Goal: Task Accomplishment & Management: Manage account settings

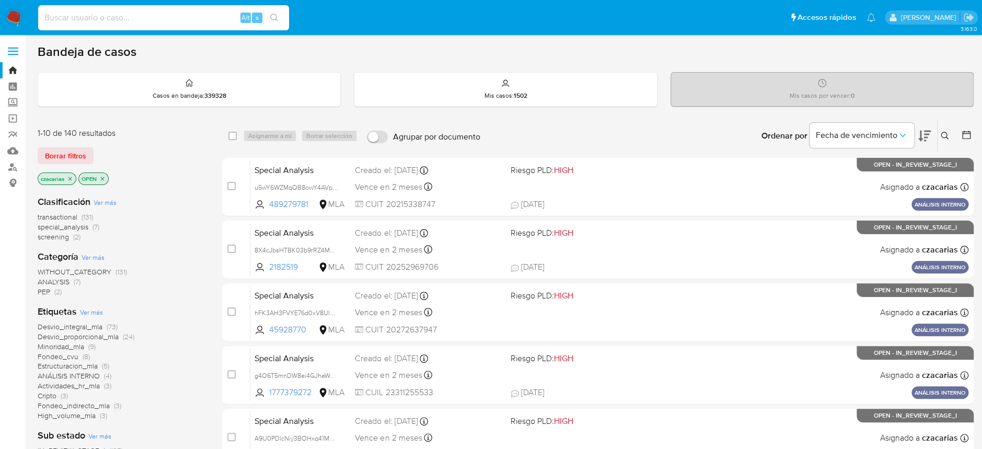
click at [205, 17] on input at bounding box center [163, 18] width 251 height 14
paste input "183745426"
type input "183745426"
click at [271, 18] on icon "search-icon" at bounding box center [274, 18] width 8 height 8
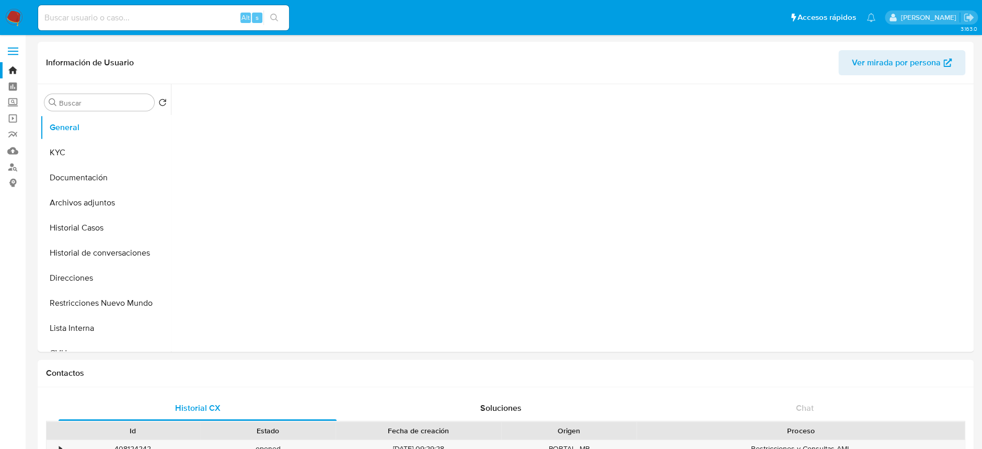
select select "10"
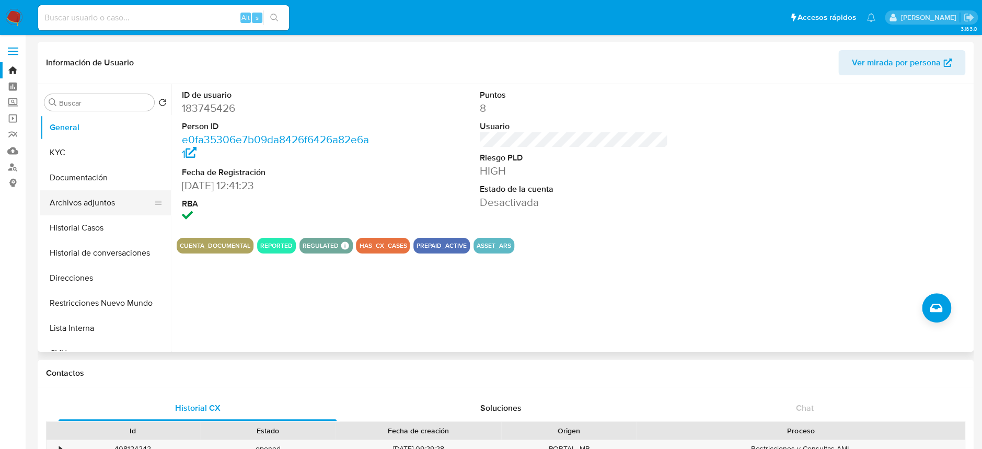
click at [53, 214] on button "Archivos adjuntos" at bounding box center [101, 202] width 122 height 25
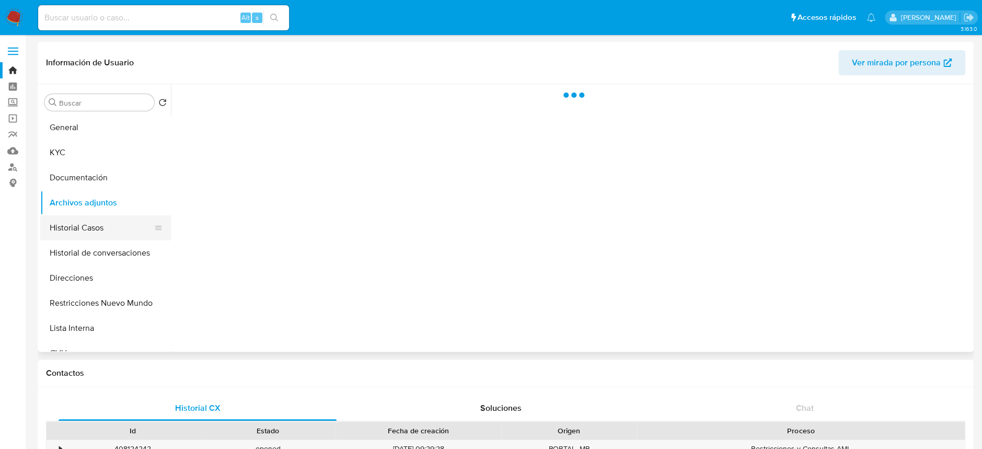
click at [85, 234] on button "Historial Casos" at bounding box center [101, 227] width 122 height 25
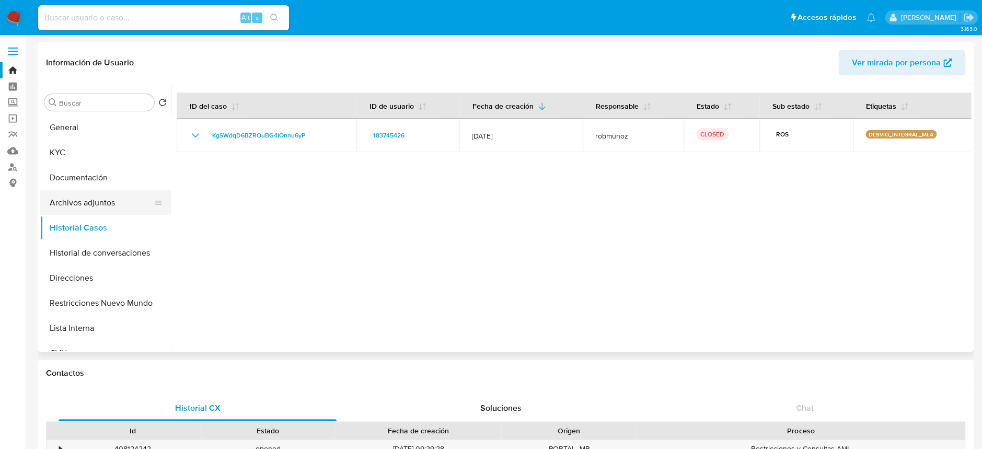
click at [93, 198] on button "Archivos adjuntos" at bounding box center [101, 202] width 122 height 25
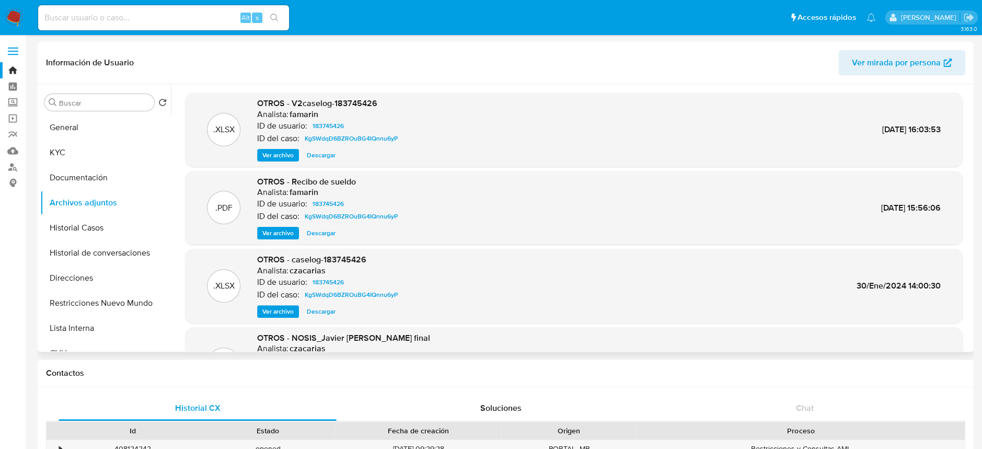
click at [274, 155] on span "Ver archivo" at bounding box center [277, 155] width 31 height 10
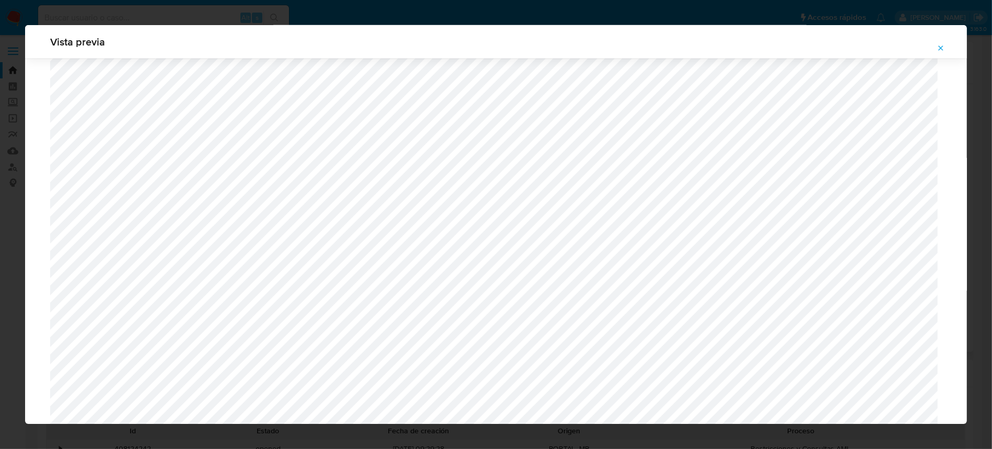
scroll to position [746, 0]
click at [940, 49] on icon "Attachment preview" at bounding box center [941, 47] width 5 height 5
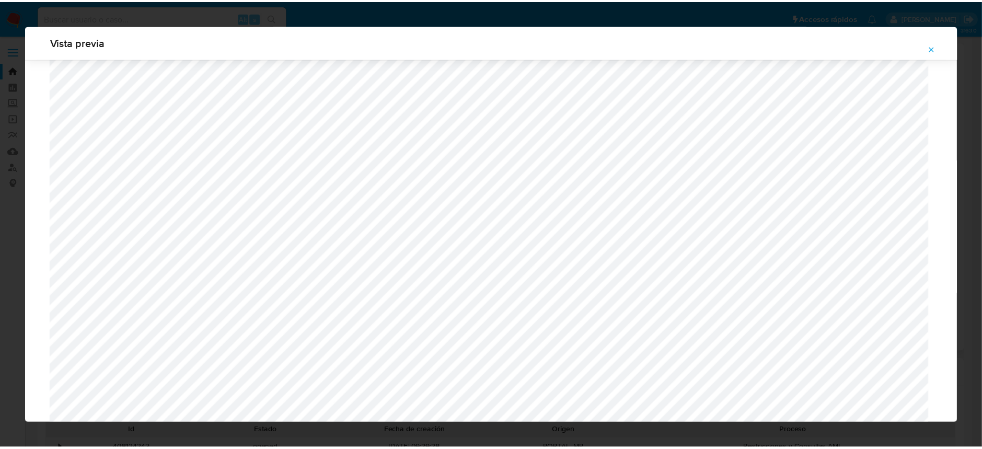
scroll to position [0, 0]
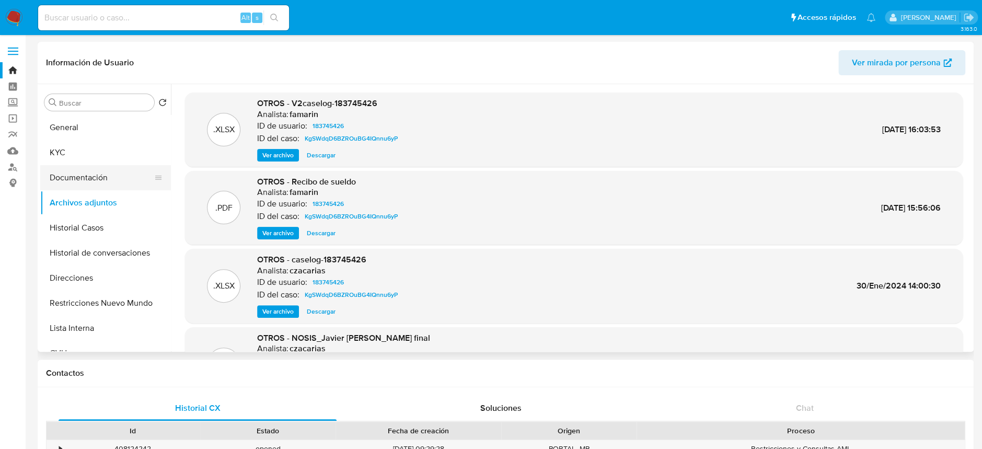
click at [122, 167] on button "Documentación" at bounding box center [101, 177] width 122 height 25
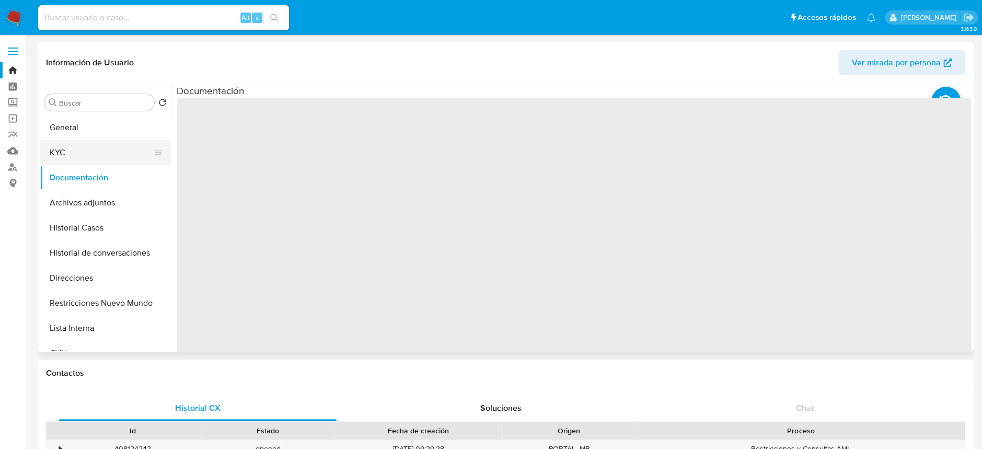
click at [117, 152] on button "KYC" at bounding box center [101, 152] width 122 height 25
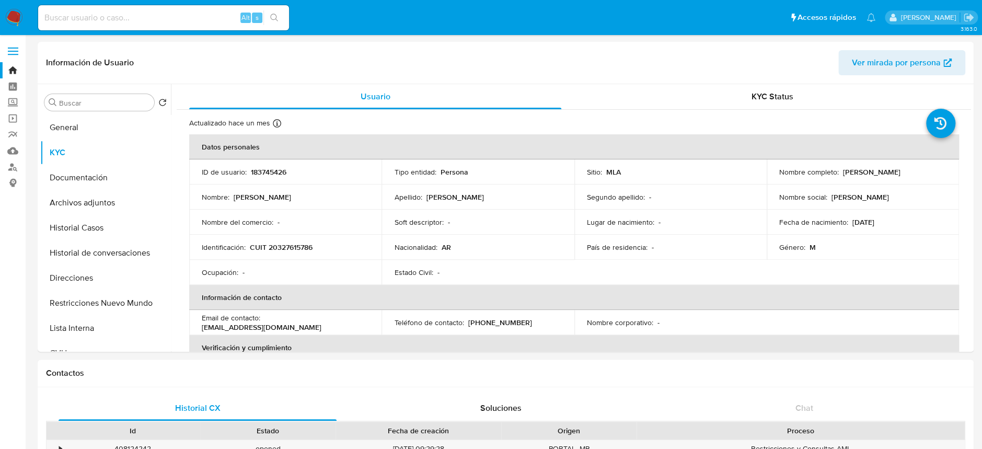
click at [276, 246] on p "CUIT 20327615786" at bounding box center [281, 247] width 63 height 9
copy p "20327615786"
click at [296, 246] on p "CUIT 20327615786" at bounding box center [281, 247] width 63 height 9
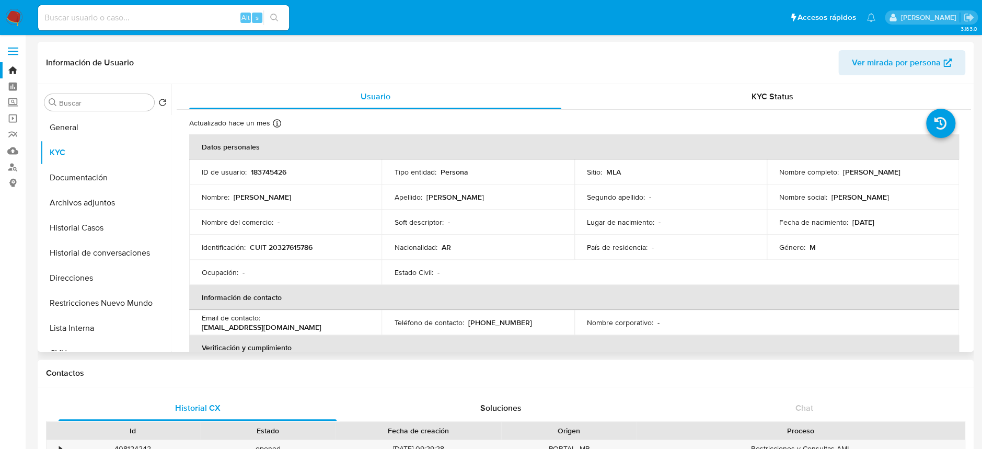
click at [306, 243] on p "CUIT 20327615786" at bounding box center [281, 247] width 63 height 9
click at [305, 243] on p "CUIT 20327615786" at bounding box center [281, 247] width 63 height 9
click at [305, 244] on p "CUIT 20327615786" at bounding box center [281, 247] width 63 height 9
copy p "20327615786"
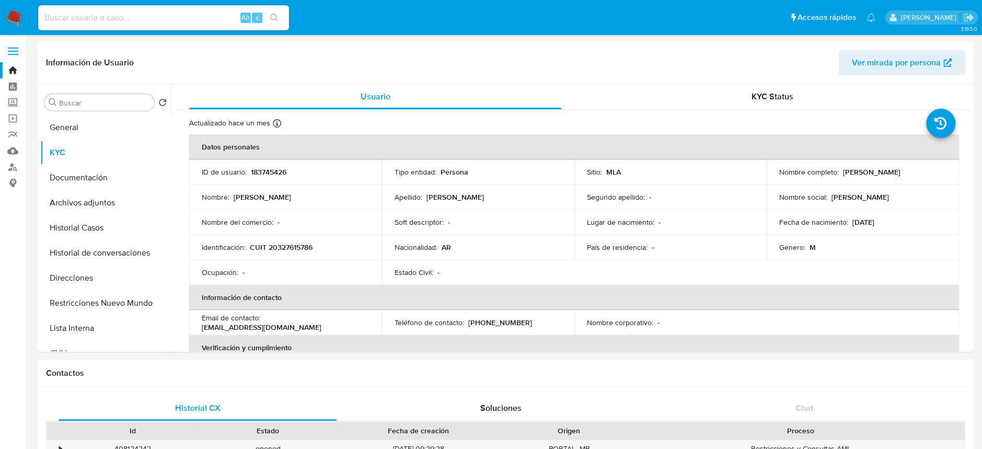
click at [161, 13] on input at bounding box center [163, 18] width 251 height 14
paste input "2457655229"
type input "2457655229"
click at [267, 14] on button "search-icon" at bounding box center [274, 17] width 21 height 15
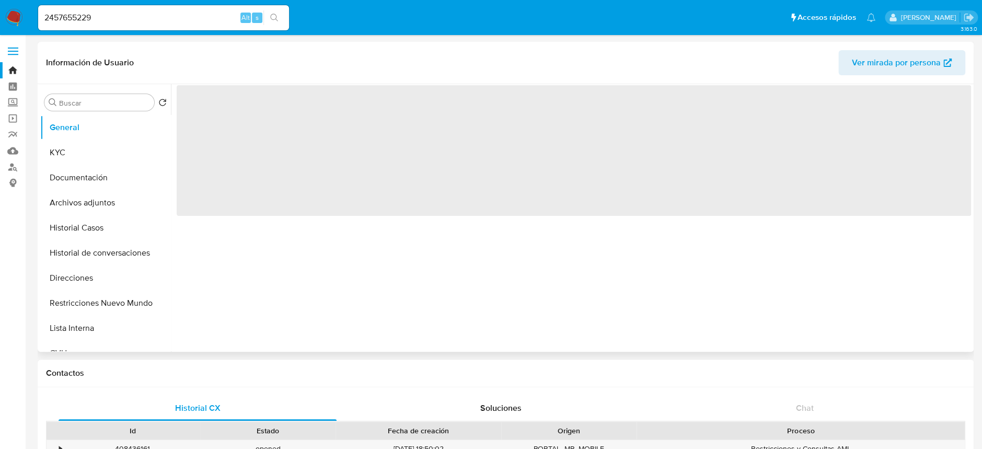
select select "10"
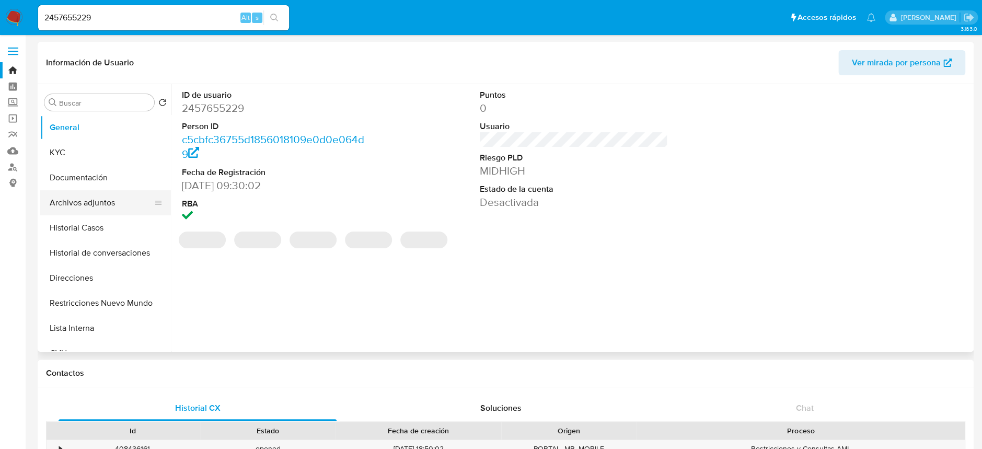
click at [110, 198] on button "Archivos adjuntos" at bounding box center [101, 202] width 122 height 25
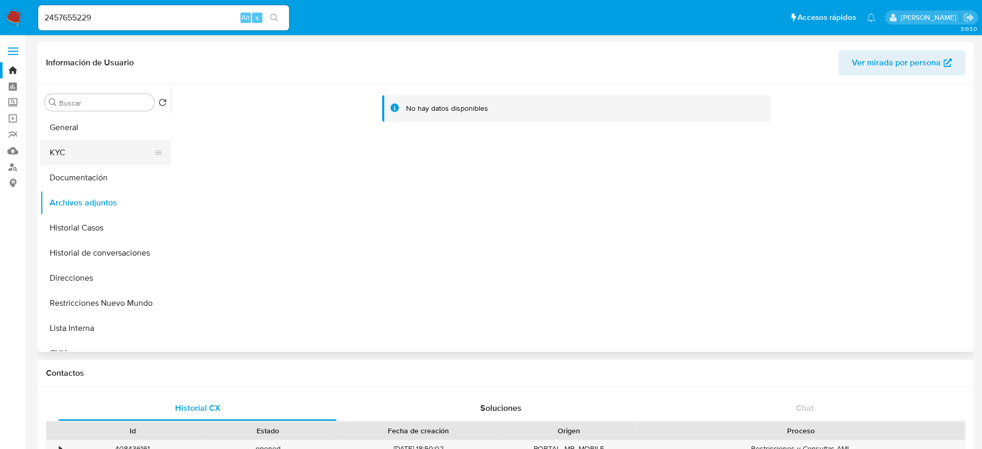
click at [101, 152] on button "KYC" at bounding box center [101, 152] width 122 height 25
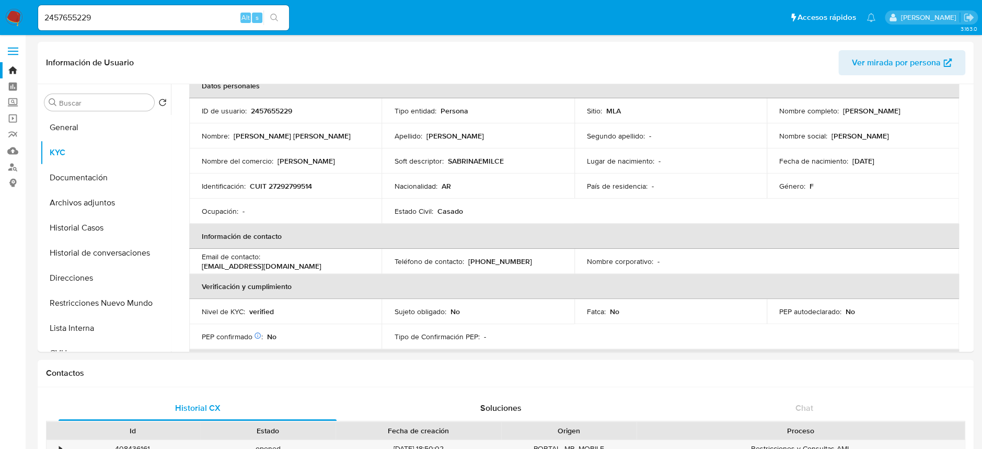
scroll to position [139, 0]
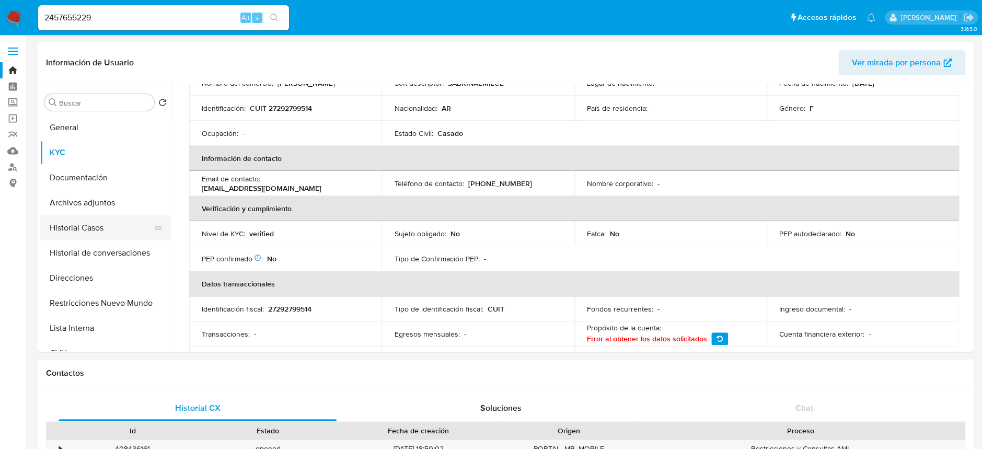
click at [92, 221] on button "Historial Casos" at bounding box center [101, 227] width 122 height 25
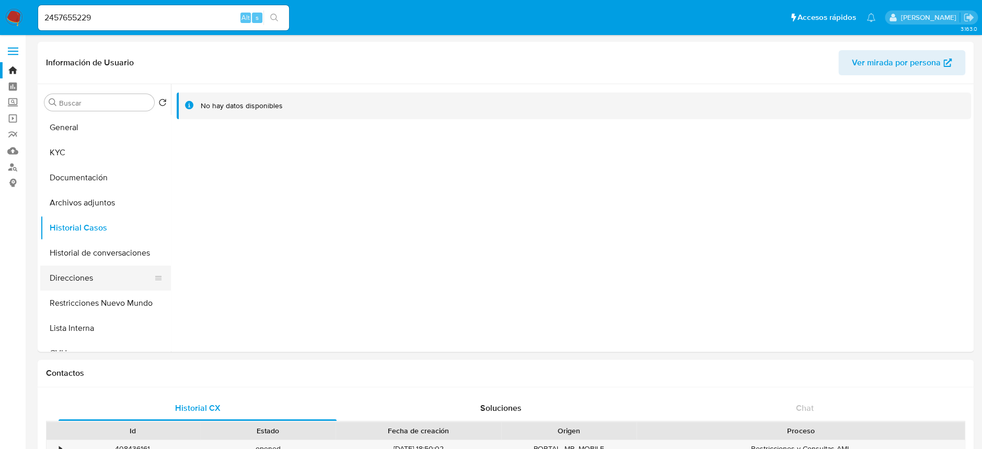
click at [88, 289] on button "Direcciones" at bounding box center [101, 278] width 122 height 25
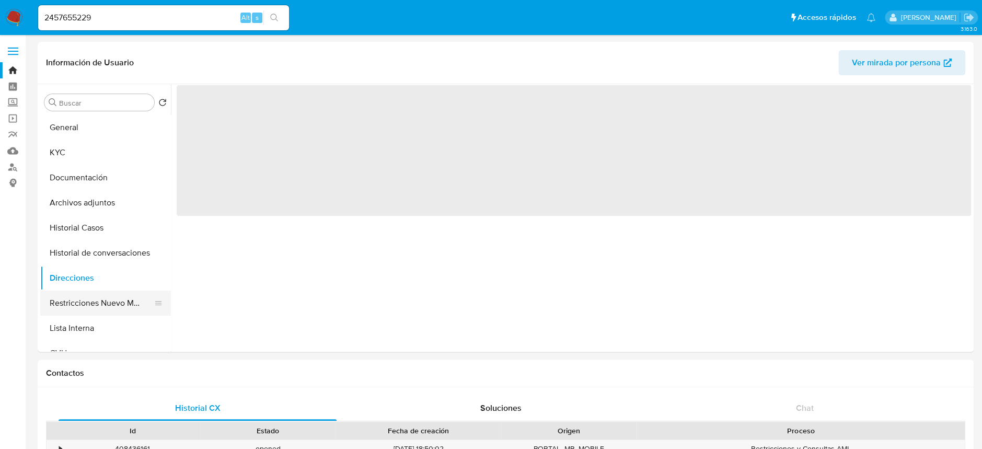
click at [91, 294] on button "Restricciones Nuevo Mundo" at bounding box center [101, 303] width 122 height 25
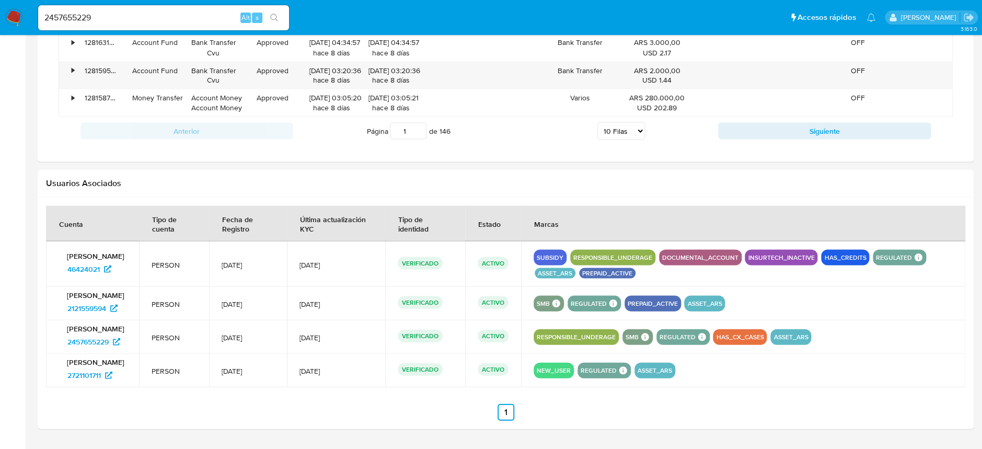
scroll to position [1003, 0]
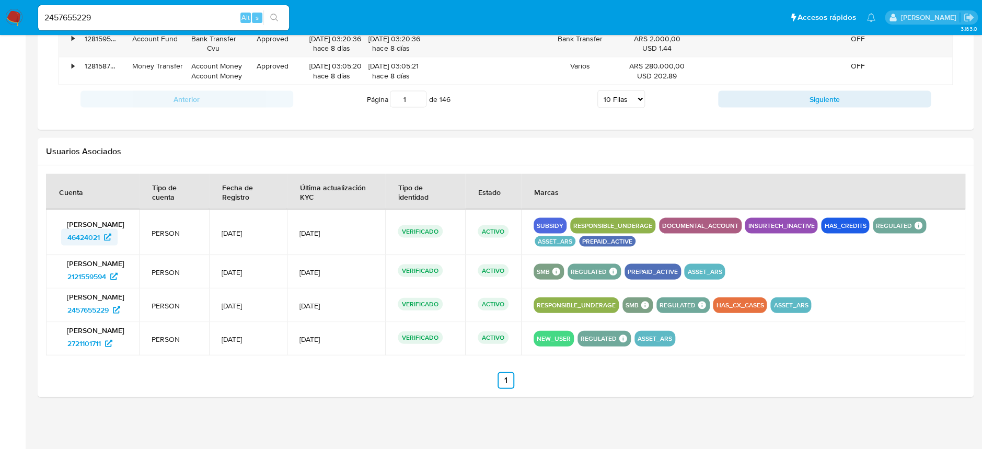
click at [88, 237] on span "46424021" at bounding box center [83, 236] width 32 height 17
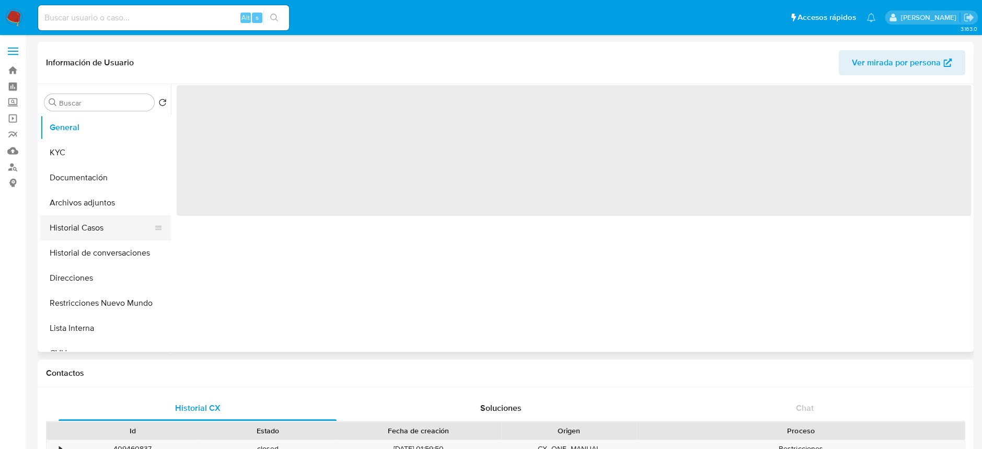
click at [62, 232] on button "Historial Casos" at bounding box center [101, 227] width 122 height 25
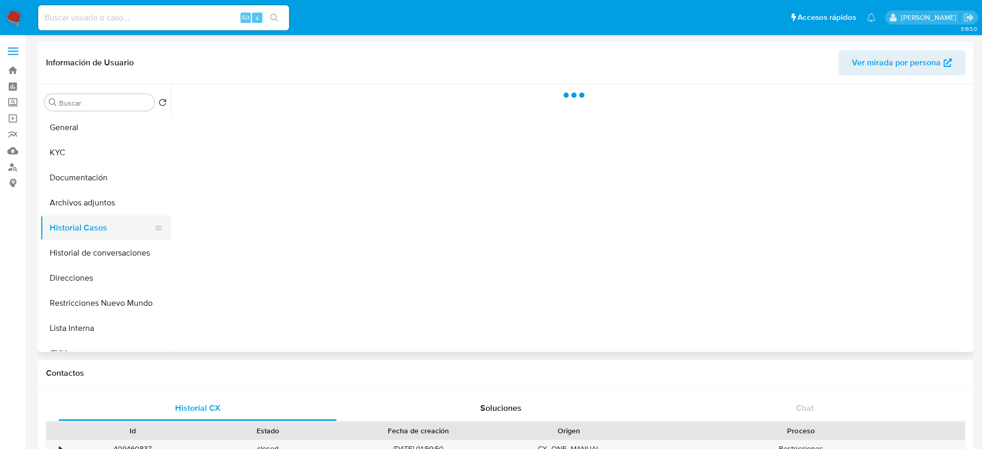
select select "10"
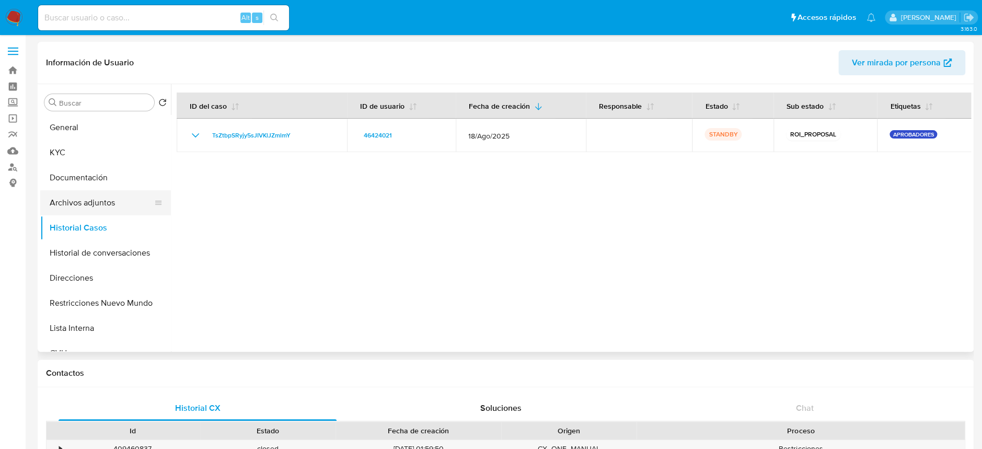
click at [97, 200] on button "Archivos adjuntos" at bounding box center [101, 202] width 122 height 25
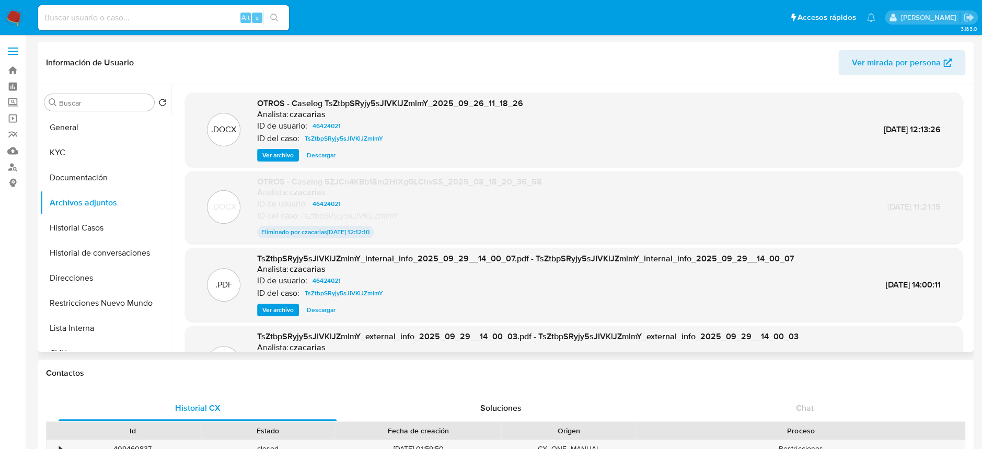
click at [285, 158] on span "Ver archivo" at bounding box center [277, 155] width 31 height 10
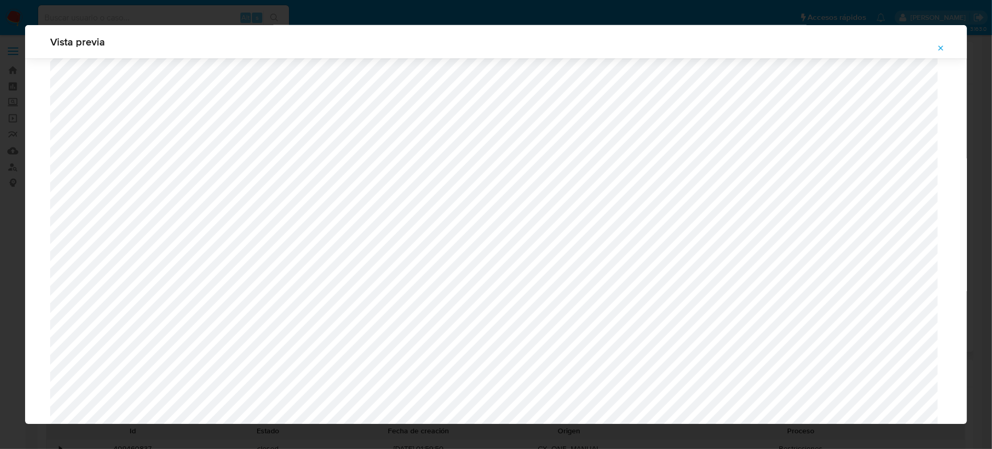
scroll to position [536, 0]
click at [940, 49] on icon "Attachment preview" at bounding box center [941, 47] width 5 height 5
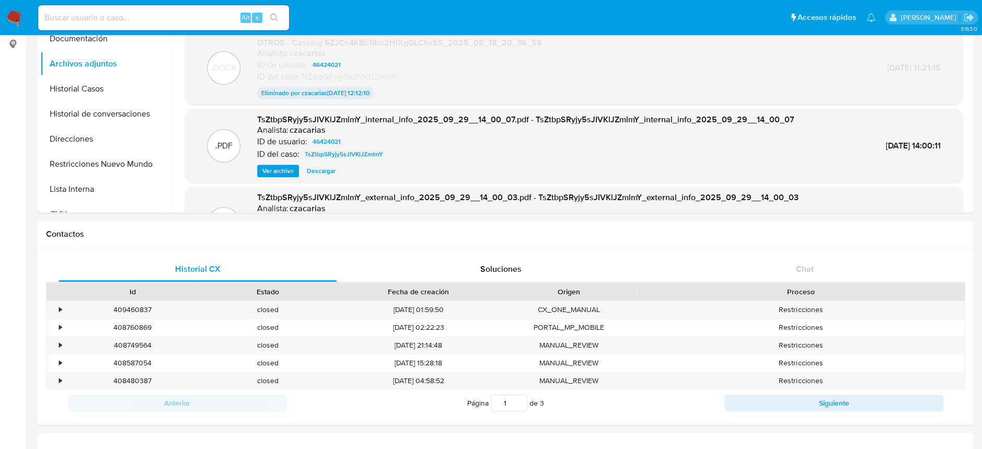
scroll to position [70, 0]
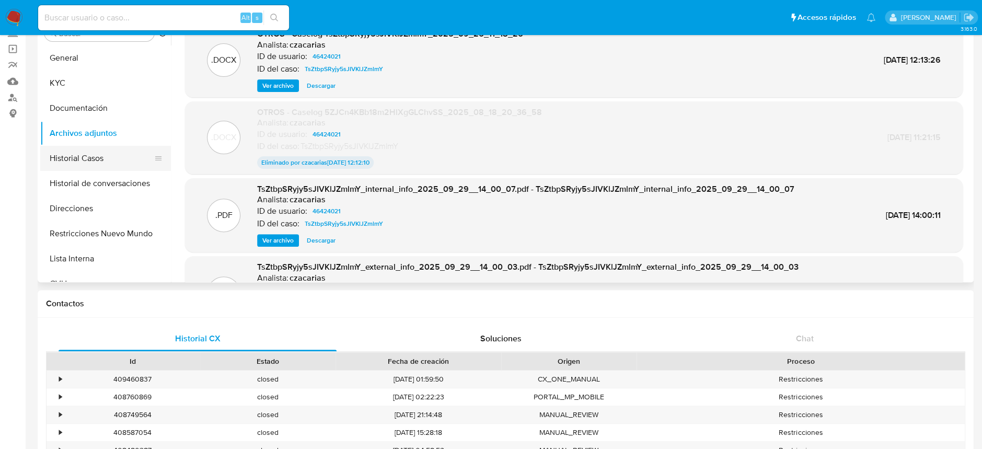
click at [85, 157] on button "Historial Casos" at bounding box center [101, 158] width 122 height 25
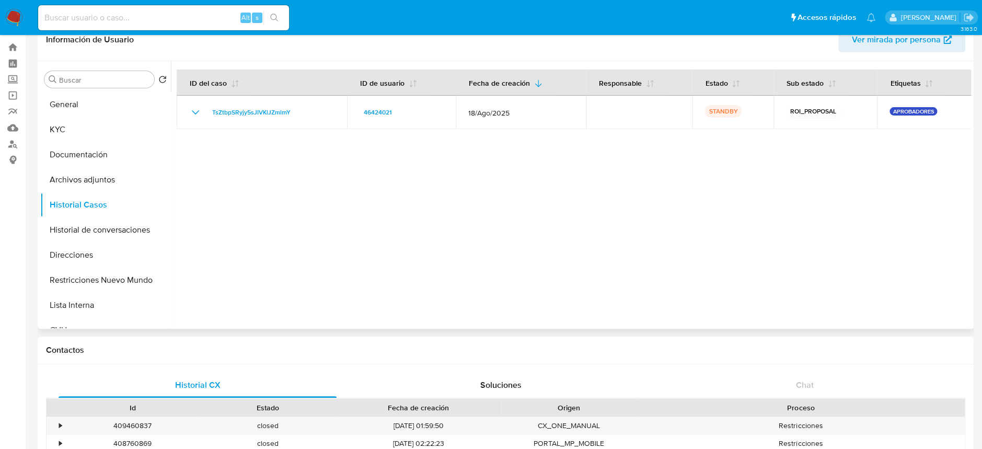
scroll to position [0, 0]
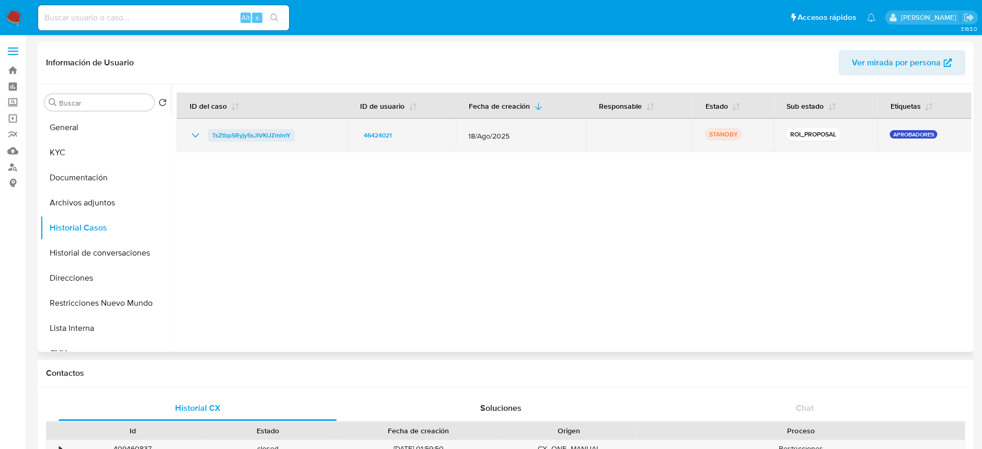
click at [240, 138] on span "TsZtbpSRyjy5sJIVKlJZmlmY" at bounding box center [251, 135] width 78 height 13
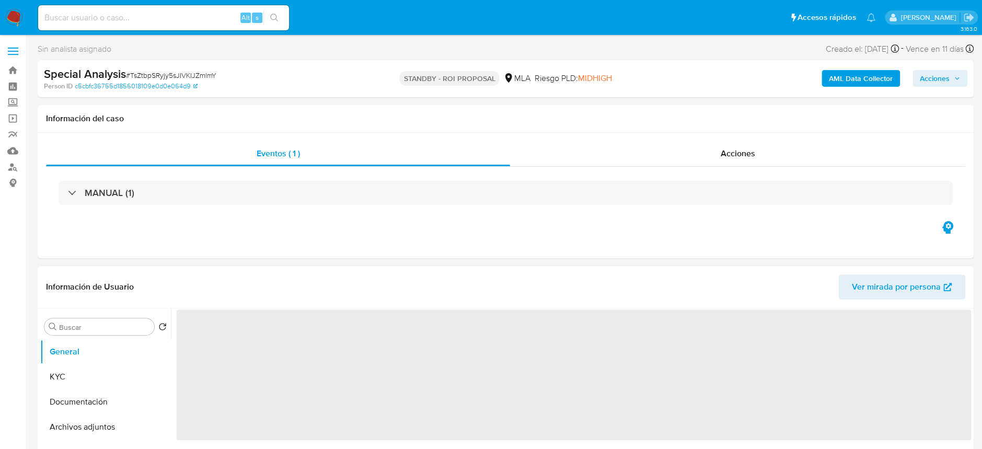
select select "10"
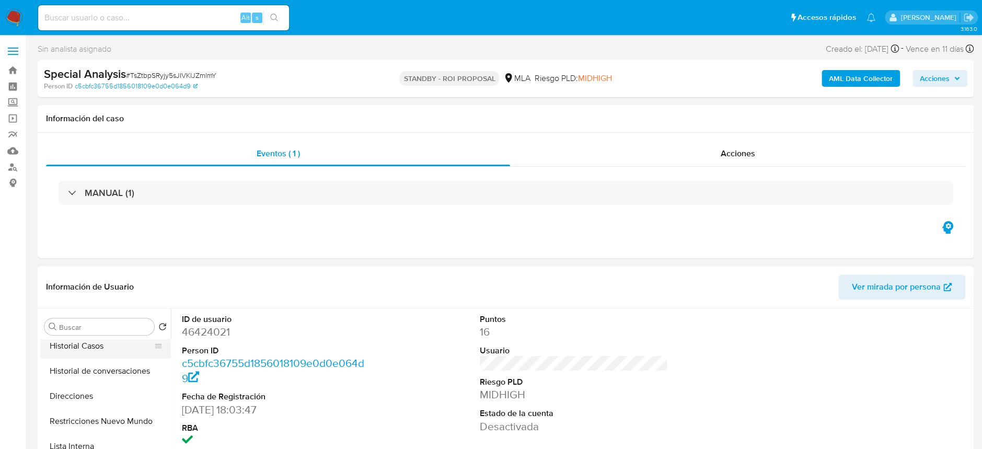
scroll to position [139, 0]
click at [113, 342] on button "Historial de conversaciones" at bounding box center [101, 338] width 122 height 25
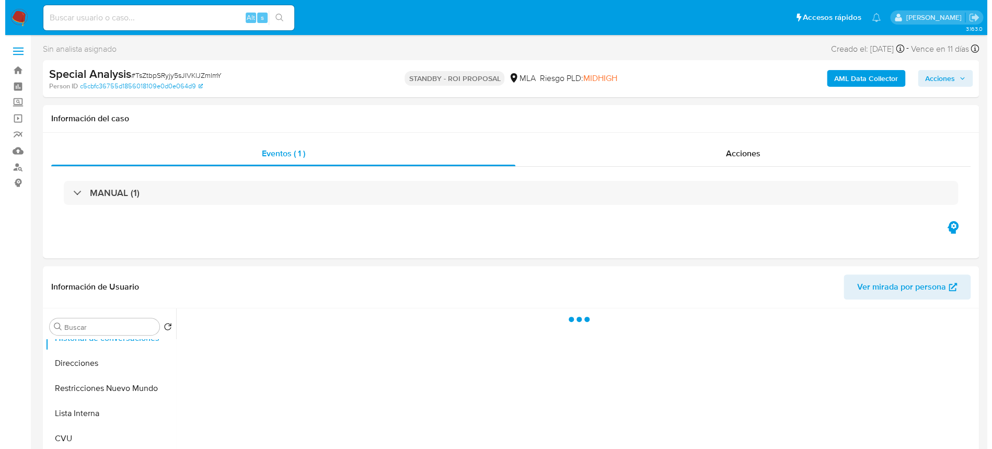
scroll to position [70, 0]
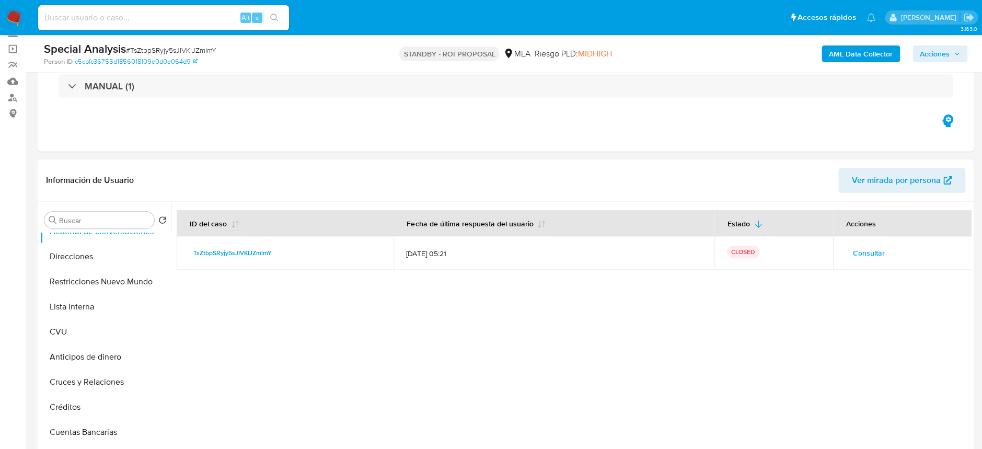
click at [866, 249] on span "Consultar" at bounding box center [869, 253] width 32 height 15
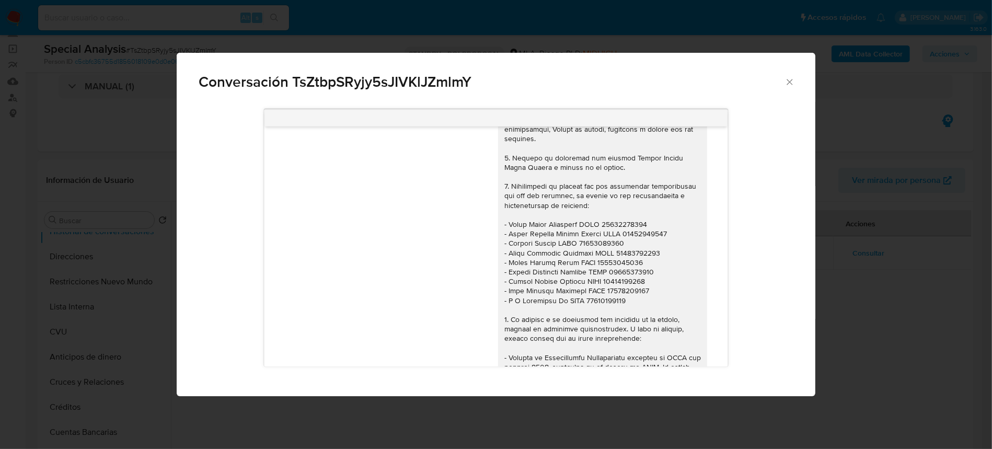
scroll to position [746, 0]
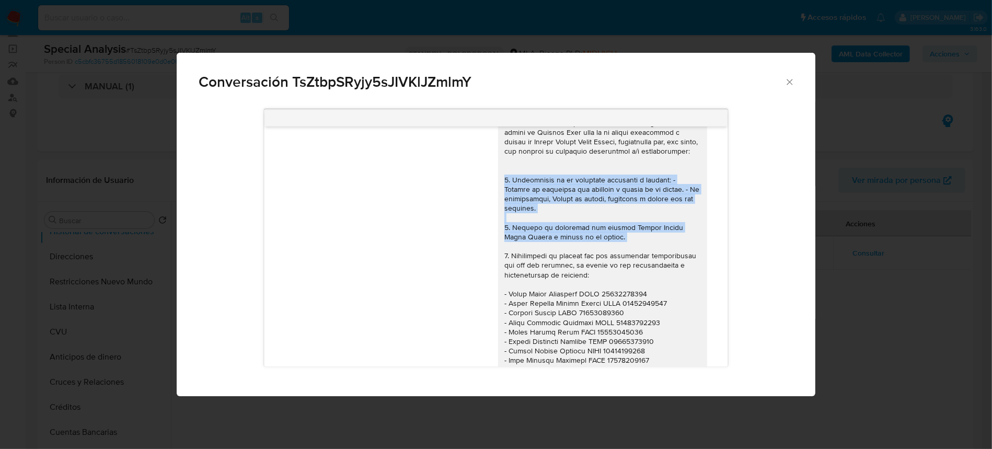
drag, startPoint x: 493, startPoint y: 179, endPoint x: 599, endPoint y: 246, distance: 125.0
click at [599, 246] on div "Comunicación" at bounding box center [602, 365] width 209 height 541
click at [599, 246] on div "Comunicación" at bounding box center [603, 365] width 197 height 533
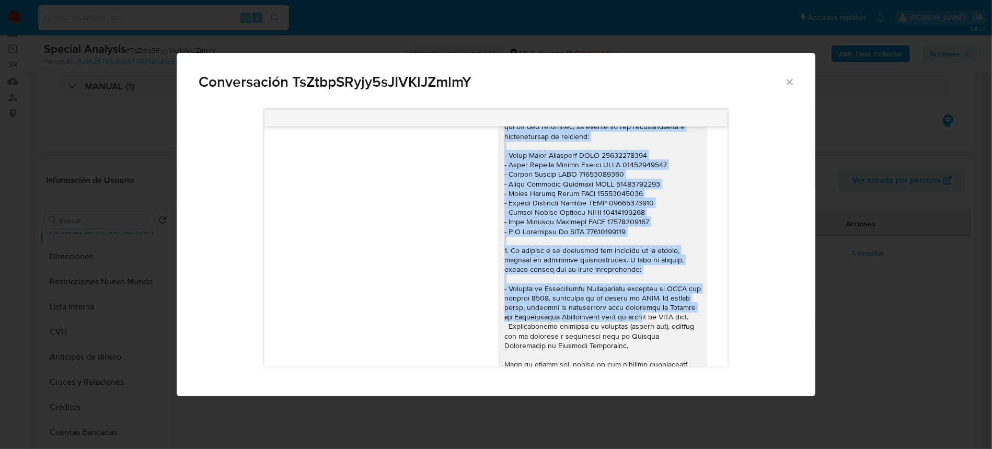
scroll to position [885, 0]
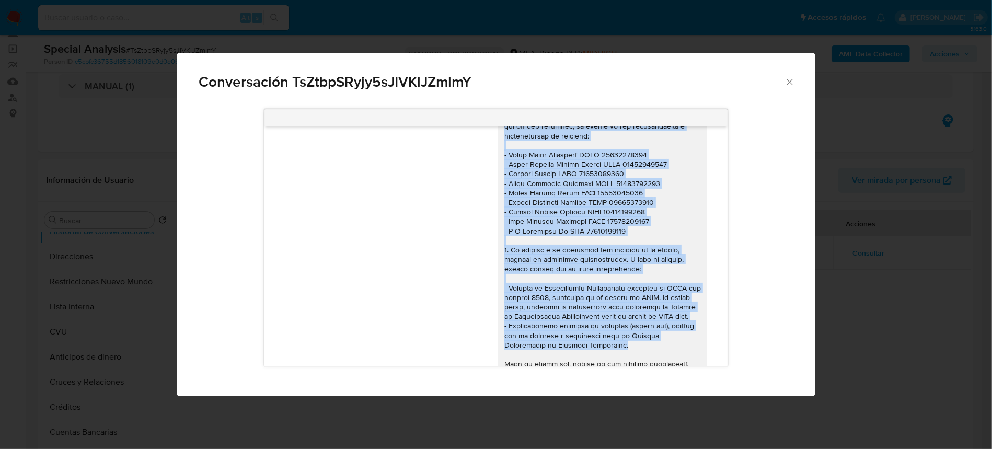
drag, startPoint x: 501, startPoint y: 226, endPoint x: 595, endPoint y: 349, distance: 155.5
click at [595, 349] on div "Comunicación" at bounding box center [603, 226] width 197 height 533
copy div "Loremip do sitametco adi elitsed Doeius Tempor Incid Utlabo e dolore ma al enim…"
click at [578, 173] on div "Comunicación" at bounding box center [603, 226] width 197 height 533
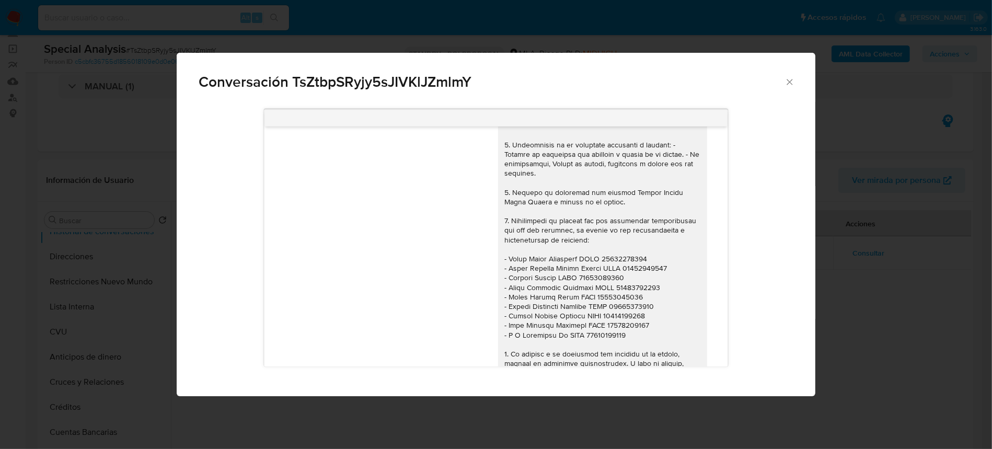
scroll to position [746, 0]
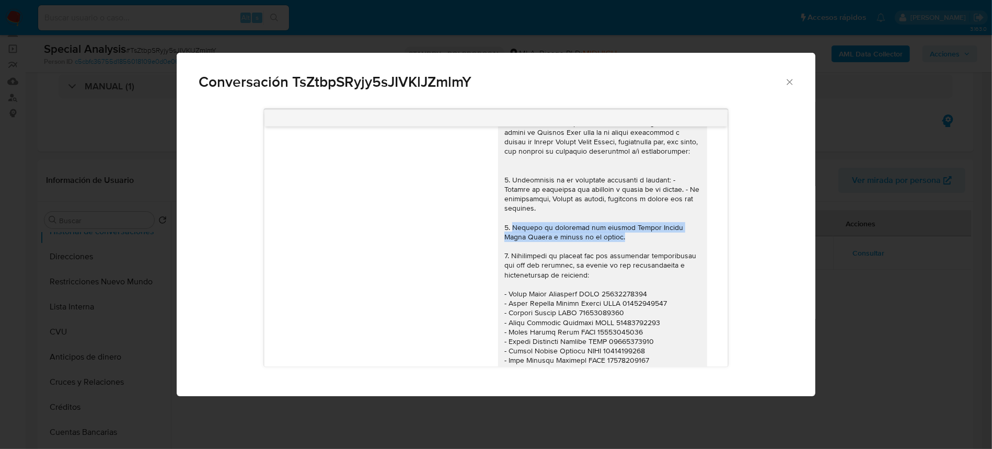
drag, startPoint x: 503, startPoint y: 226, endPoint x: 566, endPoint y: 239, distance: 64.7
click at [566, 239] on div "Comunicación" at bounding box center [603, 365] width 197 height 533
copy div "Detalla la actividad que realiza Lihuel [PERSON_NAME] a través de su cuenta."
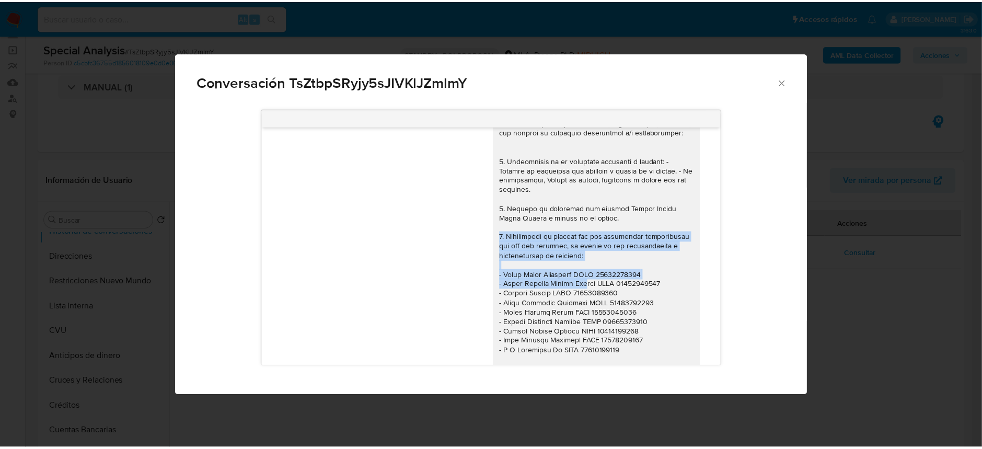
scroll to position [815, 0]
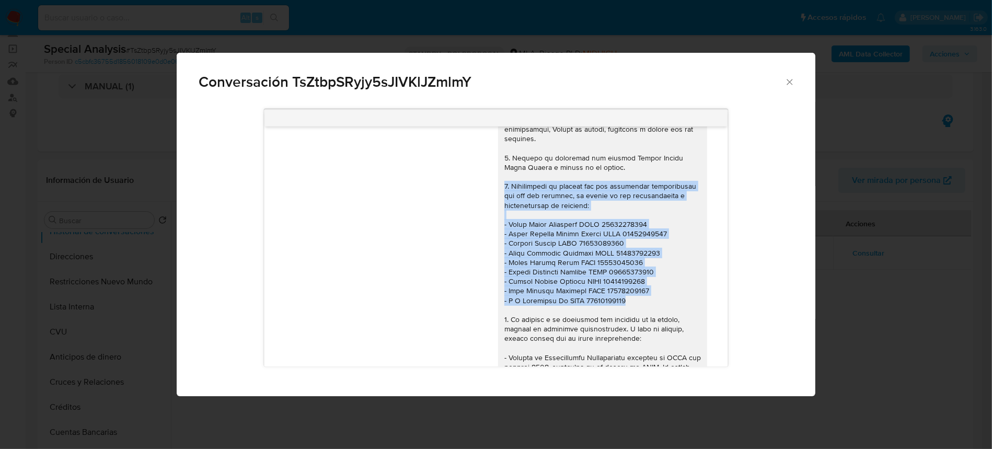
drag, startPoint x: 496, startPoint y: 255, endPoint x: 622, endPoint y: 301, distance: 134.0
click at [622, 301] on div "Comunicación" at bounding box center [603, 295] width 197 height 533
copy div "3. Proporciona el vínculo con las siguientes contrapartes con las que operaste,…"
click at [792, 83] on icon "Cerrar" at bounding box center [790, 82] width 10 height 10
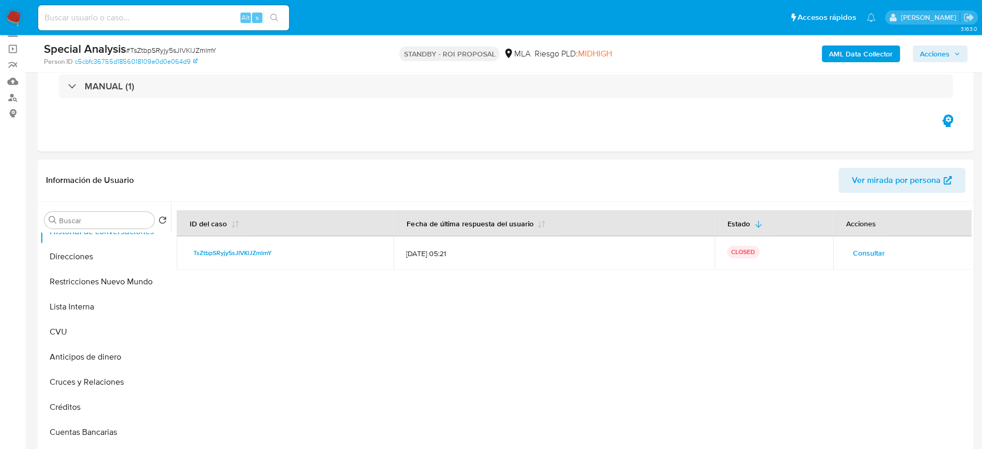
click at [225, 14] on input at bounding box center [163, 18] width 251 height 14
paste input "215172852"
type input "215172852"
click at [274, 16] on icon "search-icon" at bounding box center [274, 18] width 8 height 8
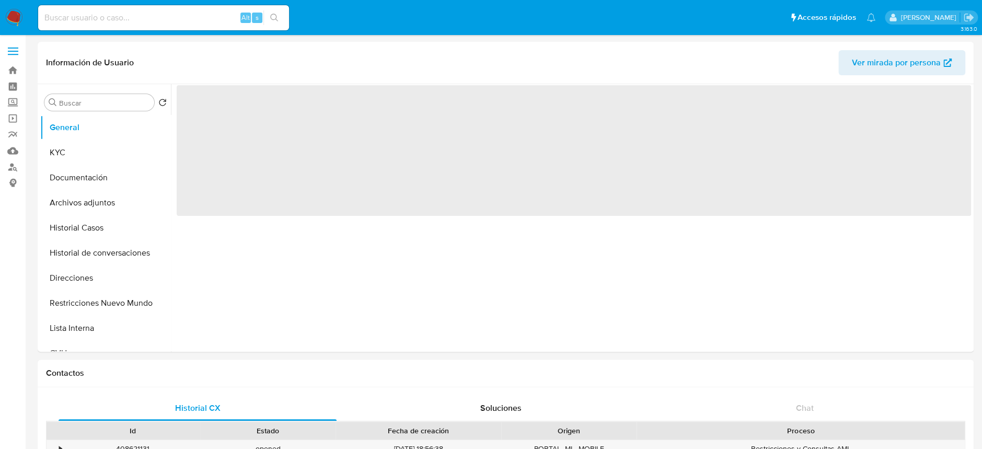
select select "10"
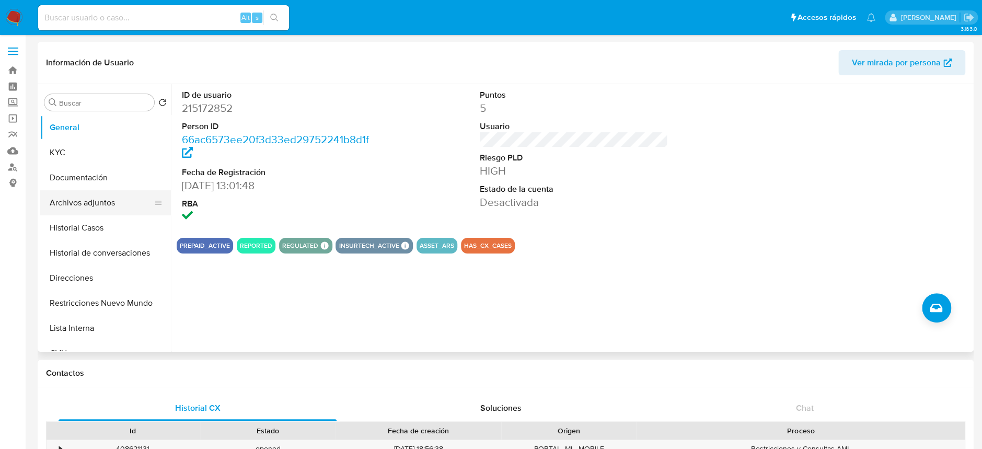
click at [76, 198] on button "Archivos adjuntos" at bounding box center [101, 202] width 122 height 25
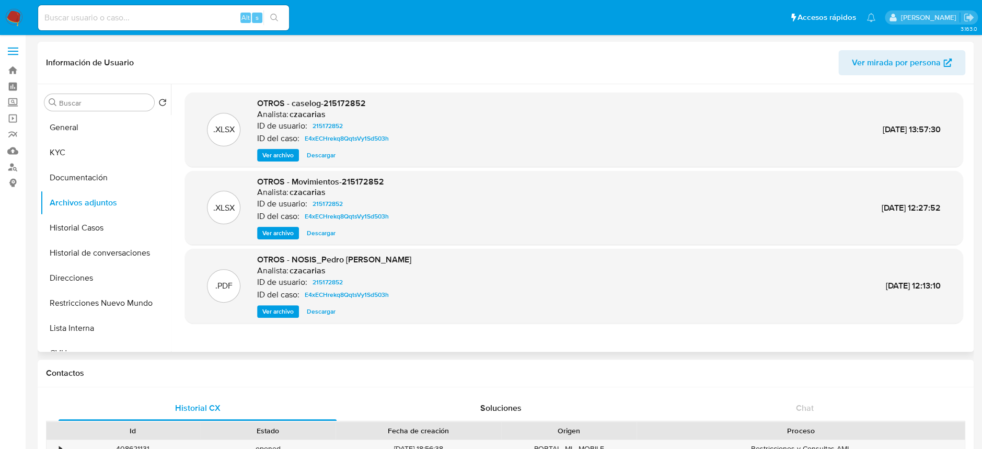
click at [274, 157] on span "Ver archivo" at bounding box center [277, 155] width 31 height 10
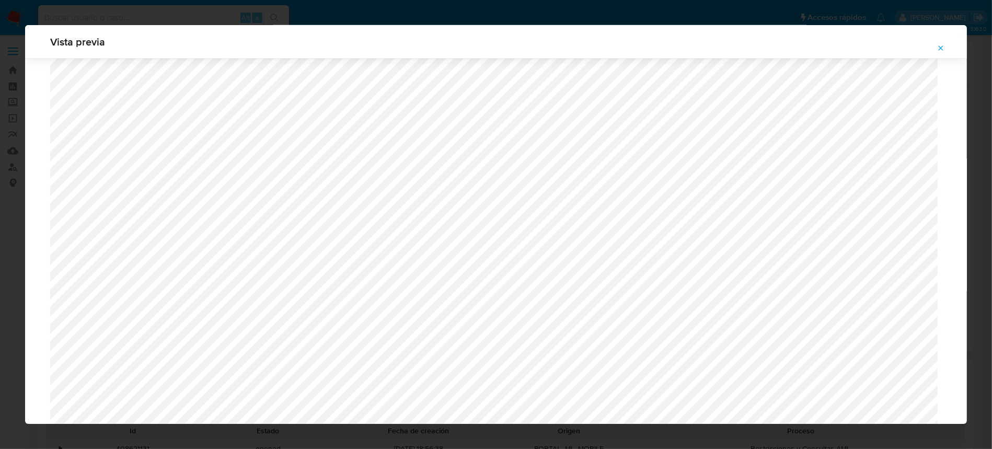
scroll to position [1094, 0]
click at [940, 47] on icon "Attachment preview" at bounding box center [941, 47] width 5 height 5
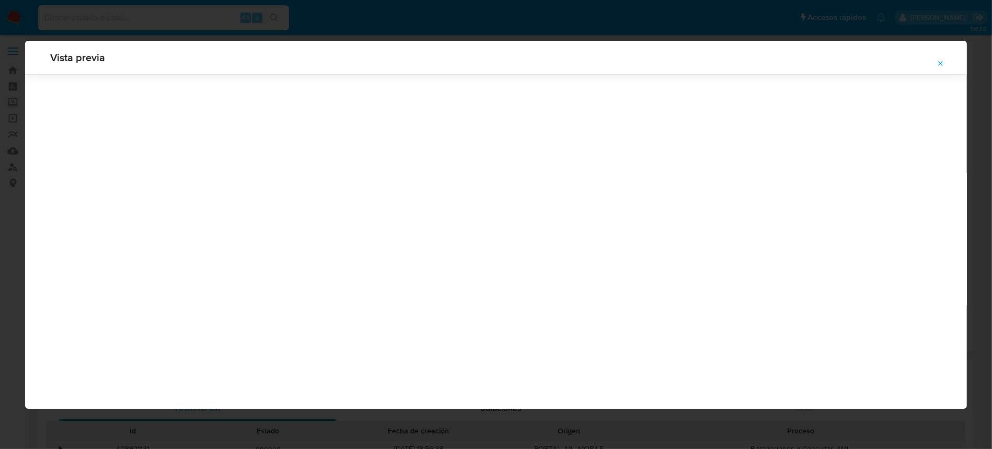
scroll to position [0, 0]
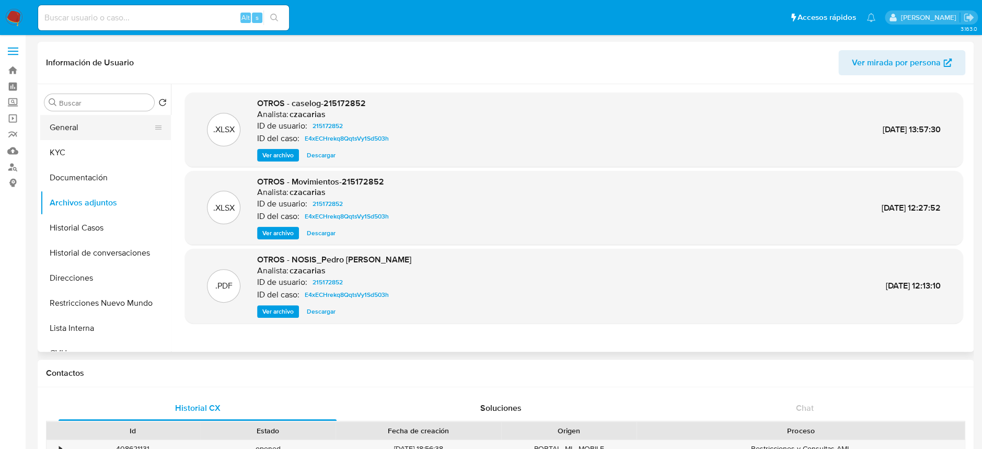
click at [106, 132] on button "General" at bounding box center [101, 127] width 122 height 25
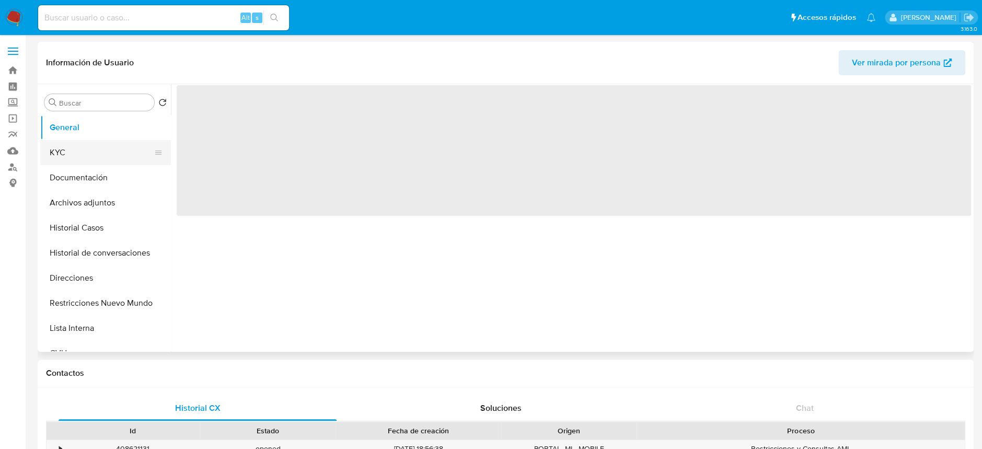
click at [95, 148] on button "KYC" at bounding box center [101, 152] width 122 height 25
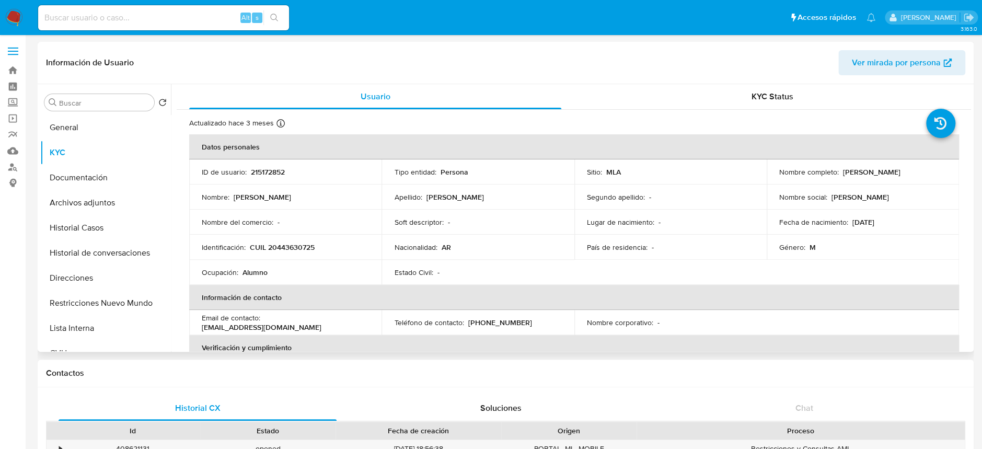
click at [269, 173] on p "215172852" at bounding box center [268, 171] width 34 height 9
copy p "215172852"
drag, startPoint x: 291, startPoint y: 259, endPoint x: 295, endPoint y: 244, distance: 15.7
click at [292, 257] on tbody "ID de usuario : 215172852 Tipo entidad : Persona Sitio : MLA Nombre completo : …" at bounding box center [574, 221] width 770 height 125
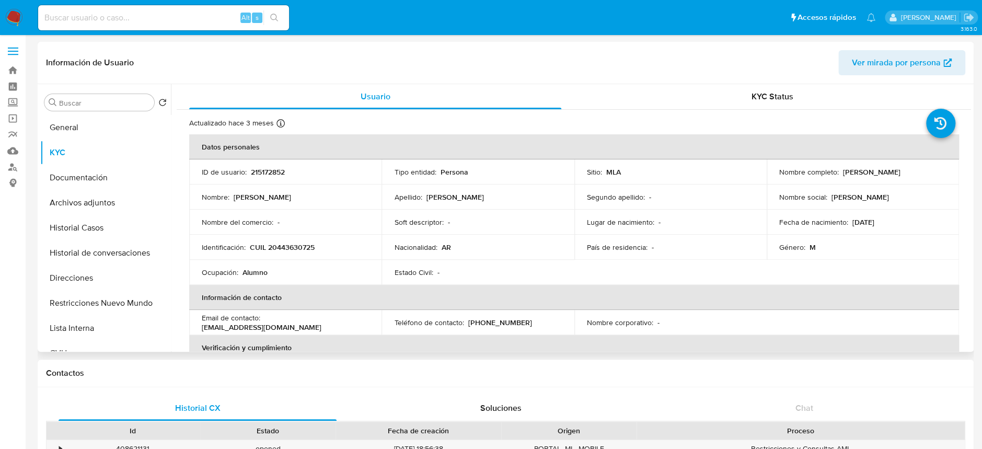
click at [295, 244] on p "CUIL 20443630725" at bounding box center [282, 247] width 65 height 9
click at [288, 246] on p "CUIL 20443630725" at bounding box center [282, 247] width 65 height 9
copy p "20443630725"
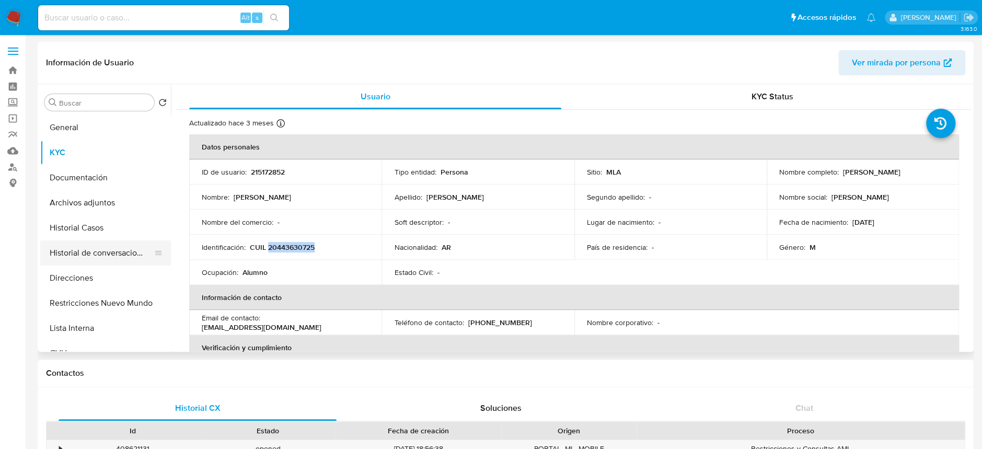
click at [88, 252] on button "Historial de conversaciones" at bounding box center [101, 252] width 122 height 25
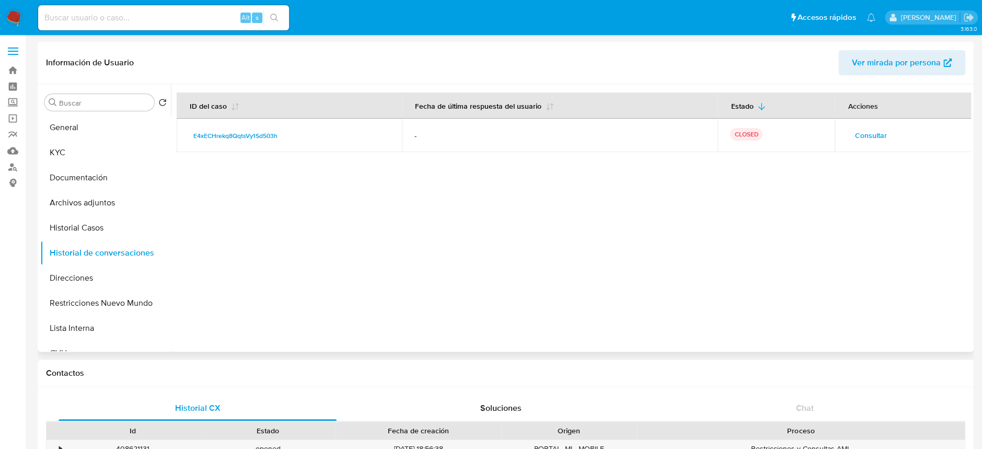
click at [879, 136] on span "Consultar" at bounding box center [871, 135] width 32 height 15
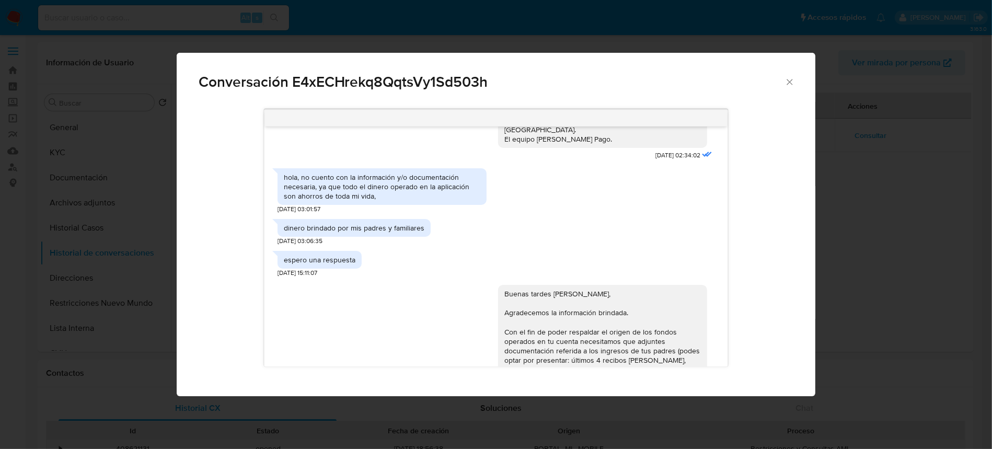
scroll to position [354, 0]
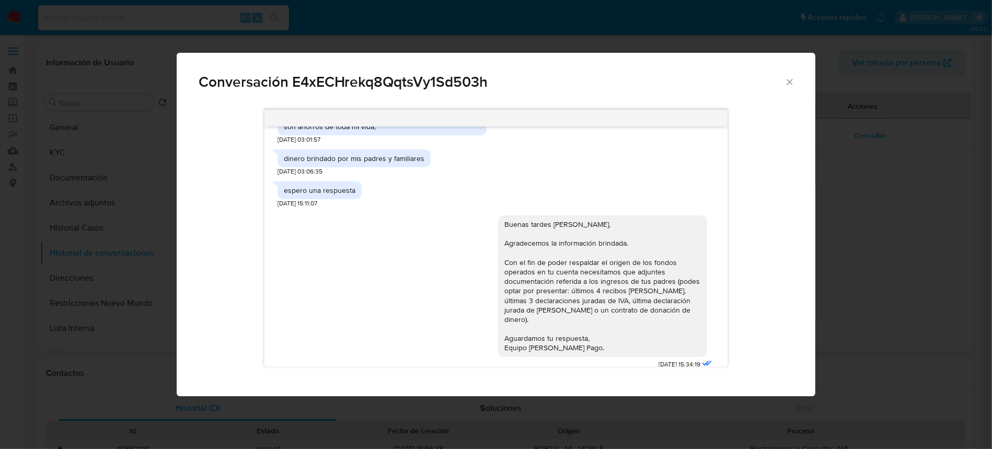
click at [786, 85] on icon "Cerrar" at bounding box center [790, 82] width 10 height 10
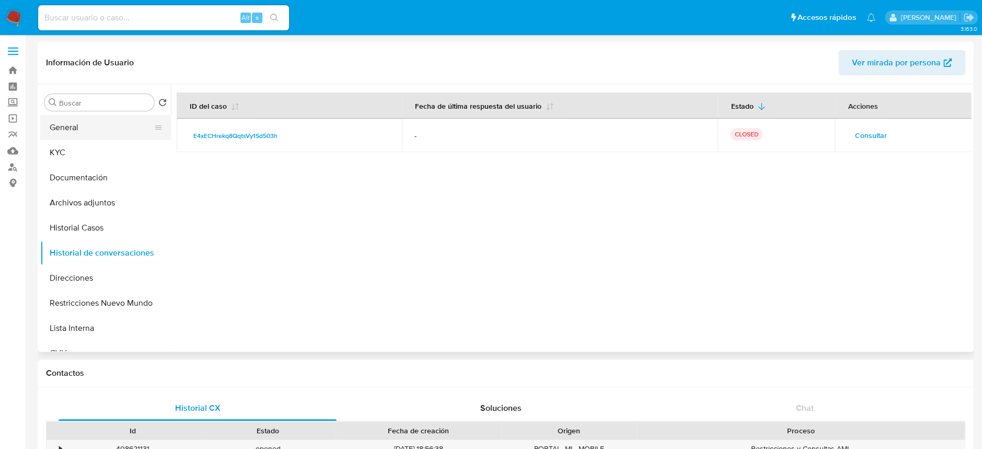
click at [78, 124] on button "General" at bounding box center [101, 127] width 122 height 25
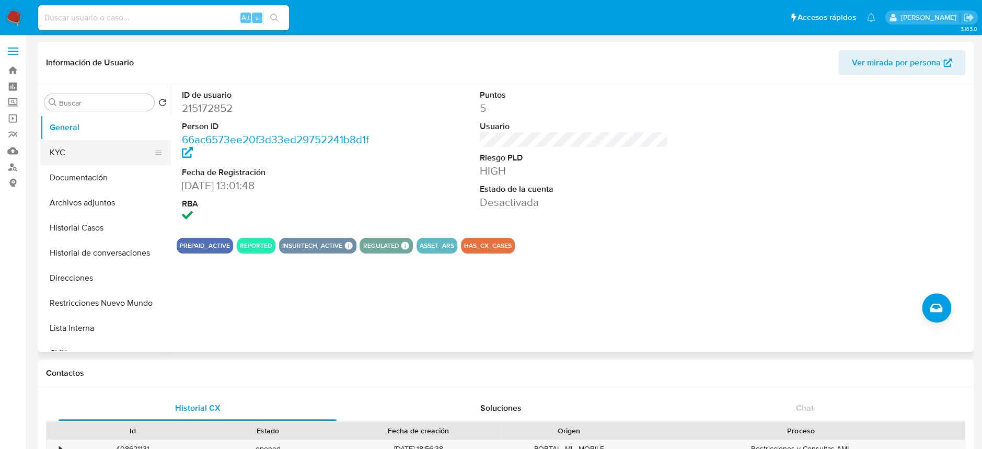
click at [63, 156] on button "KYC" at bounding box center [101, 152] width 122 height 25
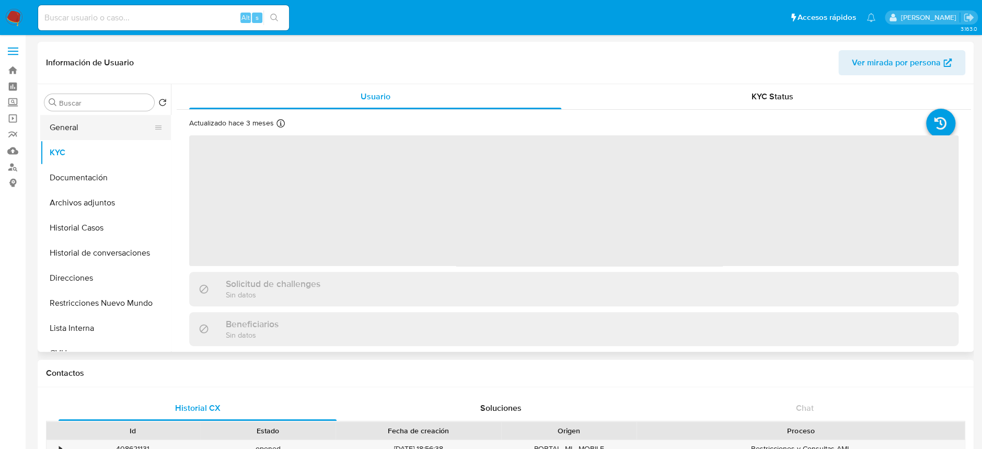
click at [64, 137] on button "General" at bounding box center [101, 127] width 122 height 25
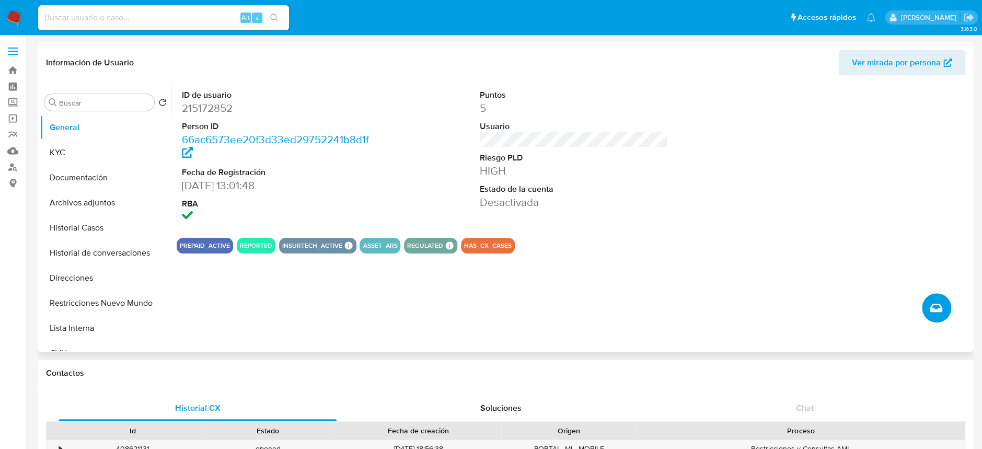
click at [942, 307] on icon "Crear caso manual" at bounding box center [936, 308] width 13 height 13
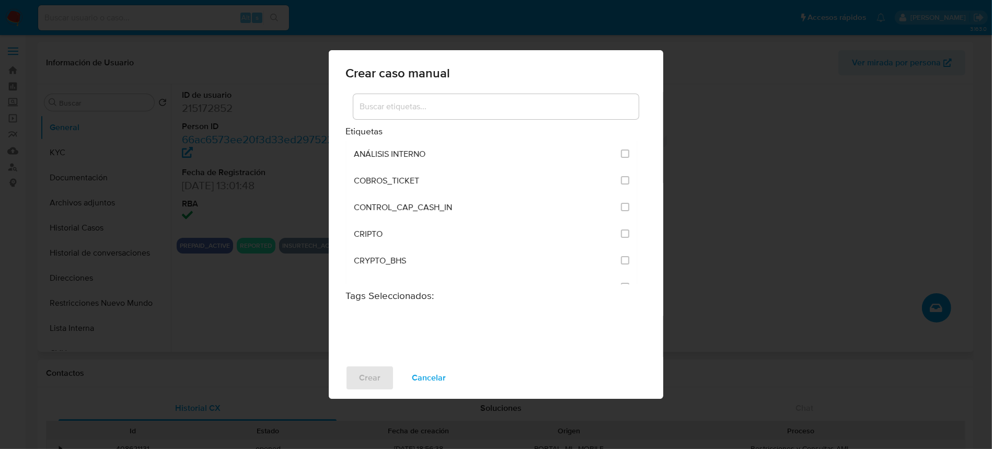
click at [452, 104] on input at bounding box center [495, 107] width 285 height 14
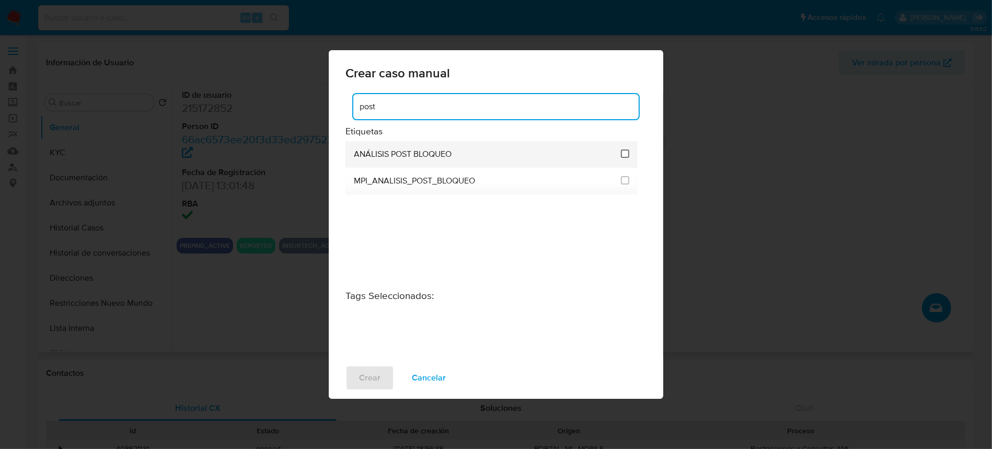
type input "post"
click at [625, 154] on input "3249" at bounding box center [625, 154] width 8 height 8
checkbox input "true"
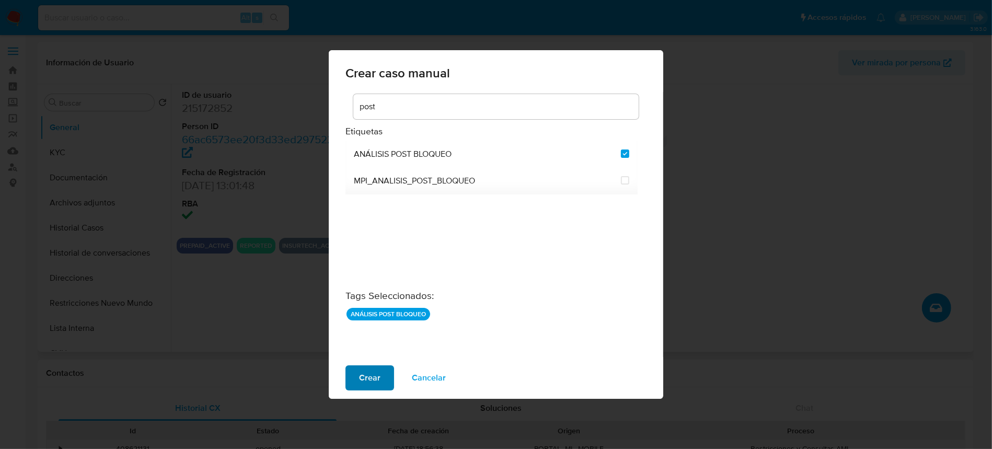
click at [362, 379] on span "Crear" at bounding box center [369, 377] width 21 height 23
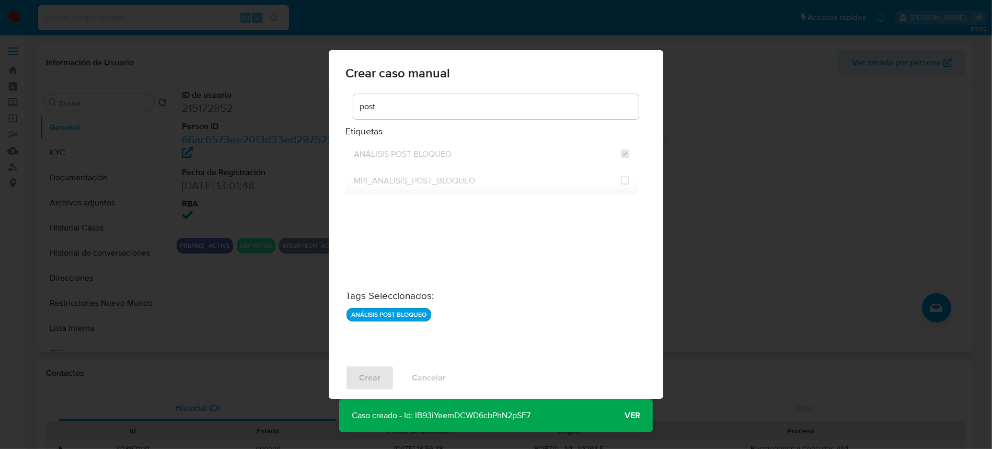
click at [646, 415] on button "Ver" at bounding box center [632, 415] width 41 height 25
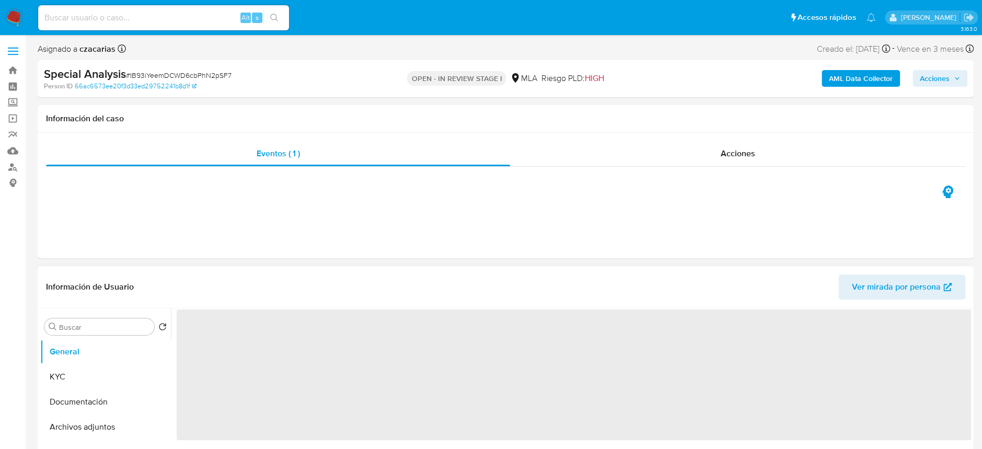
select select "10"
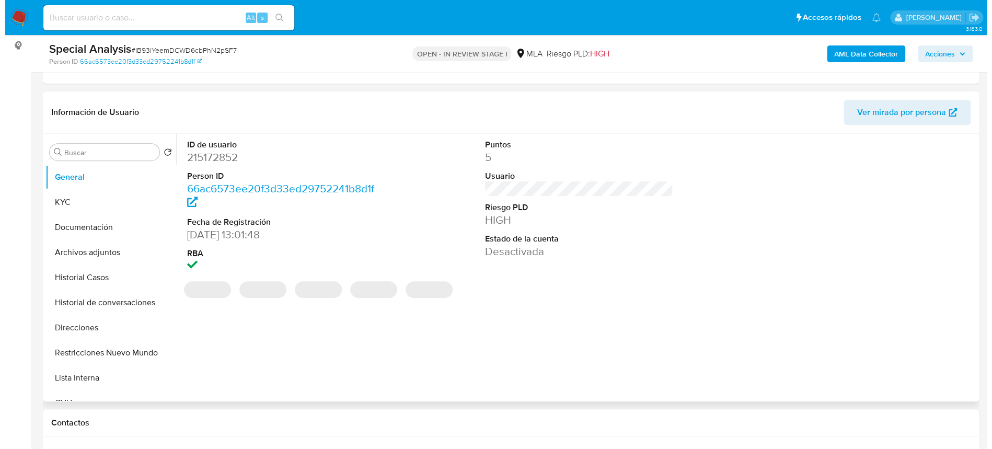
scroll to position [163, 0]
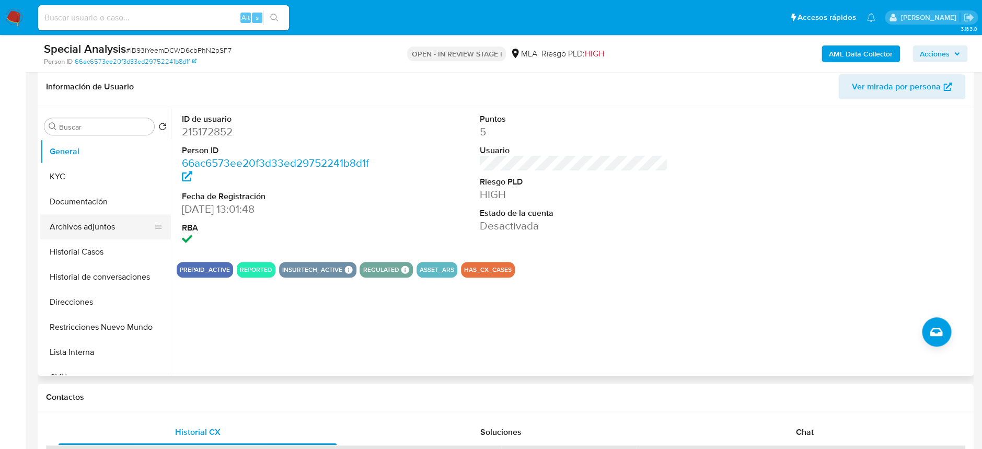
click at [72, 226] on button "Archivos adjuntos" at bounding box center [101, 226] width 122 height 25
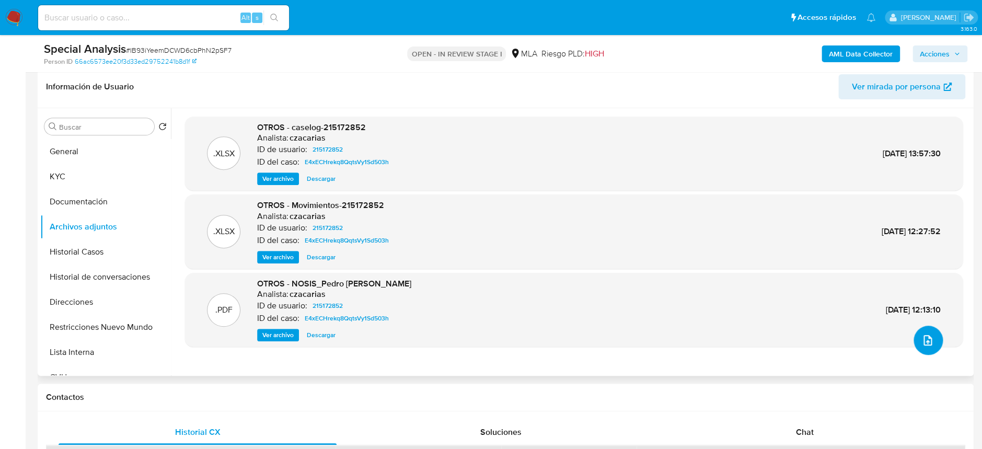
click at [932, 337] on button "upload-file" at bounding box center [928, 340] width 29 height 29
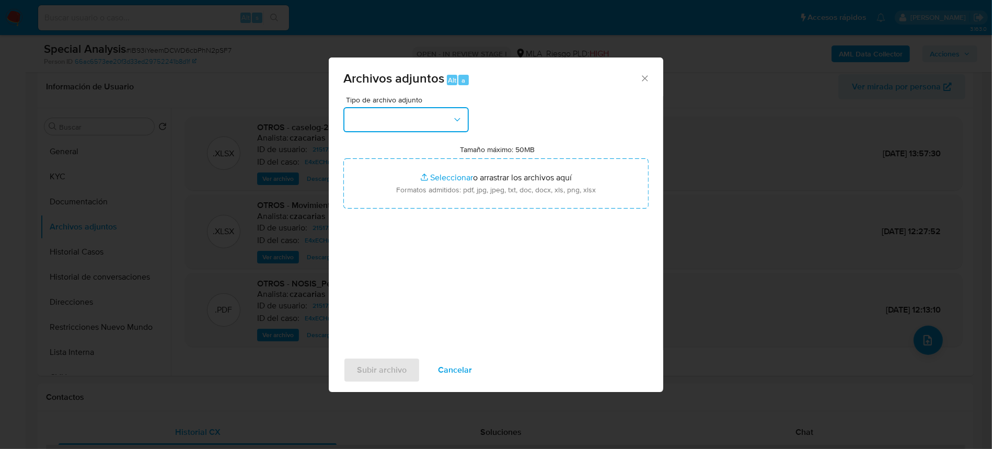
click at [396, 117] on button "button" at bounding box center [405, 119] width 125 height 25
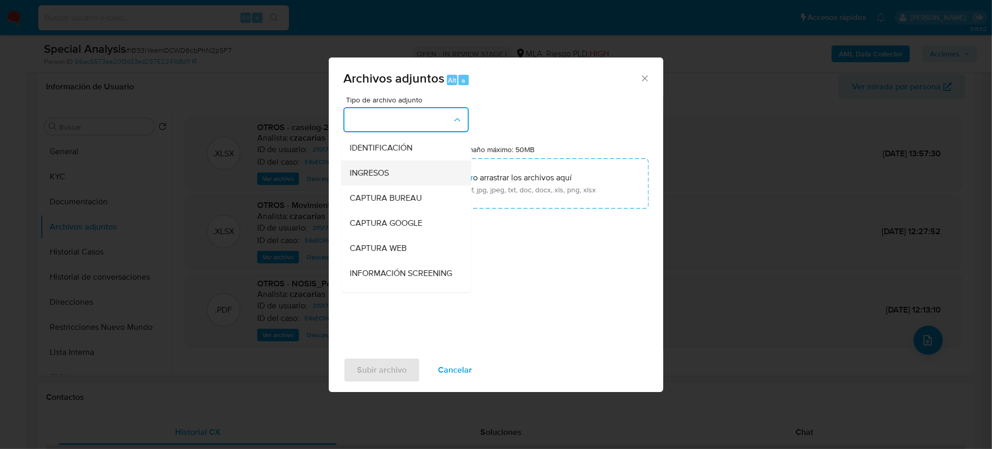
click at [388, 173] on span "INGRESOS" at bounding box center [369, 173] width 39 height 10
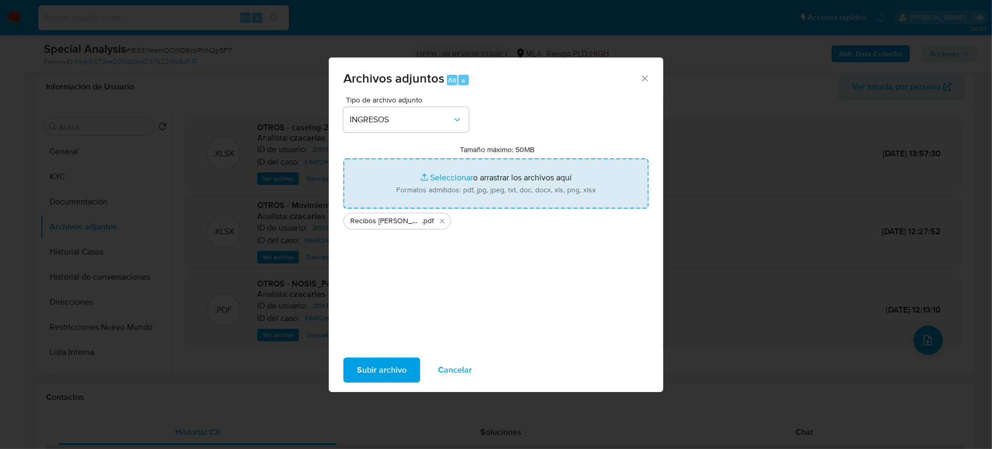
click at [370, 375] on span "Subir archivo" at bounding box center [382, 370] width 50 height 23
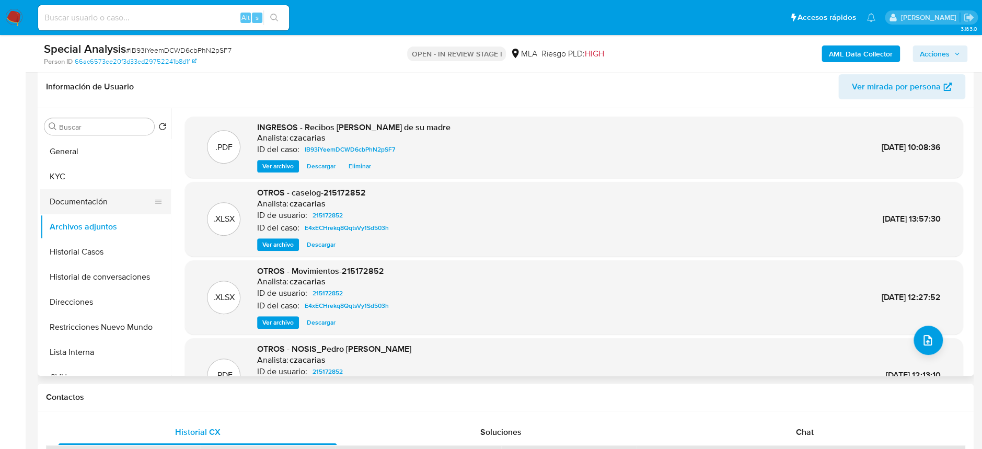
click at [94, 197] on button "Documentación" at bounding box center [101, 201] width 122 height 25
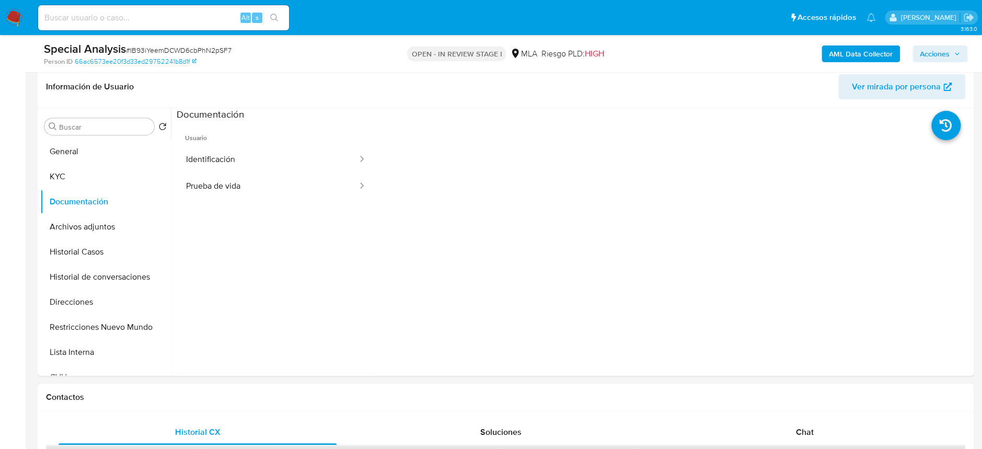
click at [83, 165] on button "KYC" at bounding box center [101, 176] width 122 height 25
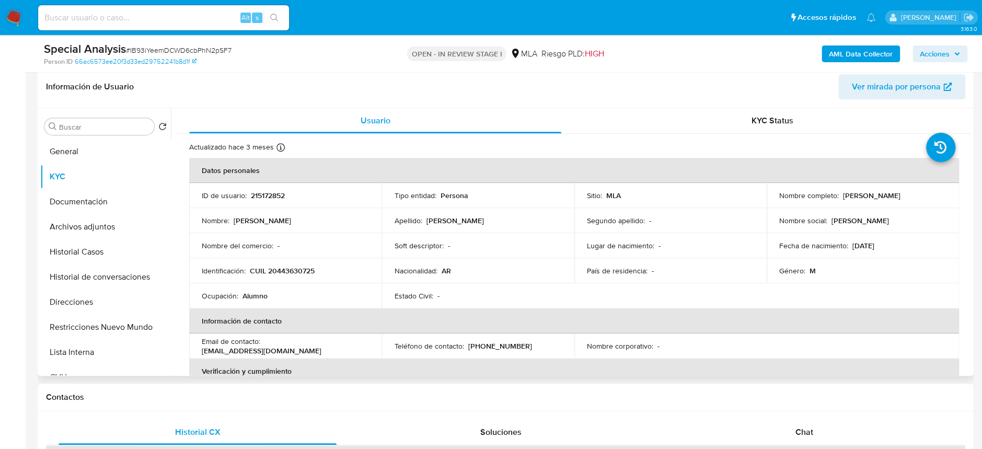
drag, startPoint x: 840, startPoint y: 194, endPoint x: 929, endPoint y: 204, distance: 89.5
click at [929, 204] on td "Nombre completo : Pedro Ignacio Llorens" at bounding box center [863, 195] width 192 height 25
click at [858, 199] on p "[PERSON_NAME]" at bounding box center [872, 195] width 58 height 9
drag, startPoint x: 836, startPoint y: 199, endPoint x: 914, endPoint y: 196, distance: 78.0
click at [914, 196] on div "Nombre completo : Pedro Ignacio Llorens" at bounding box center [863, 195] width 167 height 9
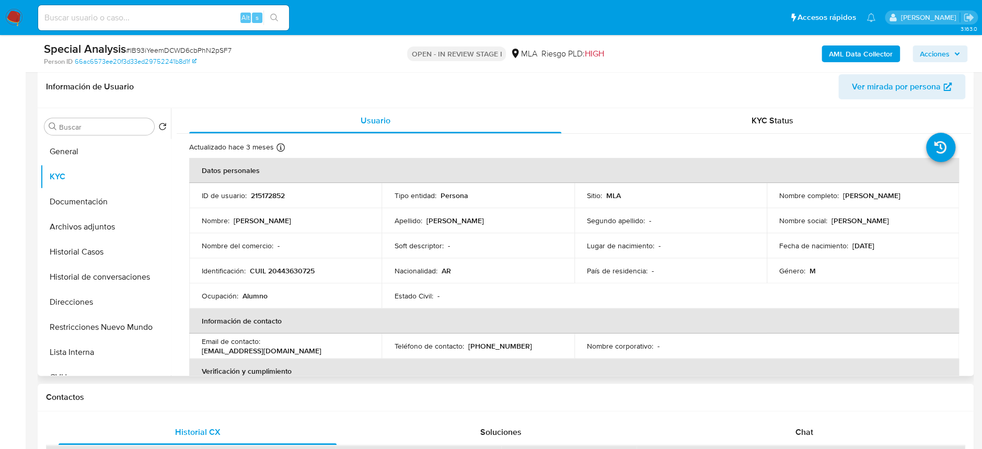
copy div "[PERSON_NAME]"
click at [99, 232] on button "Archivos adjuntos" at bounding box center [101, 226] width 122 height 25
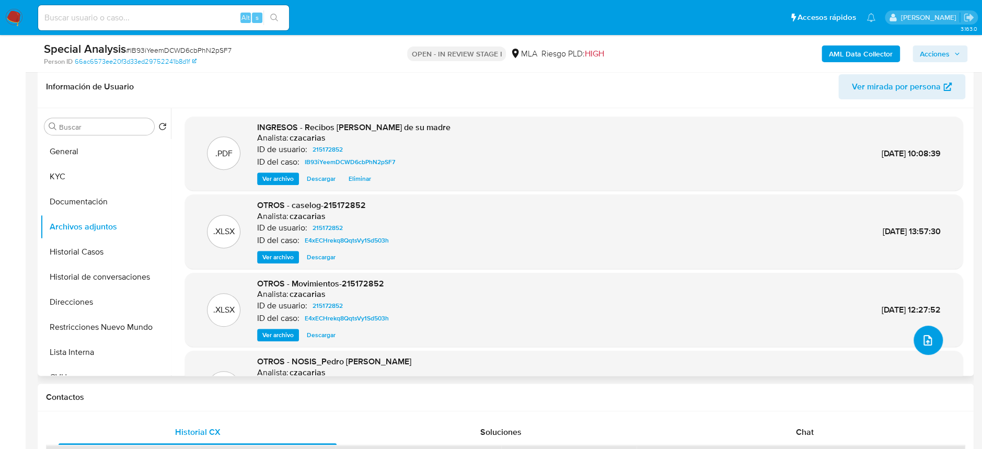
click at [914, 348] on button "upload-file" at bounding box center [928, 340] width 29 height 29
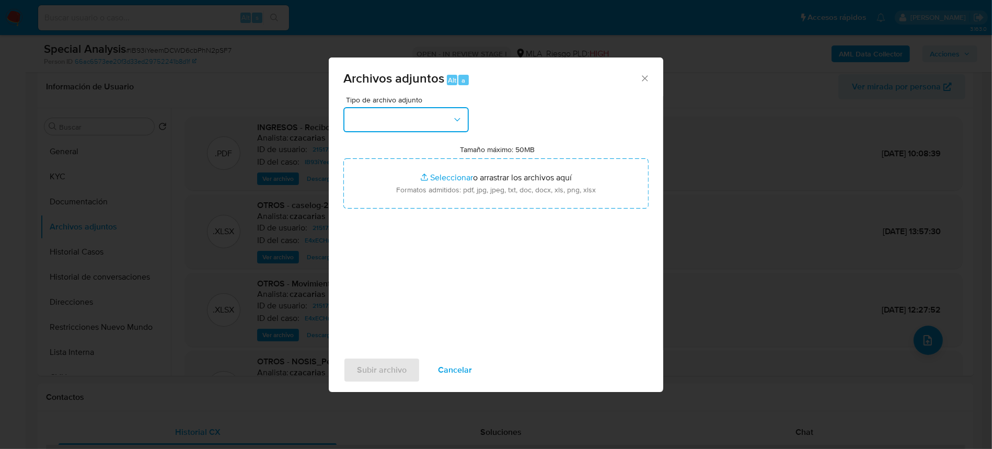
click at [404, 123] on button "button" at bounding box center [405, 119] width 125 height 25
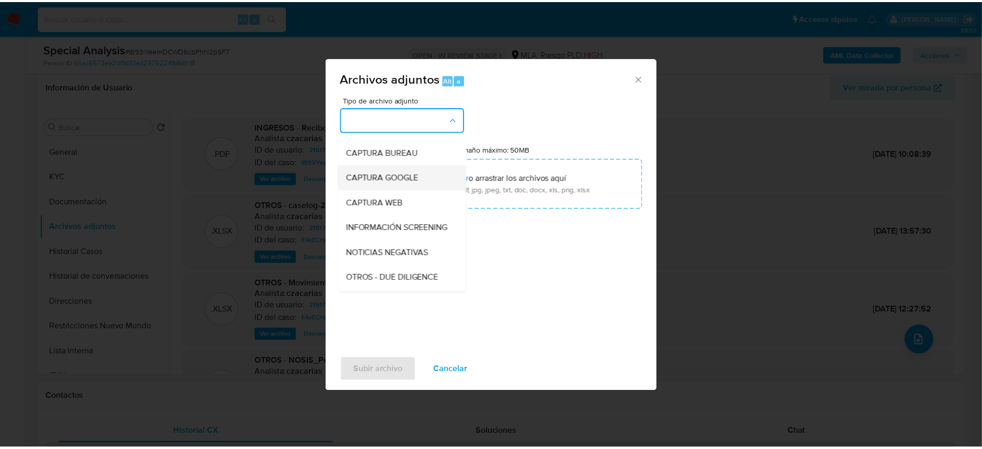
scroll to position [70, 0]
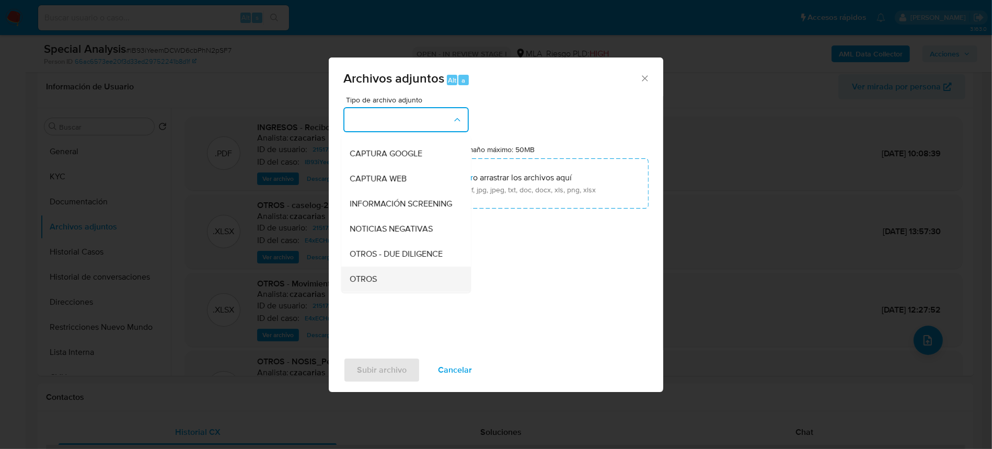
click at [384, 280] on div "OTROS" at bounding box center [403, 279] width 107 height 25
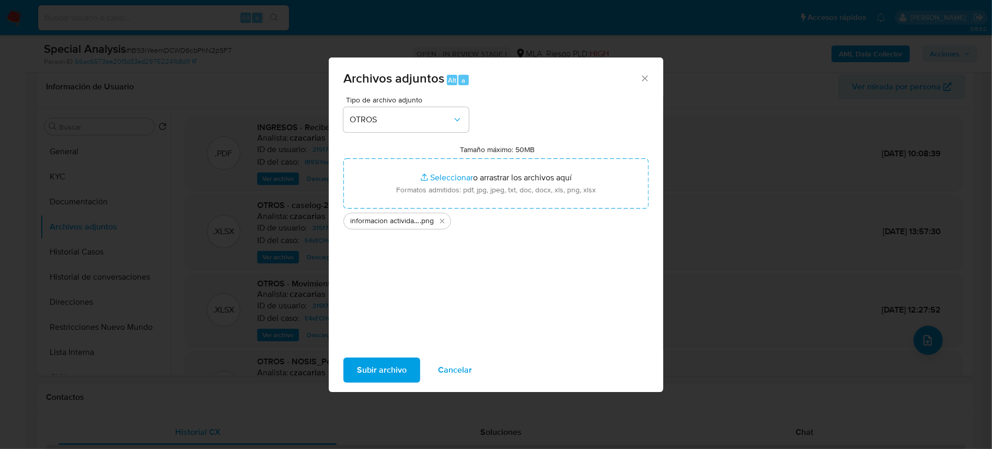
click at [353, 368] on button "Subir archivo" at bounding box center [381, 370] width 77 height 25
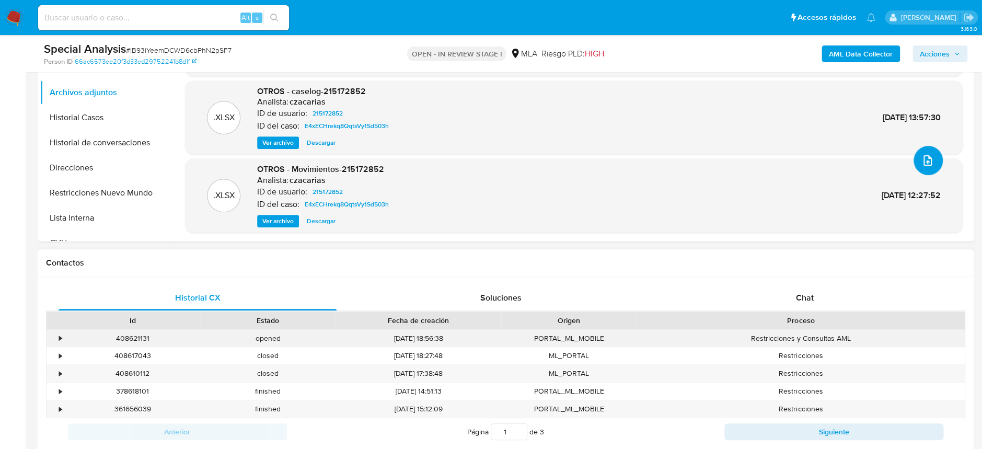
scroll to position [302, 0]
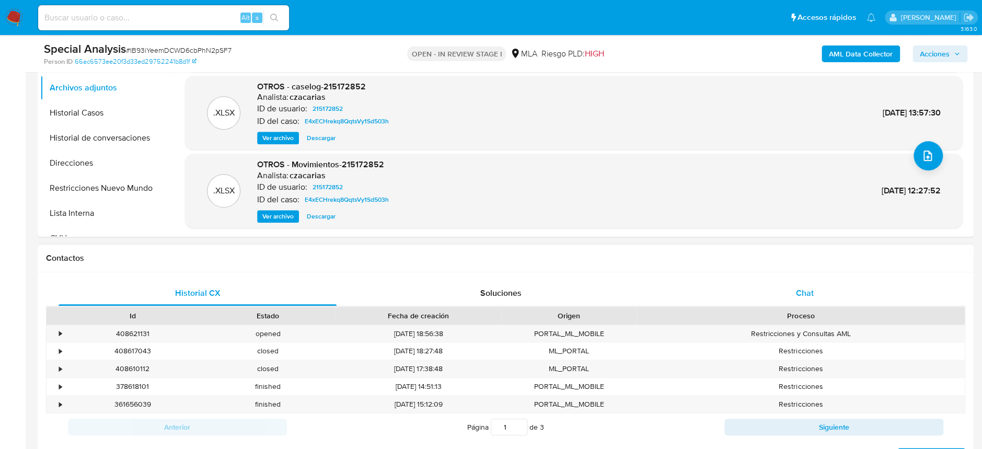
click at [809, 296] on span "Chat" at bounding box center [805, 293] width 18 height 12
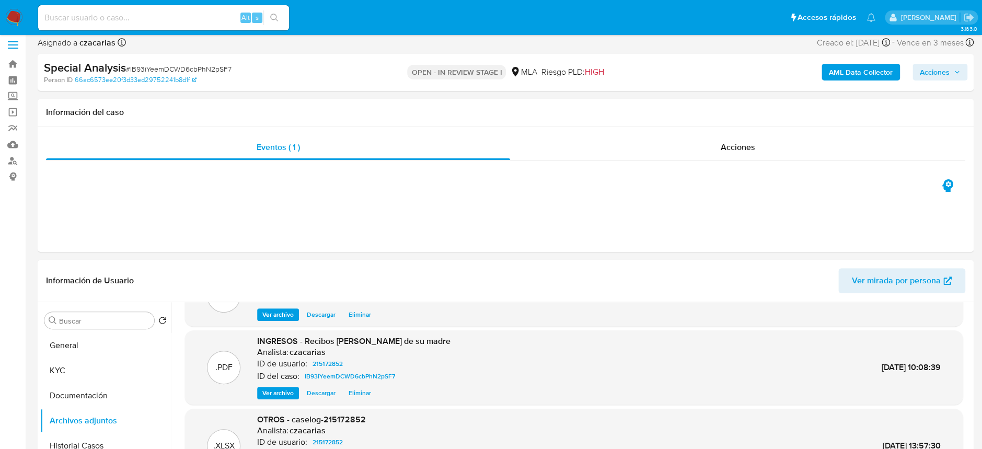
scroll to position [0, 0]
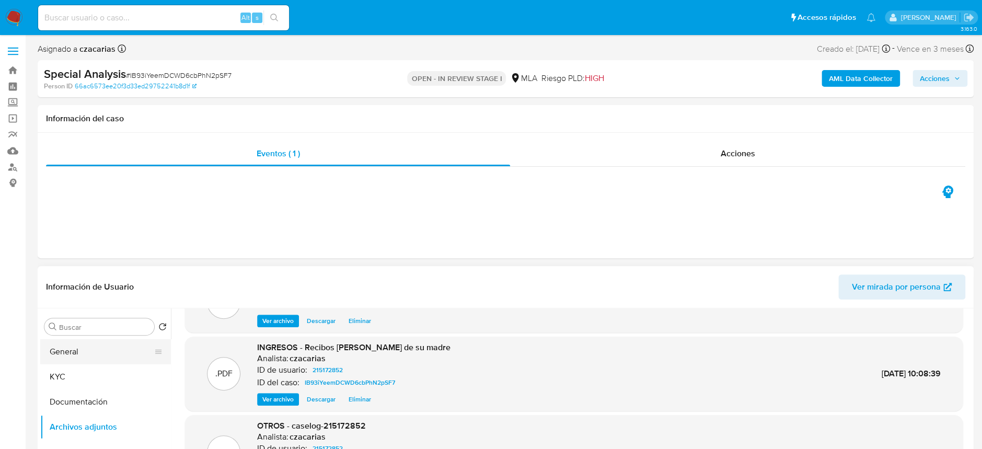
click at [83, 351] on button "General" at bounding box center [101, 351] width 122 height 25
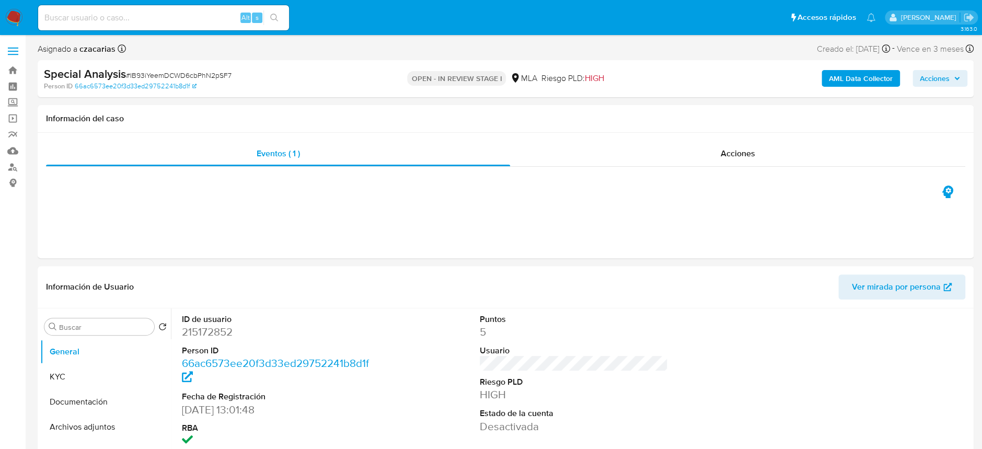
click at [231, 329] on dd "215172852" at bounding box center [276, 332] width 188 height 15
click at [221, 335] on dd "215172852" at bounding box center [276, 332] width 188 height 15
copy dd "215172852"
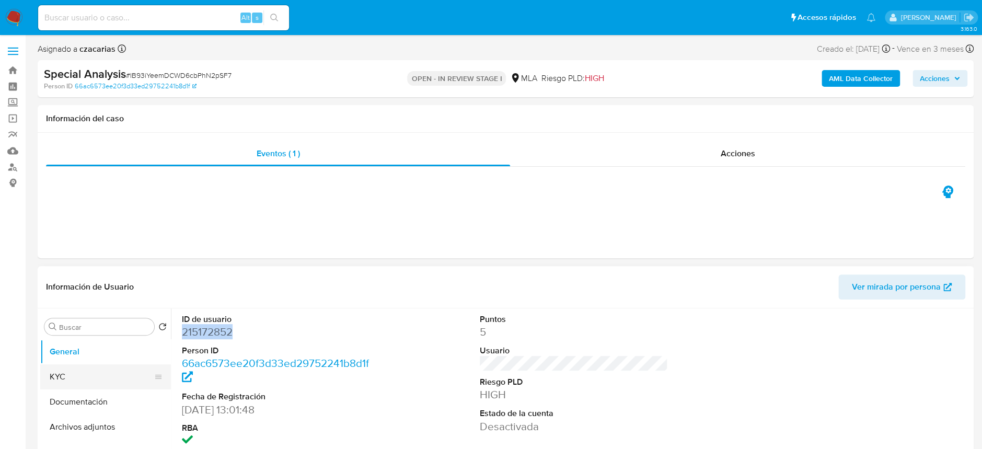
click at [113, 379] on button "KYC" at bounding box center [101, 376] width 122 height 25
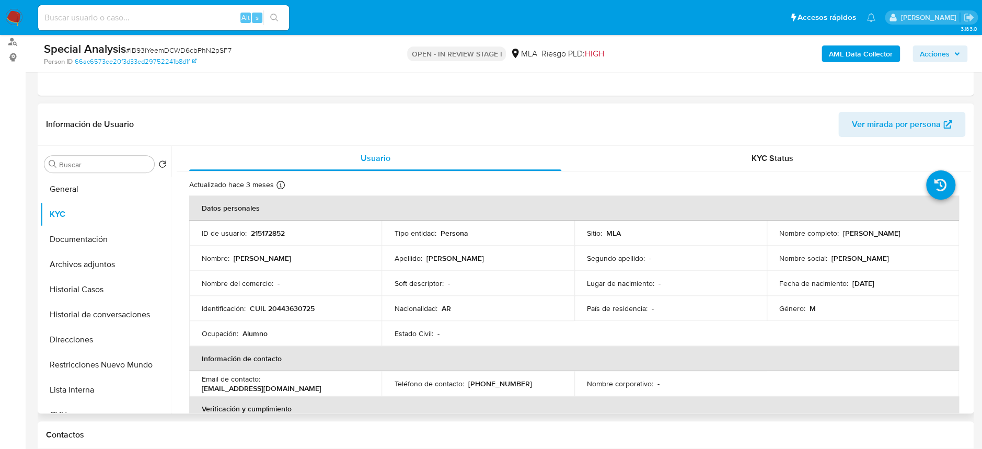
scroll to position [139, 0]
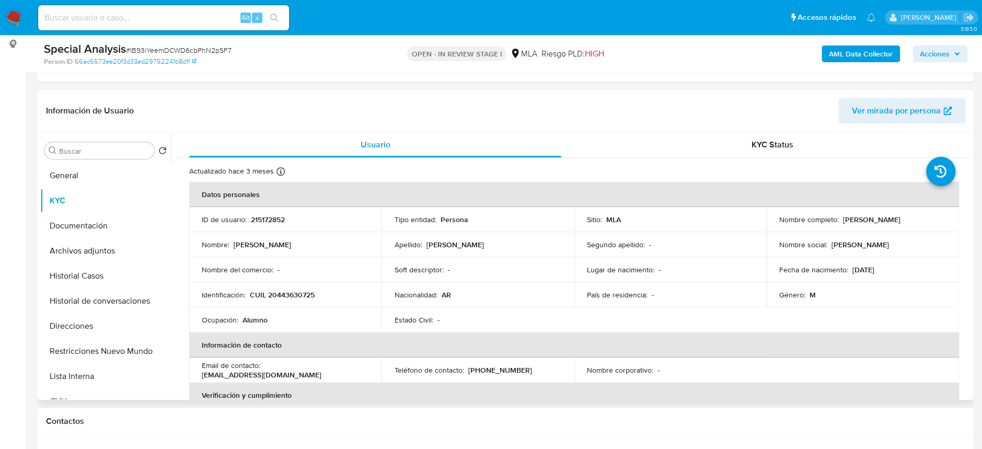
click at [843, 221] on p "[PERSON_NAME]" at bounding box center [872, 219] width 58 height 9
drag, startPoint x: 838, startPoint y: 219, endPoint x: 949, endPoint y: 214, distance: 112.0
click at [949, 214] on td "Nombre completo : Pedro Ignacio Llorens" at bounding box center [863, 219] width 192 height 25
copy div "[PERSON_NAME]"
drag, startPoint x: 250, startPoint y: 295, endPoint x: 488, endPoint y: 164, distance: 271.5
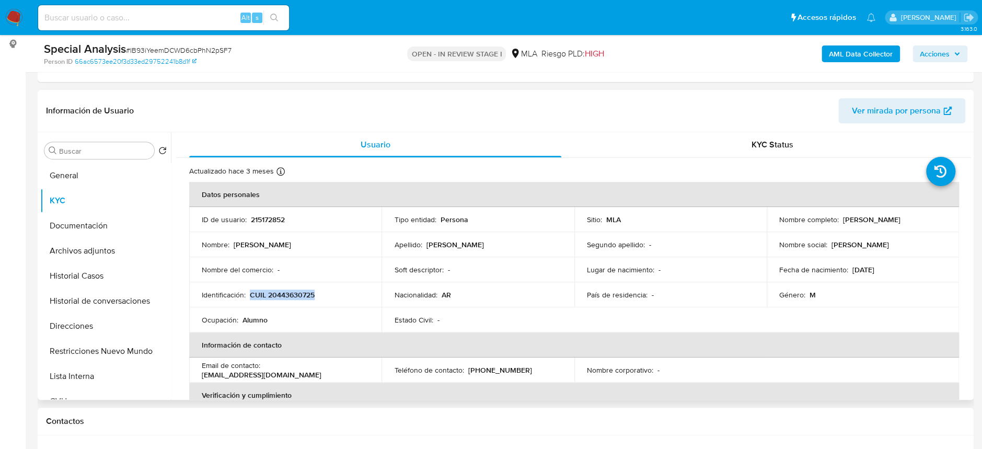
click at [330, 294] on div "Identificación : CUIL 20443630725" at bounding box center [285, 294] width 167 height 9
copy p "CUIL 20443630725"
click at [101, 347] on button "Restricciones Nuevo Mundo" at bounding box center [101, 351] width 122 height 25
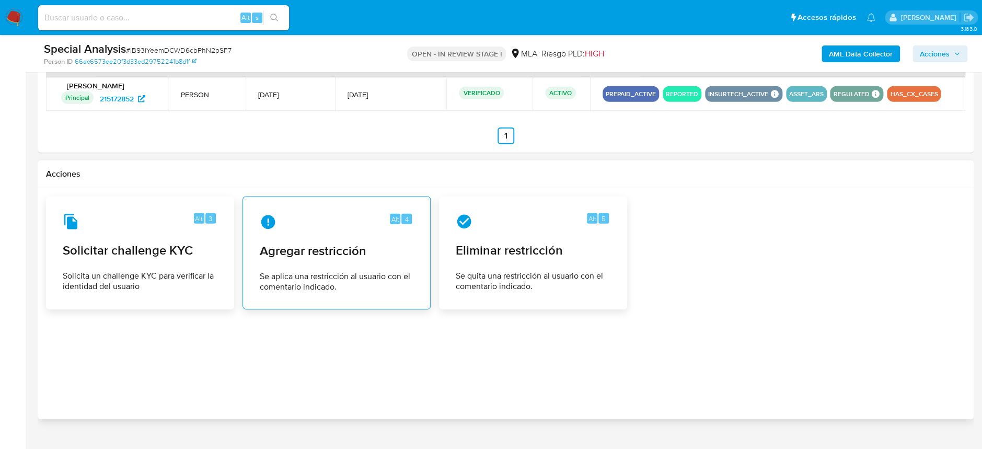
scroll to position [1499, 0]
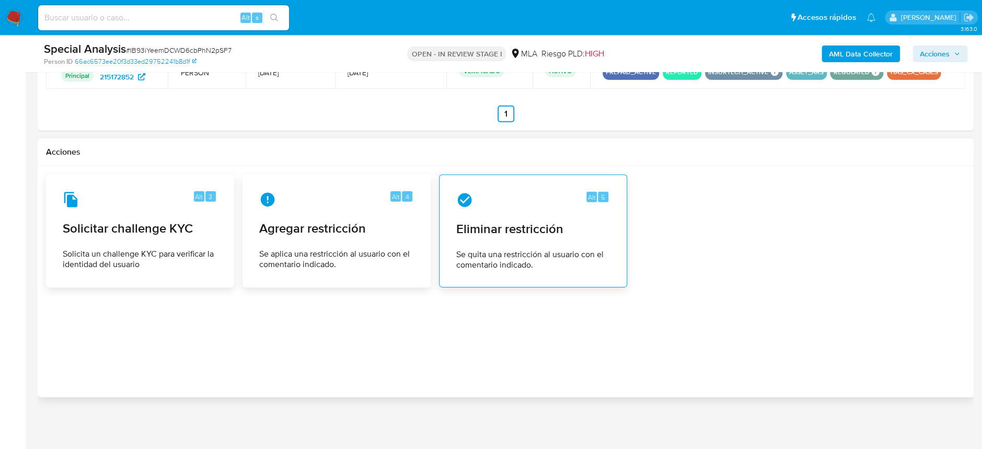
click at [525, 247] on div "Alt 5 Eliminar restricción Se quita una restricción al usuario con el comentari…" at bounding box center [533, 231] width 170 height 95
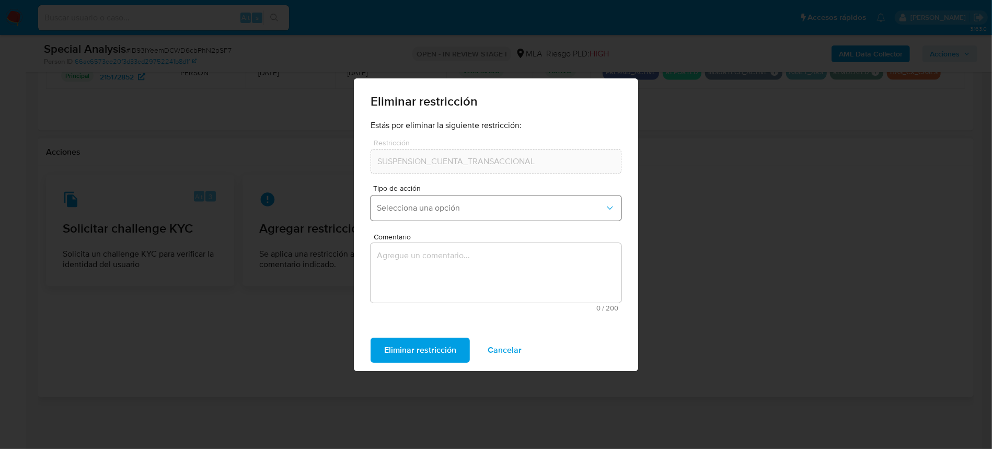
click at [471, 214] on button "Selecciona una opción" at bounding box center [496, 208] width 251 height 25
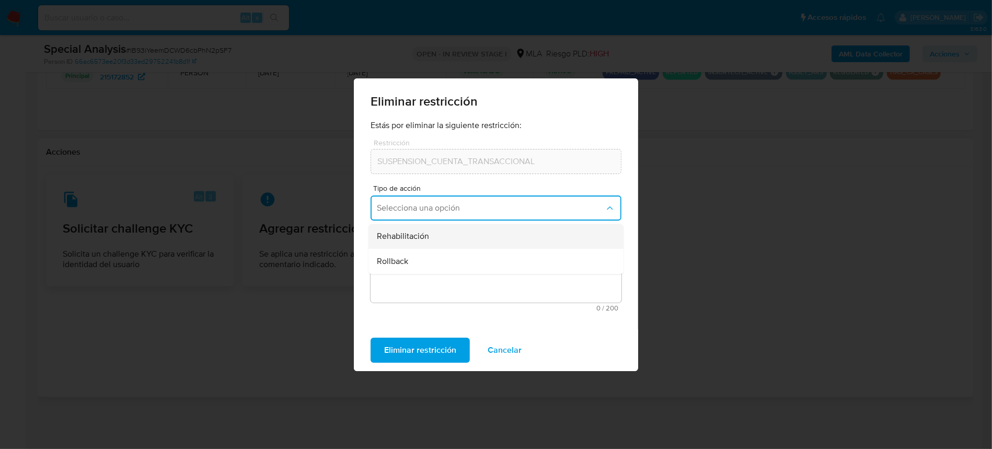
click at [459, 237] on div "Rehabilitación" at bounding box center [493, 236] width 232 height 25
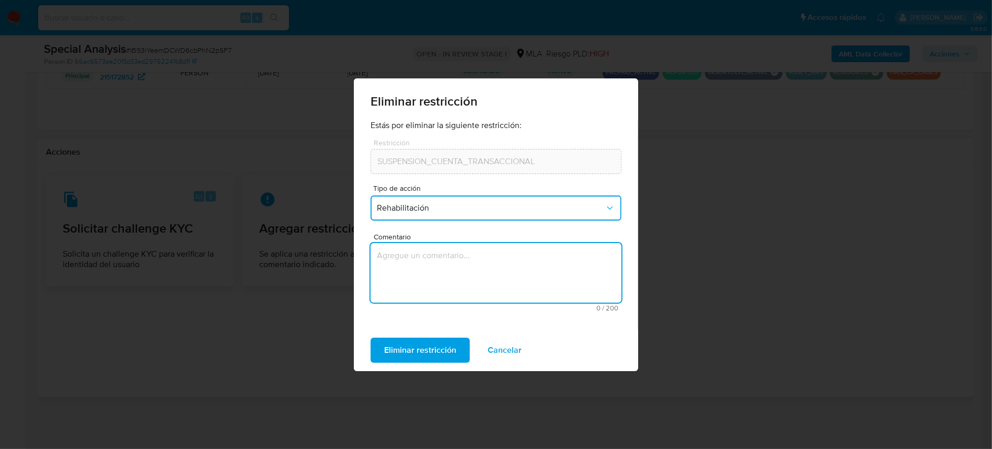
click at [472, 274] on textarea "Comentario" at bounding box center [496, 273] width 251 height 60
type textarea "AML"
click at [441, 350] on span "Eliminar restricción" at bounding box center [420, 350] width 72 height 23
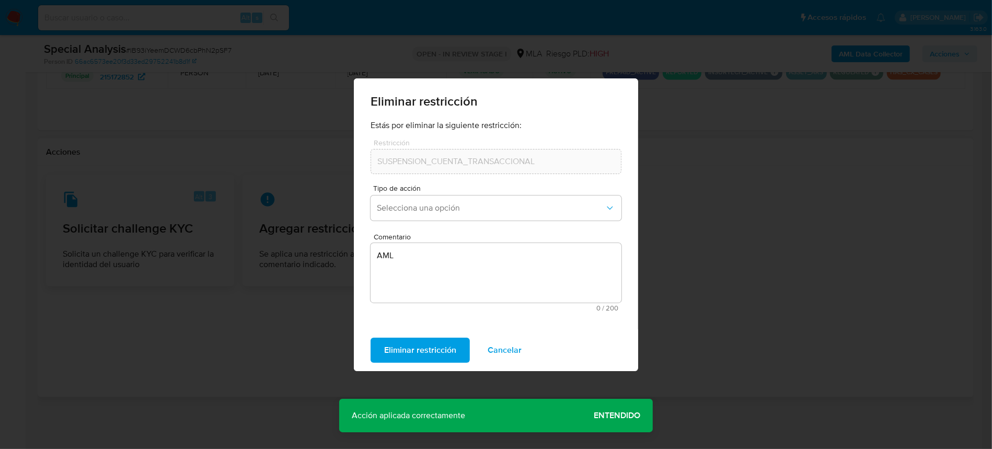
click at [600, 416] on span "Entendido" at bounding box center [617, 416] width 47 height 0
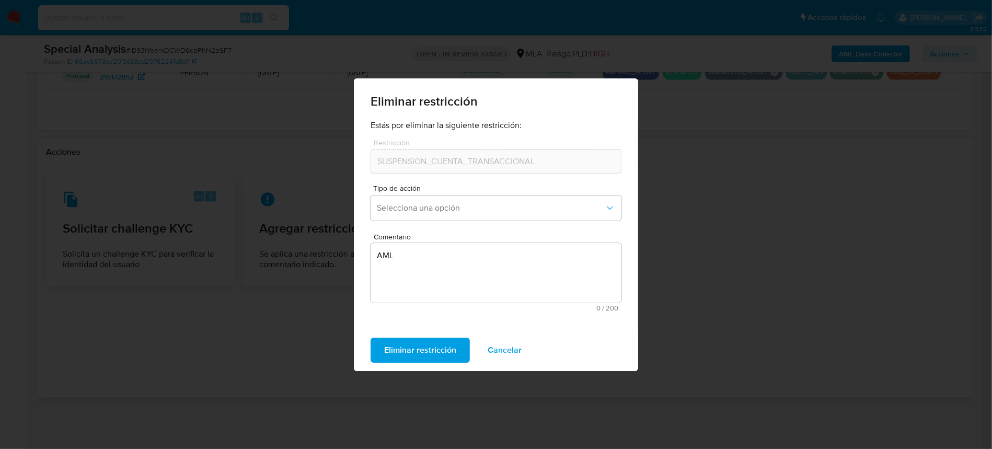
click at [512, 354] on span "Cancelar" at bounding box center [505, 350] width 34 height 23
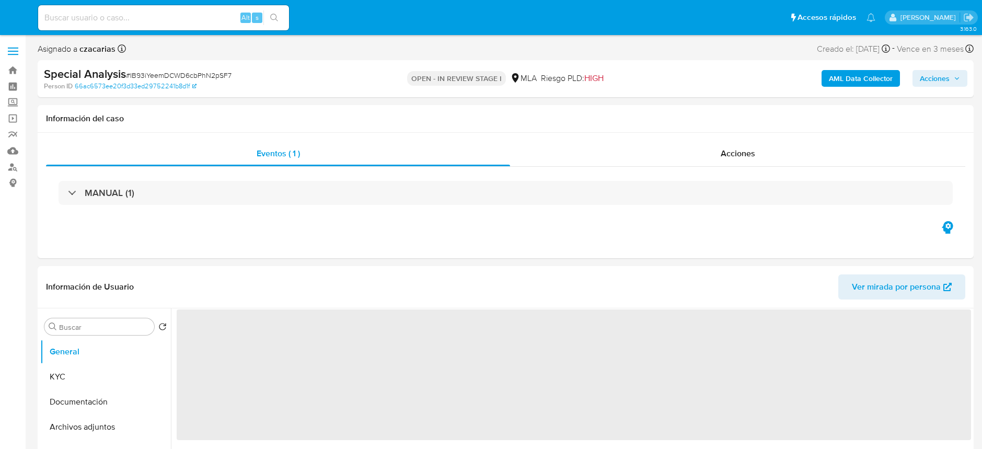
select select "10"
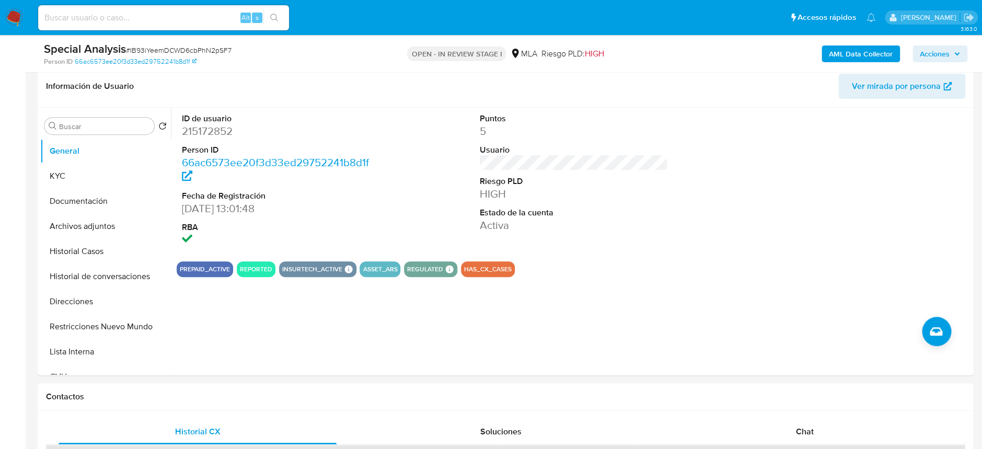
scroll to position [209, 0]
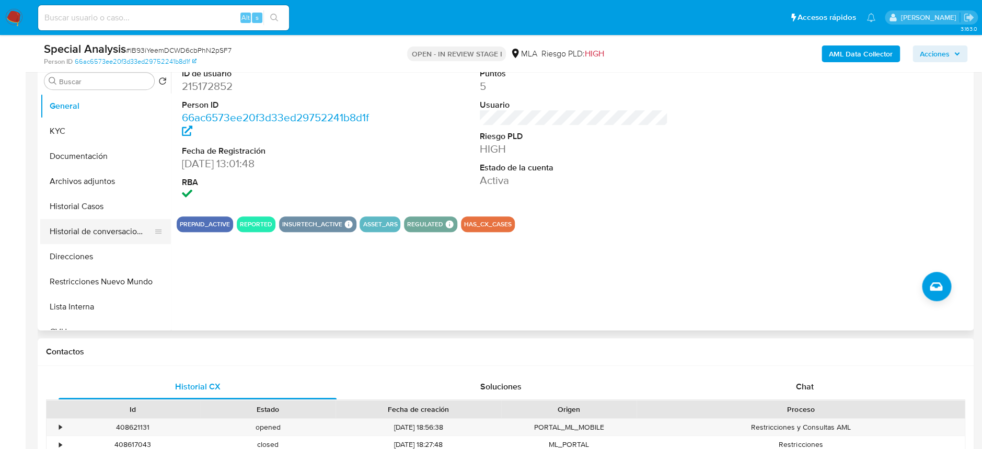
click at [94, 228] on button "Historial de conversaciones" at bounding box center [101, 231] width 122 height 25
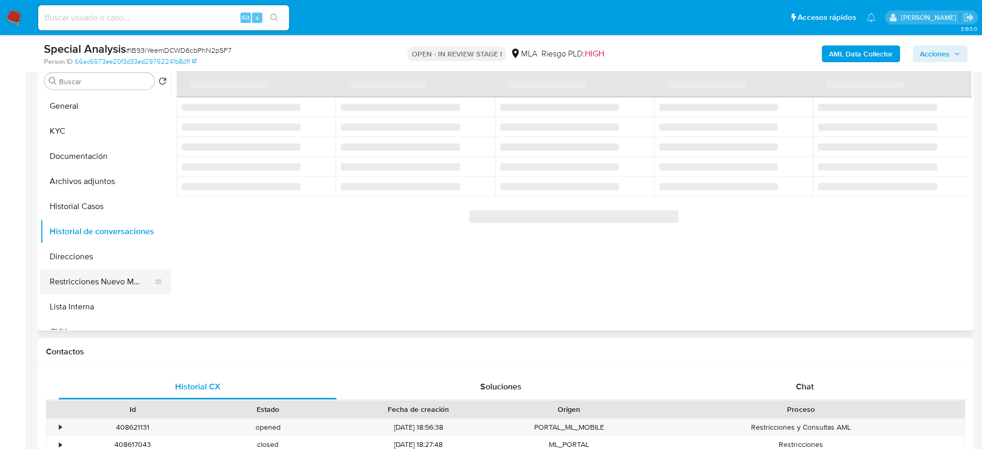
click at [111, 274] on button "Restricciones Nuevo Mundo" at bounding box center [101, 281] width 122 height 25
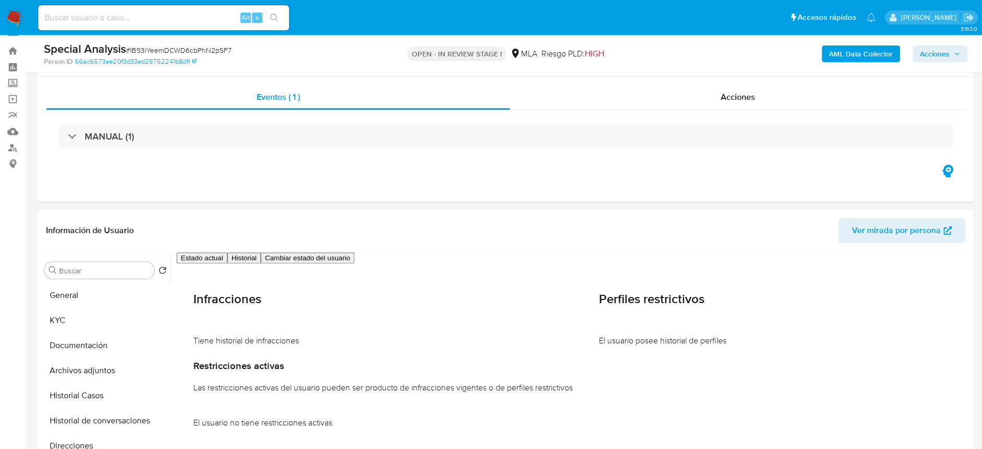
scroll to position [0, 0]
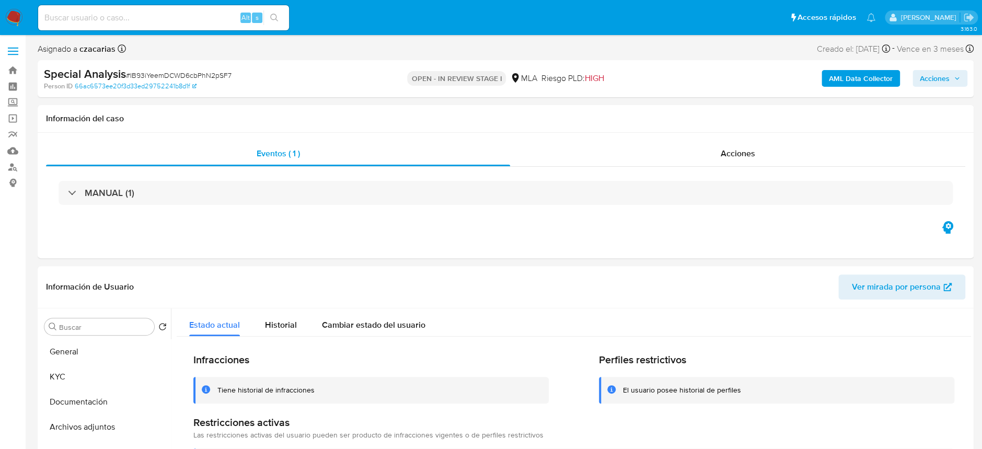
click at [934, 75] on span "Acciones" at bounding box center [935, 78] width 30 height 17
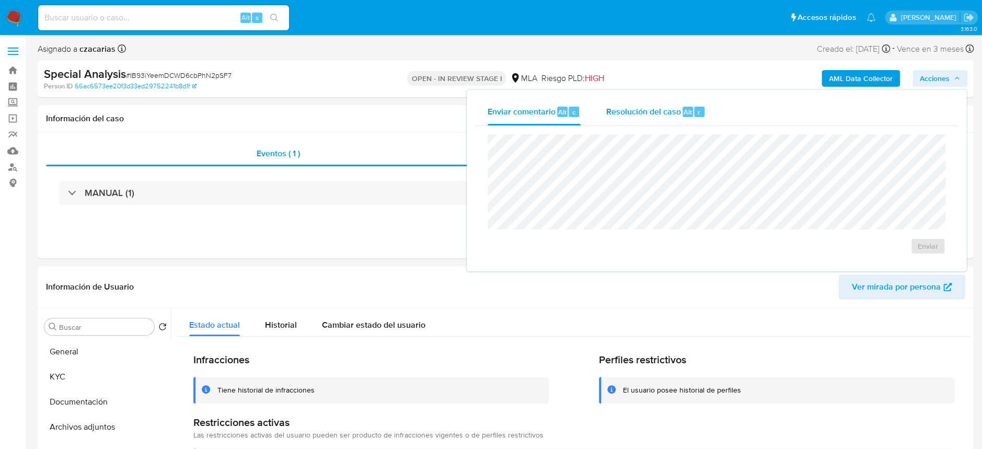
click at [682, 102] on div "Resolución del caso Alt r" at bounding box center [656, 111] width 100 height 27
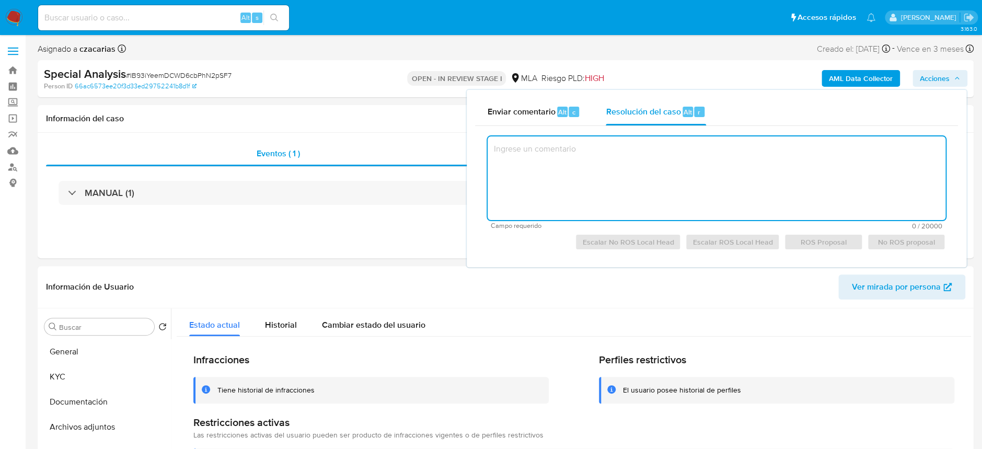
click at [671, 153] on textarea at bounding box center [717, 178] width 458 height 84
paste textarea "Se crea el caso a los efectos de adjuntar documentación aportada por el usuario…"
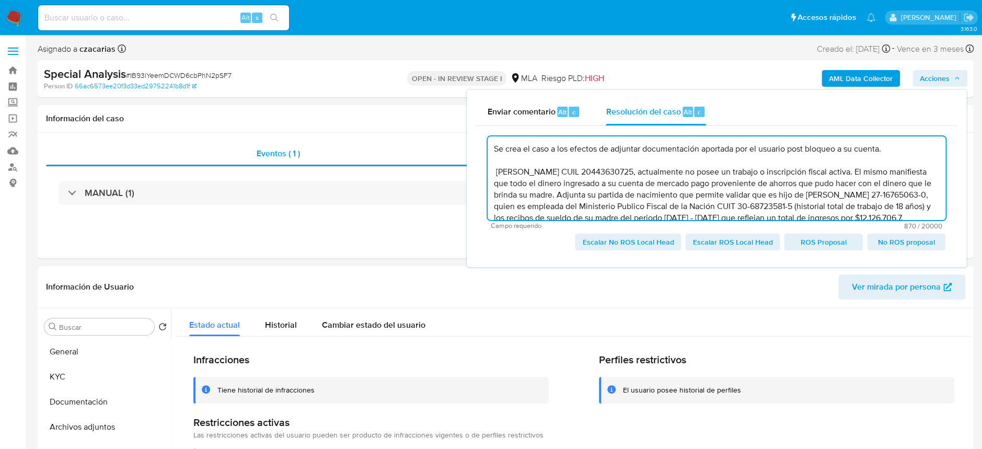
scroll to position [33, 0]
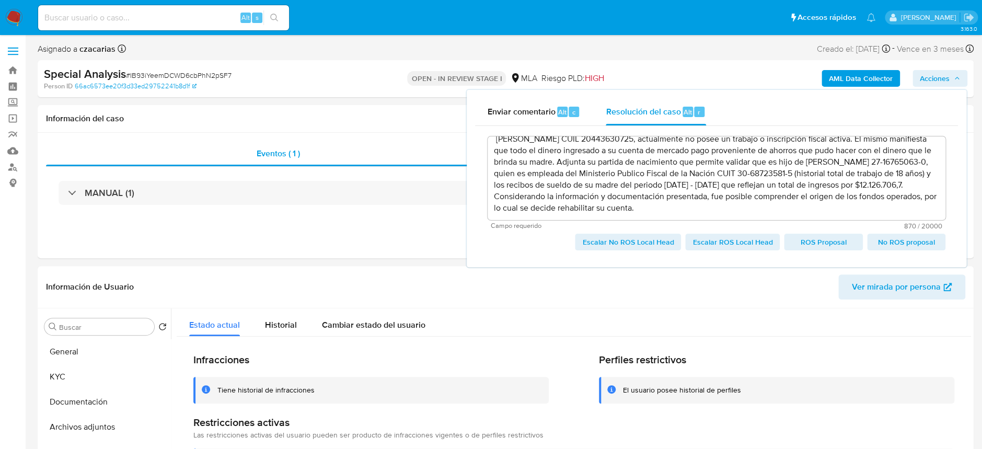
click at [651, 243] on span "Escalar No ROS Local Head" at bounding box center [627, 242] width 91 height 15
type textarea "Se crea el caso a los efectos de adjuntar documentación aportada por el usuario…"
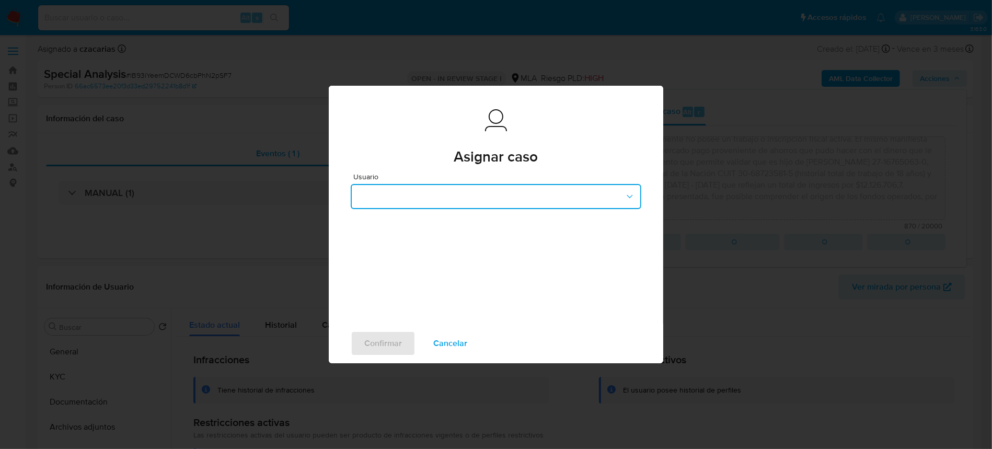
click at [542, 200] on button "button" at bounding box center [496, 196] width 291 height 25
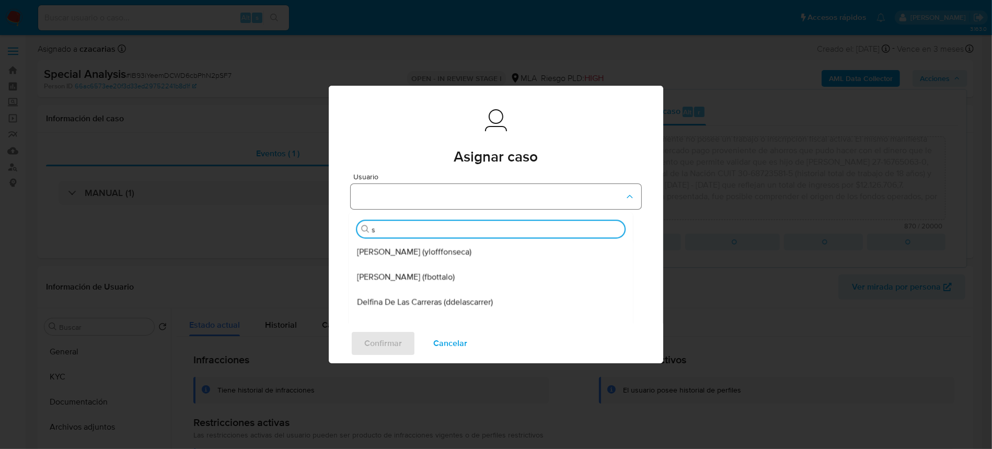
type input "sa"
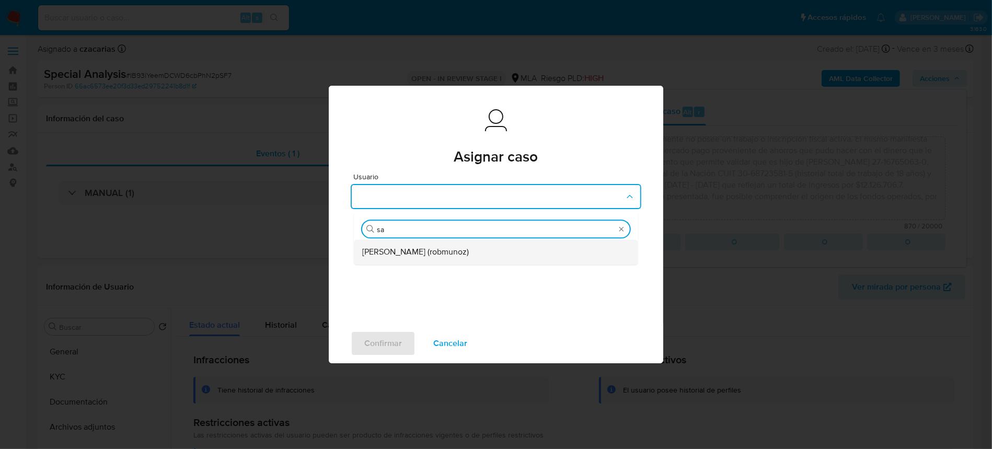
click at [508, 244] on div "Roberto Santiago Munoz (robmunoz)" at bounding box center [492, 252] width 261 height 25
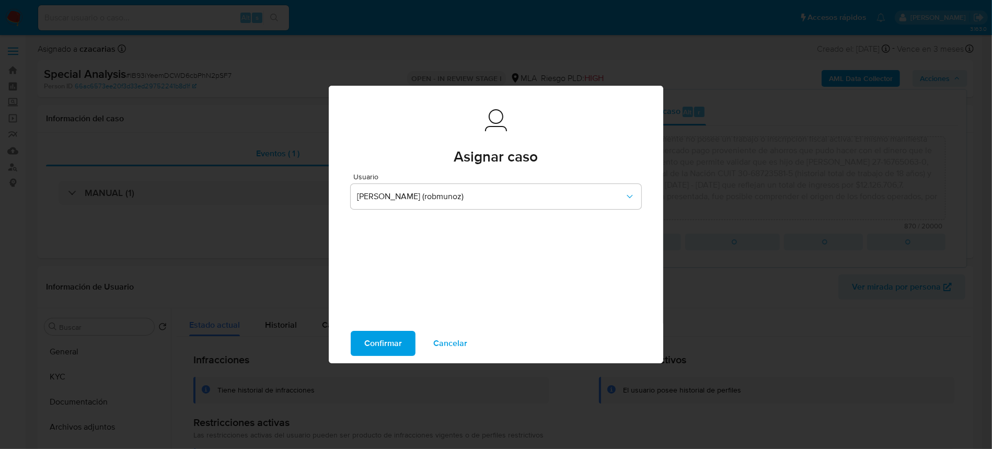
click at [381, 348] on span "Confirmar" at bounding box center [383, 343] width 38 height 23
type textarea "Se crea el caso a los efectos de adjuntar documentación aportada por el usuario…"
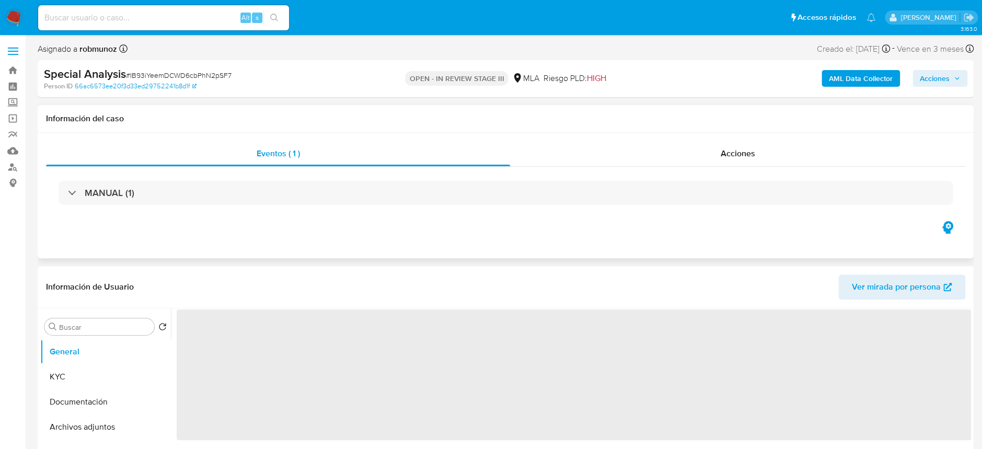
click at [695, 136] on div "Eventos ( 1 ) Acciones MANUAL (1)" at bounding box center [506, 195] width 936 height 125
click at [706, 150] on div "Acciones" at bounding box center [737, 153] width 455 height 25
select select "10"
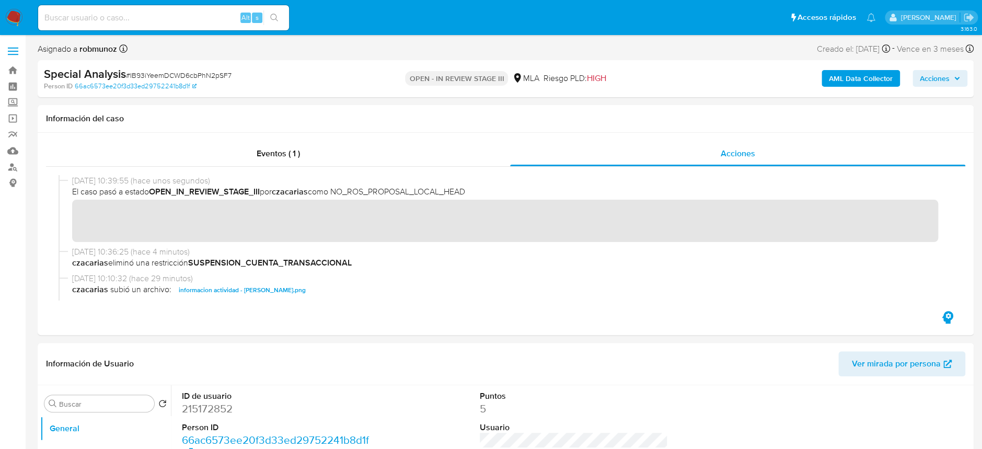
click at [10, 12] on img at bounding box center [14, 18] width 18 height 18
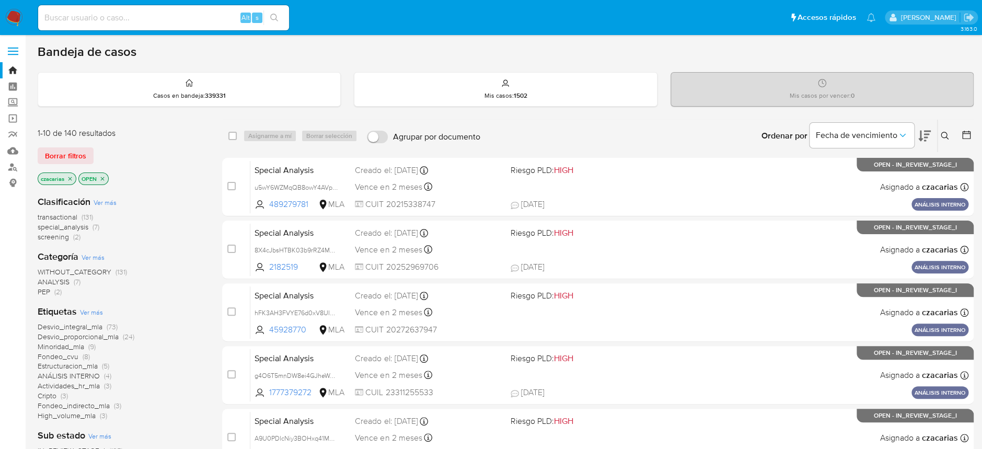
click at [150, 8] on div "Alt s" at bounding box center [163, 17] width 251 height 25
drag, startPoint x: 156, startPoint y: 13, endPoint x: 185, endPoint y: 14, distance: 28.3
click at [157, 13] on input at bounding box center [163, 18] width 251 height 14
paste input "hEbHa8sZICUPQrshWzhERA42"
type input "hEbHa8sZICUPQrshWzhERA42"
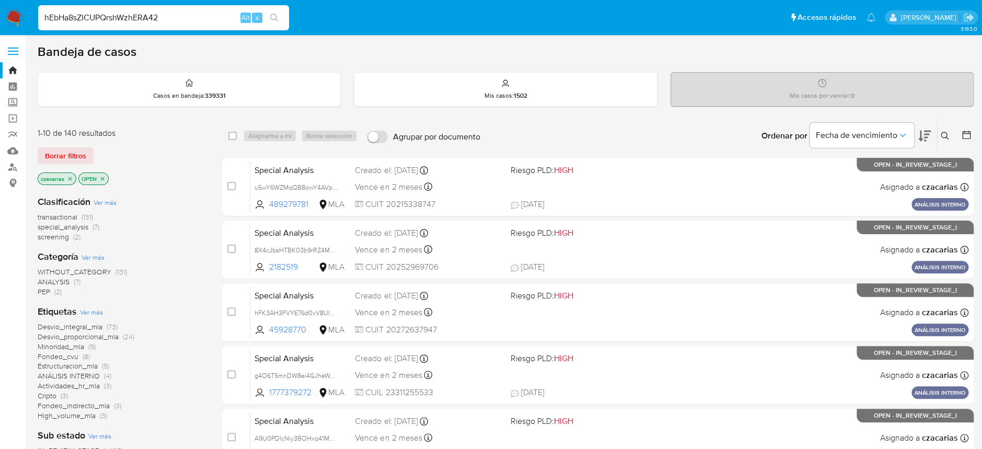
click at [267, 14] on button "search-icon" at bounding box center [274, 17] width 21 height 15
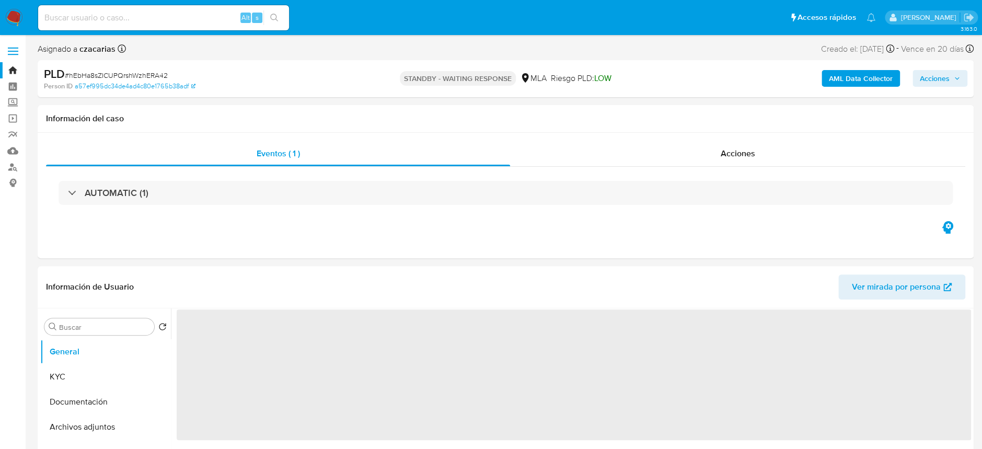
select select "10"
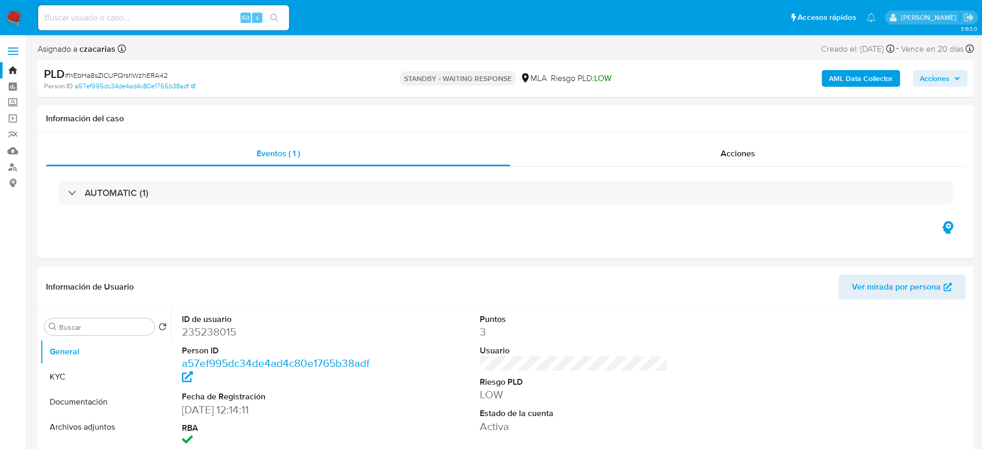
click at [12, 10] on img at bounding box center [14, 18] width 18 height 18
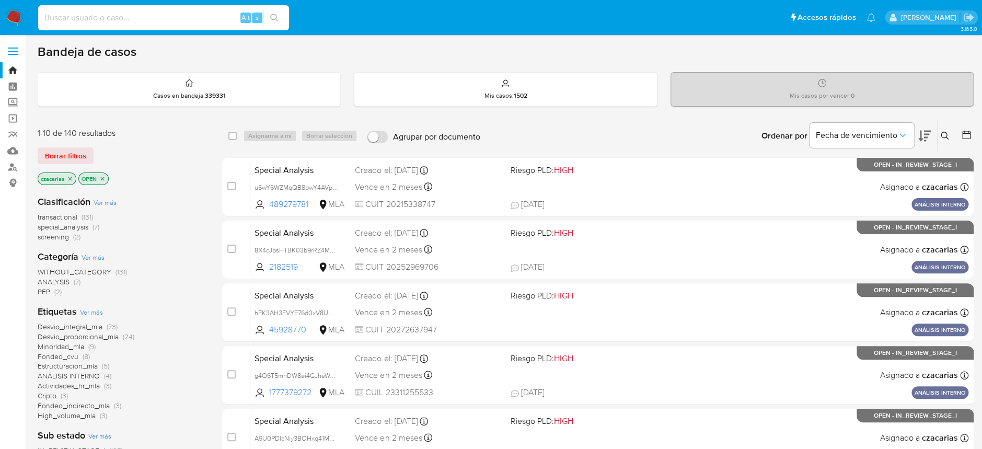
click at [169, 19] on input at bounding box center [163, 18] width 251 height 14
paste input "SglpWb72WS7G3YJEkJyOK8p0"
type input "SglpWb72WS7G3YJEkJyOK8p0"
click at [258, 19] on span "s" at bounding box center [257, 18] width 3 height 10
click at [270, 17] on icon "search-icon" at bounding box center [274, 18] width 8 height 8
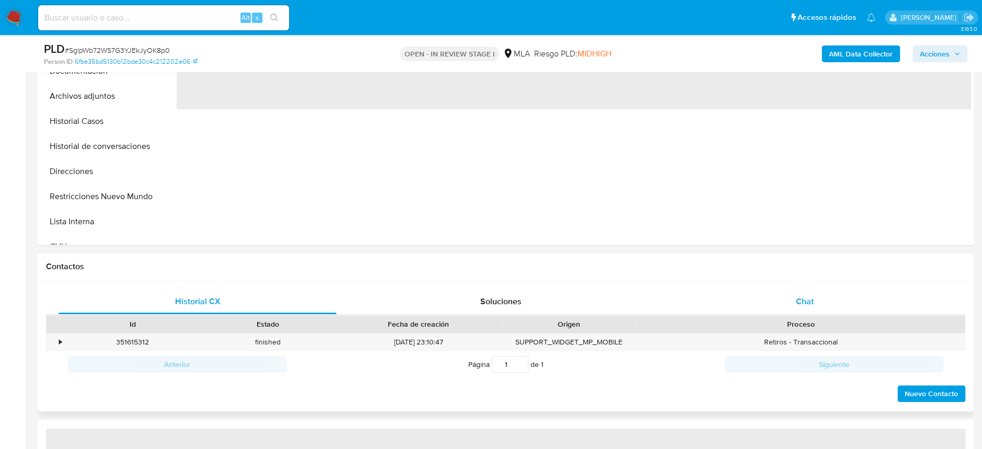
scroll to position [348, 0]
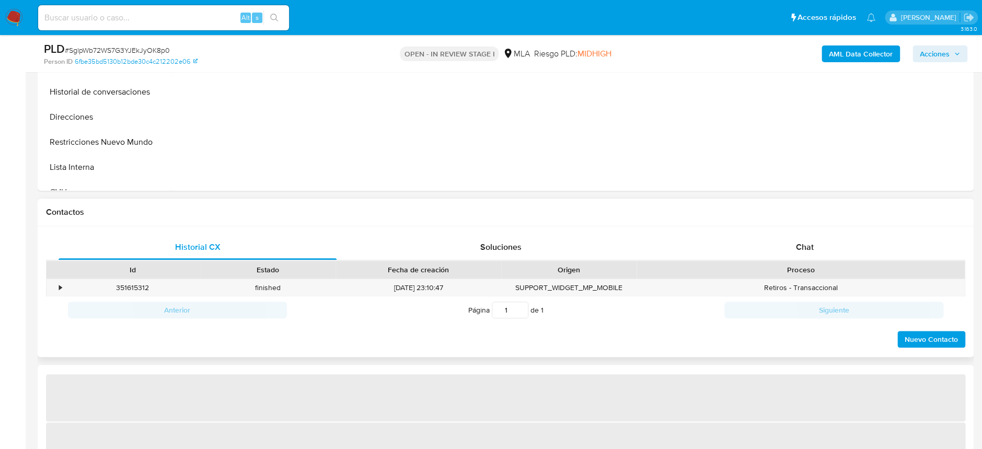
click at [812, 232] on div "Historial CX Soluciones Chat Id Estado Fecha de creación Origen Proceso • 35161…" at bounding box center [506, 291] width 936 height 131
select select "10"
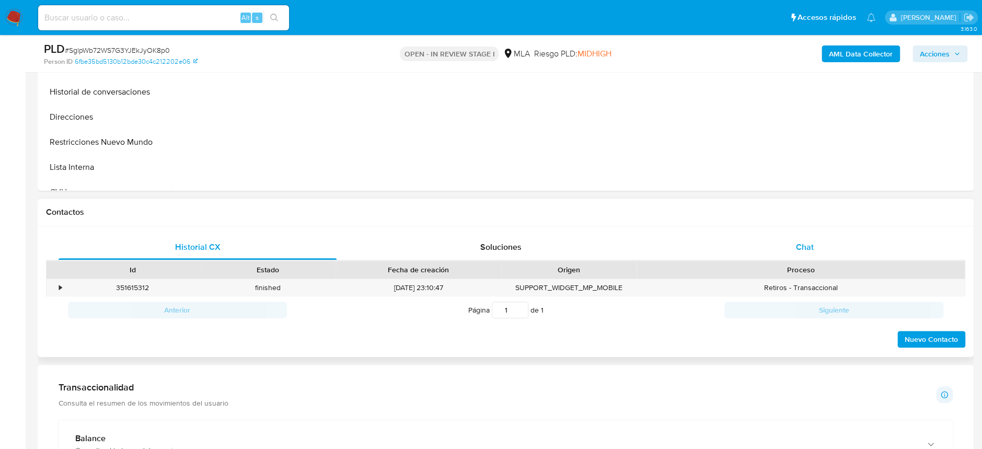
click at [816, 239] on div "Chat" at bounding box center [805, 247] width 278 height 25
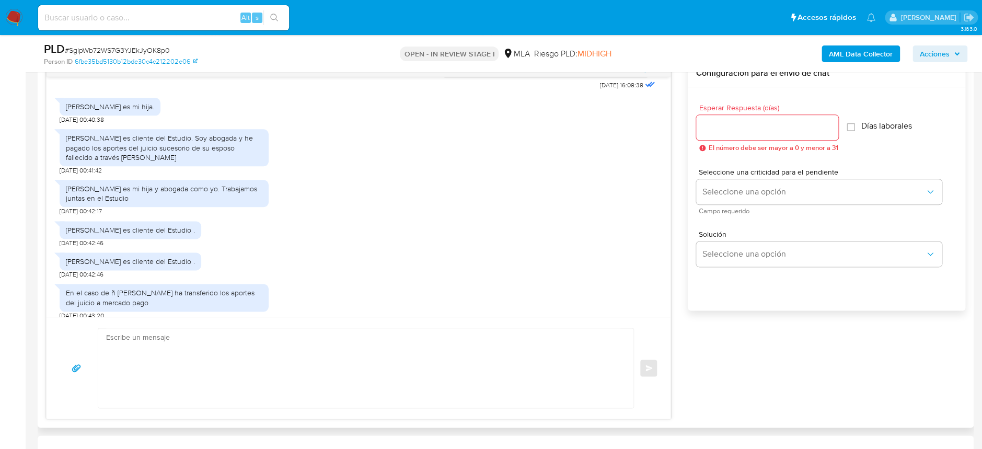
scroll to position [953, 0]
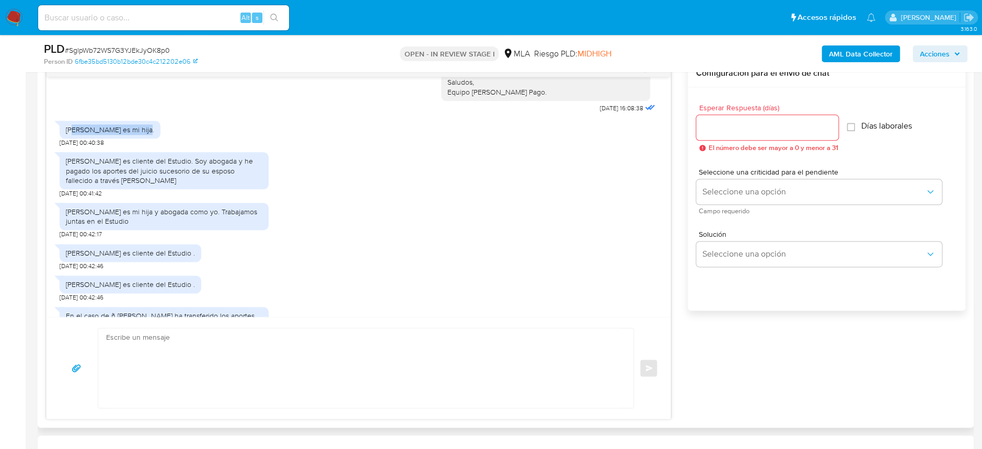
drag, startPoint x: 76, startPoint y: 168, endPoint x: 141, endPoint y: 169, distance: 64.8
click at [142, 134] on div "Evelyn Yanina Marzetti es mi hija." at bounding box center [110, 129] width 88 height 9
drag, startPoint x: 101, startPoint y: 198, endPoint x: 220, endPoint y: 215, distance: 119.9
click at [220, 185] on div "Mónica Fabiana Scaffido es cliente del Estudio. Soy abogada y he pagado los apo…" at bounding box center [164, 170] width 197 height 29
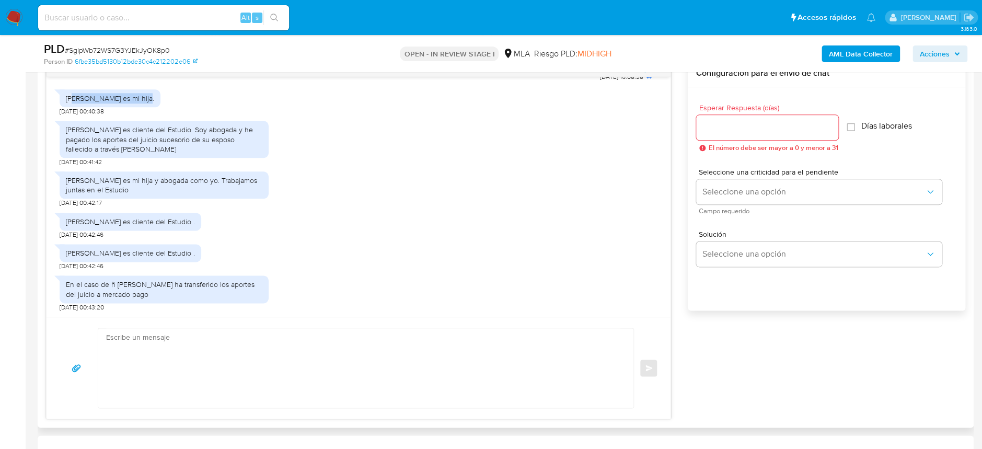
scroll to position [1022, 0]
drag, startPoint x: 135, startPoint y: 178, endPoint x: 199, endPoint y: 188, distance: 64.1
click at [199, 188] on div "Melisa Grisel Marzetti es mi hija y abogada como yo. Trabajamos juntas en el Es…" at bounding box center [164, 185] width 197 height 19
drag, startPoint x: 170, startPoint y: 191, endPoint x: 63, endPoint y: 182, distance: 107.5
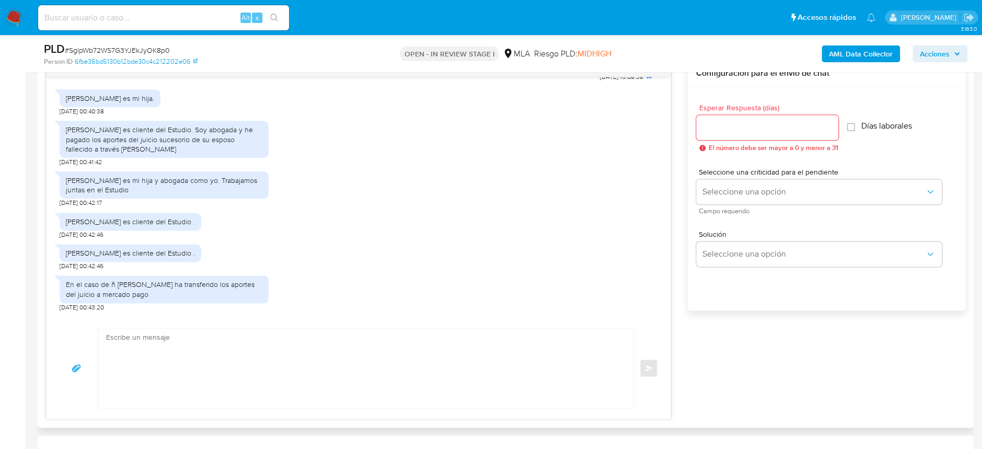
click at [63, 182] on div "Melisa Grisel Marzetti es mi hija y abogada como yo. Trabajamos juntas en el Es…" at bounding box center [164, 184] width 209 height 27
drag, startPoint x: 76, startPoint y: 220, endPoint x: 194, endPoint y: 217, distance: 118.2
click at [194, 217] on div "Lucas Vergara es cliente del Estudio . 09/10/2025 00:42:46" at bounding box center [359, 223] width 598 height 31
drag, startPoint x: 82, startPoint y: 251, endPoint x: 190, endPoint y: 246, distance: 107.8
click at [190, 246] on div "Lucas Vergara es cliente del Estudio . 09/10/2025 00:42:46" at bounding box center [131, 254] width 142 height 31
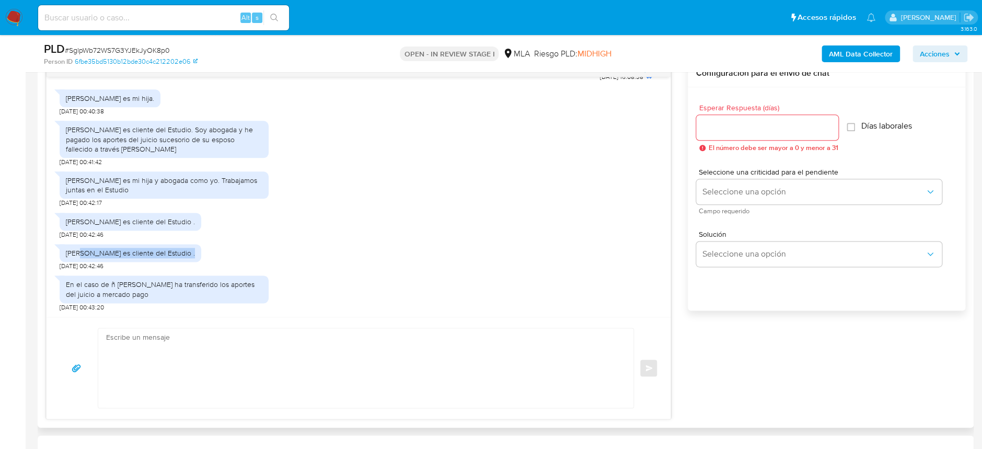
scroll to position [627, 0]
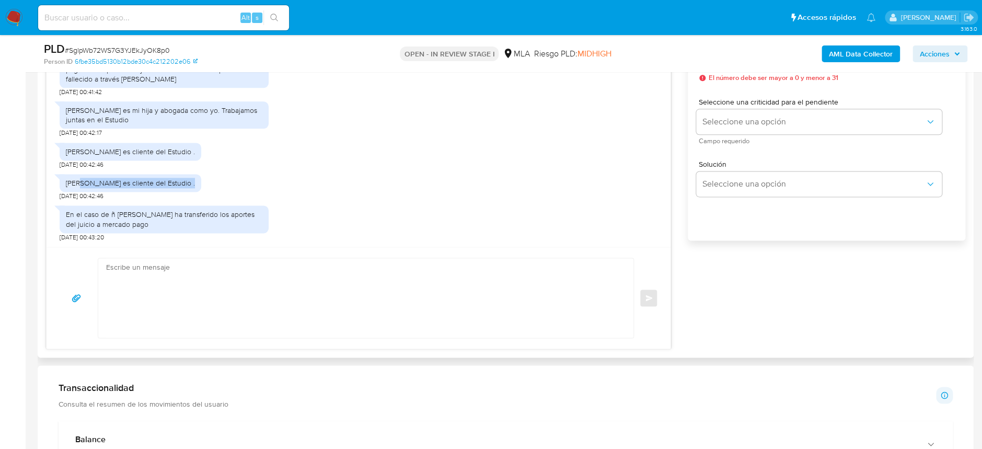
drag, startPoint x: 207, startPoint y: 224, endPoint x: 62, endPoint y: 215, distance: 145.1
click at [62, 215] on div "En el caso de ñ Mónica Scaffido ha transferido los aportes del juicio a mercado…" at bounding box center [164, 218] width 209 height 27
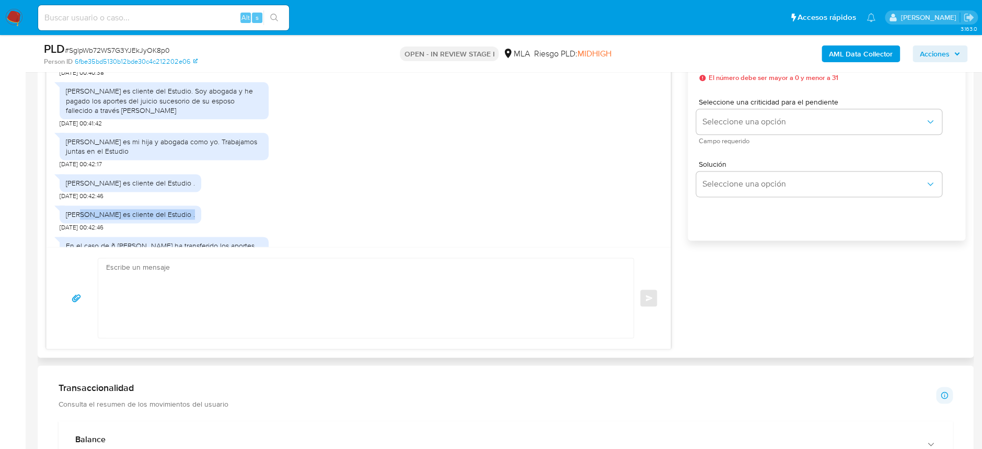
scroll to position [1022, 0]
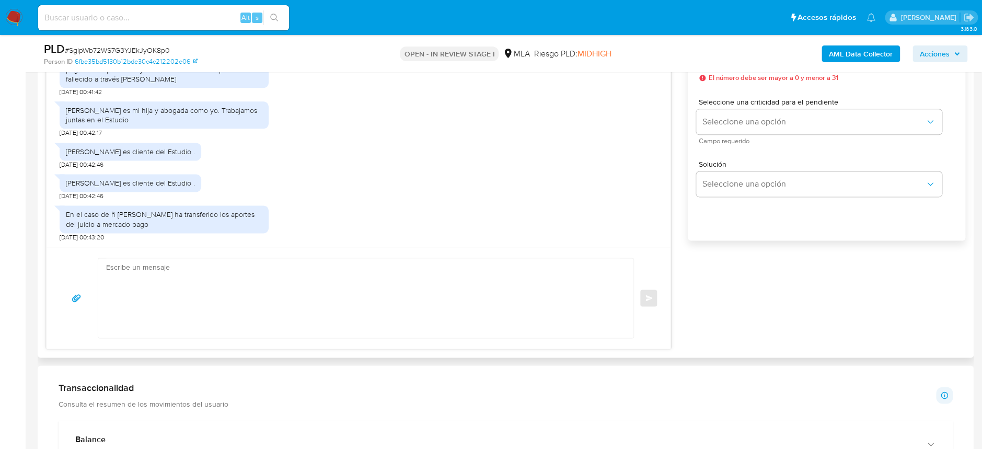
click at [247, 289] on textarea at bounding box center [363, 297] width 514 height 79
click at [178, 287] on textarea "Muchas gracias por la información brindada. Quedamos a la espera de la document…" at bounding box center [363, 297] width 514 height 79
click at [178, 287] on textarea "Muchas gracias por la información brindada. Quedamos a la espera que adjunte la…" at bounding box center [363, 297] width 514 height 79
click at [185, 289] on textarea "Muchas gracias por la información brindada. Quedamos a la espera que adjunte la…" at bounding box center [363, 297] width 514 height 79
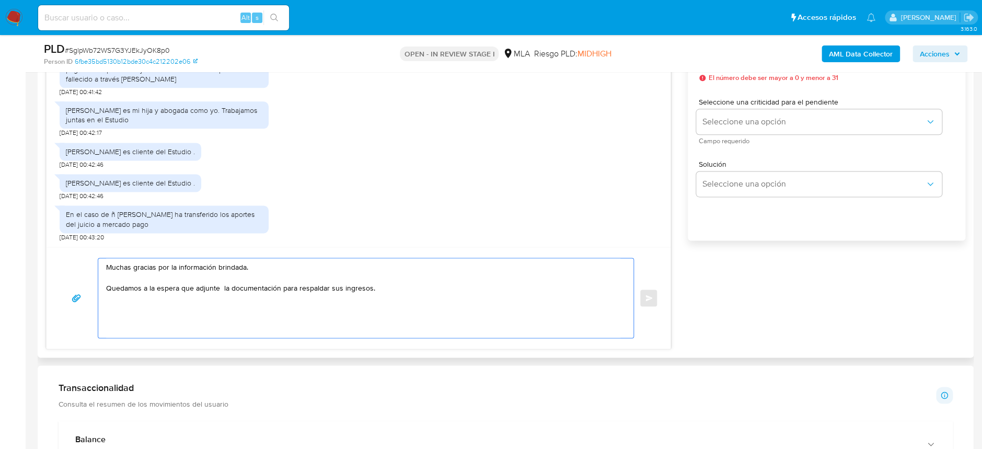
drag, startPoint x: 178, startPoint y: 286, endPoint x: 218, endPoint y: 285, distance: 39.7
click at [218, 285] on textarea "Muchas gracias por la información brindada. Quedamos a la espera que adjunte la…" at bounding box center [363, 297] width 514 height 79
click at [349, 282] on textarea "Muchas gracias por la información brindada. Quedamos a la espera de la document…" at bounding box center [363, 297] width 514 height 79
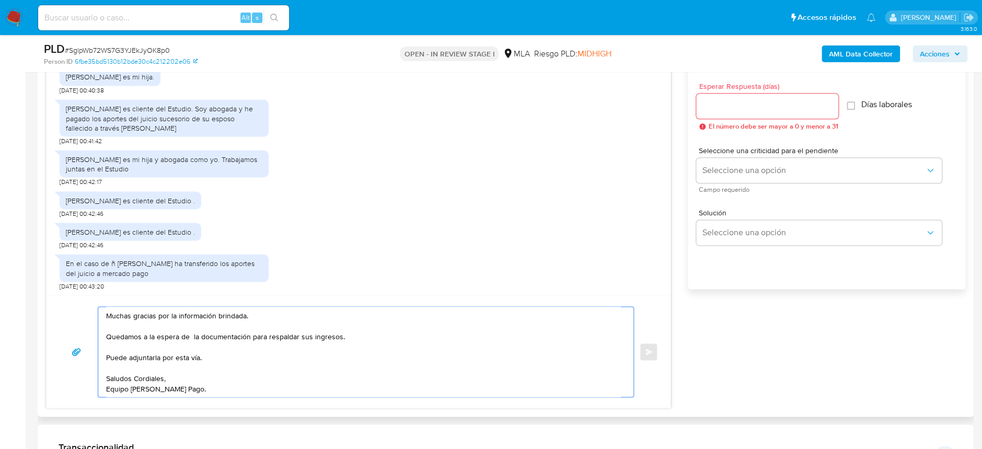
scroll to position [488, 0]
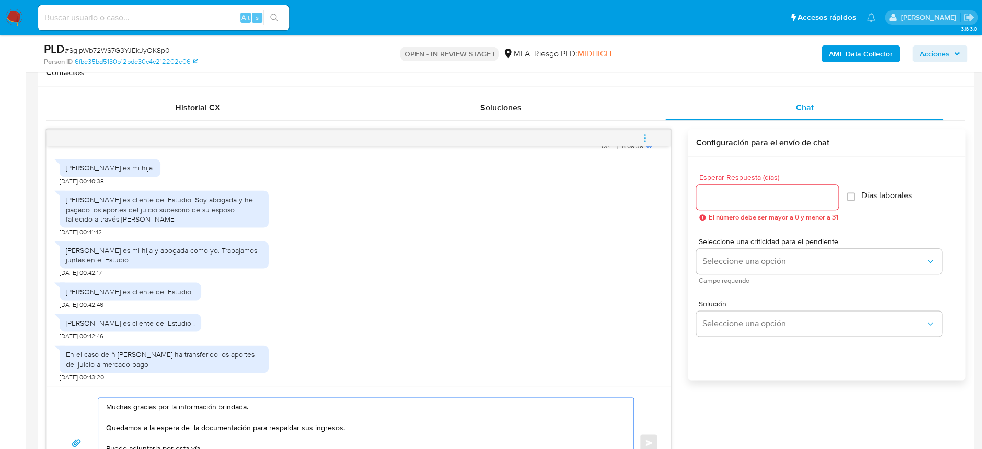
type textarea "Muchas gracias por la información brindada. Quedamos a la espera de la document…"
click at [745, 191] on input "Esperar Respuesta (días)" at bounding box center [767, 197] width 142 height 14
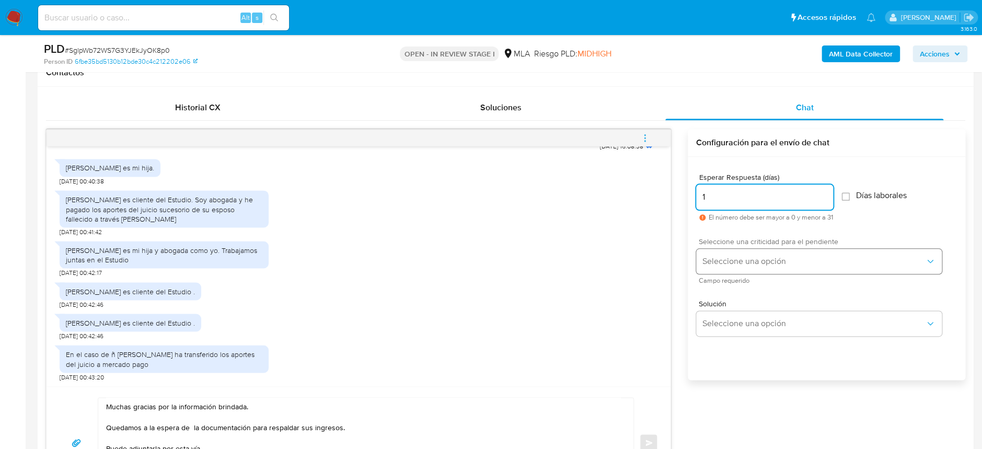
type input "1"
click at [762, 259] on span "Seleccione una opción" at bounding box center [814, 261] width 223 height 10
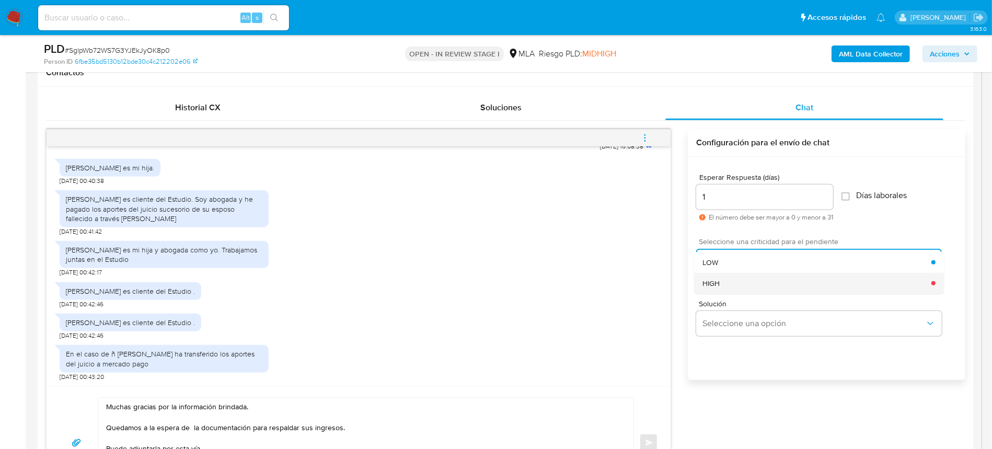
click at [760, 291] on div "HIGH" at bounding box center [817, 283] width 229 height 21
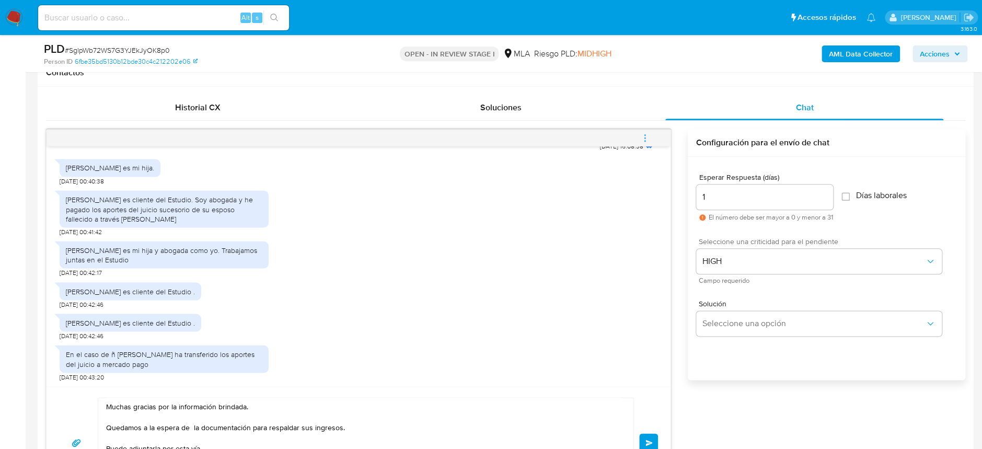
click at [652, 440] on span "Enviar" at bounding box center [649, 443] width 7 height 6
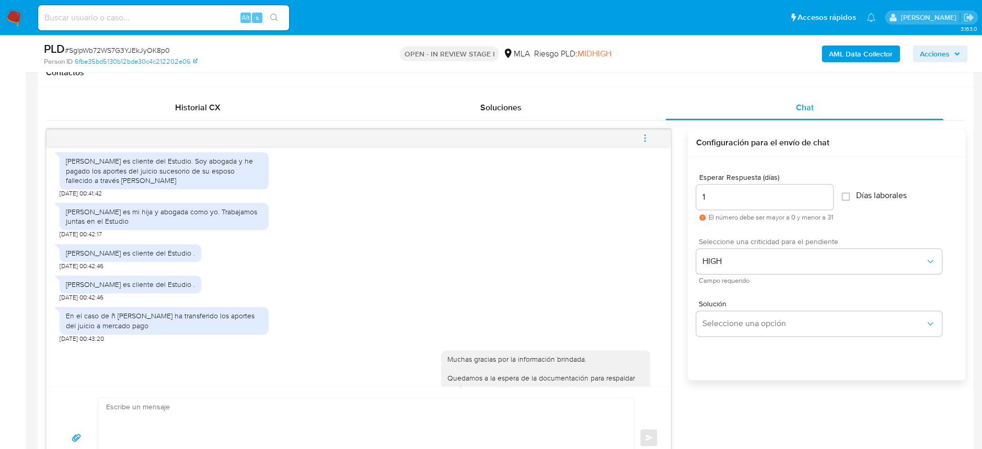
scroll to position [1138, 0]
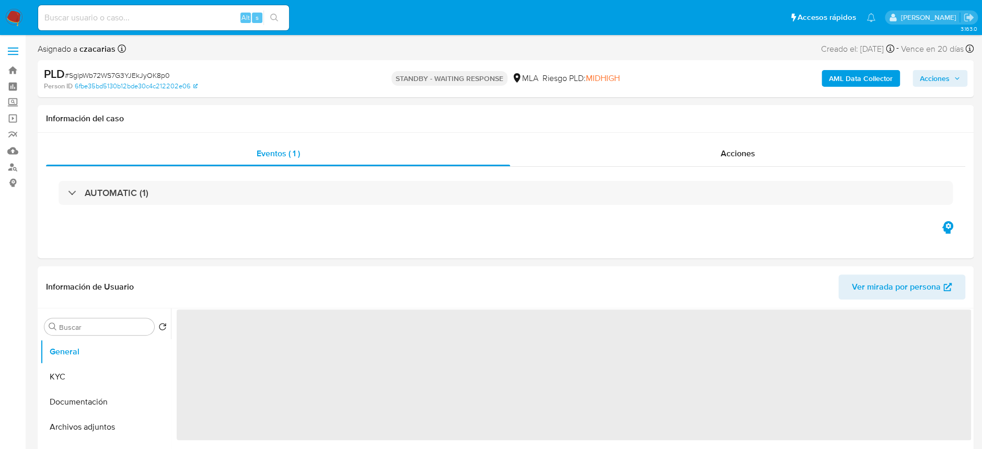
select select "10"
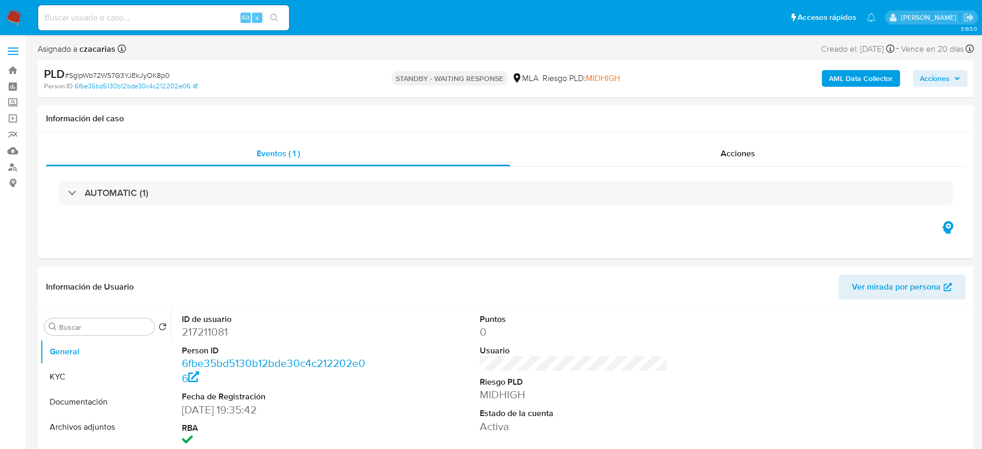
click at [156, 24] on input at bounding box center [163, 18] width 251 height 14
paste input "xJ7rNvnBatdk36W3ptgf1tsm"
type input "xJ7rNvnBatdk36W3ptgf1tsm"
click at [276, 21] on icon "search-icon" at bounding box center [274, 18] width 8 height 8
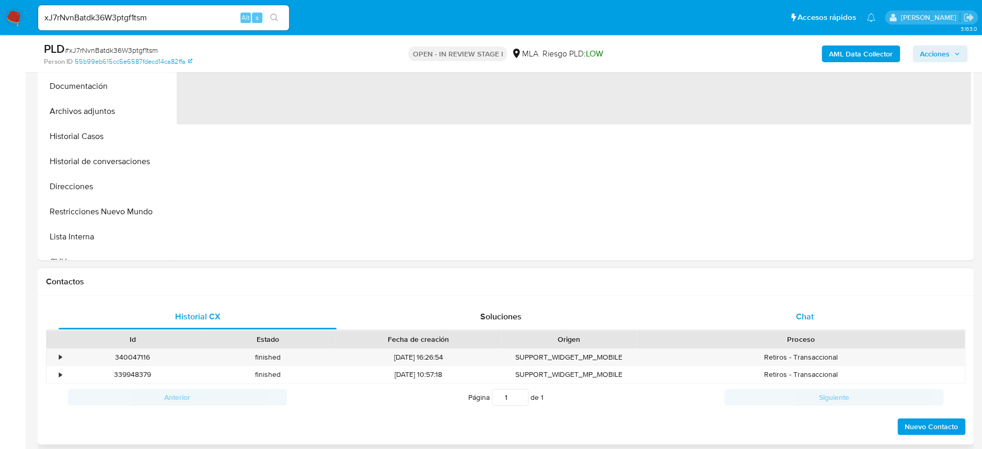
select select "10"
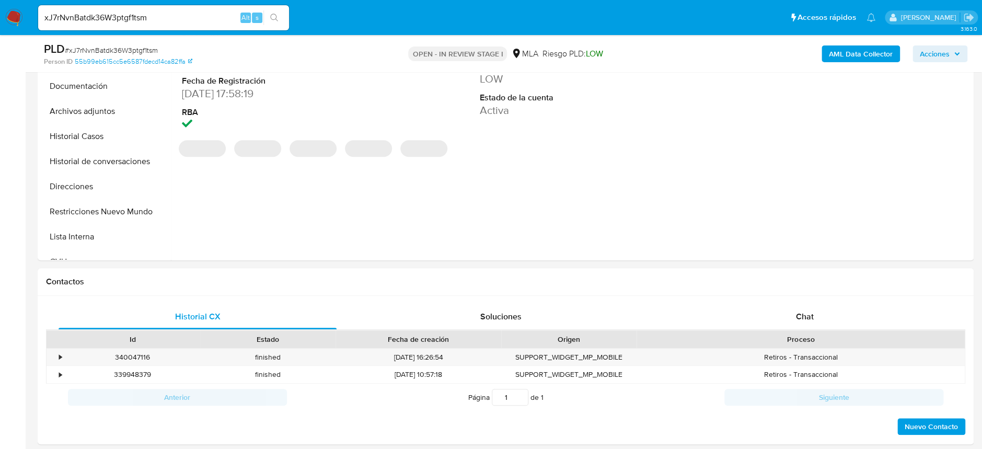
drag, startPoint x: 789, startPoint y: 308, endPoint x: 669, endPoint y: 267, distance: 126.5
click at [789, 308] on div "Chat" at bounding box center [805, 316] width 278 height 25
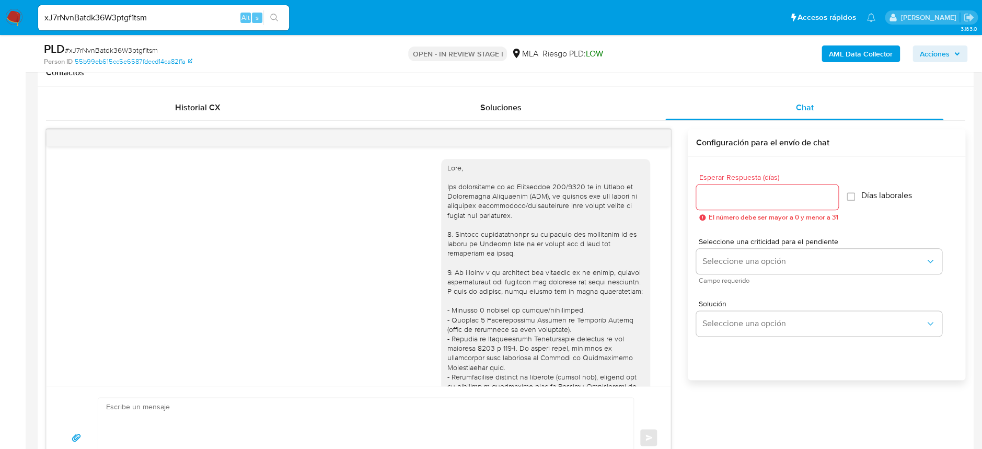
scroll to position [878, 0]
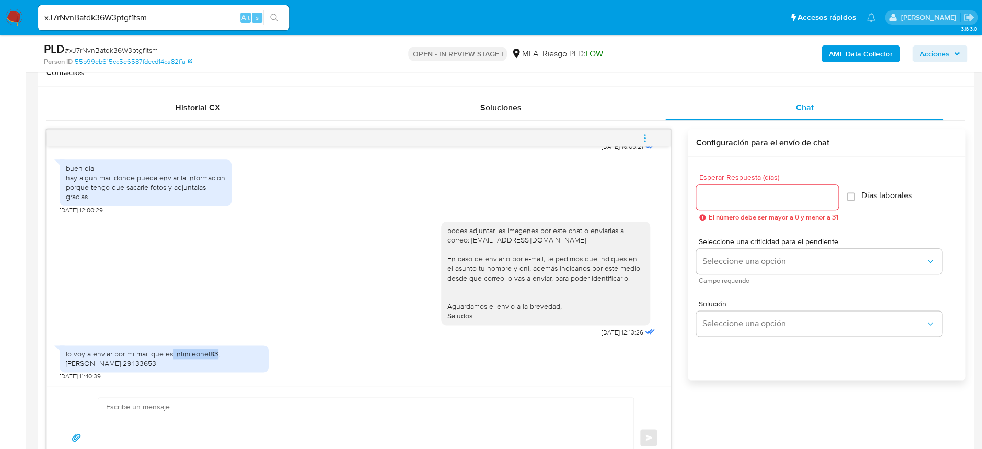
drag, startPoint x: 172, startPoint y: 352, endPoint x: 214, endPoint y: 354, distance: 42.4
click at [214, 354] on div "lo voy a enviar por mi mail que es intinileonel83, LEONEL INTINI 29433653" at bounding box center [164, 358] width 197 height 19
copy div "intinileonel83"
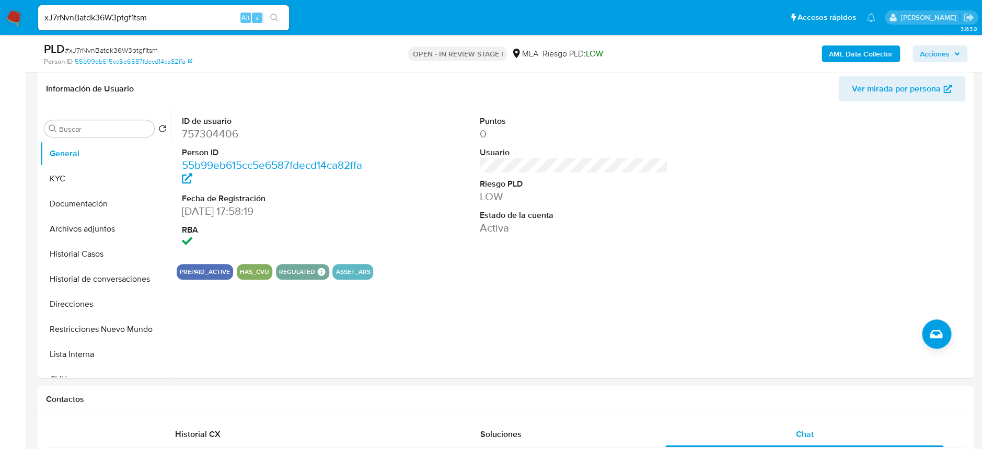
scroll to position [70, 0]
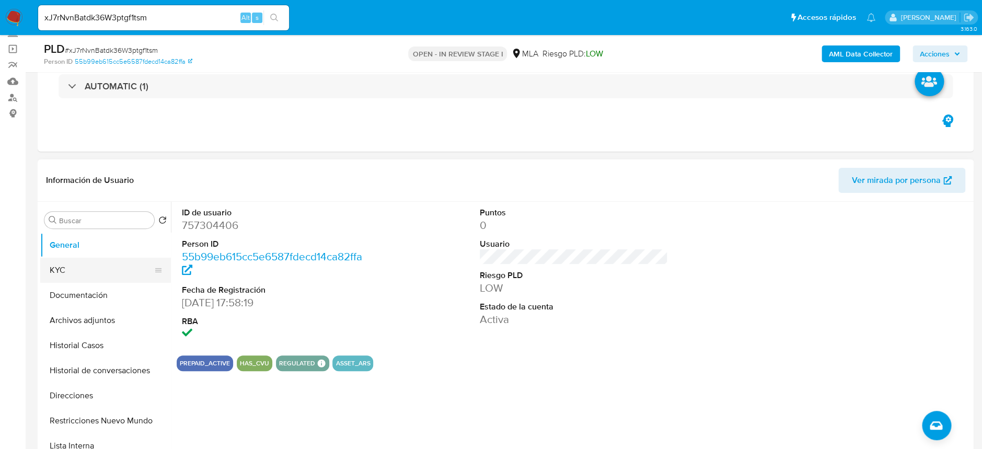
click at [67, 268] on button "KYC" at bounding box center [101, 270] width 122 height 25
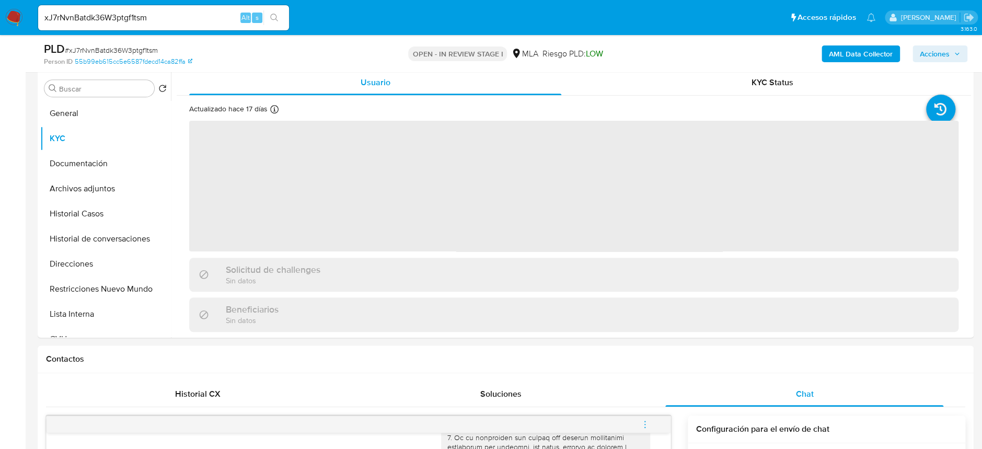
scroll to position [209, 0]
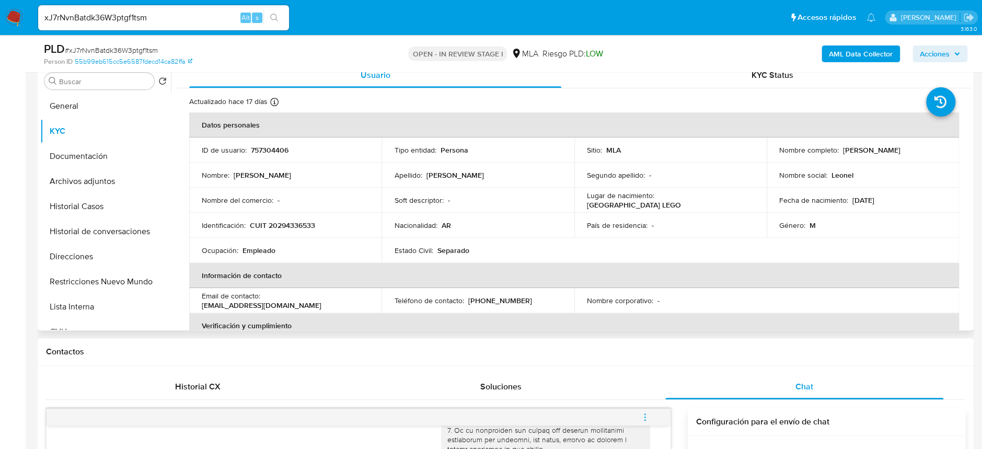
drag, startPoint x: 839, startPoint y: 150, endPoint x: 910, endPoint y: 148, distance: 71.1
click at [910, 148] on div "Nombre completo : Leonel Angel Intini" at bounding box center [863, 149] width 167 height 9
copy p "Leonel Angel Intini"
click at [77, 177] on button "Archivos adjuntos" at bounding box center [101, 181] width 122 height 25
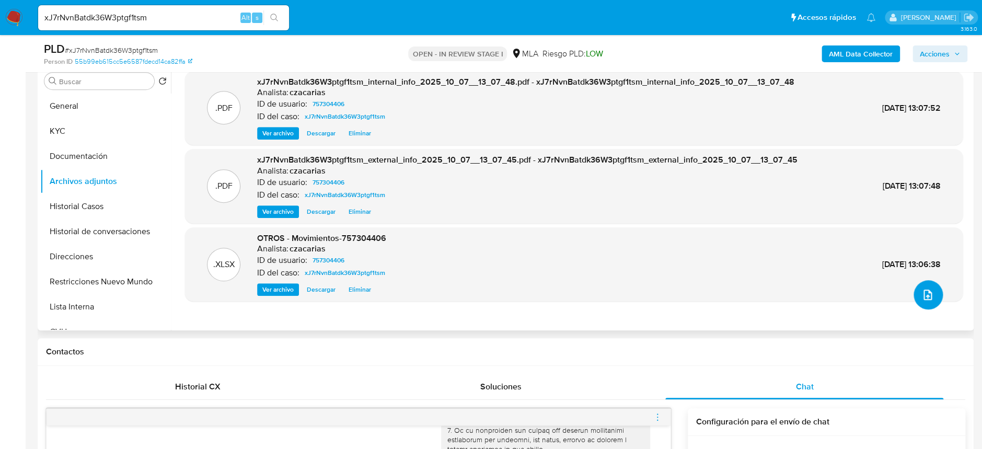
click at [924, 296] on icon "upload-file" at bounding box center [928, 295] width 8 height 10
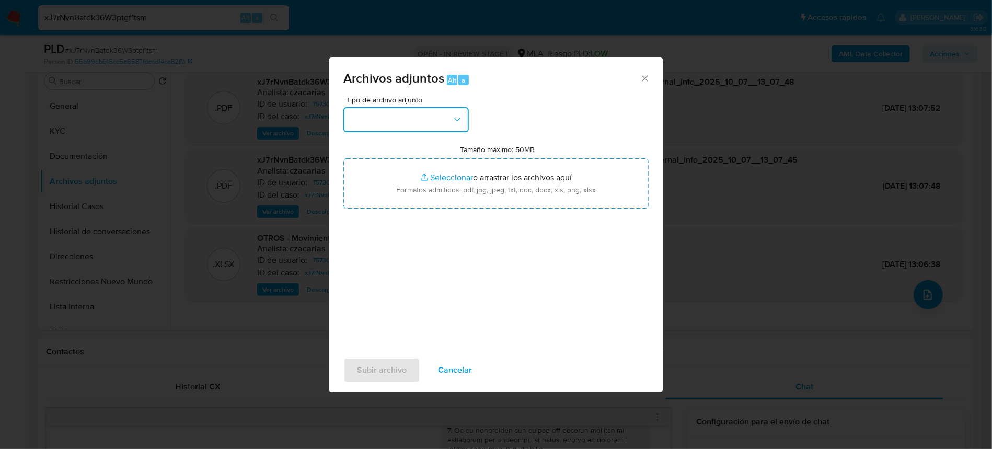
click at [404, 110] on button "button" at bounding box center [405, 119] width 125 height 25
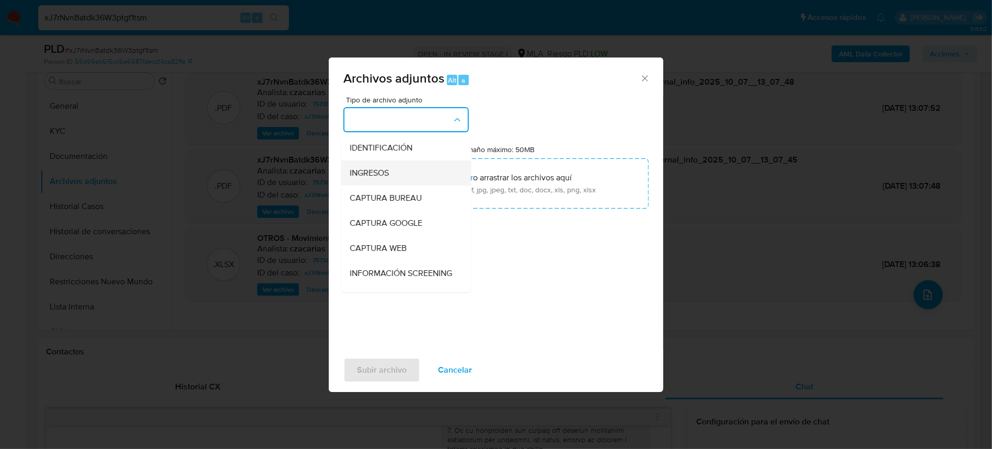
click at [388, 168] on span "INGRESOS" at bounding box center [369, 173] width 39 height 10
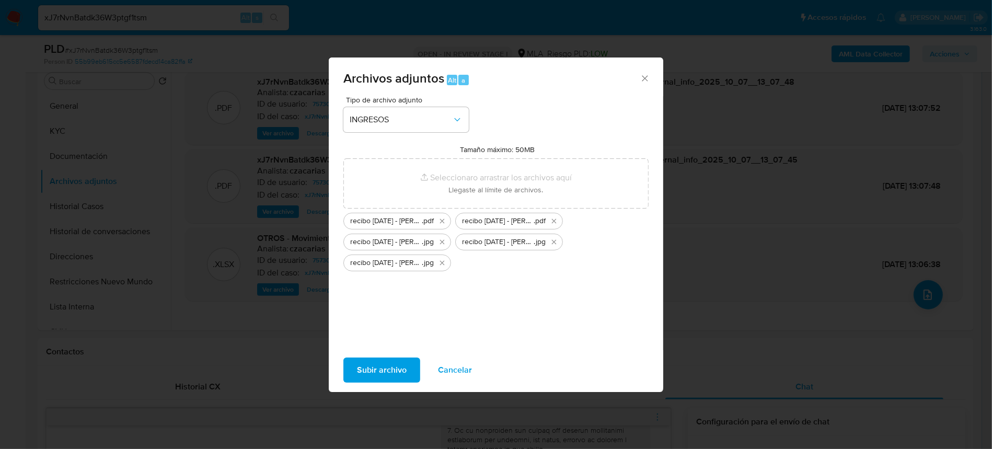
click at [378, 369] on span "Subir archivo" at bounding box center [382, 370] width 50 height 23
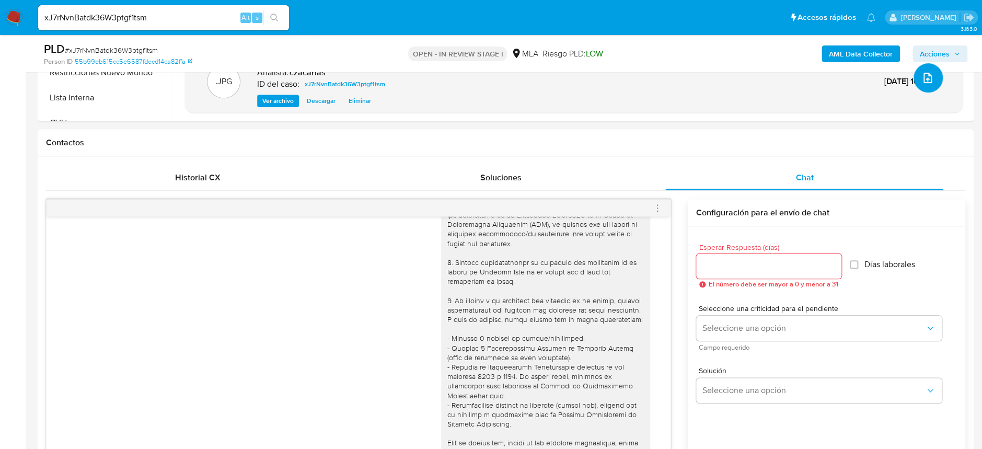
scroll to position [139, 0]
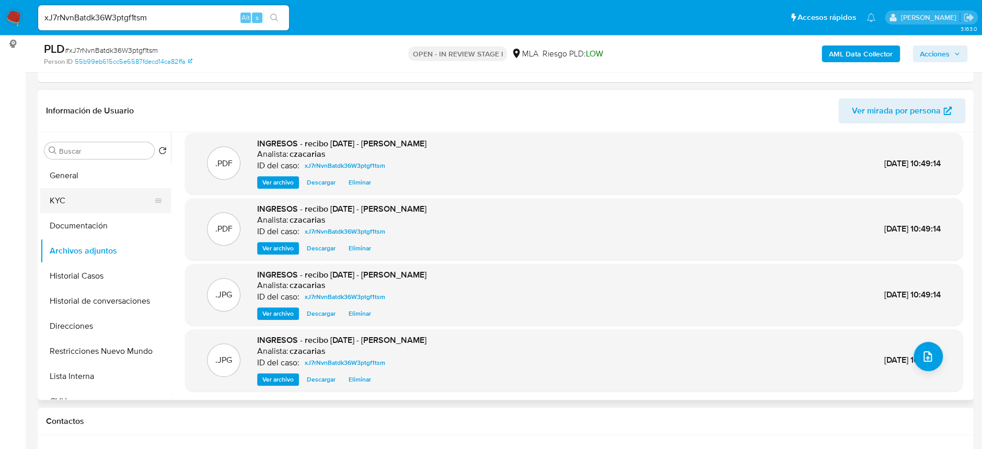
click at [90, 189] on button "KYC" at bounding box center [101, 200] width 122 height 25
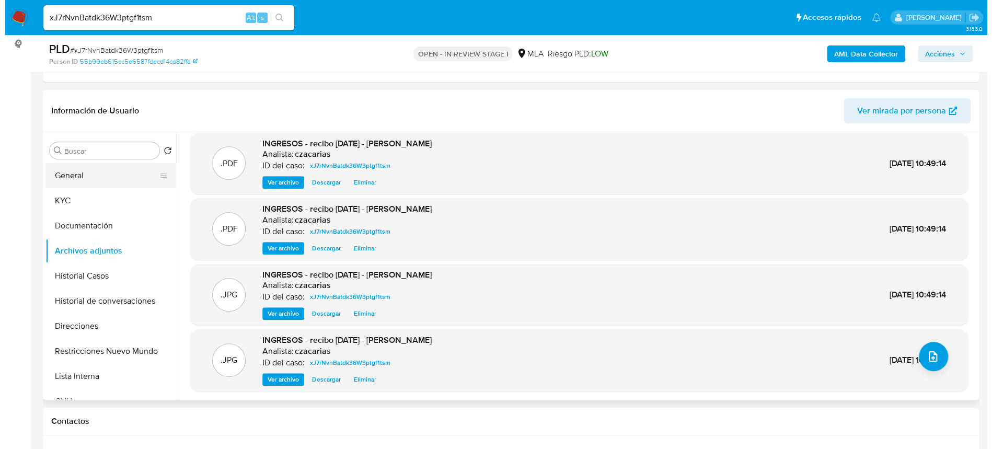
scroll to position [0, 0]
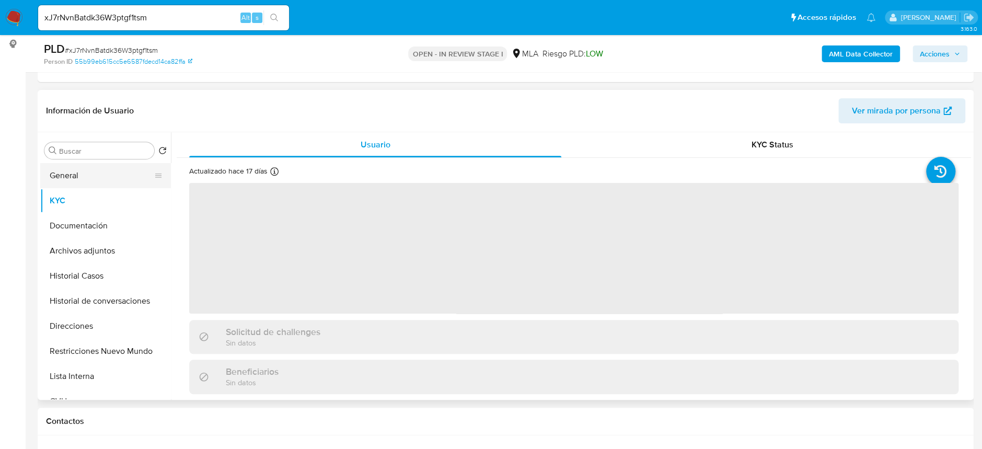
click at [97, 179] on button "General" at bounding box center [101, 175] width 122 height 25
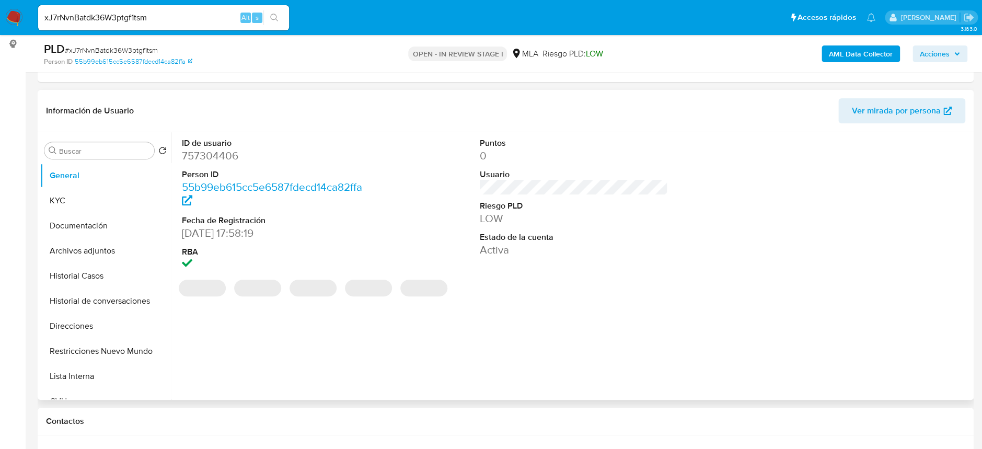
click at [217, 143] on dt "ID de usuario" at bounding box center [276, 144] width 188 height 12
click at [217, 152] on dd "757304406" at bounding box center [276, 155] width 188 height 15
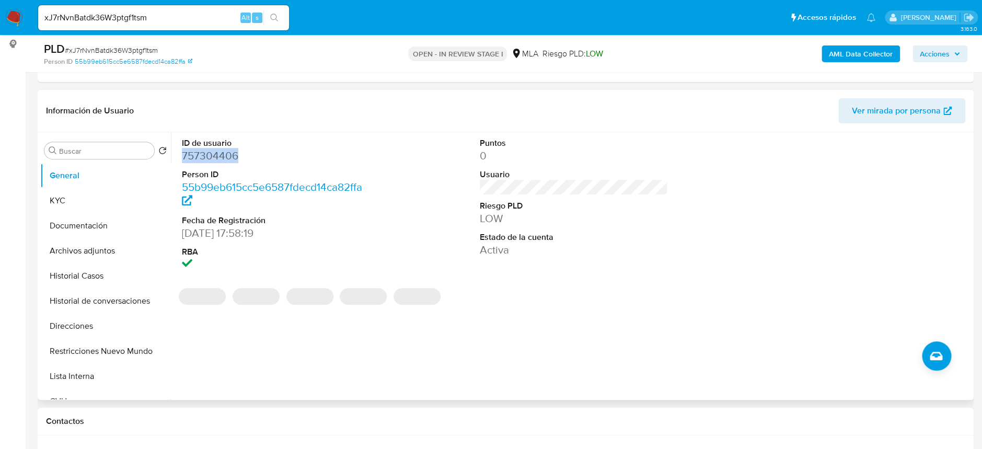
copy dd "757304406"
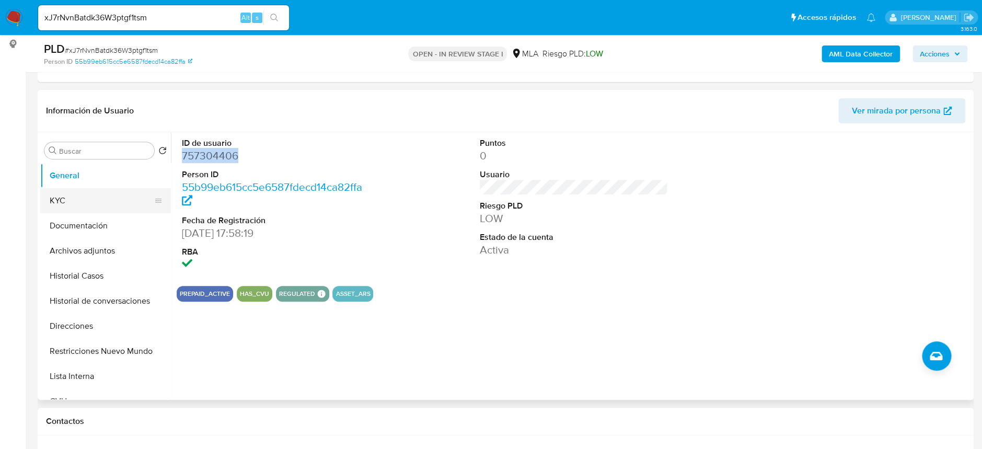
click at [74, 190] on button "KYC" at bounding box center [101, 200] width 122 height 25
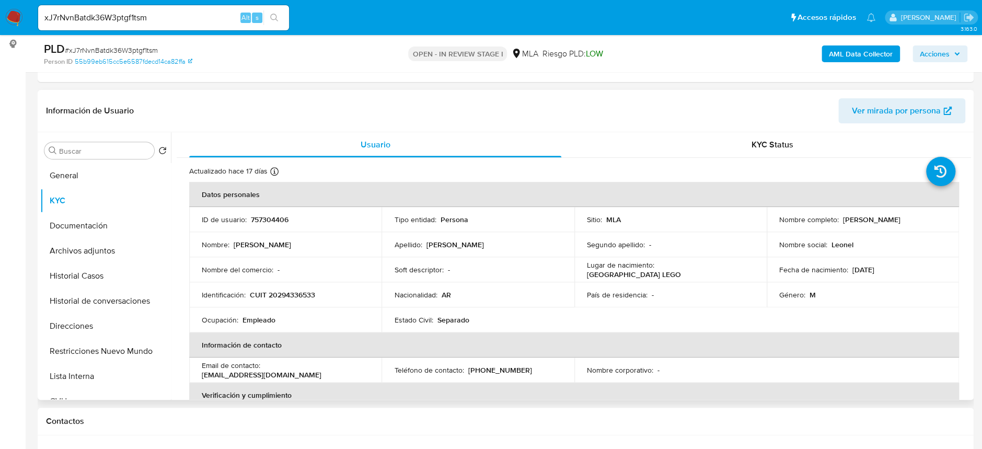
click at [286, 292] on p "CUIT 20294336533" at bounding box center [282, 294] width 65 height 9
copy p "20294336533"
drag, startPoint x: 841, startPoint y: 219, endPoint x: 912, endPoint y: 214, distance: 71.3
click at [912, 215] on div "Nombre completo : Leonel Angel Intini" at bounding box center [863, 219] width 167 height 9
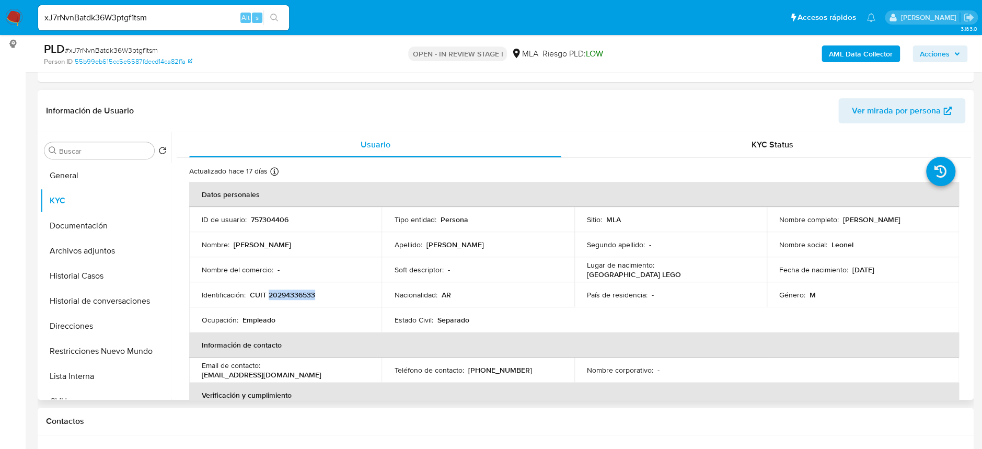
drag, startPoint x: 840, startPoint y: 221, endPoint x: 918, endPoint y: 217, distance: 78.0
click at [918, 217] on div "Nombre completo : Leonel Angel Intini" at bounding box center [863, 219] width 167 height 9
copy p "Leonel Angel Intini"
click at [97, 254] on button "Archivos adjuntos" at bounding box center [101, 250] width 122 height 25
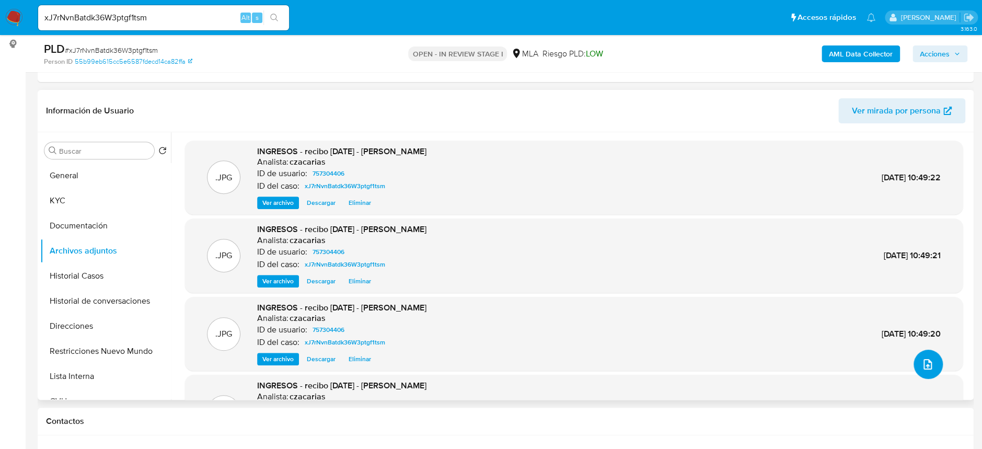
click at [917, 359] on button "upload-file" at bounding box center [928, 364] width 29 height 29
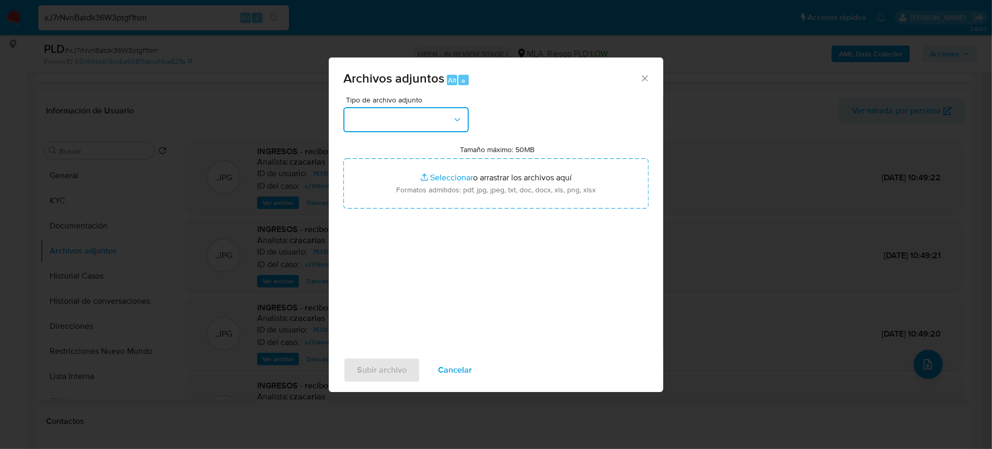
click at [418, 111] on button "button" at bounding box center [405, 119] width 125 height 25
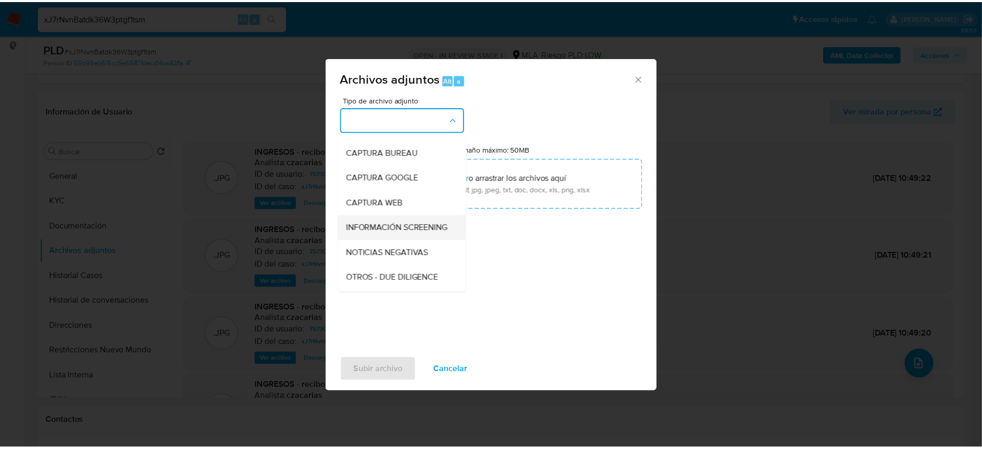
scroll to position [70, 0]
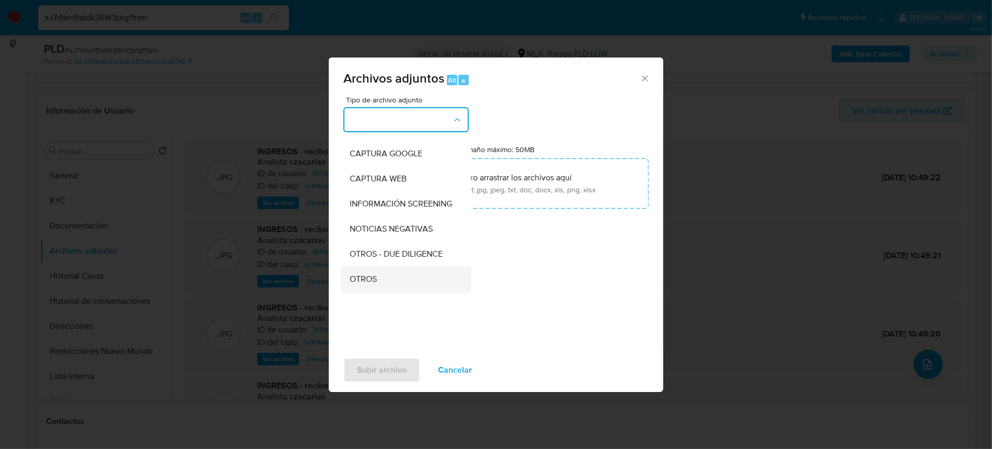
click at [403, 280] on div "OTROS" at bounding box center [403, 279] width 107 height 25
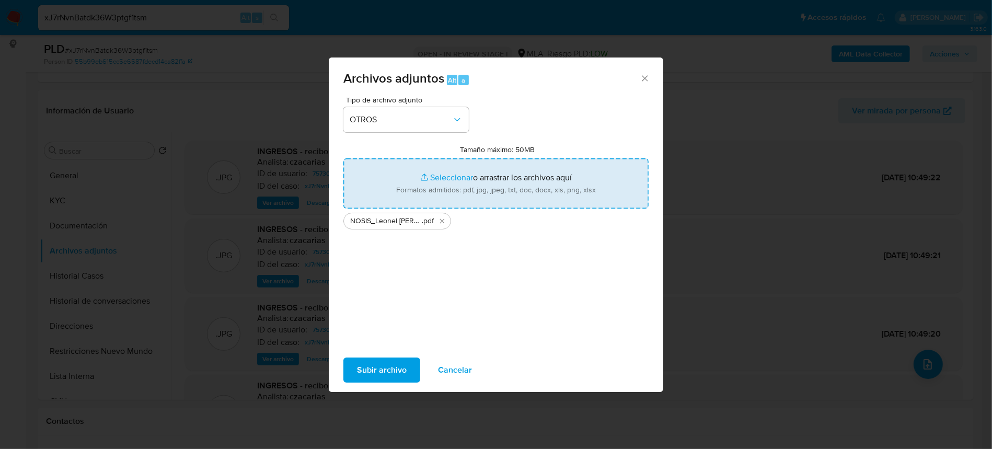
click at [404, 366] on span "Subir archivo" at bounding box center [382, 370] width 50 height 23
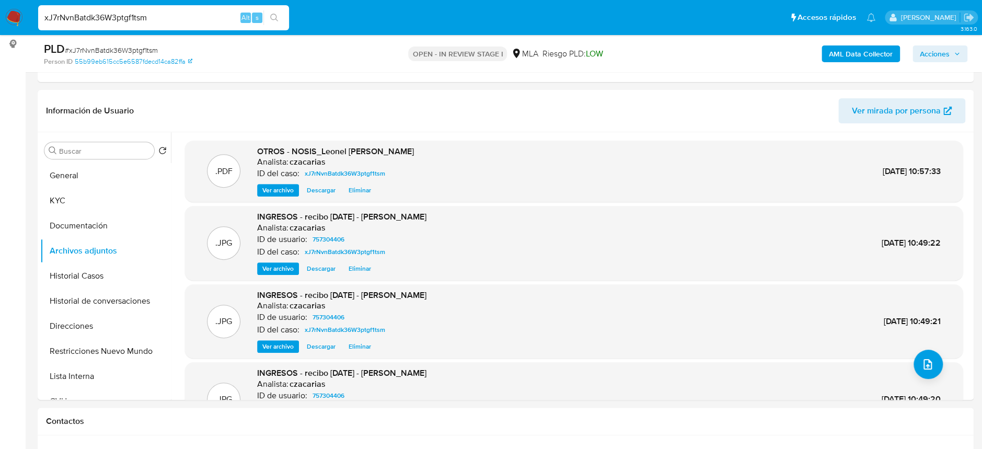
click at [183, 12] on input "xJ7rNvnBatdk36W3ptgf1tsm" at bounding box center [163, 18] width 251 height 14
paste input "QxGLsMoRRdmwevXewZE0cbYa"
type input "QxGLsMoRRdmwevXewZE0cbYa"
click at [269, 20] on button "search-icon" at bounding box center [274, 17] width 21 height 15
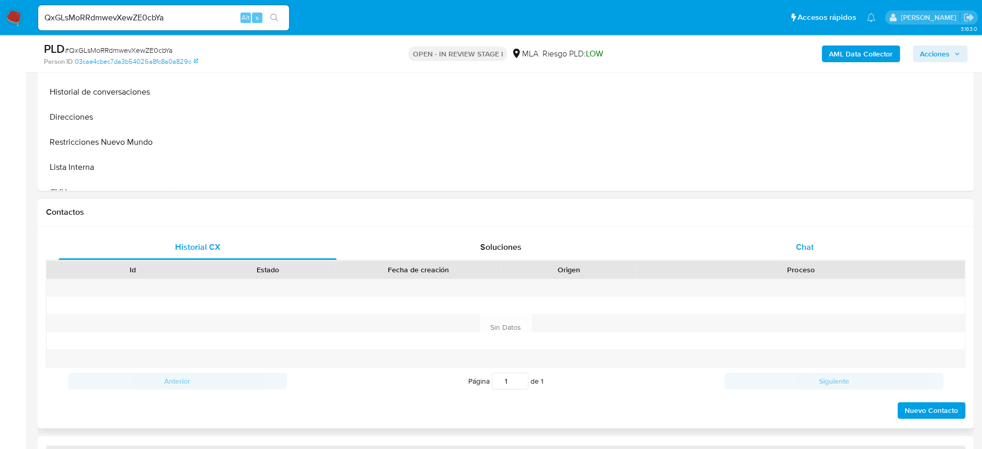
click at [839, 254] on div "Chat" at bounding box center [805, 247] width 278 height 25
select select "10"
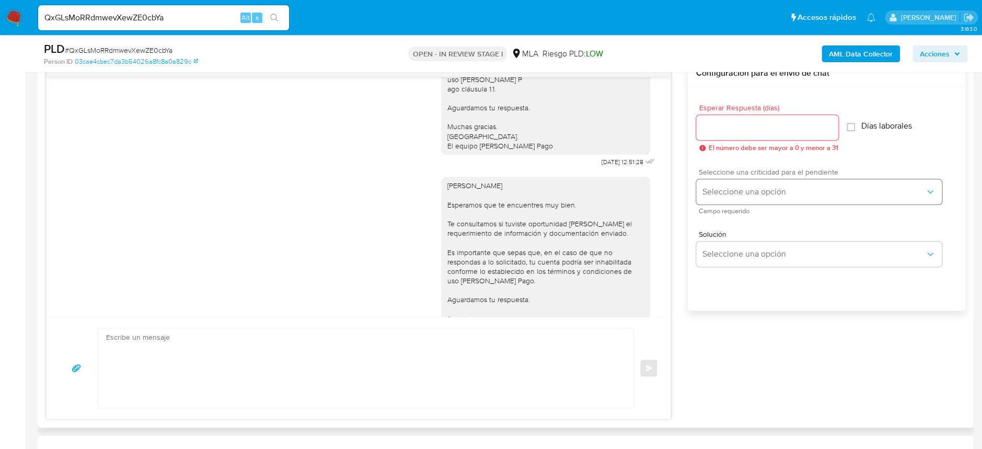
scroll to position [488, 0]
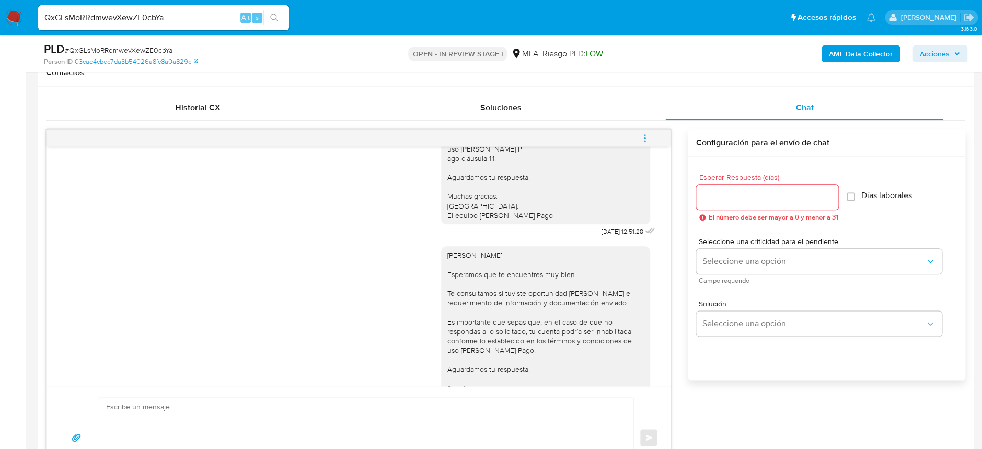
click at [641, 142] on span "menu-action" at bounding box center [644, 137] width 9 height 25
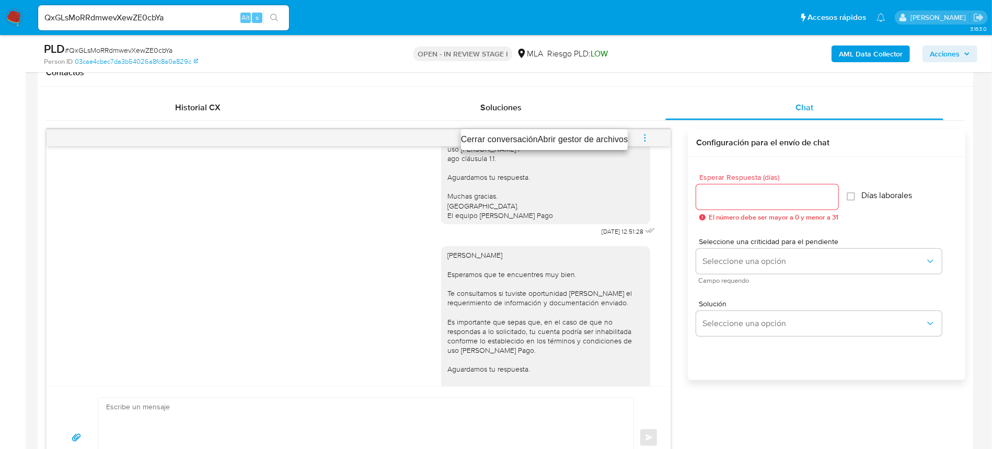
drag, startPoint x: 582, startPoint y: 131, endPoint x: 541, endPoint y: 141, distance: 42.5
click at [581, 131] on ul "Cerrar conversación Abrir gestor de archivos" at bounding box center [544, 139] width 167 height 21
click at [484, 135] on li "Cerrar conversación" at bounding box center [499, 139] width 77 height 13
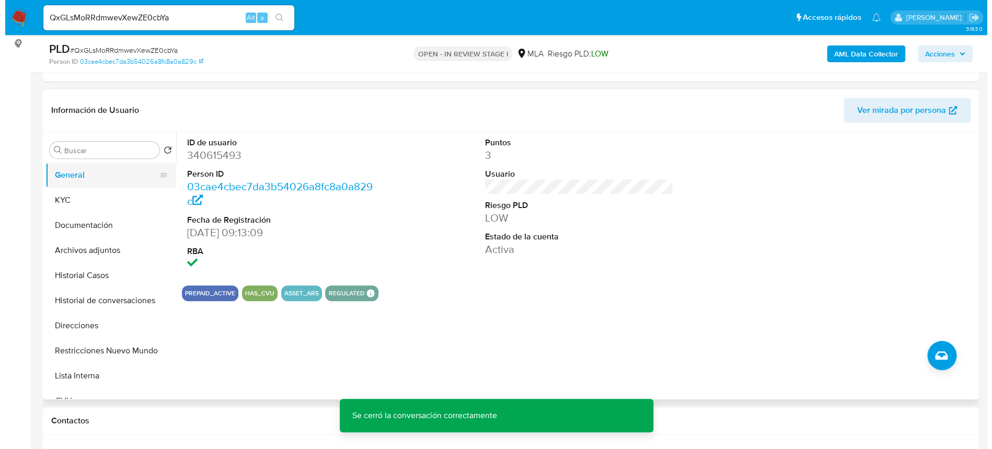
scroll to position [139, 0]
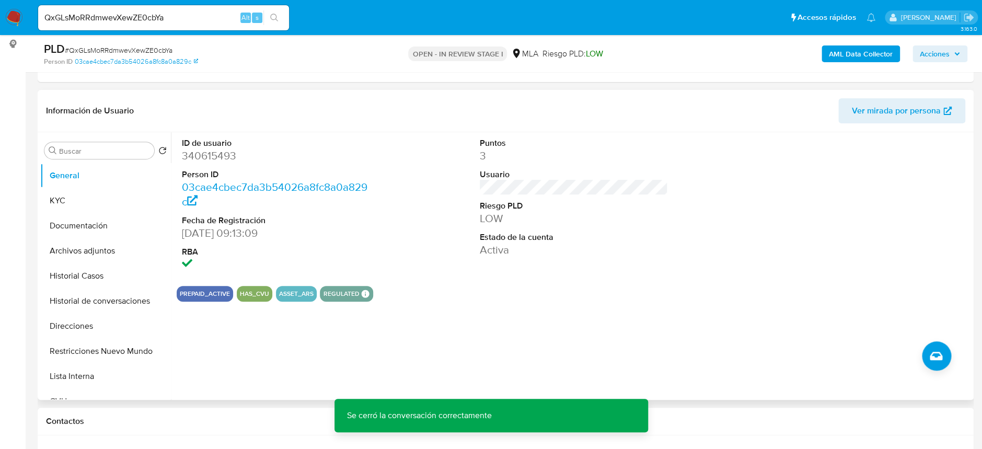
click at [206, 146] on dt "ID de usuario" at bounding box center [276, 144] width 188 height 12
click at [209, 152] on dd "340615493" at bounding box center [276, 155] width 188 height 15
copy dd "340615493"
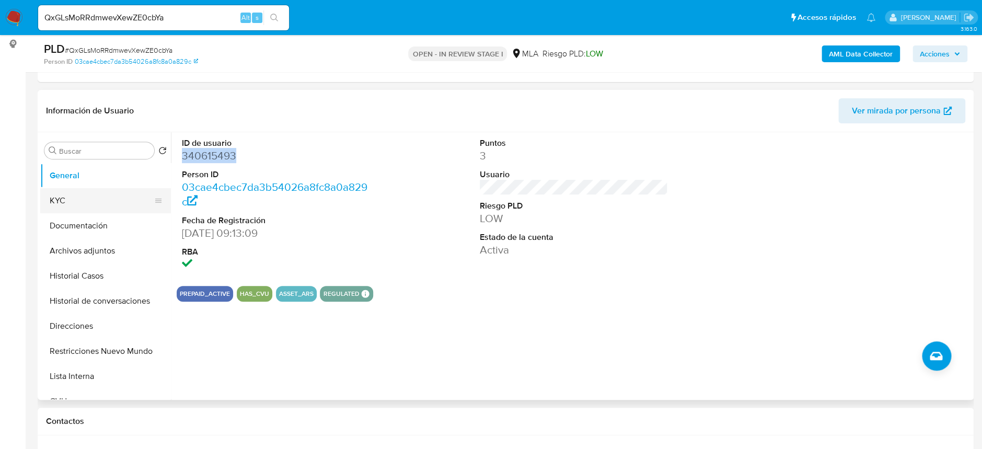
click at [65, 199] on button "KYC" at bounding box center [101, 200] width 122 height 25
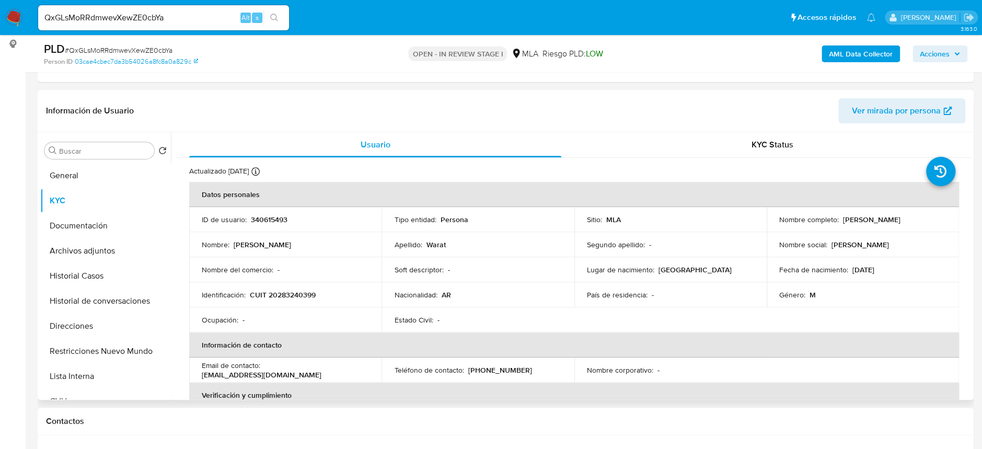
click at [267, 299] on p "CUIT 20283240399" at bounding box center [283, 294] width 66 height 9
click at [271, 297] on p "CUIT 20283240399" at bounding box center [283, 294] width 66 height 9
copy p "20283240399"
click at [300, 297] on p "CUIT 20283240399" at bounding box center [283, 294] width 66 height 9
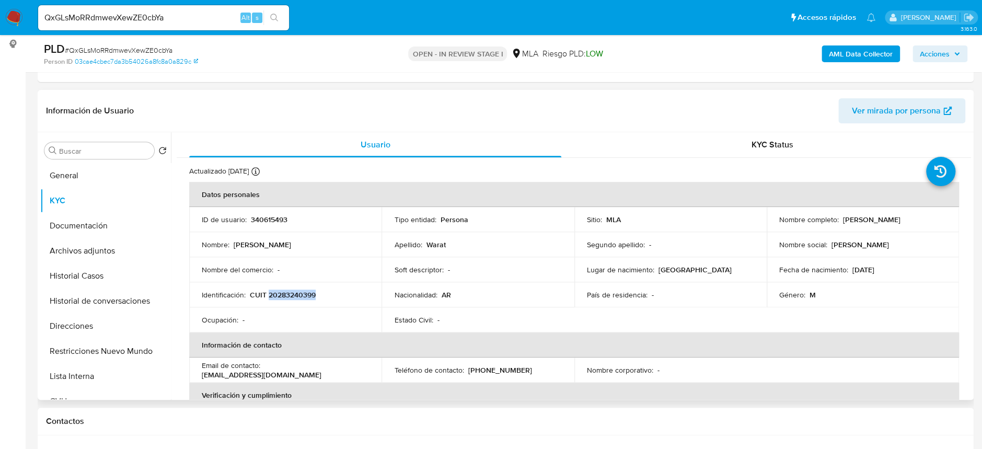
click at [300, 297] on p "CUIT 20283240399" at bounding box center [283, 294] width 66 height 9
copy p "20283240399"
click at [123, 248] on button "Archivos adjuntos" at bounding box center [101, 250] width 122 height 25
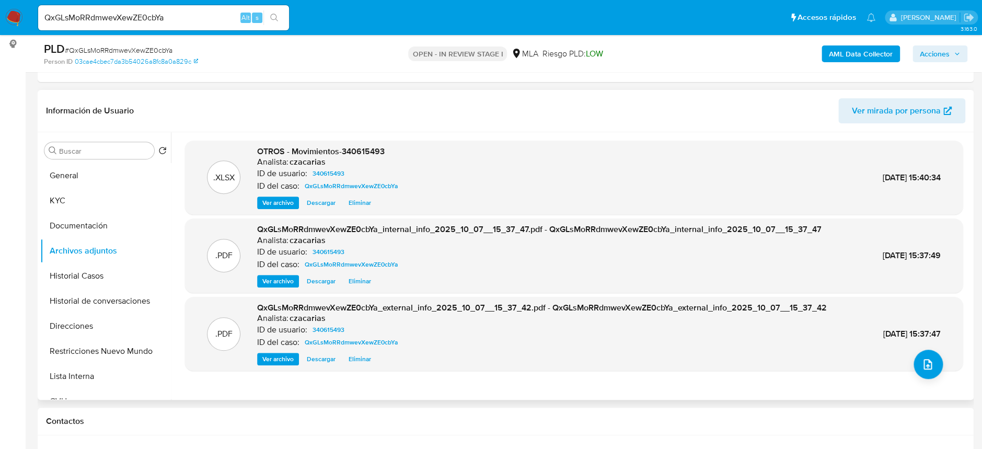
click at [289, 363] on span "Ver archivo" at bounding box center [277, 359] width 31 height 10
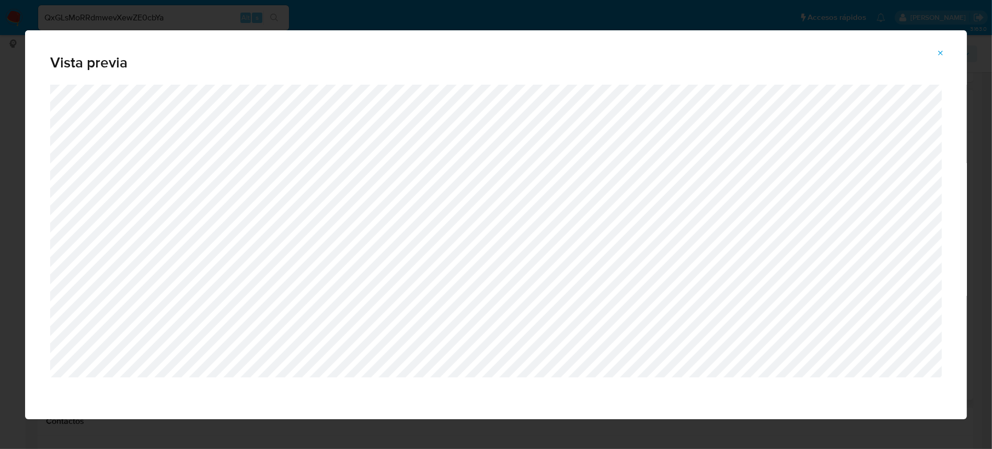
click at [938, 52] on icon "Attachment preview" at bounding box center [941, 53] width 8 height 8
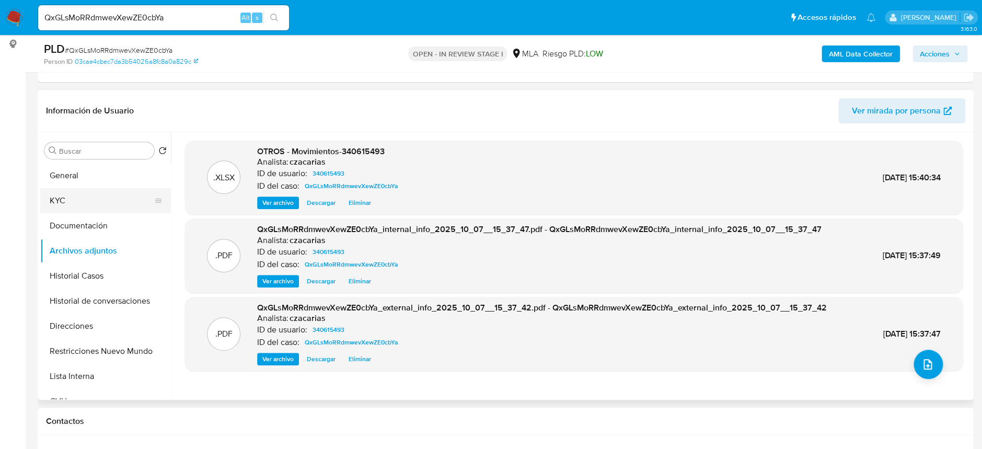
click at [99, 199] on button "KYC" at bounding box center [101, 200] width 122 height 25
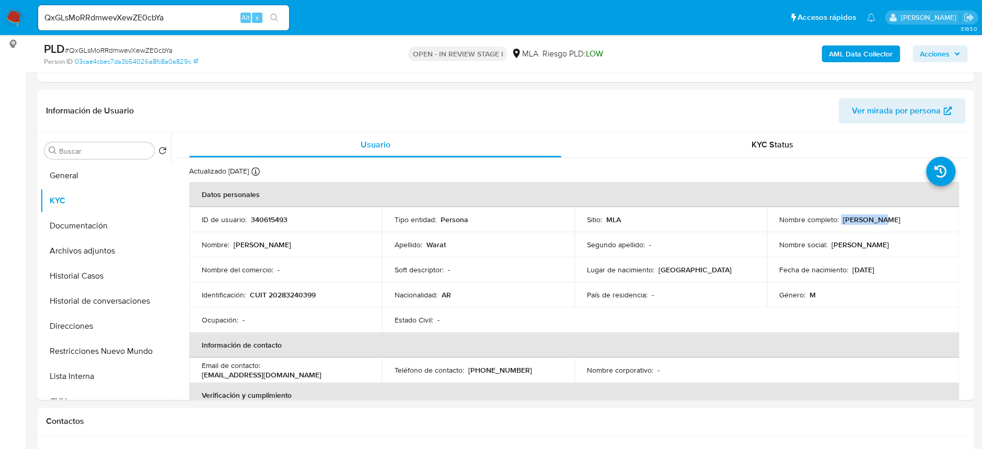
drag, startPoint x: 837, startPoint y: 220, endPoint x: 878, endPoint y: 216, distance: 40.9
click at [878, 216] on div "Nombre completo : Raul Warat" at bounding box center [863, 219] width 167 height 9
copy div "Raul Warat"
click at [116, 254] on button "Archivos adjuntos" at bounding box center [101, 250] width 122 height 25
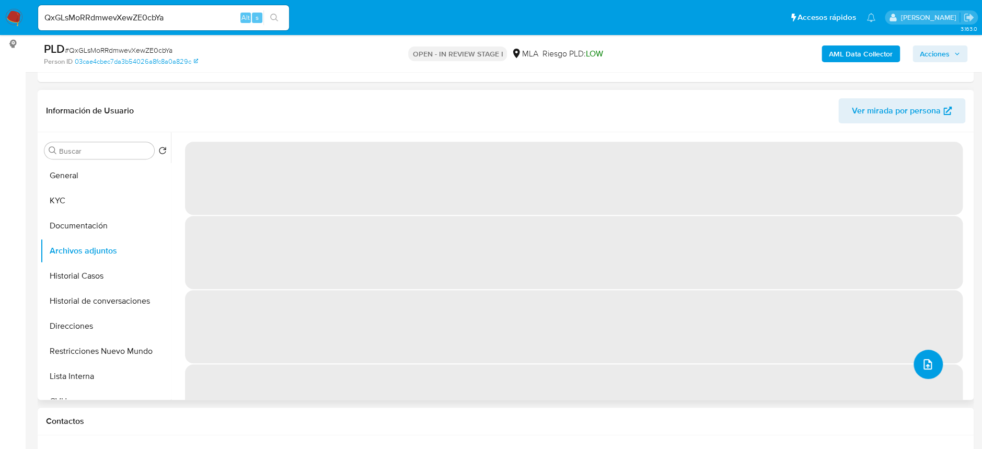
click at [914, 367] on button "upload-file" at bounding box center [928, 364] width 29 height 29
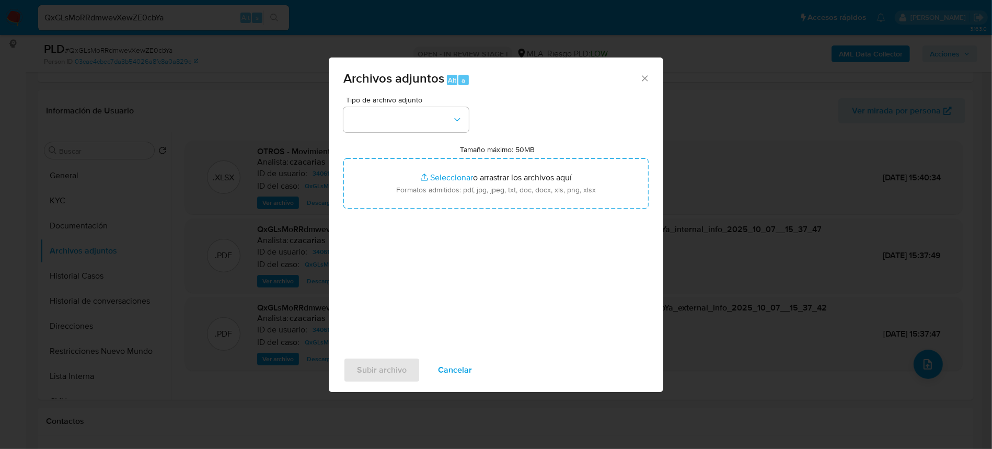
click at [430, 136] on div "Tipo de archivo adjunto Tamaño máximo: 50MB Seleccionar archivos Seleccionar o …" at bounding box center [495, 219] width 305 height 247
click at [425, 119] on button "button" at bounding box center [405, 119] width 125 height 25
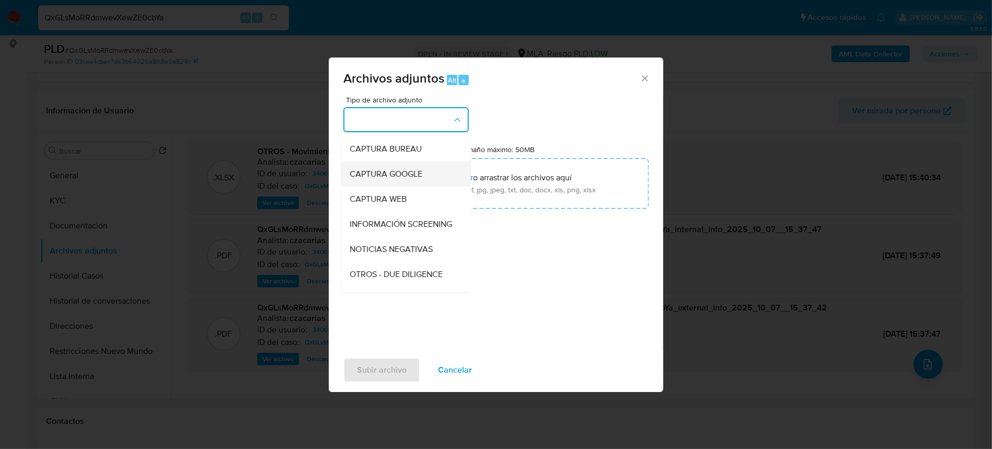
scroll to position [70, 0]
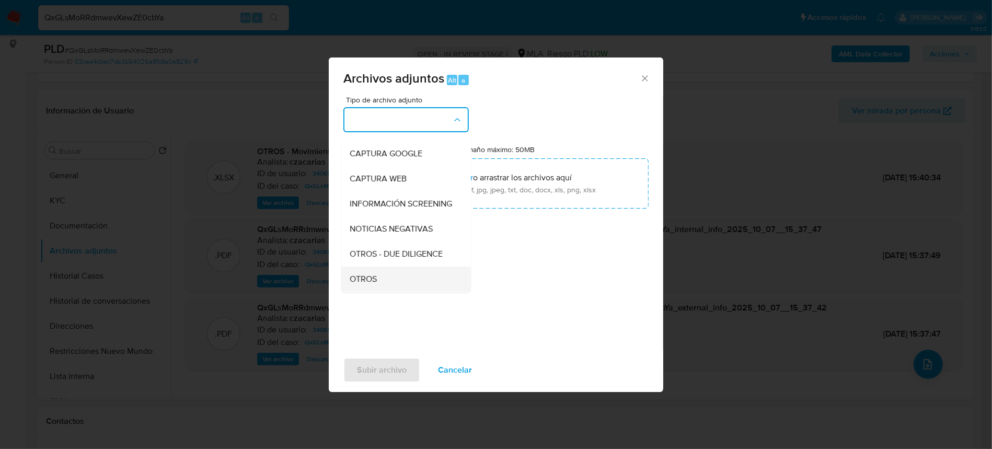
click at [375, 283] on span "OTROS" at bounding box center [363, 279] width 27 height 10
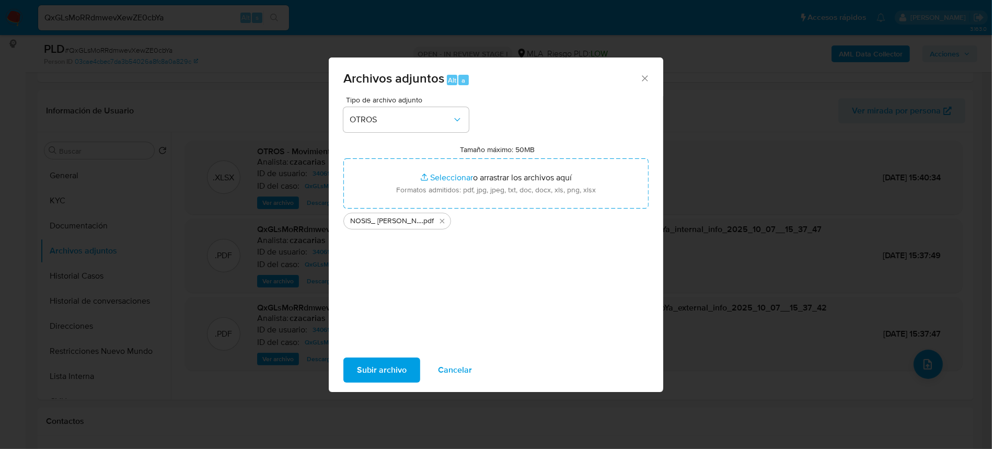
click at [367, 374] on span "Subir archivo" at bounding box center [382, 370] width 50 height 23
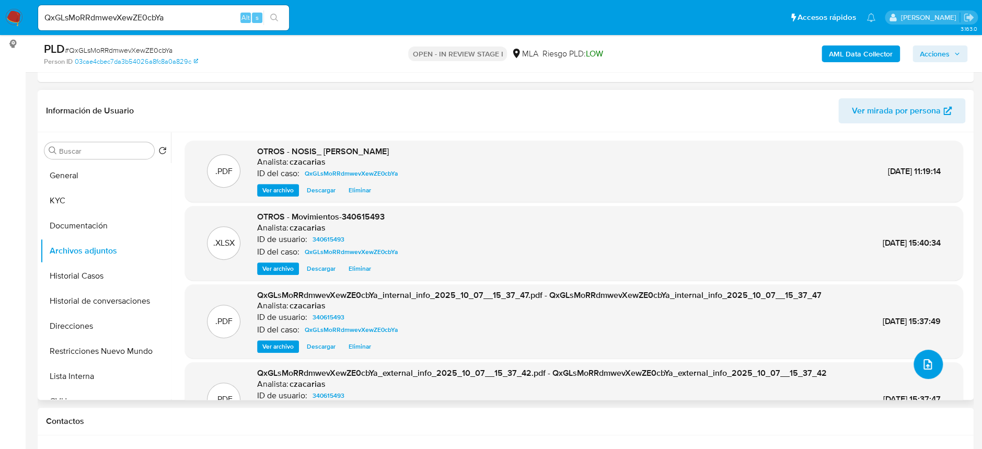
click at [923, 361] on icon "upload-file" at bounding box center [928, 364] width 13 height 13
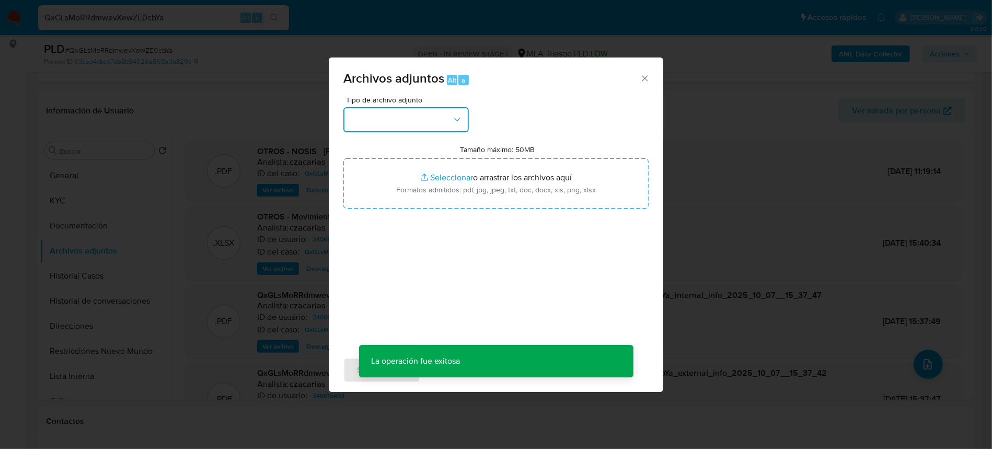
click at [438, 130] on button "button" at bounding box center [405, 119] width 125 height 25
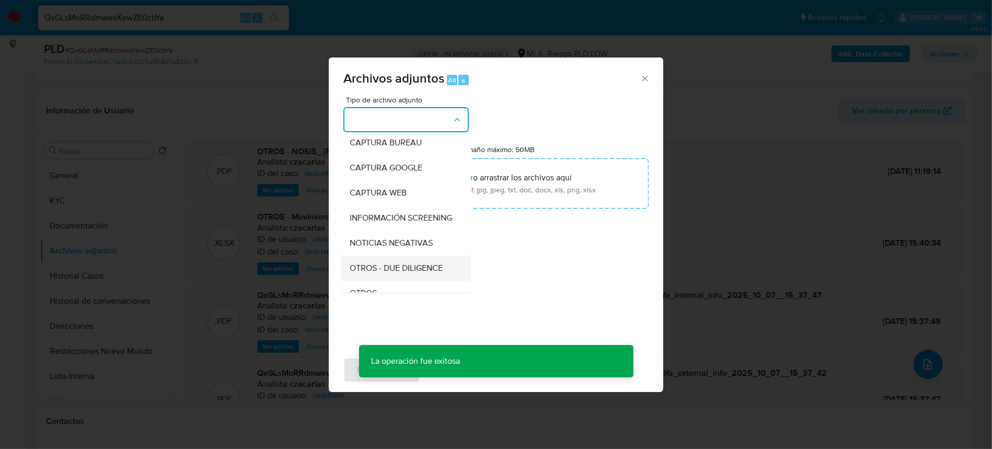
scroll to position [139, 0]
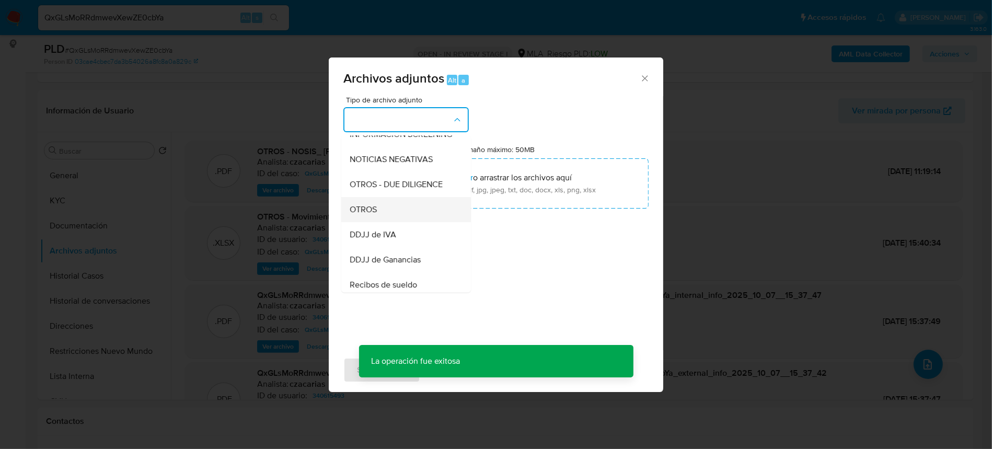
click at [398, 222] on div "OTROS" at bounding box center [403, 209] width 107 height 25
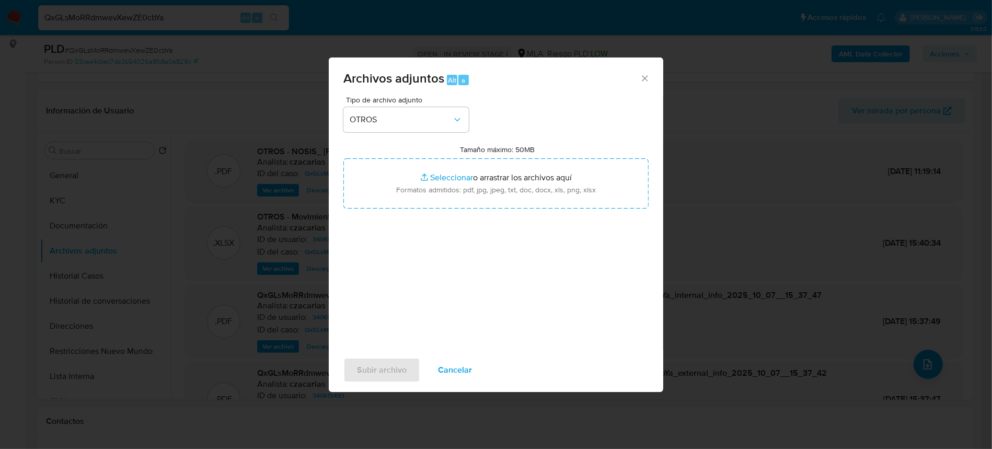
drag, startPoint x: 427, startPoint y: 362, endPoint x: 444, endPoint y: 363, distance: 16.8
click at [430, 363] on button "Cancelar" at bounding box center [455, 370] width 61 height 25
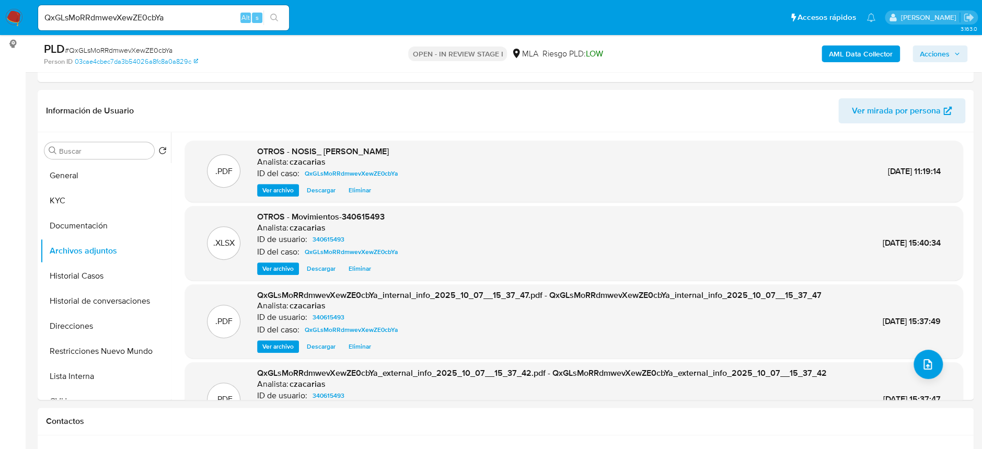
click at [110, 45] on span "# QxGLsMoRRdmwevXewZE0cbYa" at bounding box center [119, 50] width 108 height 10
copy span "QxGLsMoRRdmwevXewZE0cbYa"
click at [930, 365] on button "upload-file" at bounding box center [928, 364] width 29 height 29
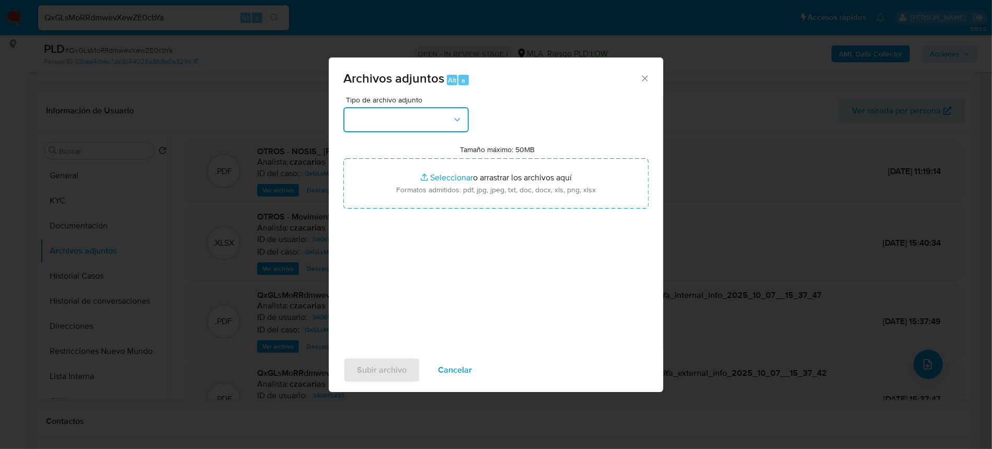
click at [361, 109] on button "button" at bounding box center [405, 119] width 125 height 25
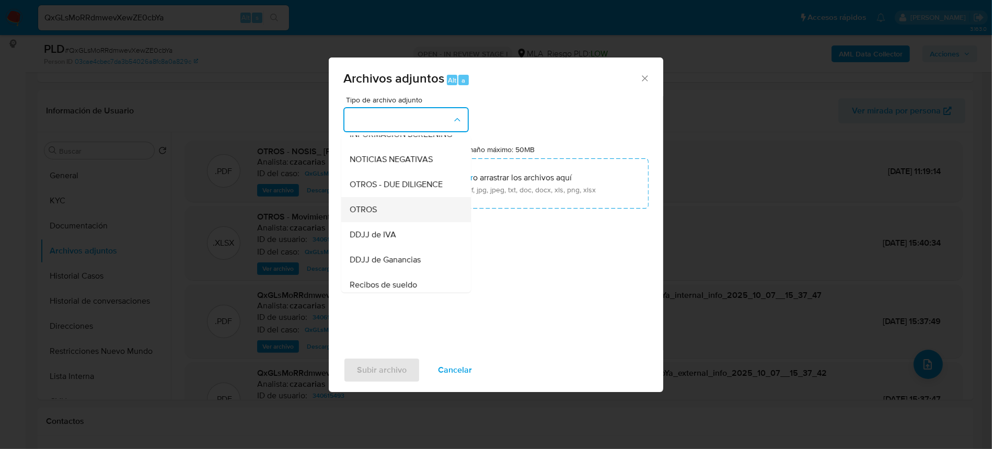
click at [383, 222] on div "OTROS" at bounding box center [403, 209] width 107 height 25
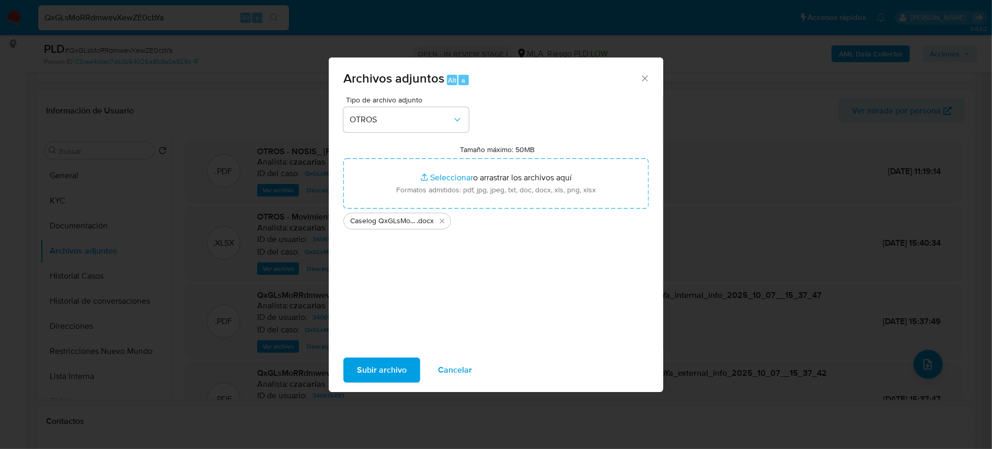
click at [370, 372] on span "Subir archivo" at bounding box center [382, 370] width 50 height 23
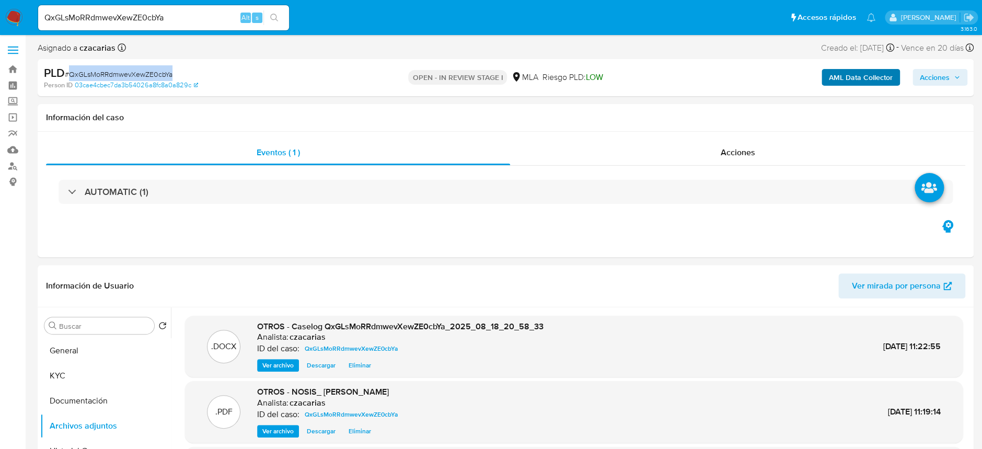
scroll to position [0, 0]
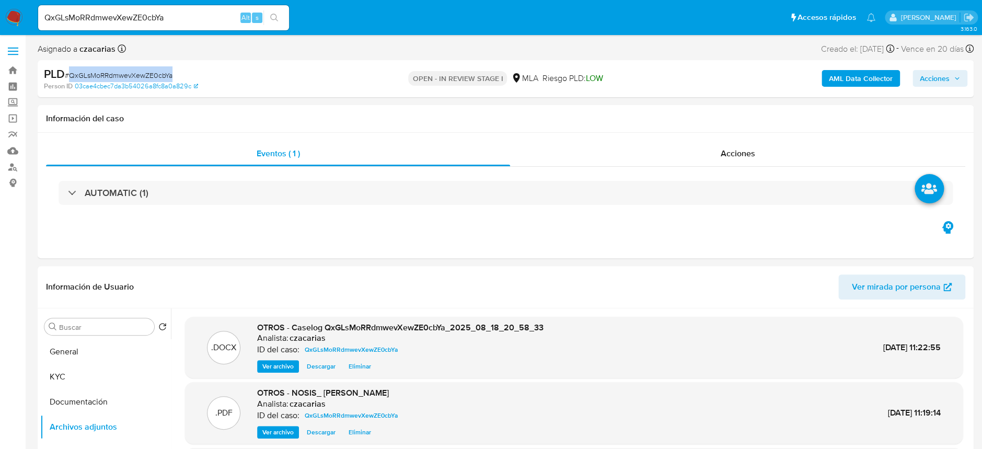
click at [935, 75] on span "Acciones" at bounding box center [935, 78] width 30 height 17
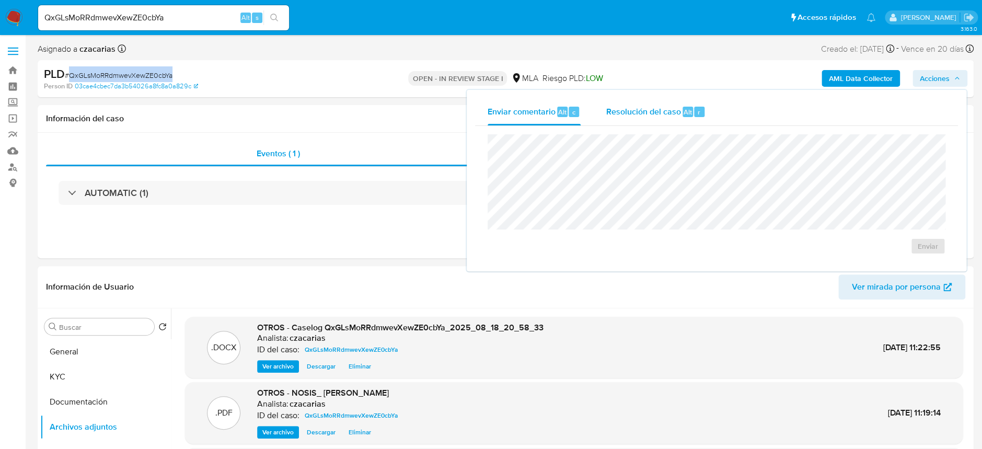
click at [690, 113] on span "Alt" at bounding box center [688, 112] width 8 height 10
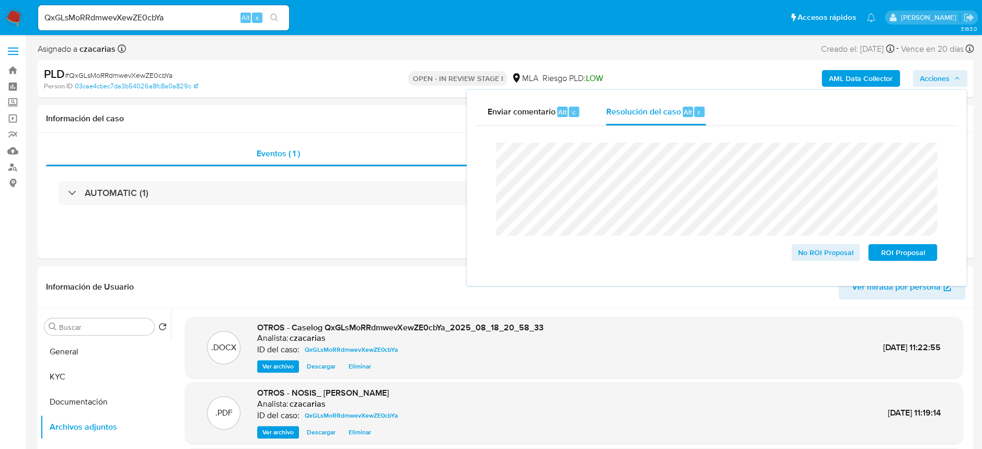
click at [150, 71] on span "# QxGLsMoRRdmwevXewZE0cbYa" at bounding box center [119, 75] width 108 height 10
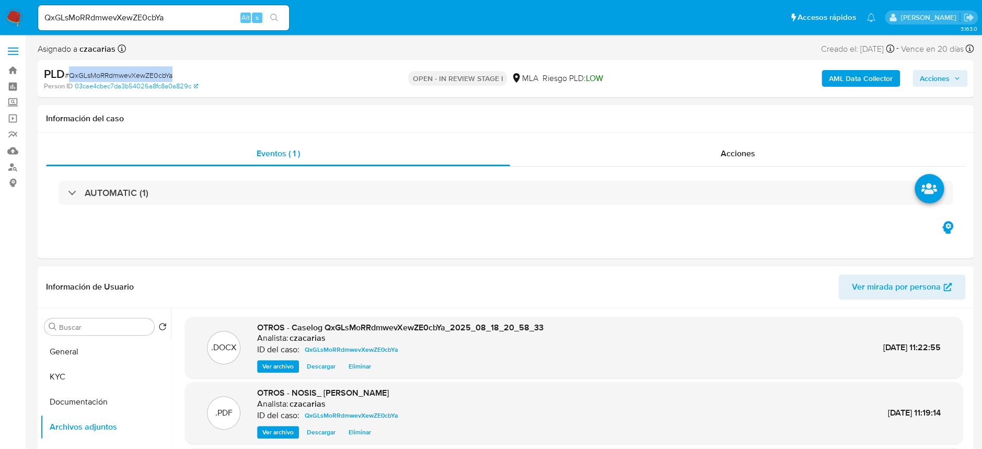
click at [150, 71] on span "# QxGLsMoRRdmwevXewZE0cbYa" at bounding box center [119, 75] width 108 height 10
click at [946, 83] on span "Acciones" at bounding box center [935, 78] width 30 height 17
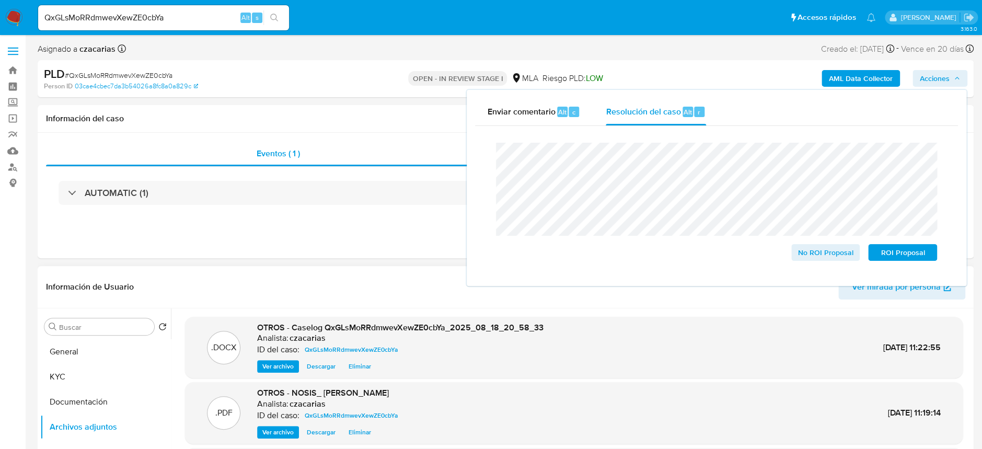
drag, startPoint x: 843, startPoint y: 250, endPoint x: 408, endPoint y: 285, distance: 436.4
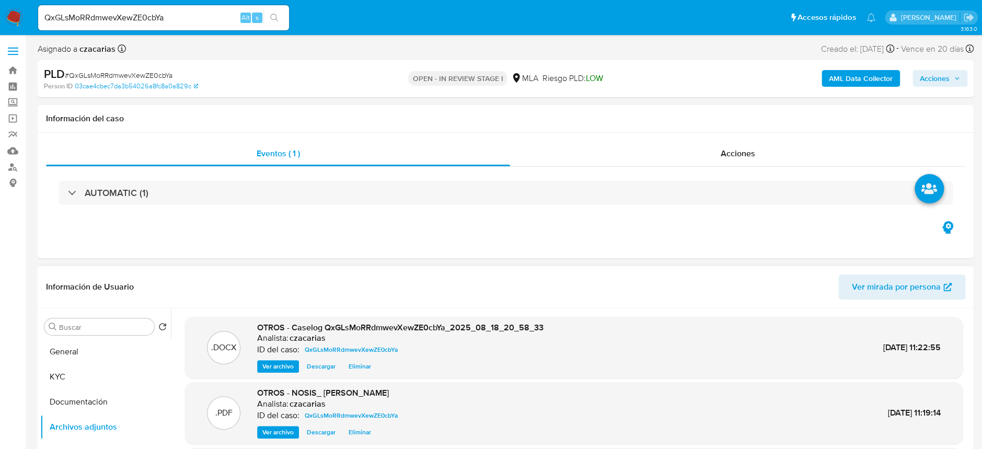
click at [399, 269] on div "Información de Usuario Ver mirada por persona" at bounding box center [506, 287] width 936 height 42
click at [954, 78] on icon "button" at bounding box center [957, 78] width 6 height 6
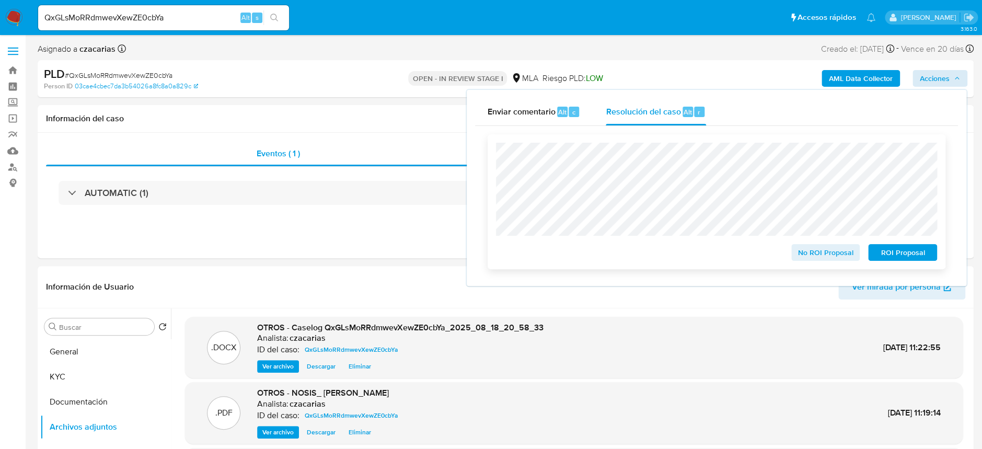
click at [837, 255] on span "No ROI Proposal" at bounding box center [826, 252] width 54 height 15
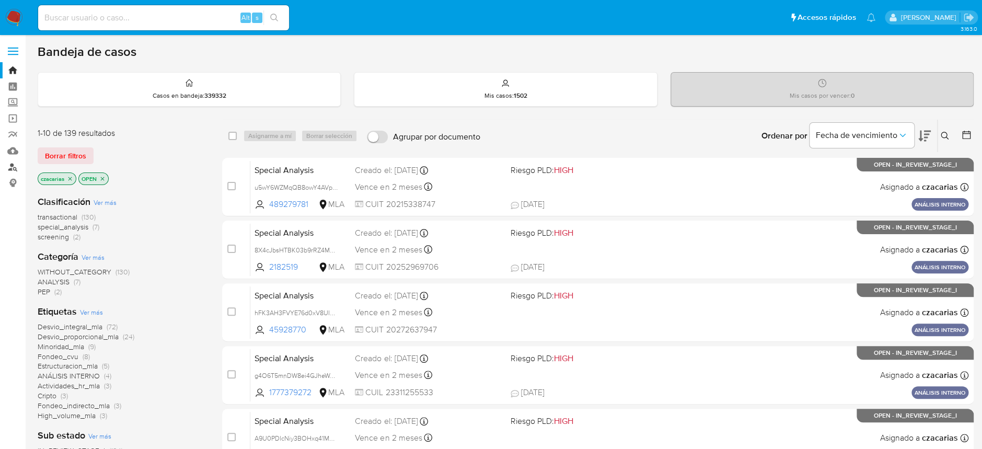
click at [10, 170] on link "Buscador de personas" at bounding box center [62, 167] width 124 height 16
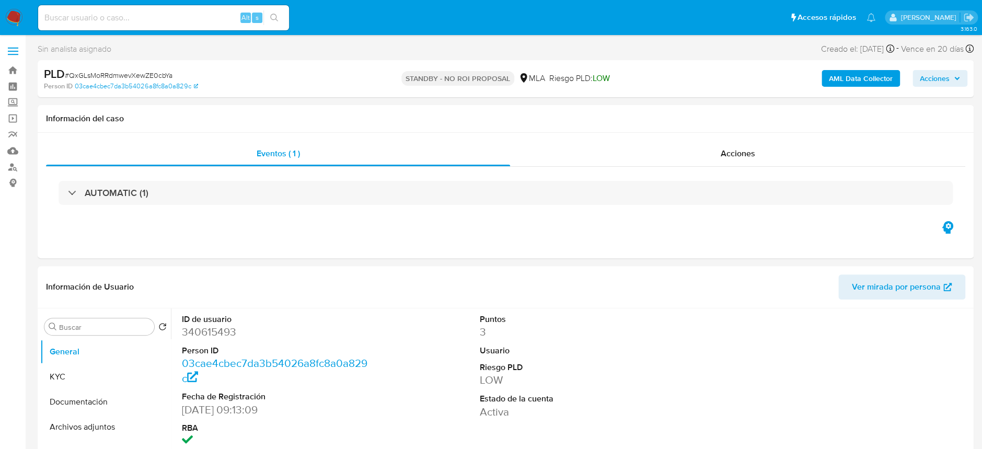
select select "10"
drag, startPoint x: 176, startPoint y: 30, endPoint x: 178, endPoint y: 24, distance: 6.8
click at [176, 30] on div "Alt s" at bounding box center [163, 17] width 251 height 29
click at [179, 24] on input at bounding box center [163, 18] width 251 height 14
paste input "fBzdKu1XdBAjLBNGBtY6CSls"
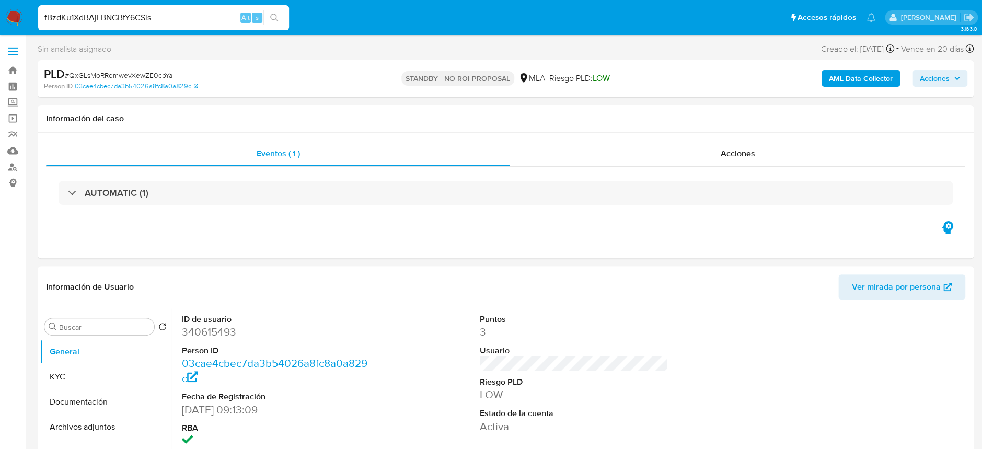
type input "fBzdKu1XdBAjLBNGBtY6CSls"
click at [271, 15] on icon "search-icon" at bounding box center [274, 18] width 8 height 8
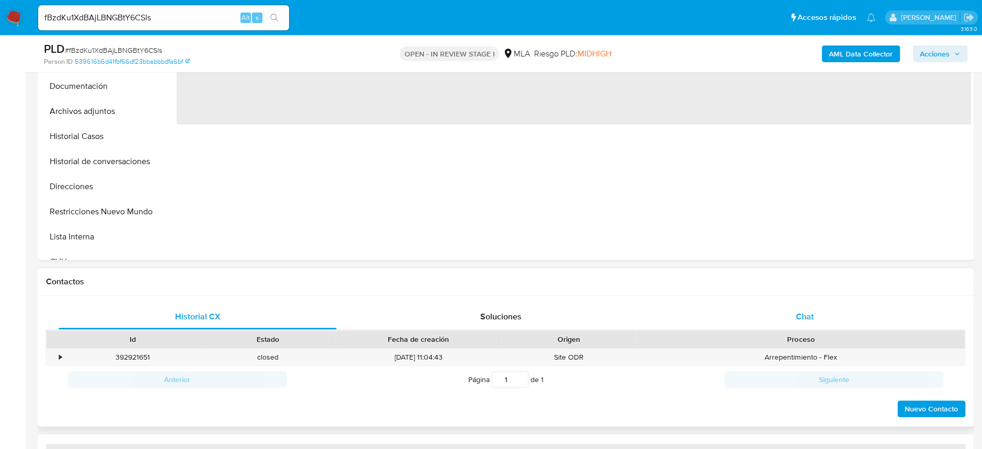
click at [836, 320] on div "Chat" at bounding box center [805, 316] width 278 height 25
select select "10"
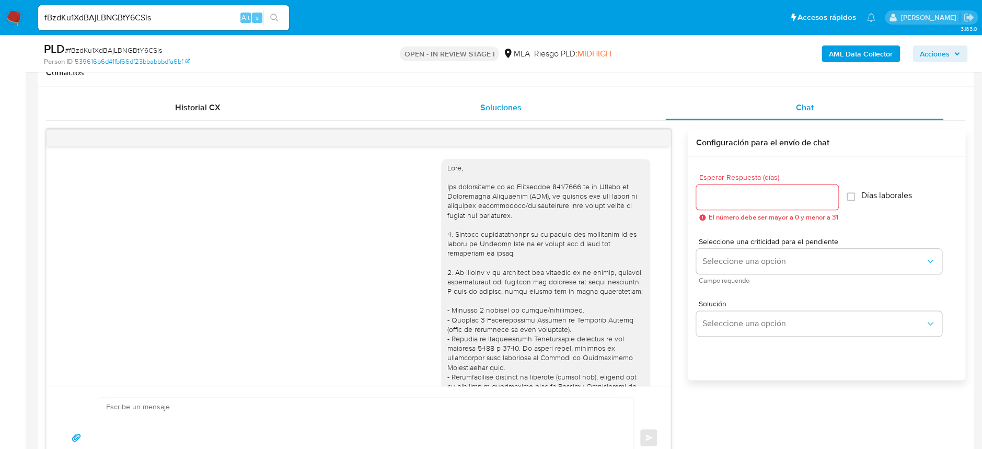
scroll to position [814, 0]
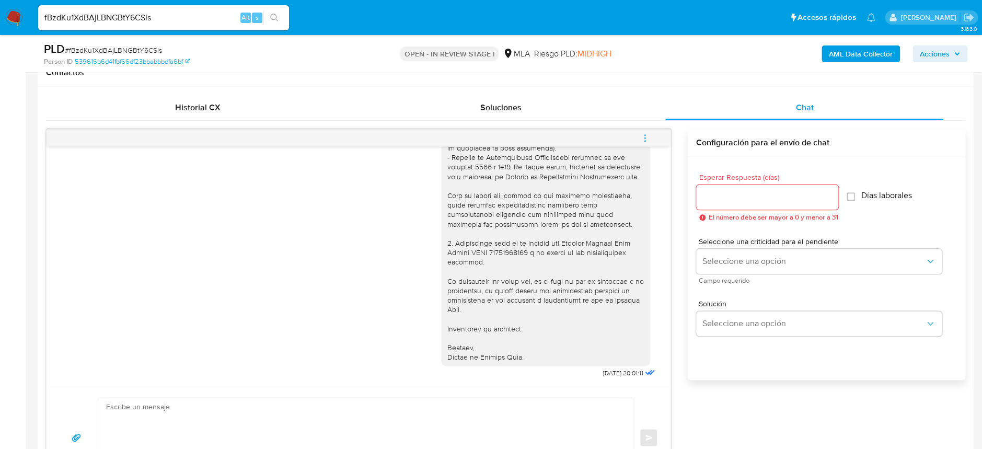
click at [647, 140] on icon "menu-action" at bounding box center [644, 137] width 9 height 9
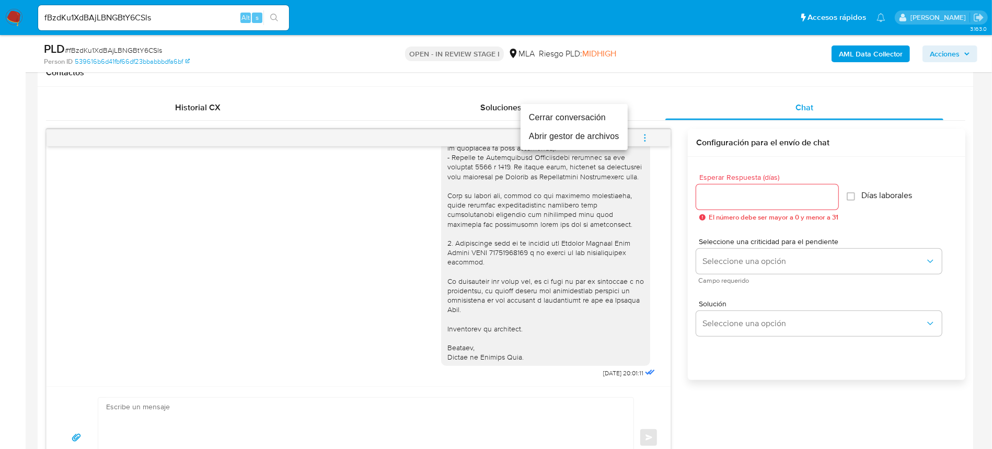
click at [599, 113] on li "Cerrar conversación" at bounding box center [574, 117] width 107 height 19
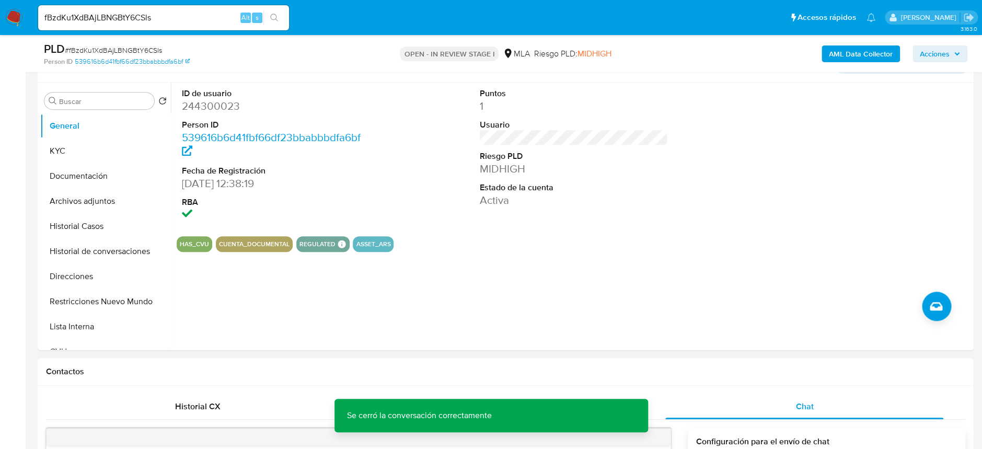
scroll to position [70, 0]
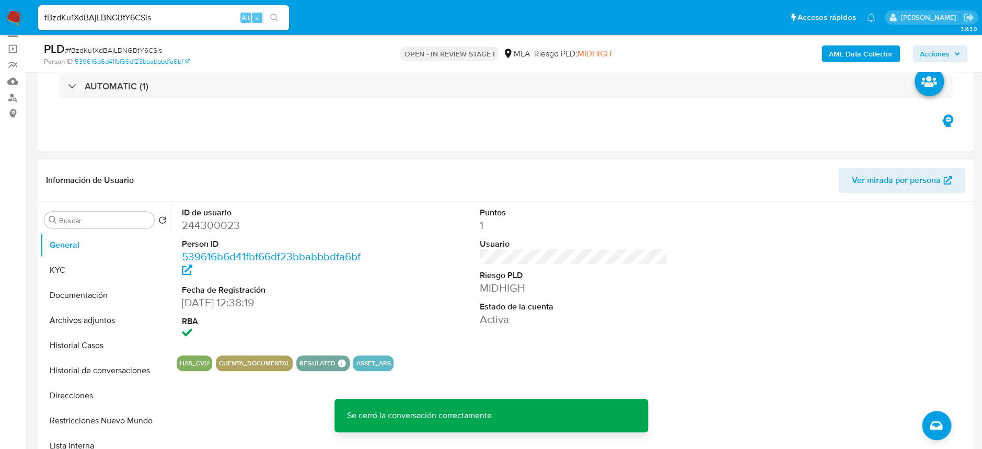
click at [211, 228] on dd "244300023" at bounding box center [276, 225] width 188 height 15
copy dd "244300023"
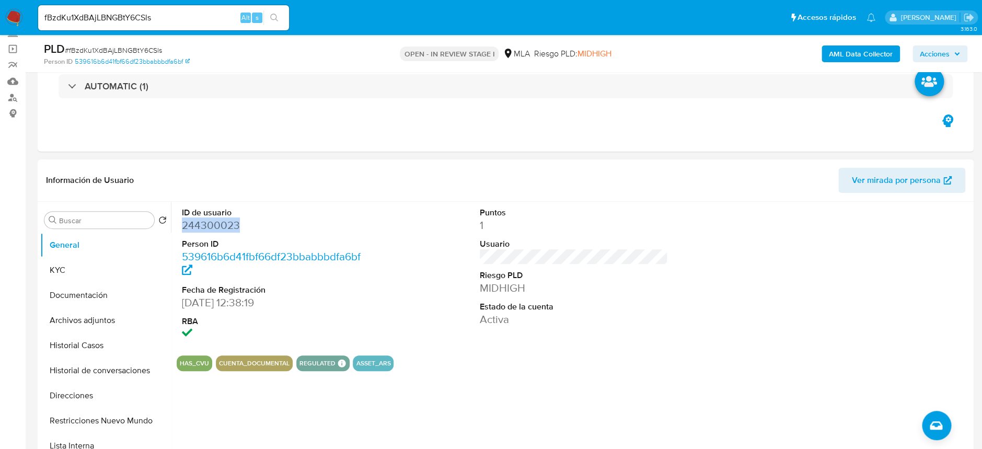
click at [224, 219] on dd "244300023" at bounding box center [276, 225] width 188 height 15
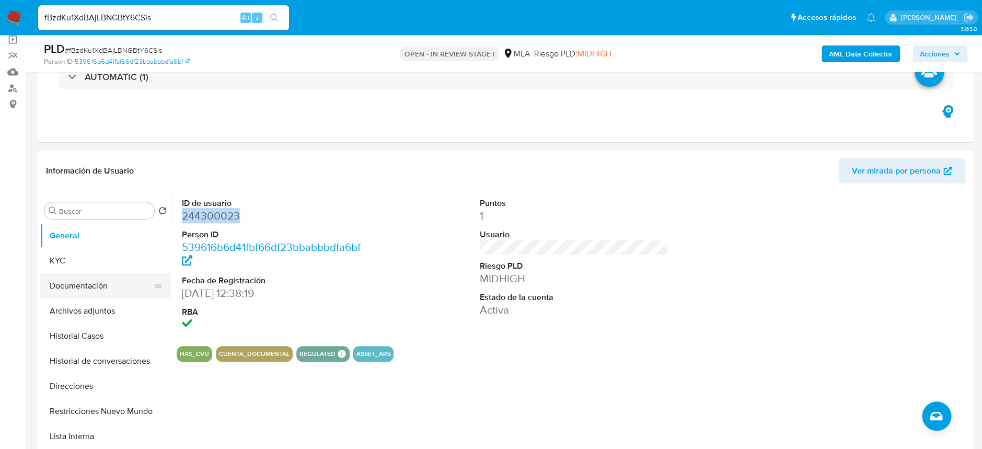
scroll to position [139, 0]
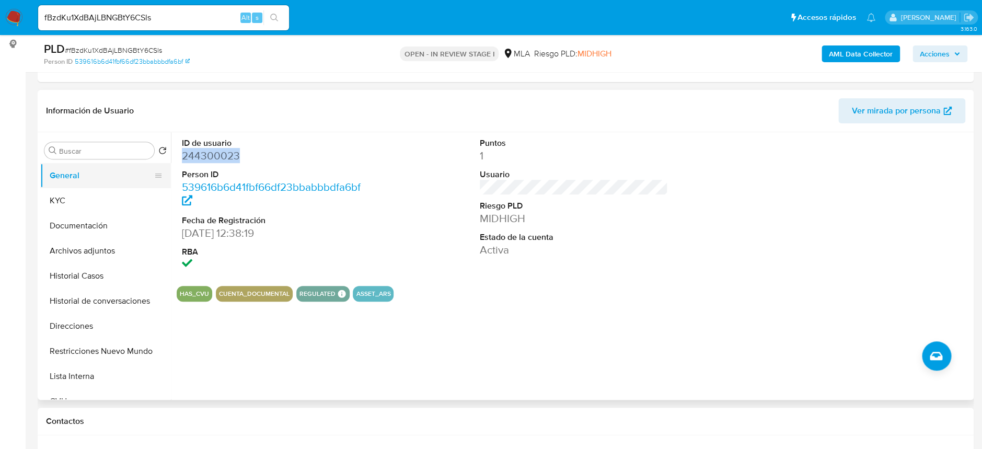
click at [67, 187] on button "General" at bounding box center [101, 175] width 122 height 25
click at [75, 194] on button "KYC" at bounding box center [101, 200] width 122 height 25
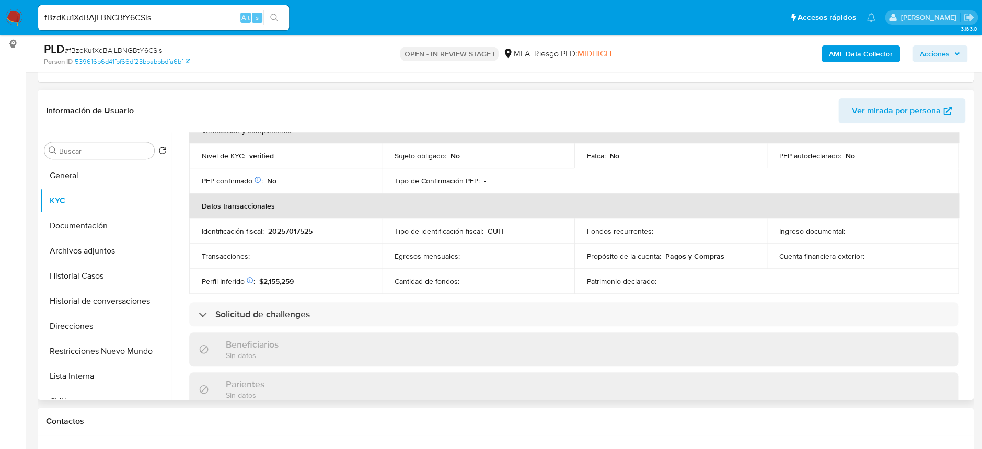
scroll to position [209, 0]
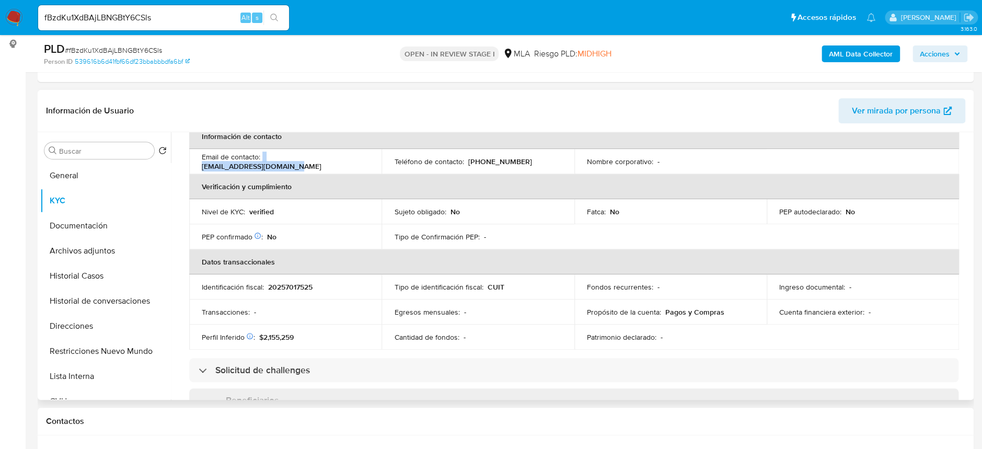
drag, startPoint x: 261, startPoint y: 162, endPoint x: 356, endPoint y: 166, distance: 94.7
click at [356, 166] on td "Email de contacto : hannovermotors@gmail.com" at bounding box center [285, 161] width 192 height 25
copy div "hannovermotors@gmail.com"
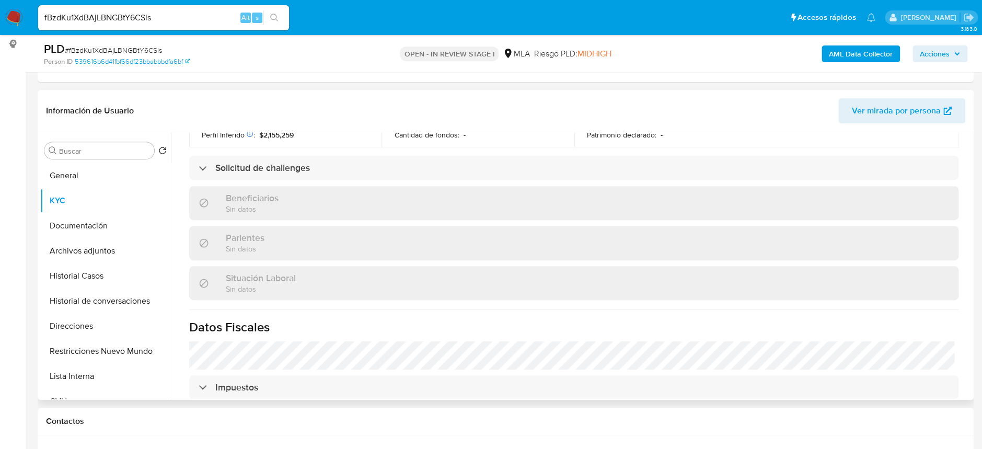
scroll to position [410, 0]
click at [101, 331] on button "Direcciones" at bounding box center [101, 326] width 122 height 25
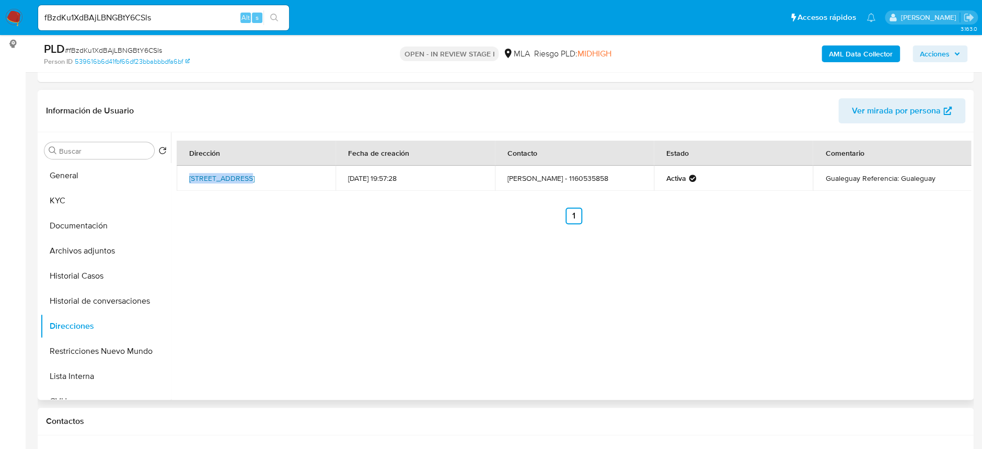
drag, startPoint x: 183, startPoint y: 169, endPoint x: 250, endPoint y: 177, distance: 68.0
click at [235, 172] on td "Calle Irala 377, La Boca, Capital Federal, 1163, Argentina 377" at bounding box center [256, 178] width 159 height 25
copy link "Calle Irala 377"
click at [82, 208] on button "KYC" at bounding box center [101, 200] width 122 height 25
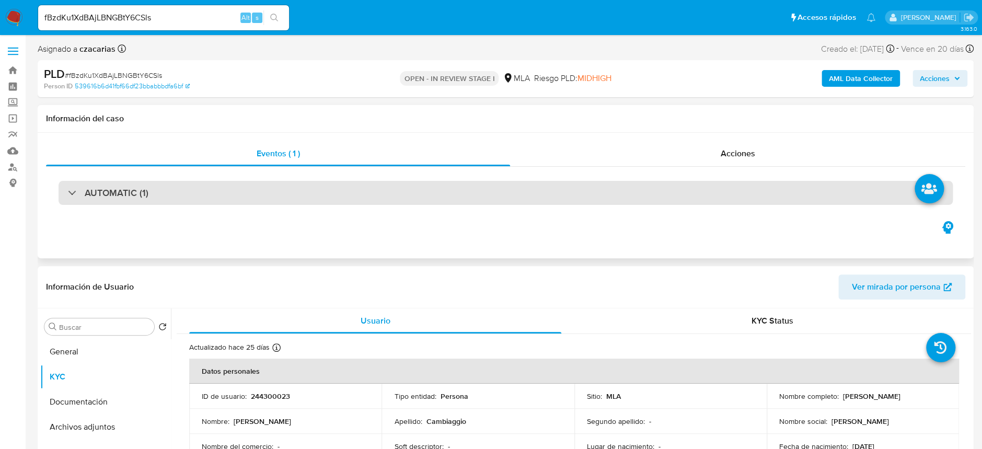
click at [187, 202] on div "AUTOMATIC (1)" at bounding box center [506, 193] width 895 height 24
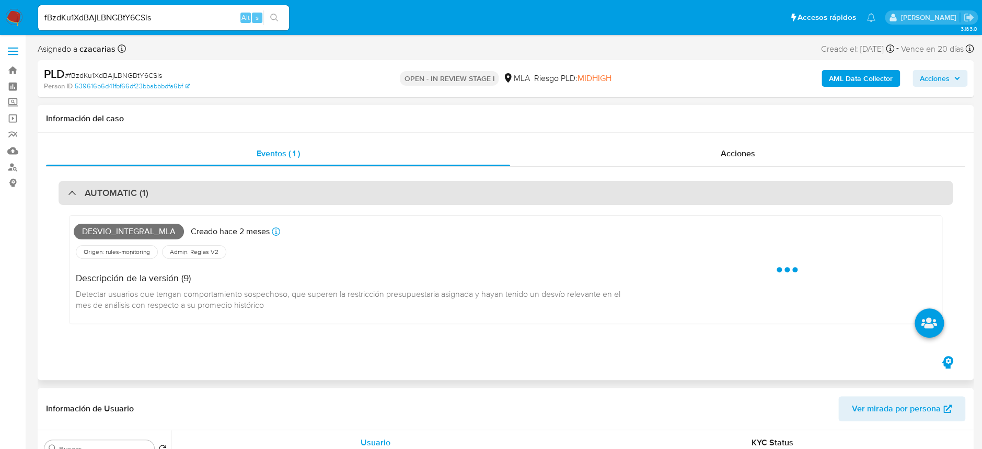
click at [211, 203] on div "AUTOMATIC (1)" at bounding box center [506, 193] width 895 height 24
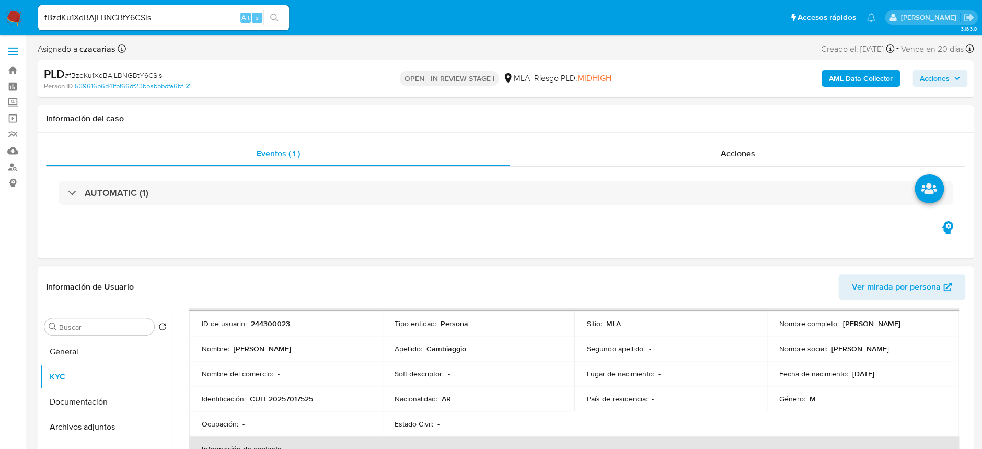
scroll to position [139, 0]
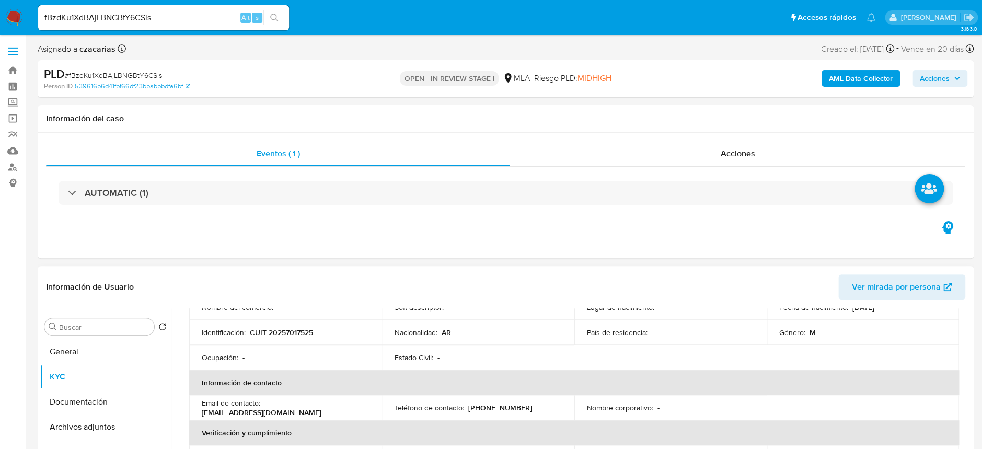
click at [282, 329] on p "CUIT 20257017525" at bounding box center [281, 332] width 63 height 9
copy p "20257017525"
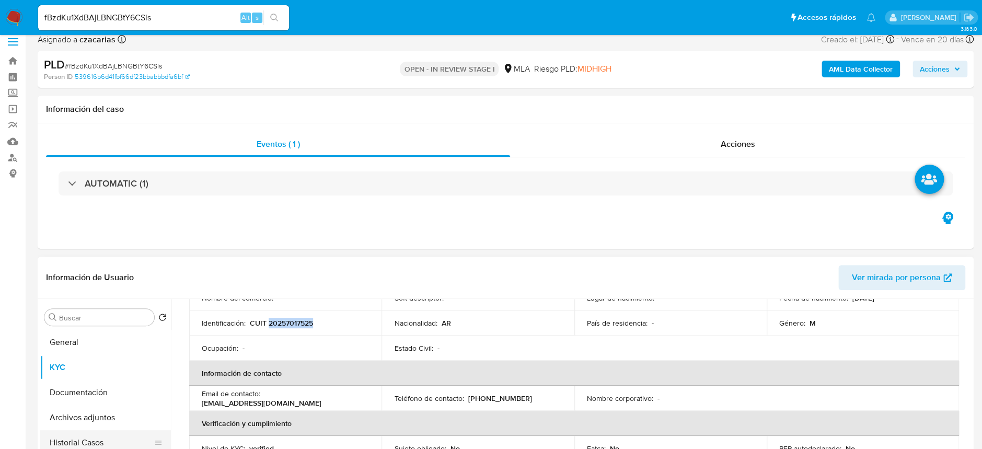
scroll to position [70, 0]
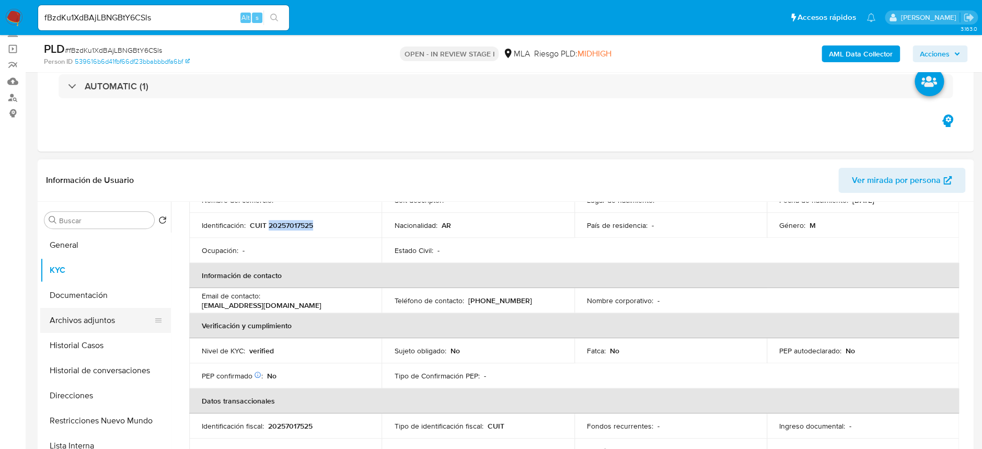
click at [78, 317] on button "Archivos adjuntos" at bounding box center [101, 320] width 122 height 25
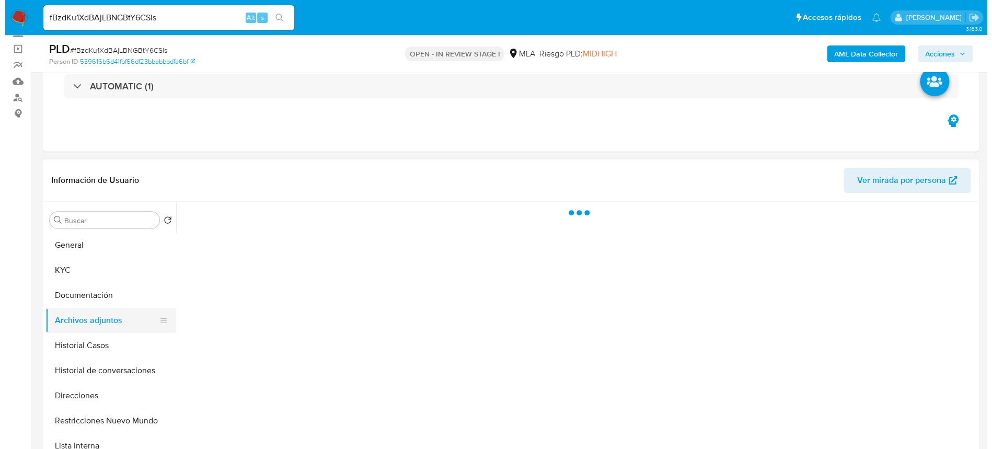
scroll to position [0, 0]
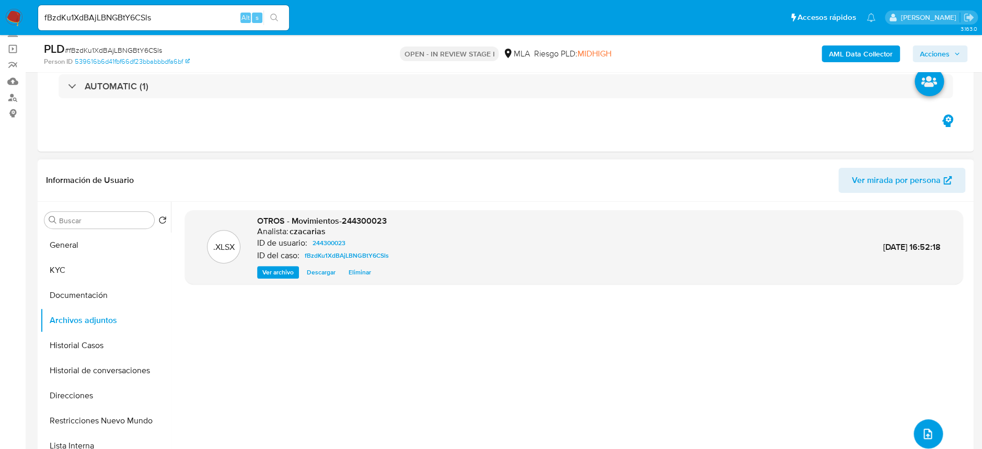
click at [922, 430] on icon "upload-file" at bounding box center [928, 434] width 13 height 13
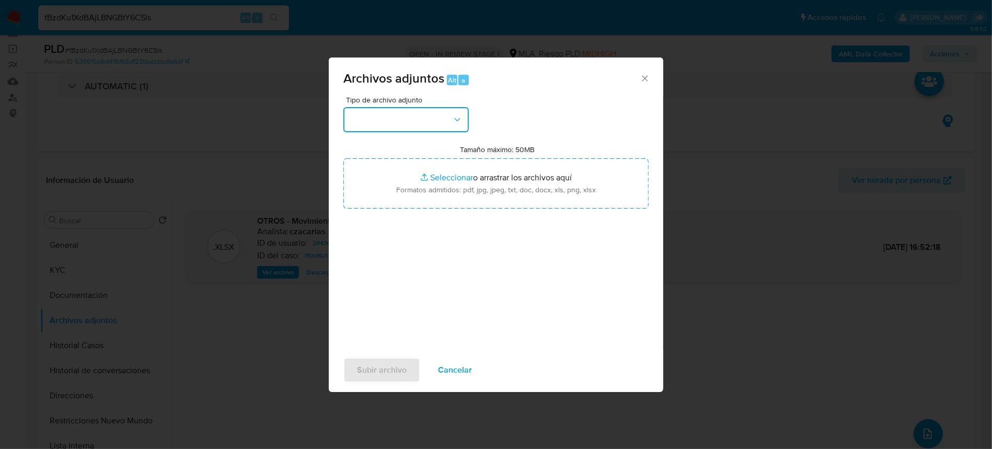
click at [391, 121] on button "button" at bounding box center [405, 119] width 125 height 25
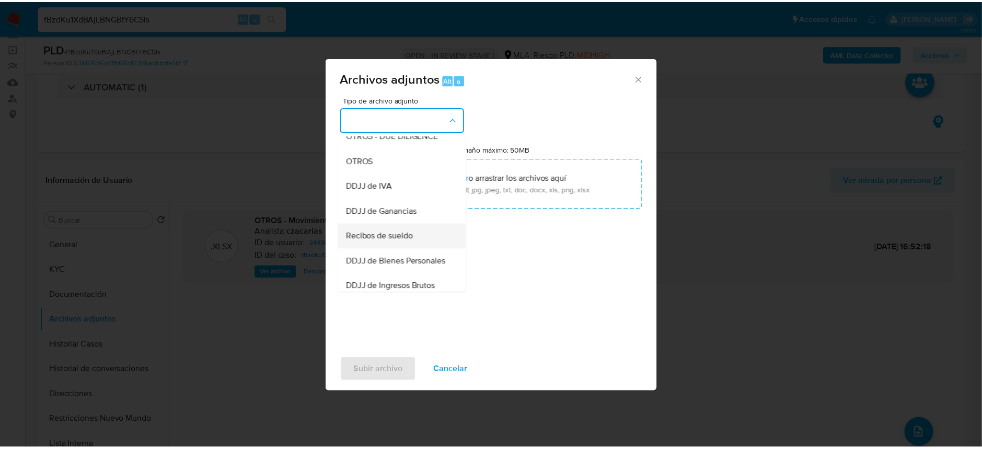
scroll to position [209, 0]
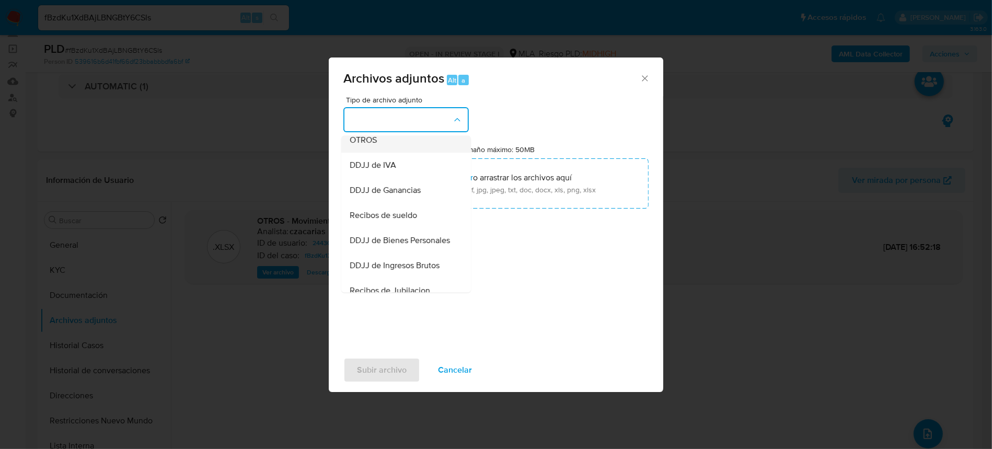
click at [376, 145] on span "OTROS" at bounding box center [363, 140] width 27 height 10
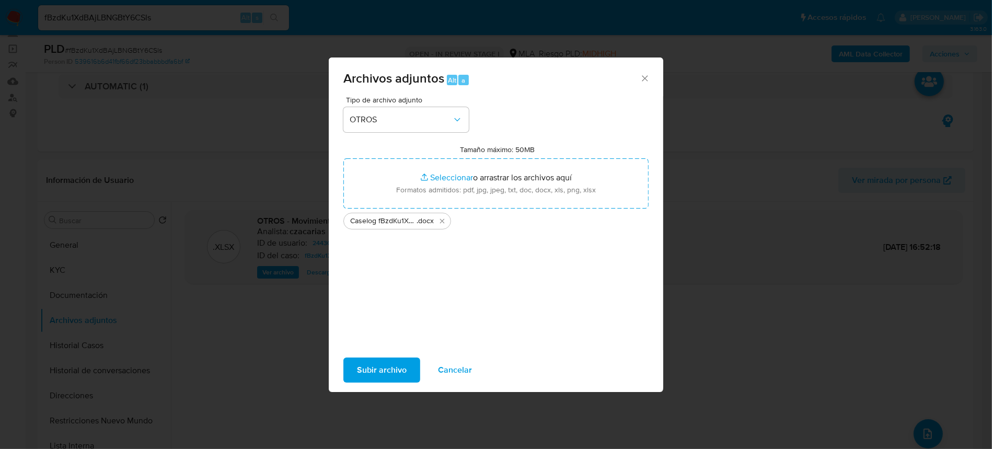
click at [373, 373] on span "Subir archivo" at bounding box center [382, 370] width 50 height 23
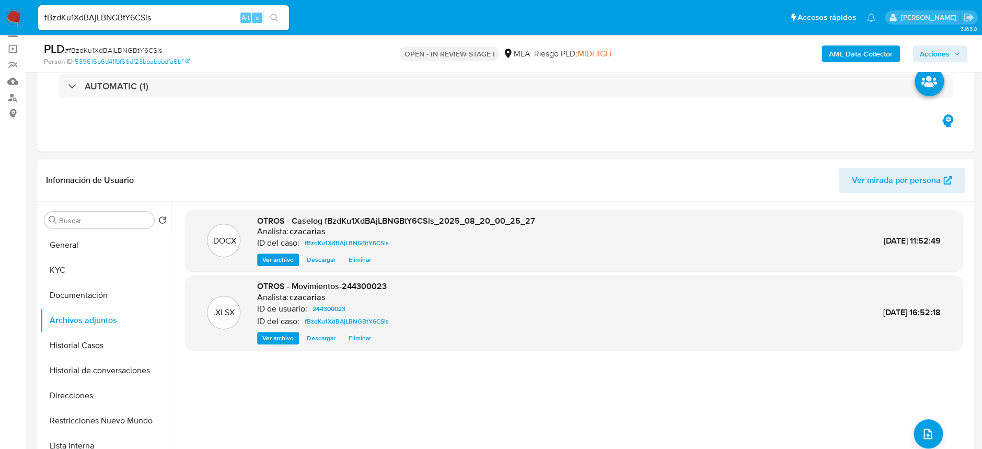
click at [840, 57] on b "AML Data Collector" at bounding box center [861, 53] width 64 height 17
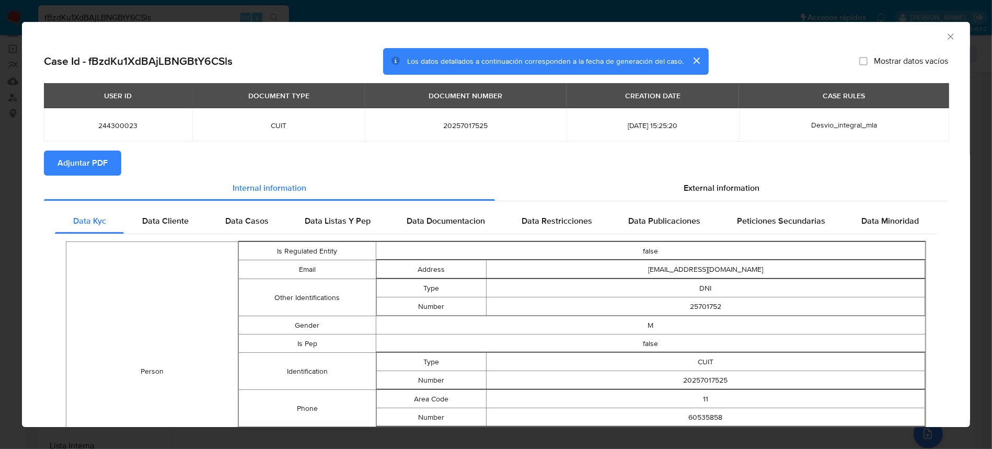
click at [946, 32] on icon "Cerrar ventana" at bounding box center [951, 36] width 10 height 10
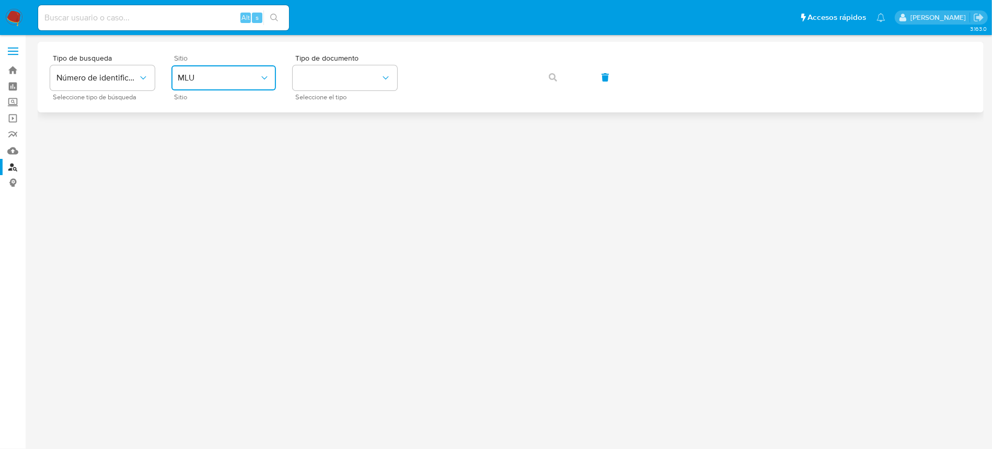
click at [223, 75] on span "MLU" at bounding box center [219, 78] width 82 height 10
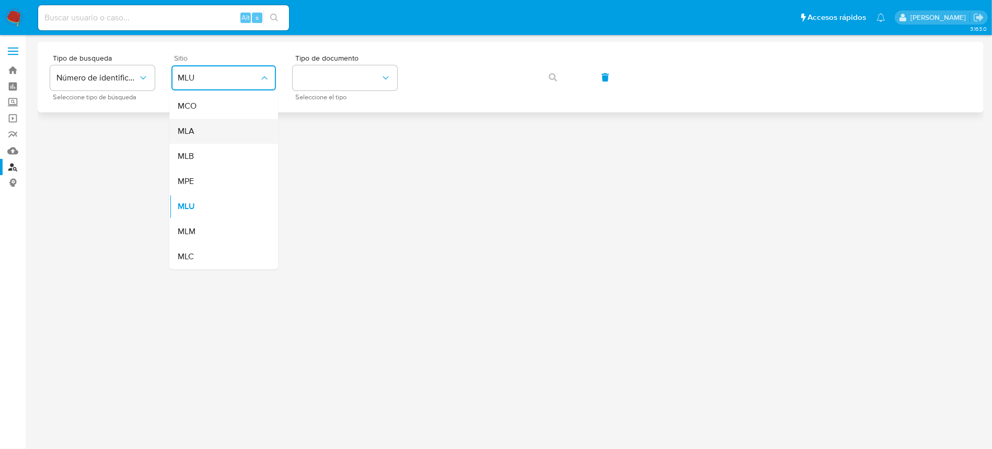
click at [191, 127] on span "MLA" at bounding box center [186, 131] width 17 height 10
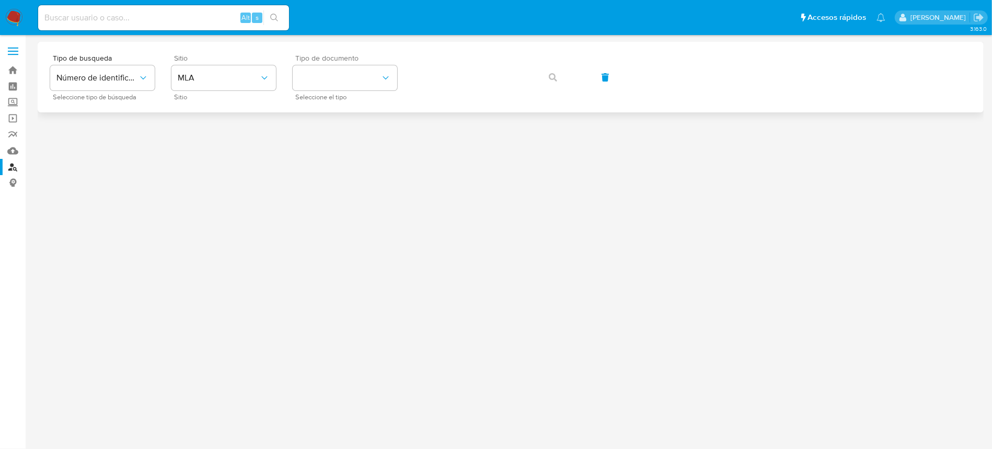
click at [310, 56] on span "Tipo de documento" at bounding box center [347, 57] width 105 height 7
click at [323, 82] on button "identificationType" at bounding box center [345, 77] width 105 height 25
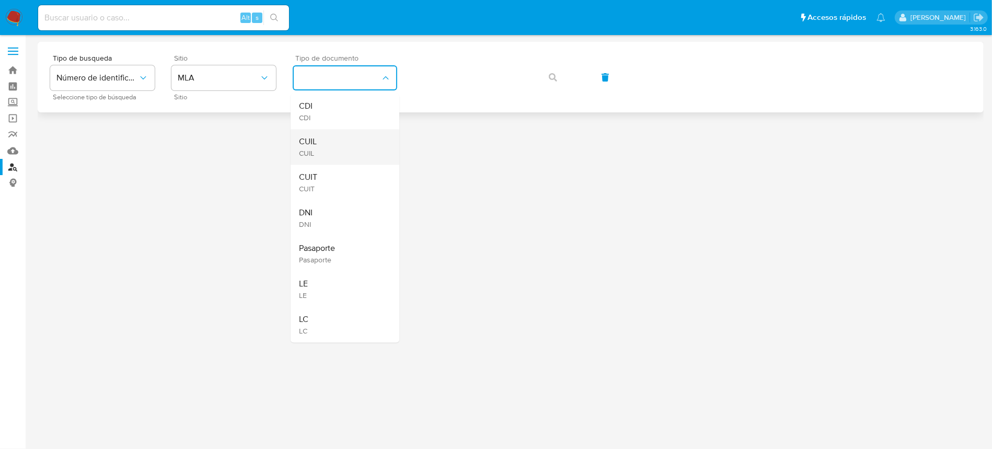
click at [359, 147] on div "CUIL CUIL" at bounding box center [342, 147] width 86 height 36
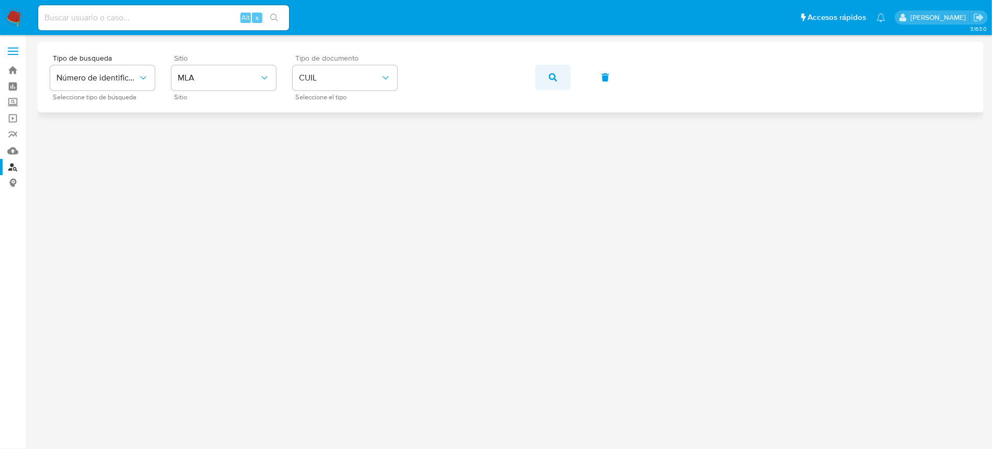
click at [549, 82] on span "button" at bounding box center [553, 77] width 8 height 23
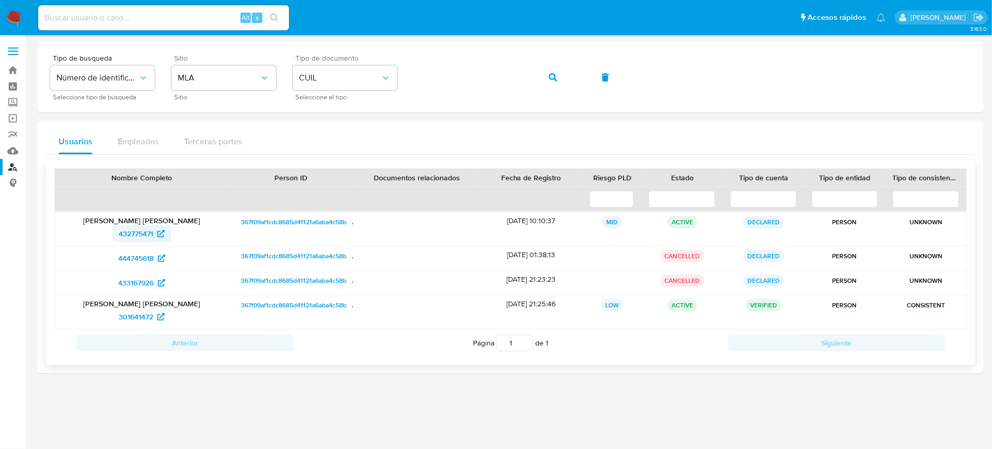
click at [122, 232] on span "432775471" at bounding box center [136, 233] width 35 height 17
click at [142, 316] on span "301641472" at bounding box center [136, 316] width 35 height 17
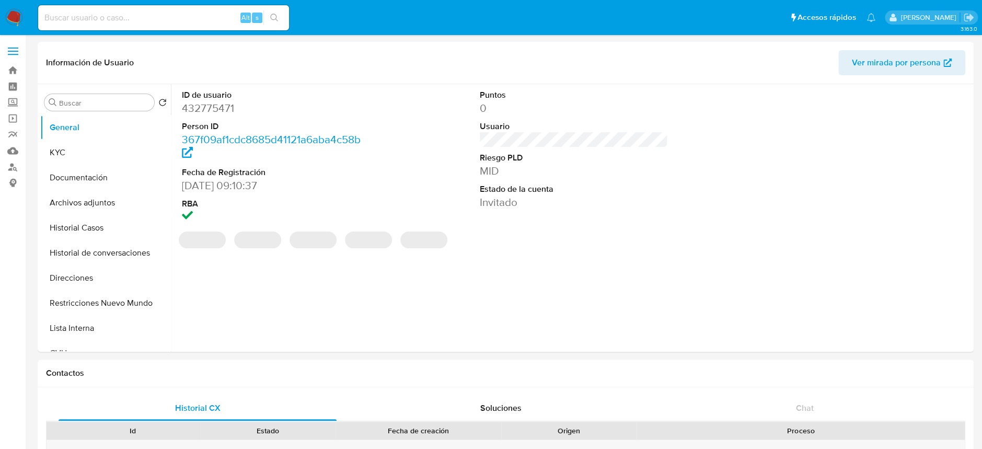
select select "10"
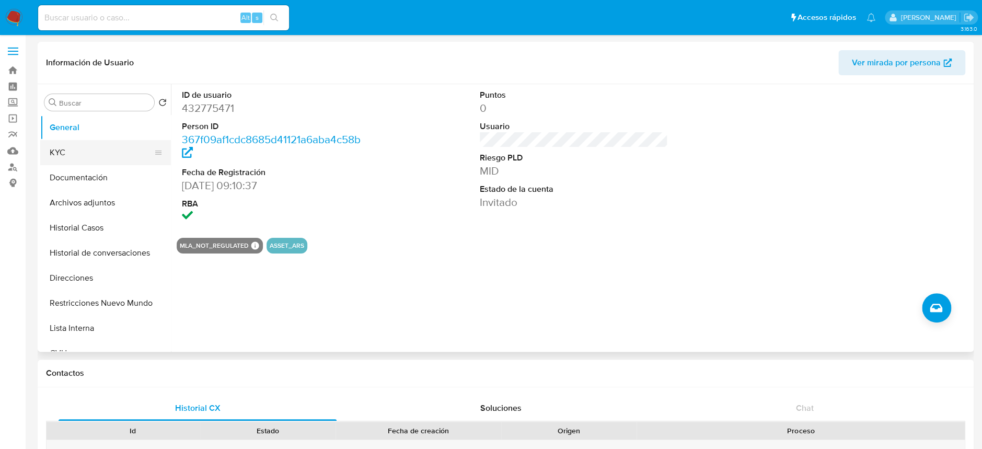
click at [62, 144] on button "KYC" at bounding box center [101, 152] width 122 height 25
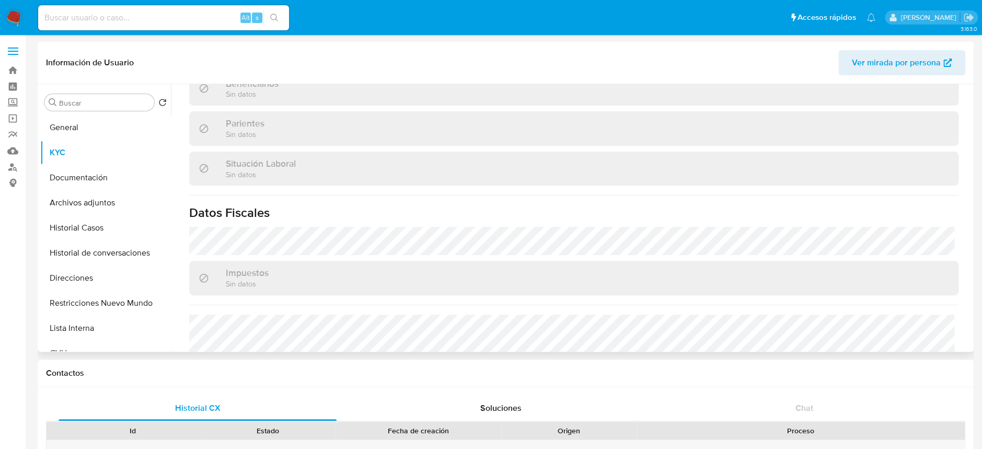
scroll to position [524, 0]
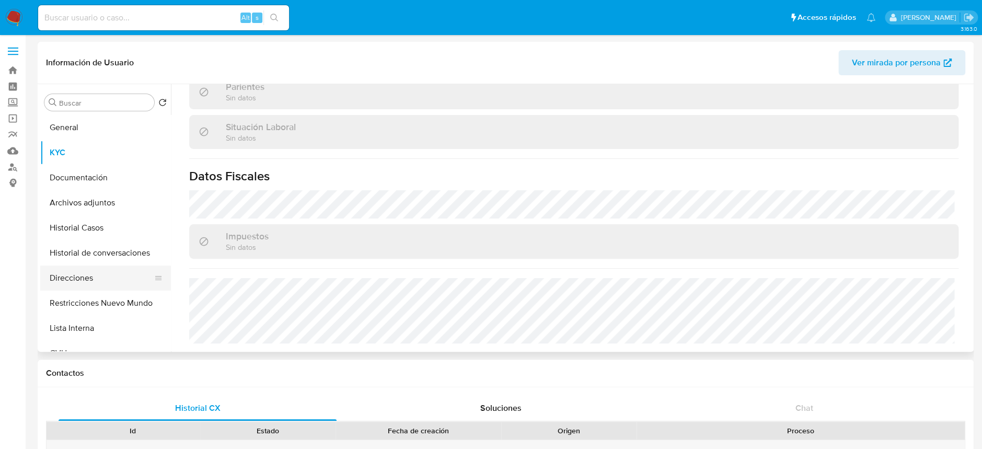
click at [82, 278] on button "Direcciones" at bounding box center [101, 278] width 122 height 25
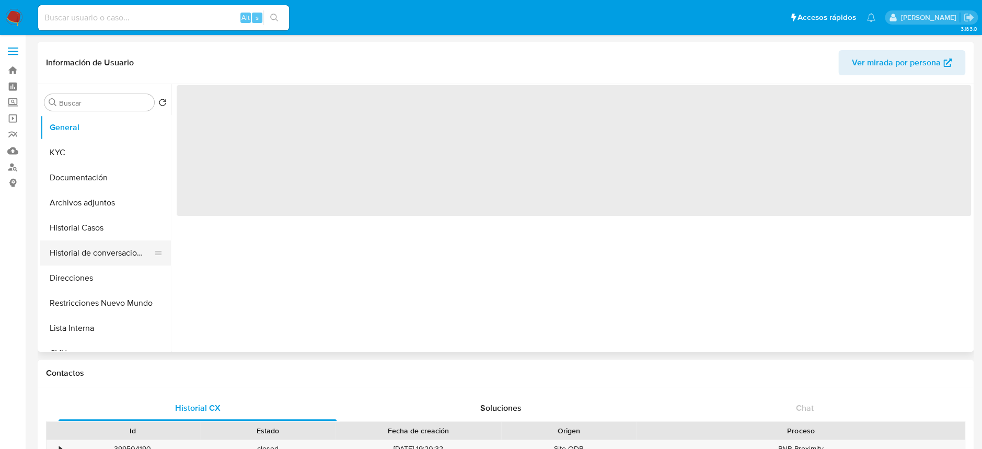
select select "10"
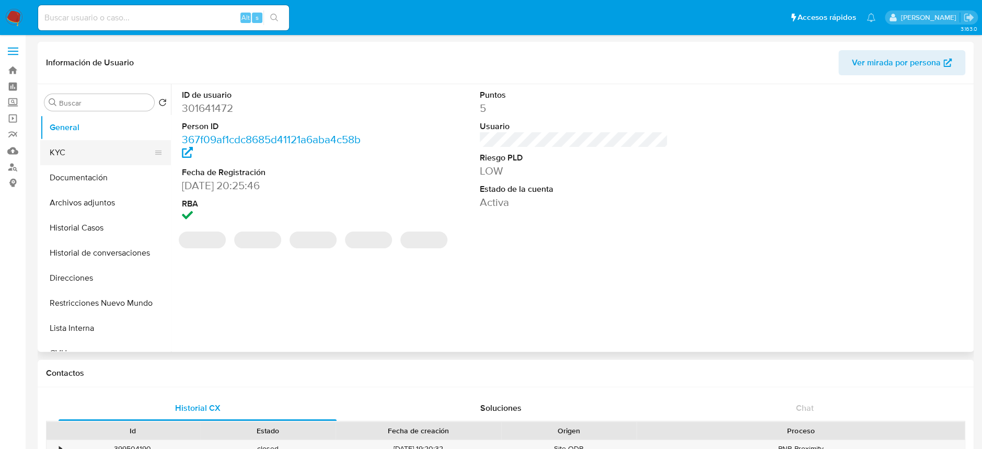
click at [74, 157] on button "KYC" at bounding box center [101, 152] width 122 height 25
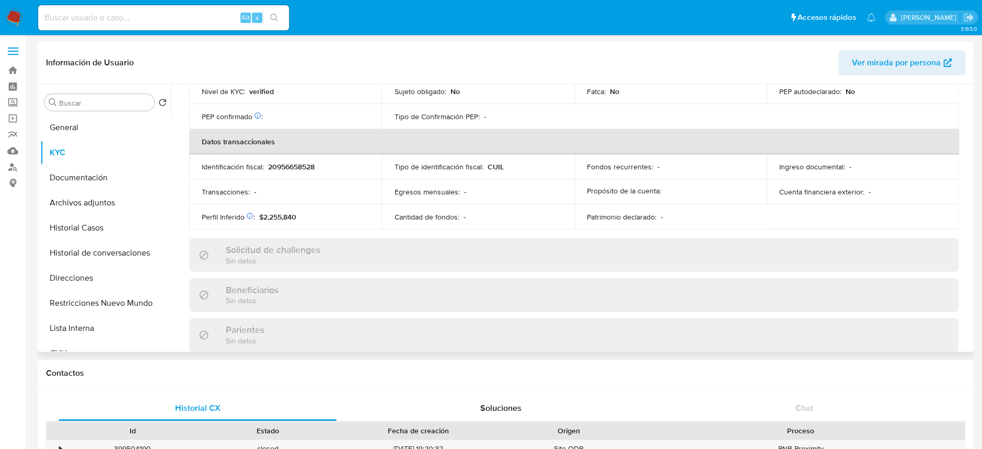
scroll to position [541, 0]
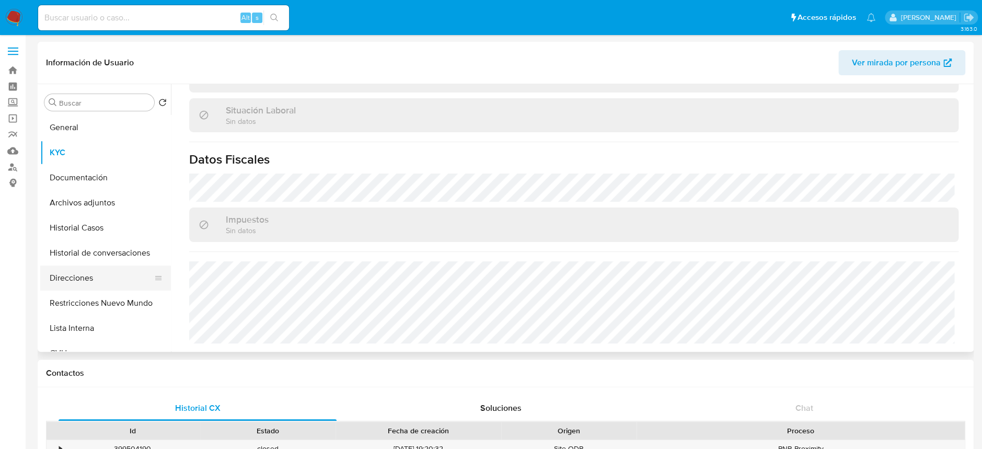
click at [103, 276] on button "Direcciones" at bounding box center [101, 278] width 122 height 25
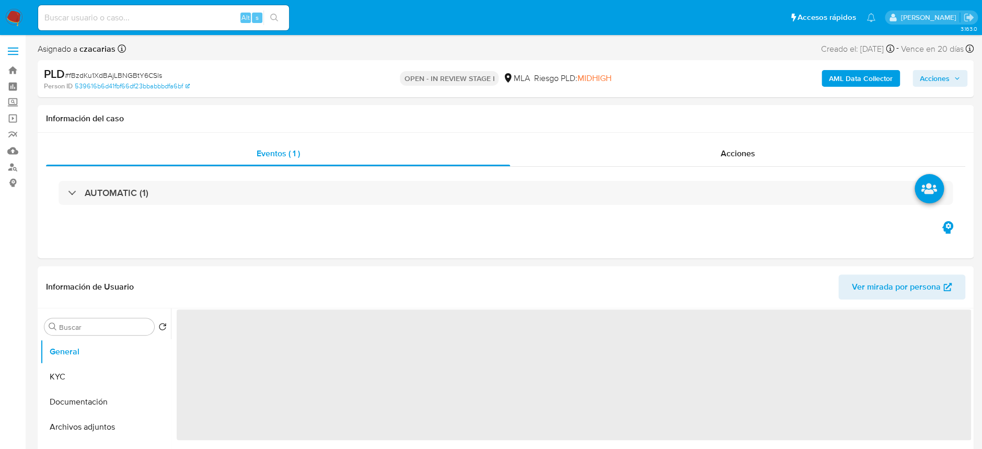
select select "10"
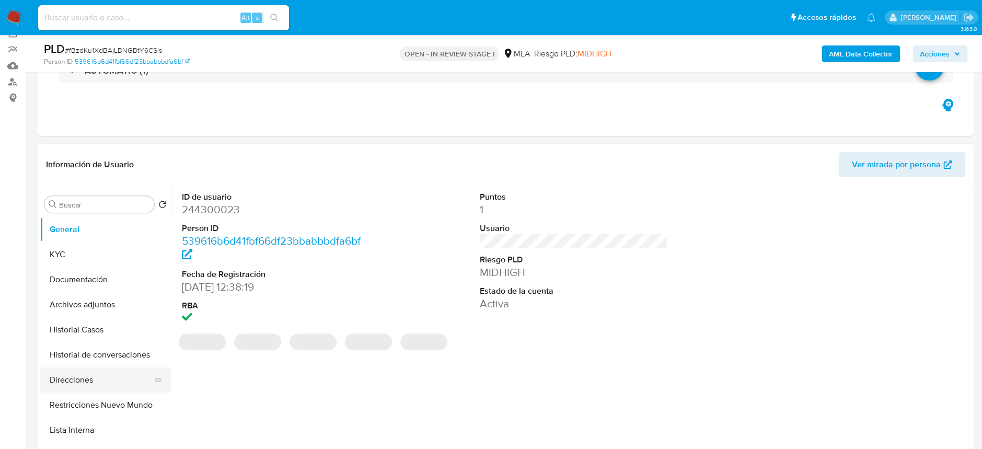
scroll to position [209, 0]
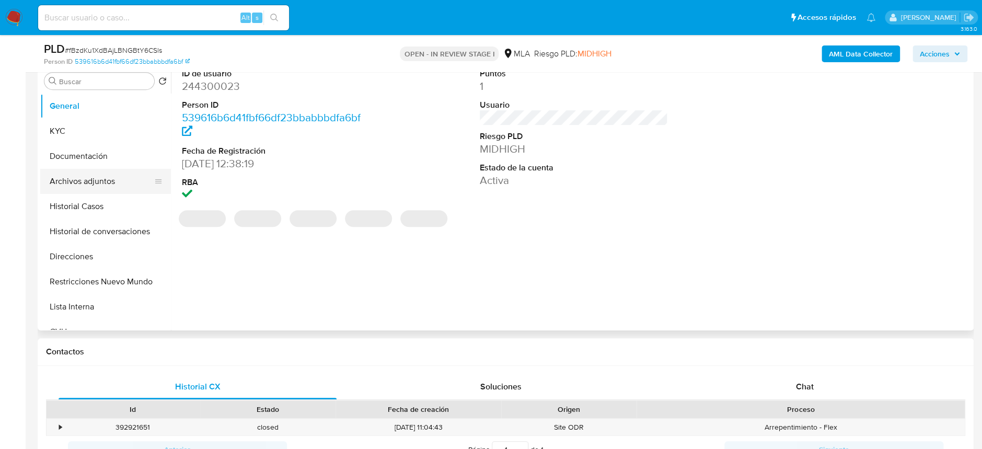
click at [92, 186] on button "Archivos adjuntos" at bounding box center [101, 181] width 122 height 25
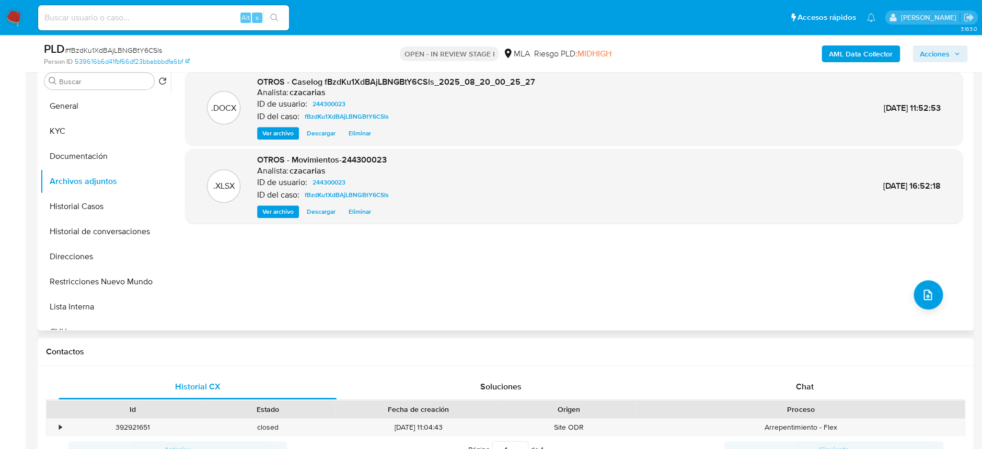
scroll to position [139, 0]
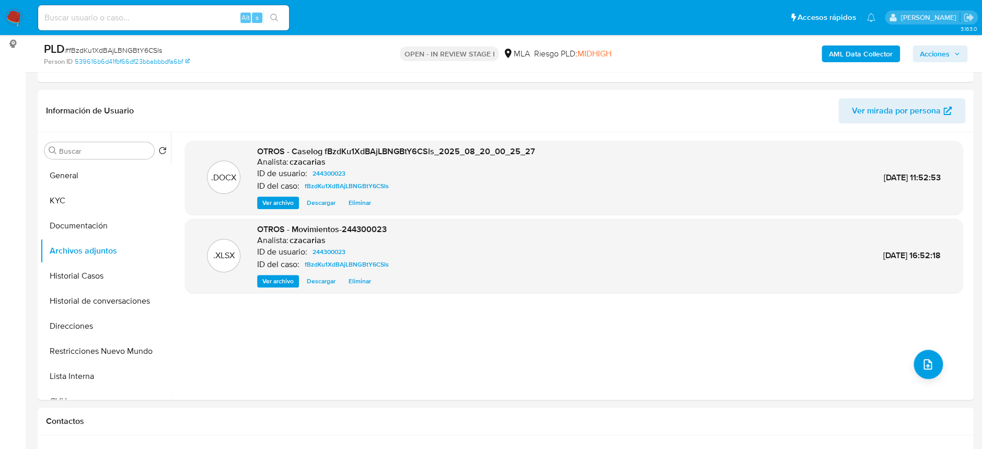
click at [864, 51] on b "AML Data Collector" at bounding box center [861, 53] width 64 height 17
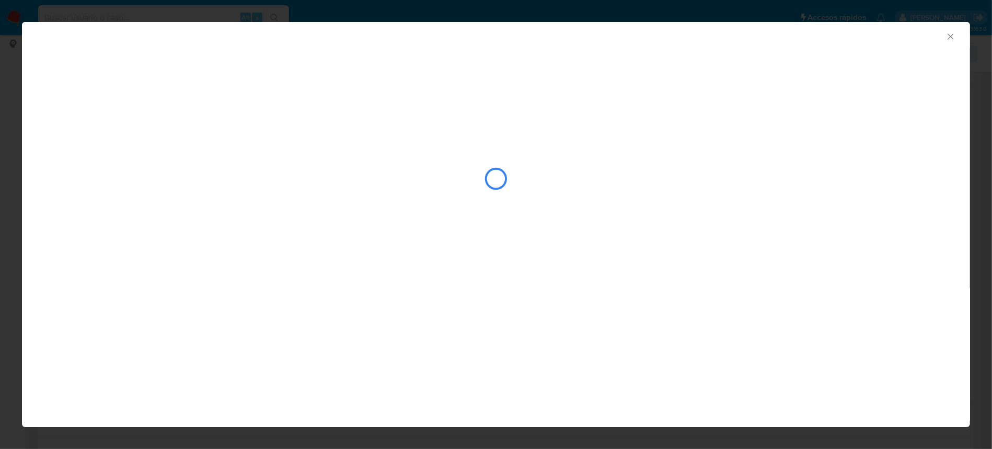
click at [949, 35] on icon "Cerrar ventana" at bounding box center [951, 36] width 6 height 6
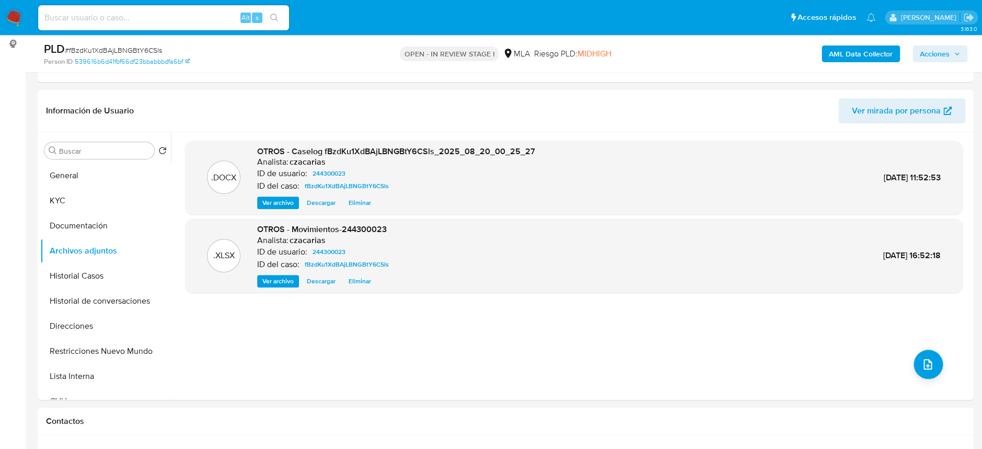
click at [841, 48] on b "AML Data Collector" at bounding box center [861, 53] width 64 height 17
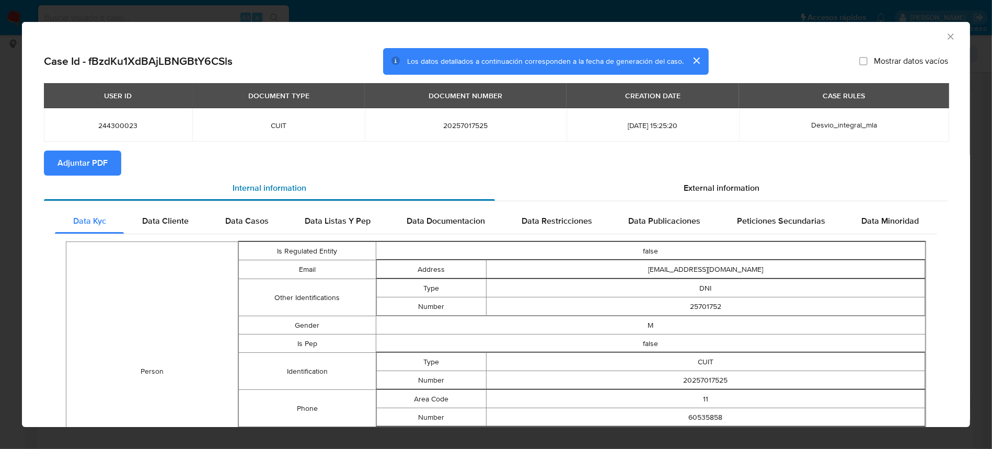
click at [91, 176] on div "Internal information" at bounding box center [269, 188] width 451 height 25
click at [90, 169] on span "Adjuntar PDF" at bounding box center [83, 163] width 50 height 23
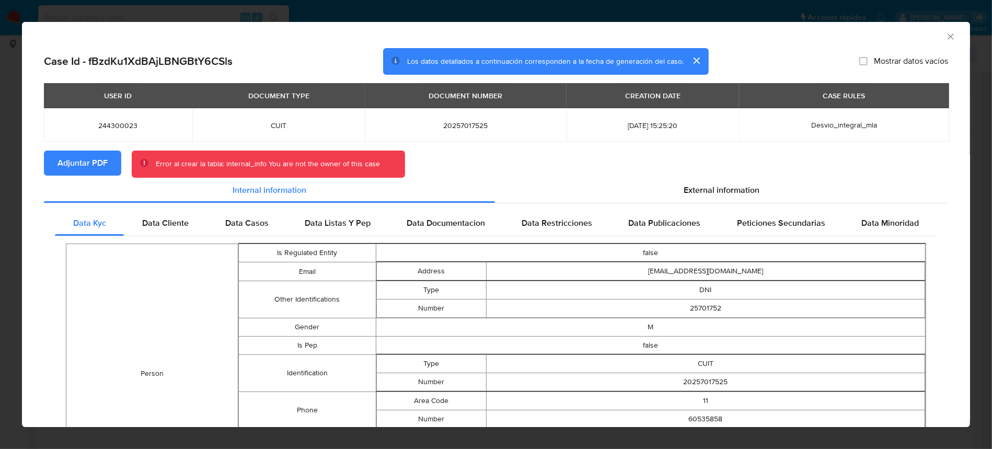
click at [946, 36] on icon "Cerrar ventana" at bounding box center [951, 36] width 10 height 10
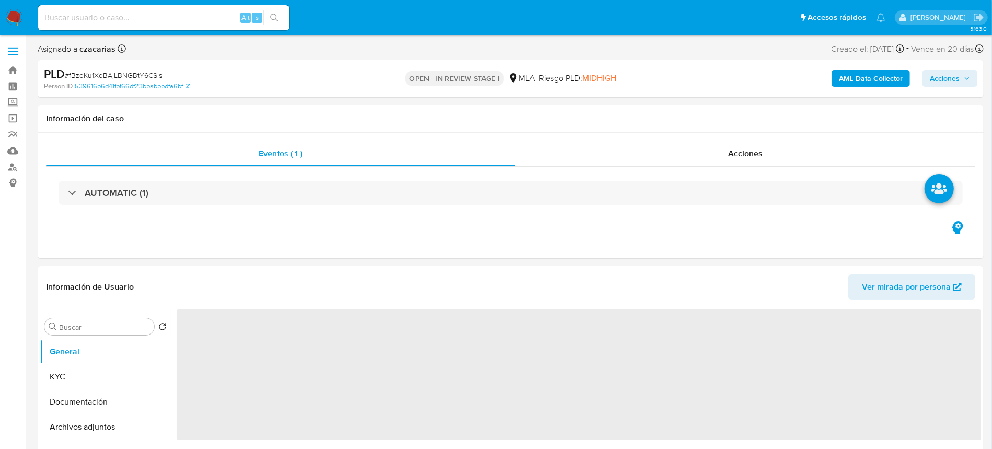
select select "10"
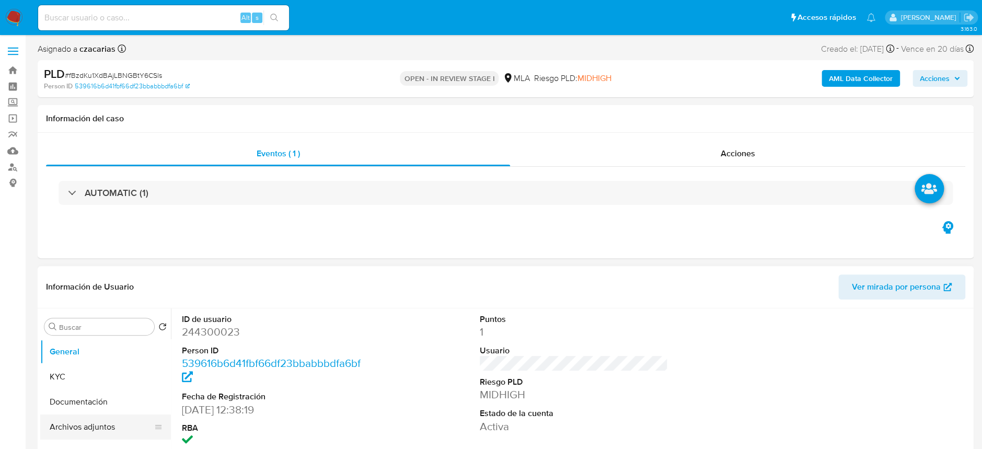
click at [63, 417] on button "Archivos adjuntos" at bounding box center [101, 427] width 122 height 25
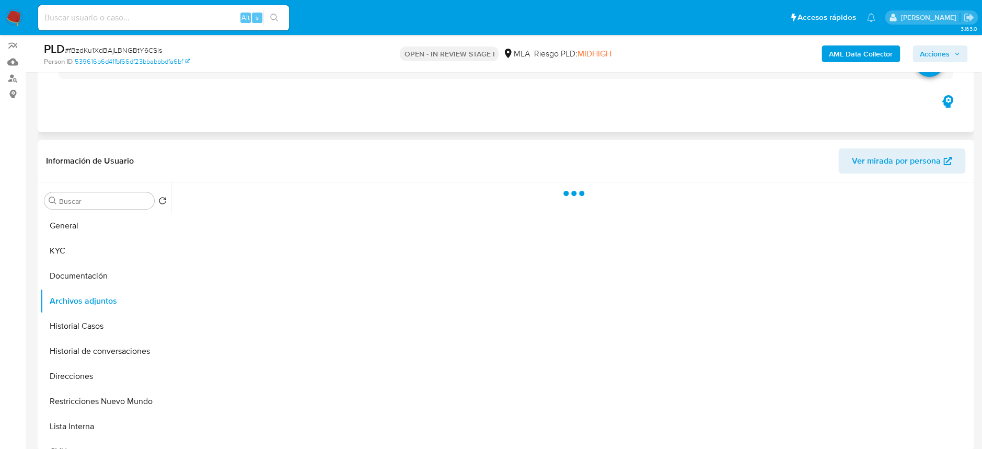
scroll to position [88, 0]
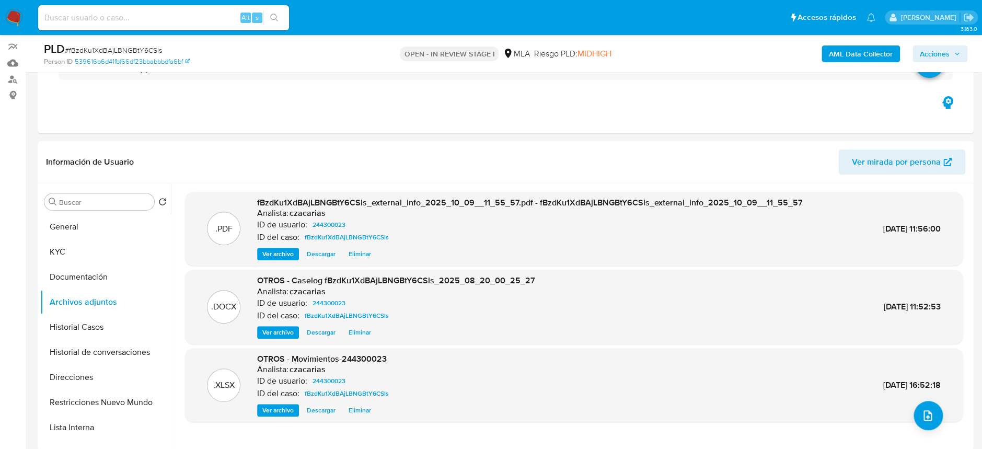
click at [844, 49] on b "AML Data Collector" at bounding box center [861, 53] width 64 height 17
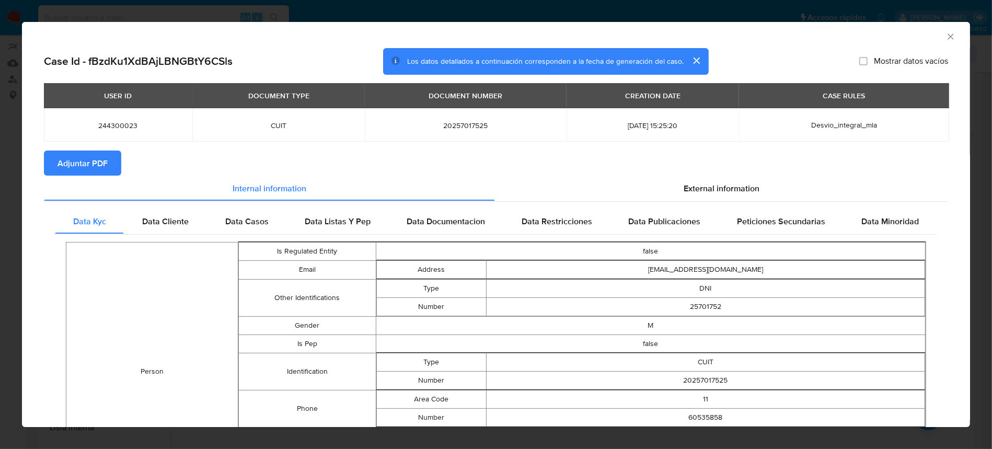
click at [104, 161] on span "Adjuntar PDF" at bounding box center [83, 163] width 50 height 23
click at [946, 36] on icon "Cerrar ventana" at bounding box center [951, 36] width 10 height 10
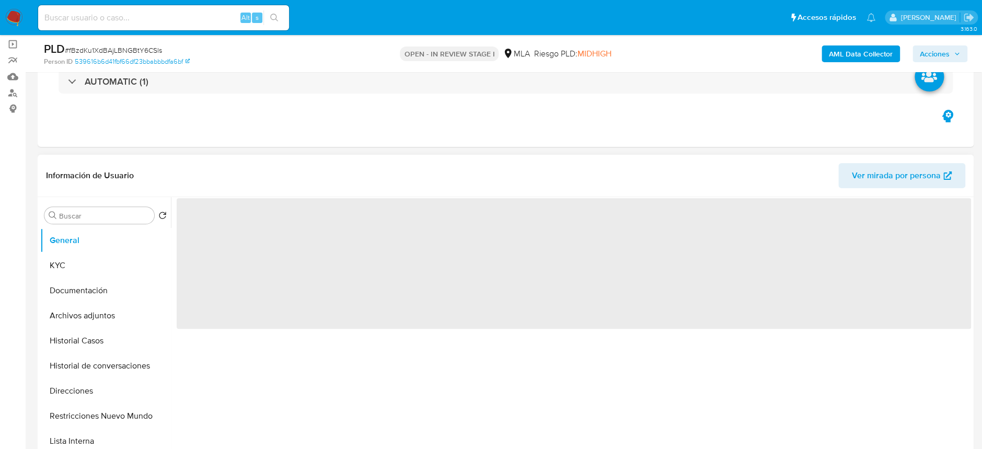
scroll to position [139, 0]
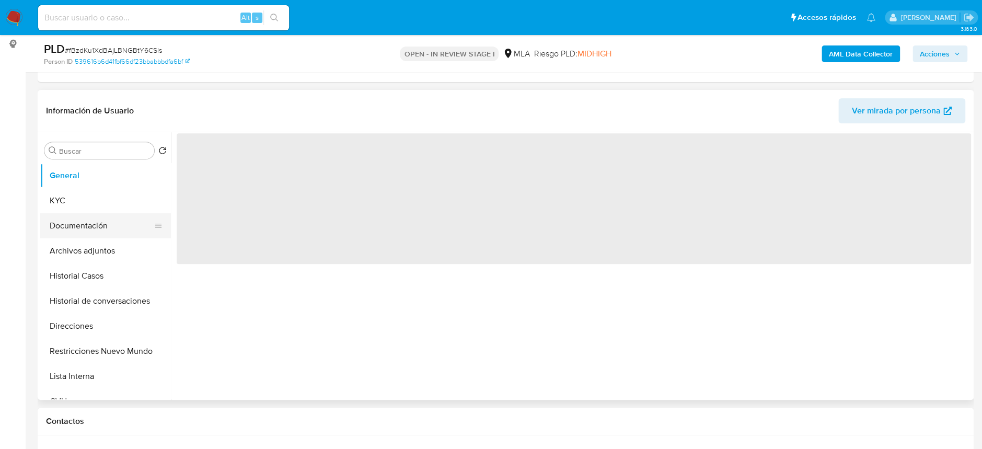
click at [90, 236] on button "Documentación" at bounding box center [101, 225] width 122 height 25
select select "10"
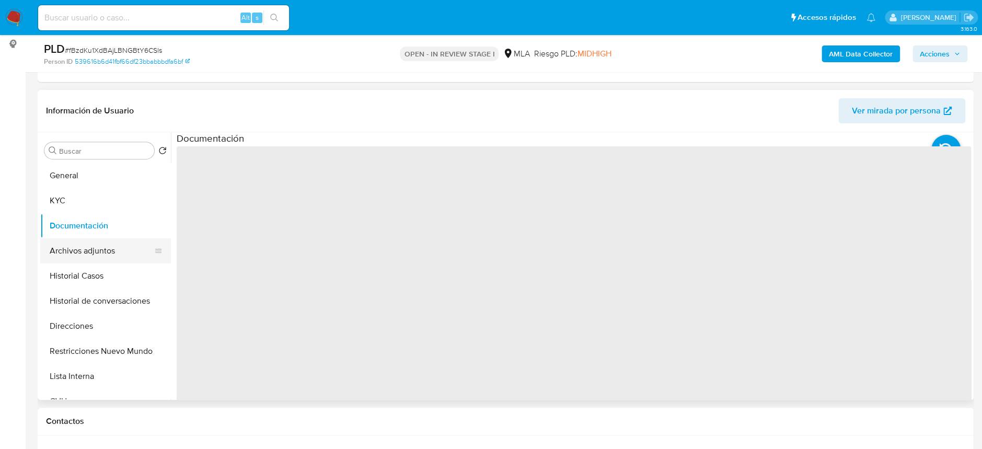
click at [92, 247] on button "Archivos adjuntos" at bounding box center [101, 250] width 122 height 25
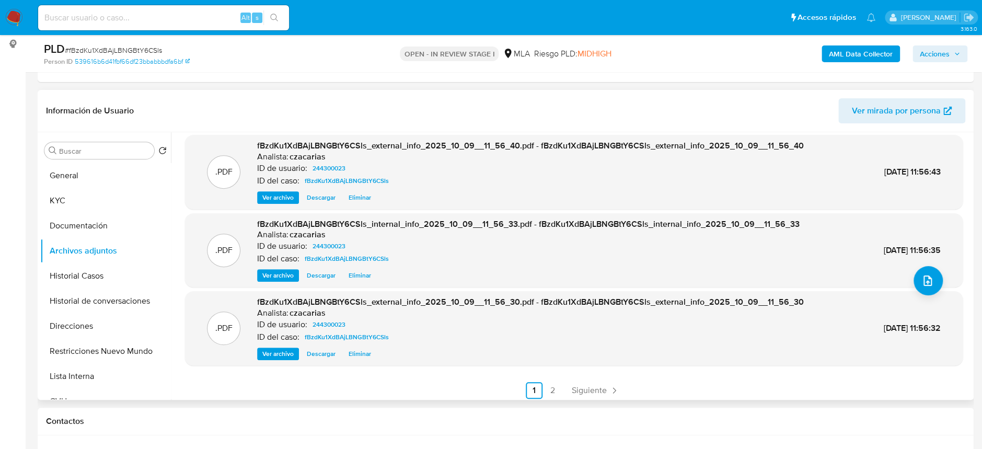
scroll to position [87, 0]
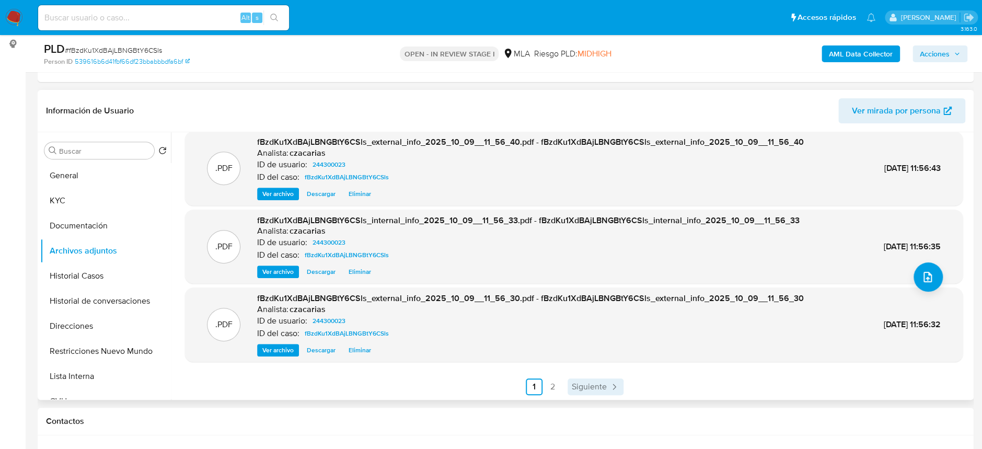
click at [582, 389] on span "Siguiente" at bounding box center [589, 387] width 35 height 8
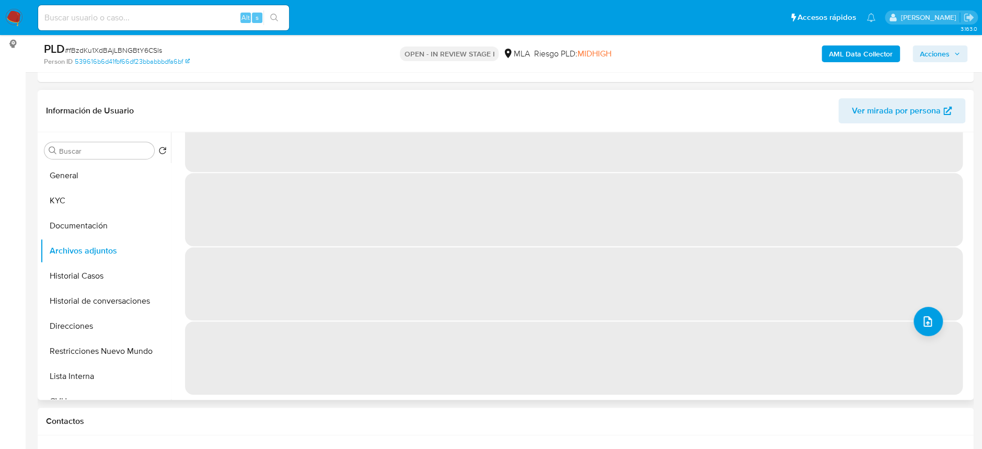
scroll to position [0, 0]
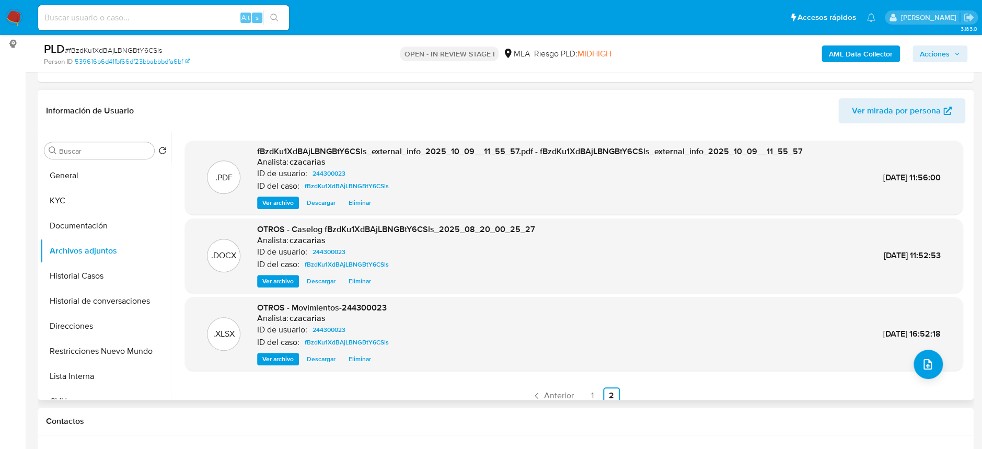
click at [948, 51] on span "Acciones" at bounding box center [935, 53] width 30 height 17
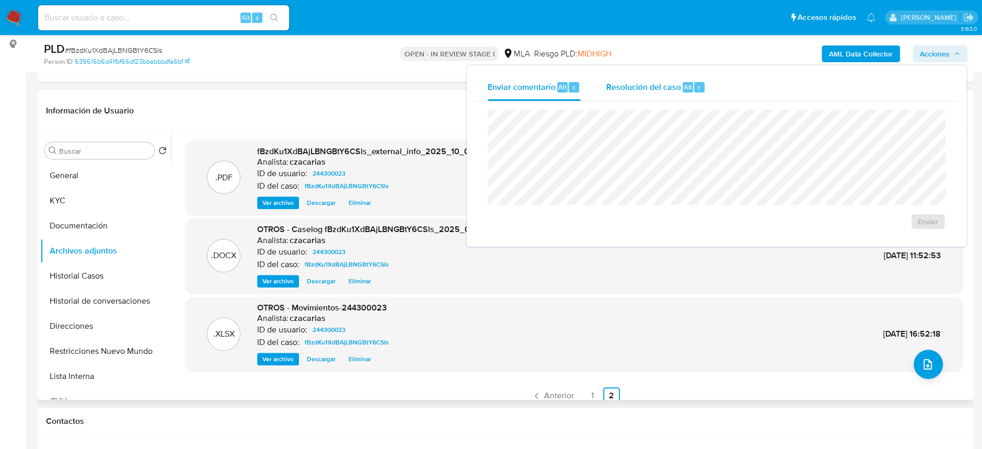
click at [682, 94] on div "Resolución del caso Alt r" at bounding box center [656, 87] width 100 height 27
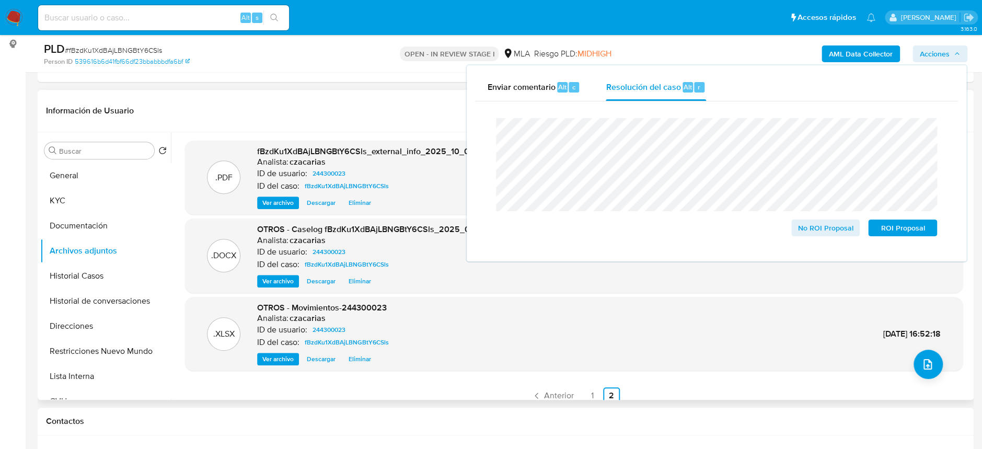
click at [113, 51] on span "# fBzdKu1XdBAjLBNGBtY6CSls" at bounding box center [113, 50] width 97 height 10
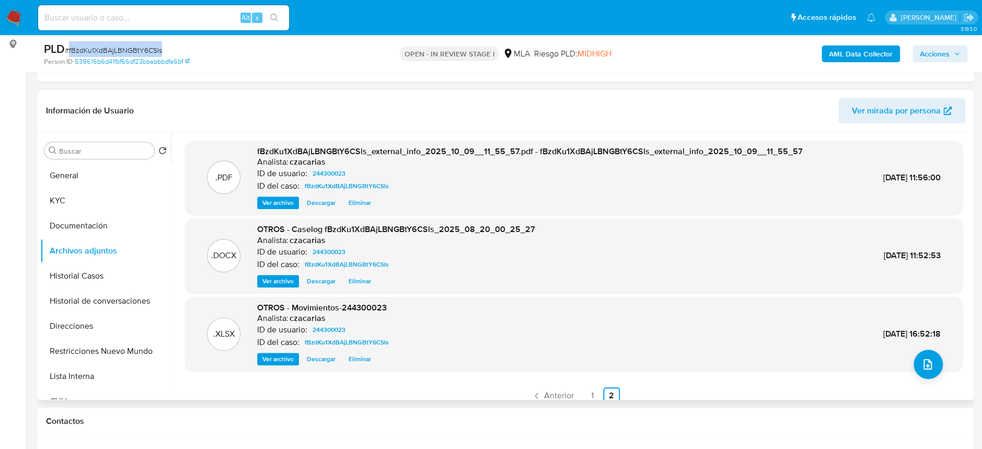
click at [113, 51] on span "# fBzdKu1XdBAjLBNGBtY6CSls" at bounding box center [113, 50] width 97 height 10
copy span "fBzdKu1XdBAjLBNGBtY6CSls"
click at [922, 52] on span "Acciones" at bounding box center [935, 53] width 30 height 17
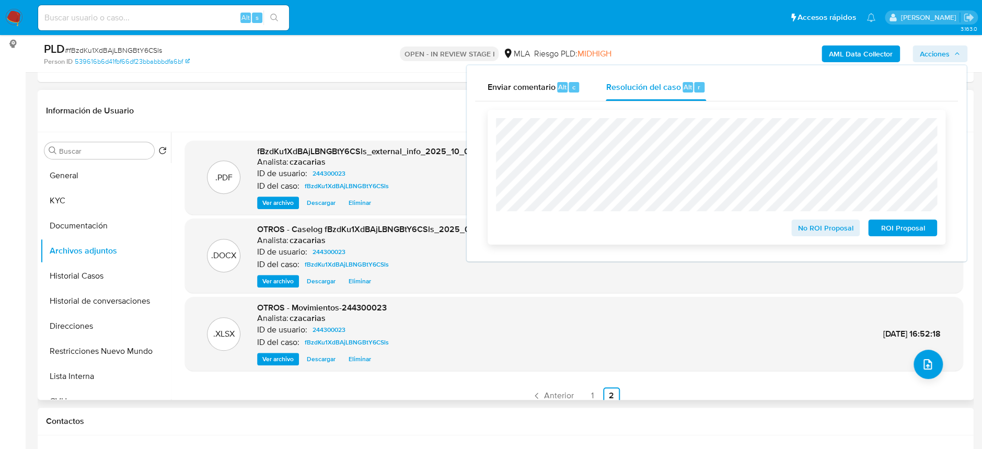
click at [820, 223] on span "No ROI Proposal" at bounding box center [826, 228] width 54 height 15
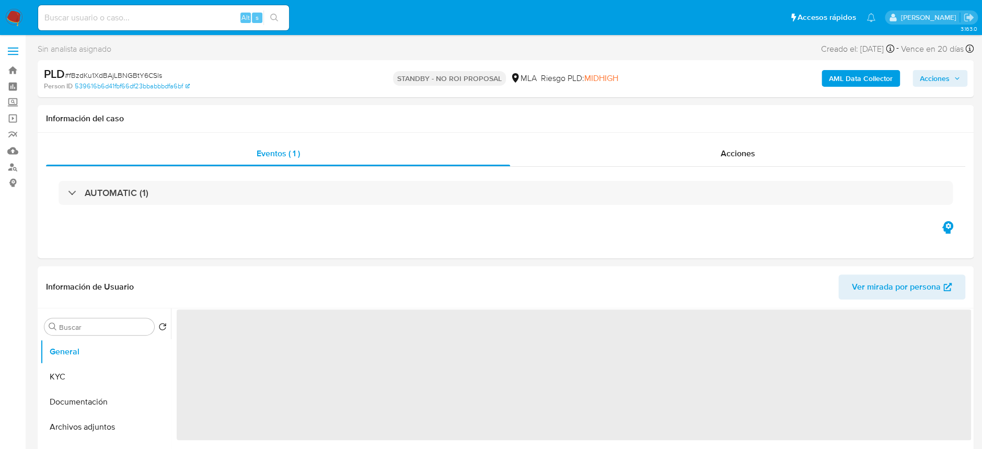
select select "10"
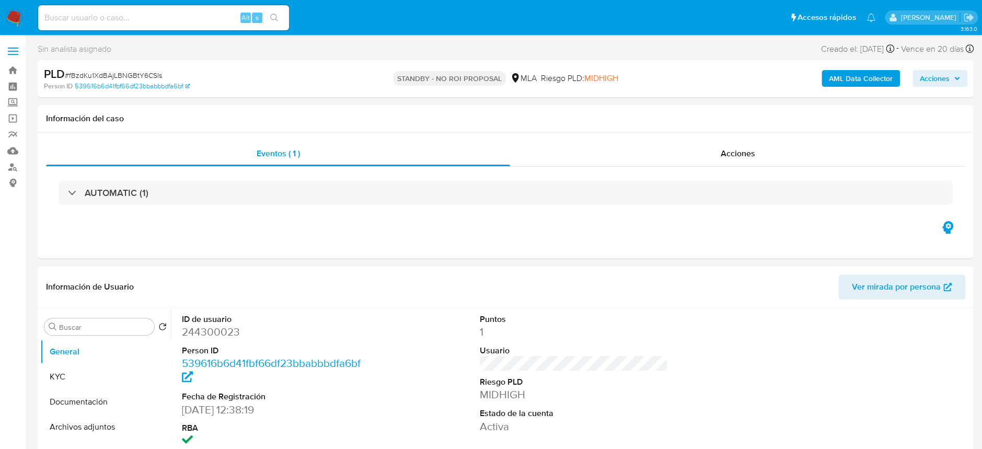
click at [200, 9] on div "Alt s" at bounding box center [163, 17] width 251 height 25
click at [225, 18] on input at bounding box center [163, 18] width 251 height 14
paste input "azD9c14MT0muyfZmxdUMkAjk"
type input "azD9c14MT0muyfZmxdUMkAjk"
click at [268, 28] on div "azD9c14MT0muyfZmxdUMkAjk Alt s" at bounding box center [163, 17] width 251 height 25
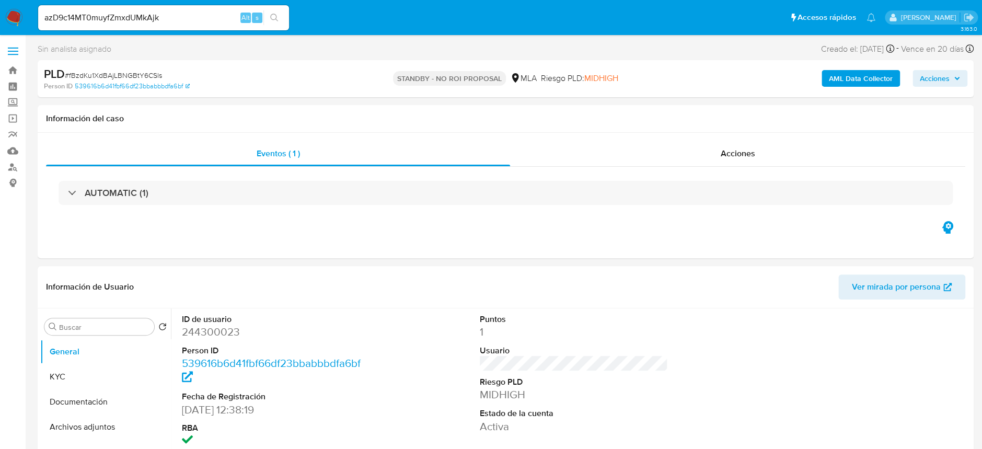
click at [270, 18] on icon "search-icon" at bounding box center [274, 18] width 8 height 8
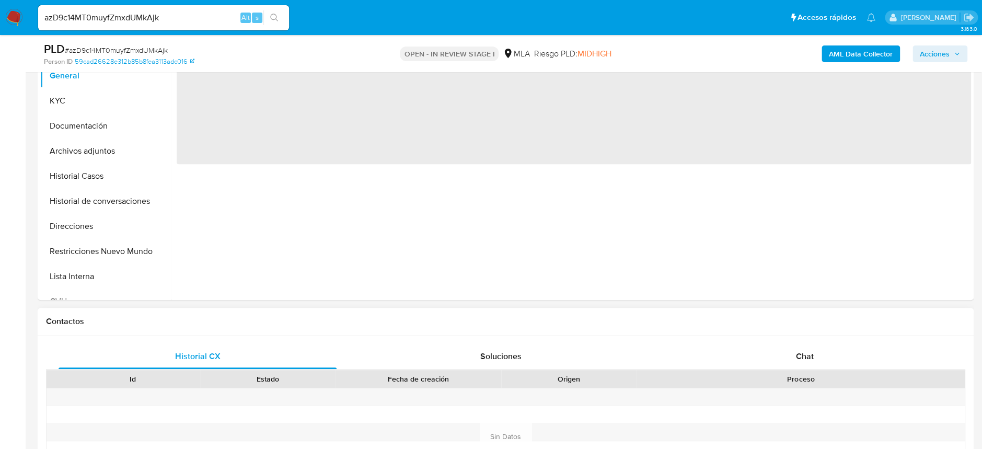
scroll to position [418, 0]
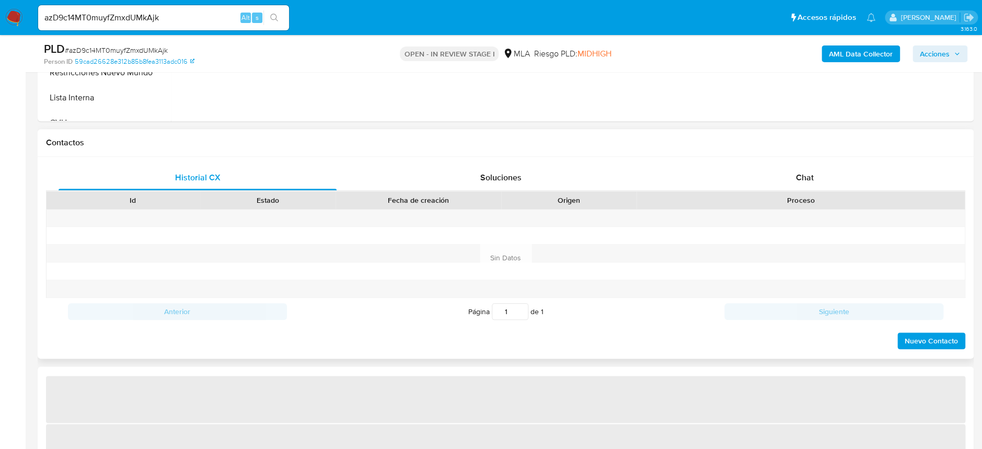
select select "10"
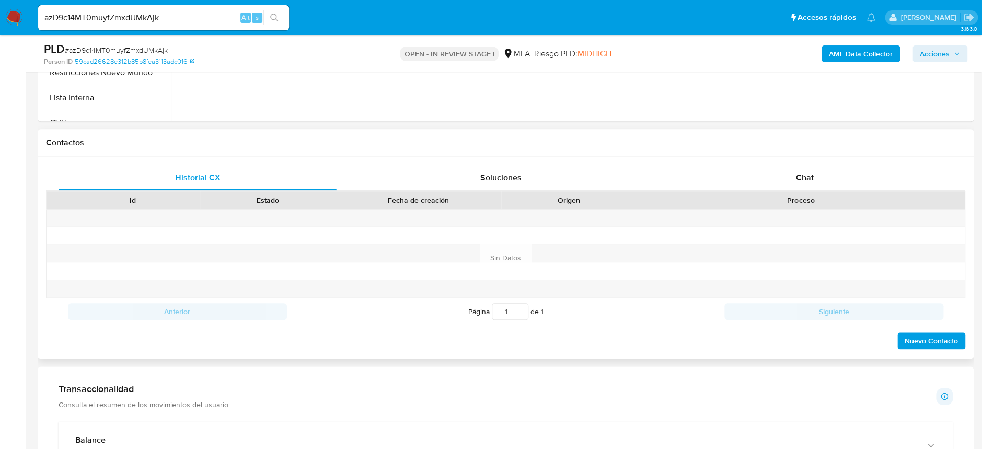
click at [816, 159] on div "Historial CX Soluciones Chat Id Estado Fecha de creación Origen Proceso Anterio…" at bounding box center [506, 258] width 936 height 202
click at [812, 166] on div "Chat" at bounding box center [805, 177] width 278 height 25
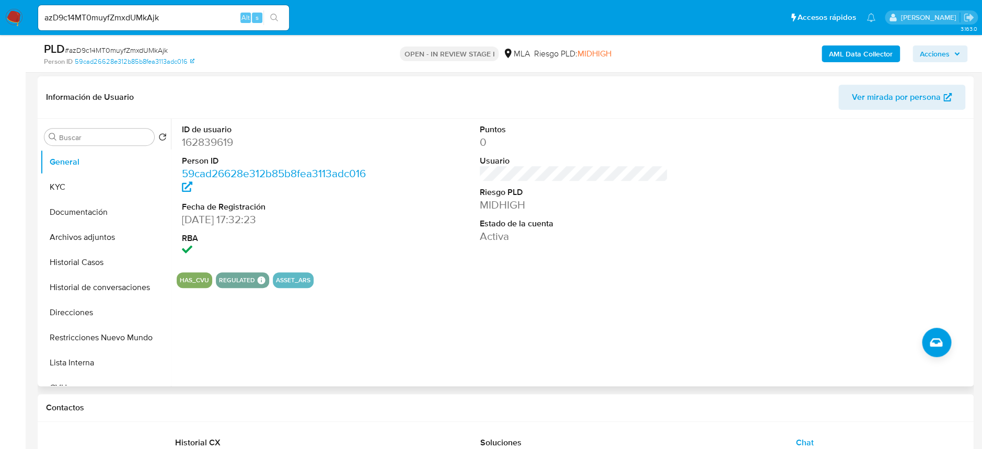
scroll to position [139, 0]
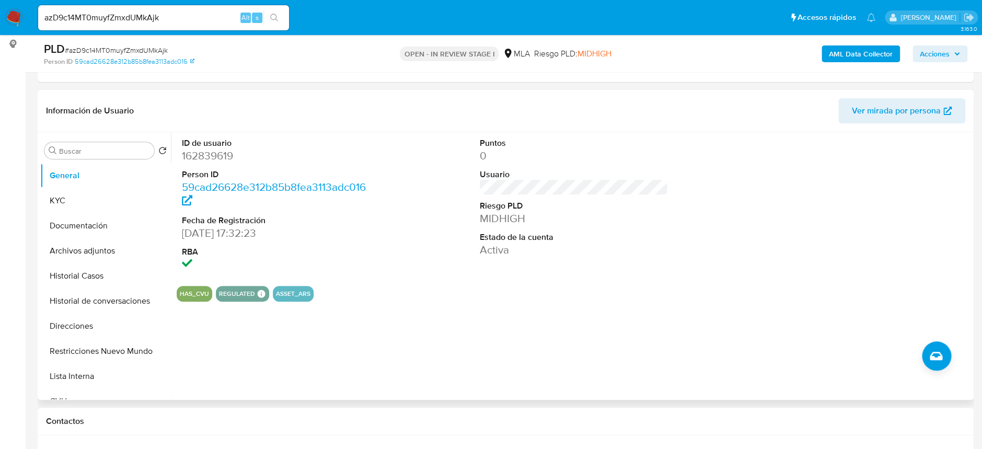
click at [217, 160] on dd "162839619" at bounding box center [276, 155] width 188 height 15
copy dd "162839619"
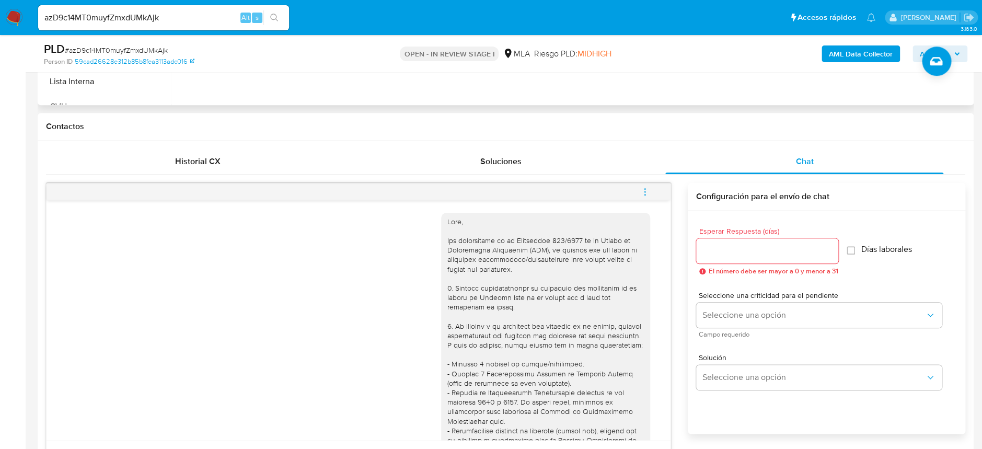
scroll to position [434, 0]
click at [647, 188] on icon "menu-action" at bounding box center [644, 191] width 9 height 9
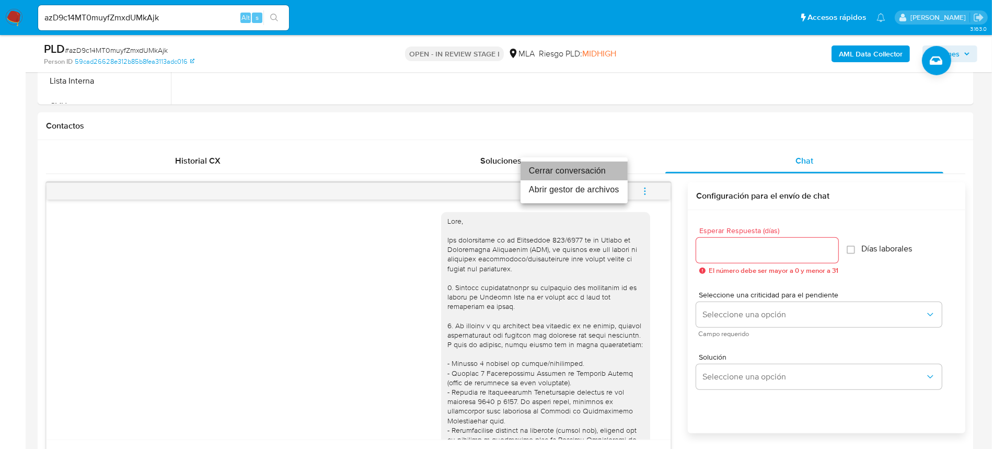
click at [584, 169] on li "Cerrar conversación" at bounding box center [574, 171] width 107 height 19
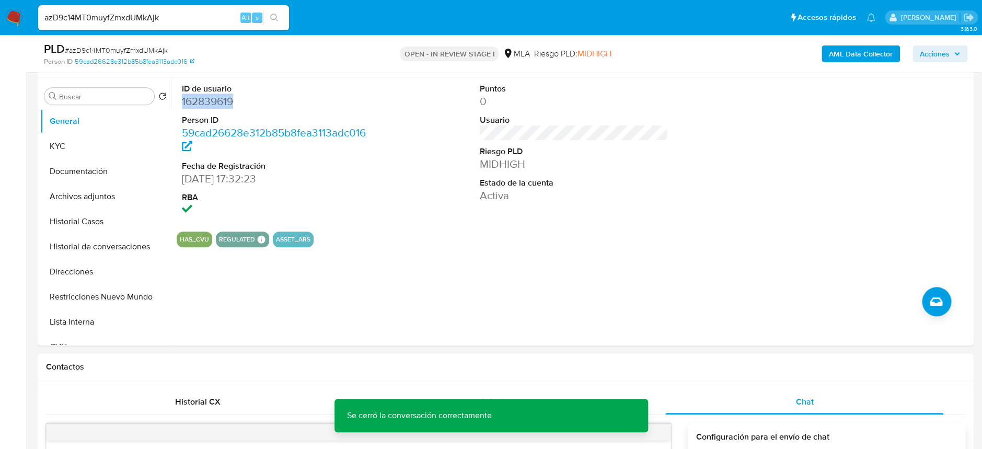
scroll to position [194, 0]
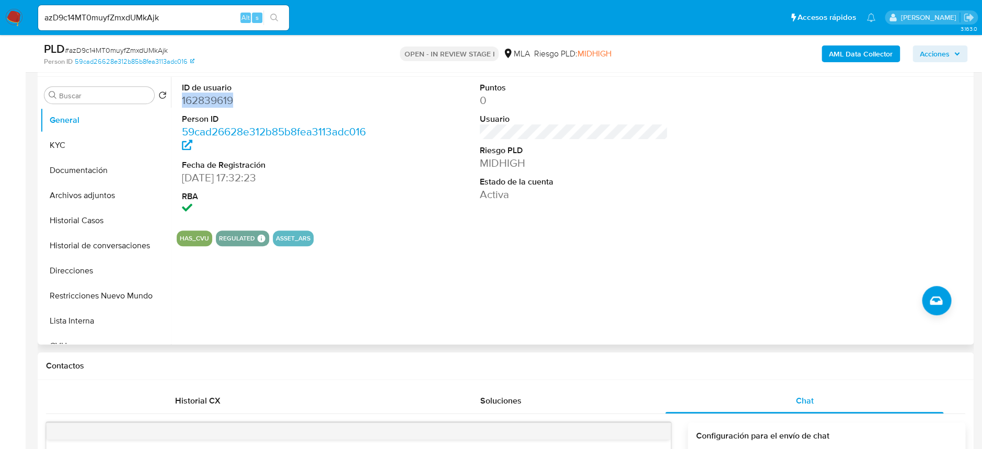
click at [212, 98] on dd "162839619" at bounding box center [276, 100] width 188 height 15
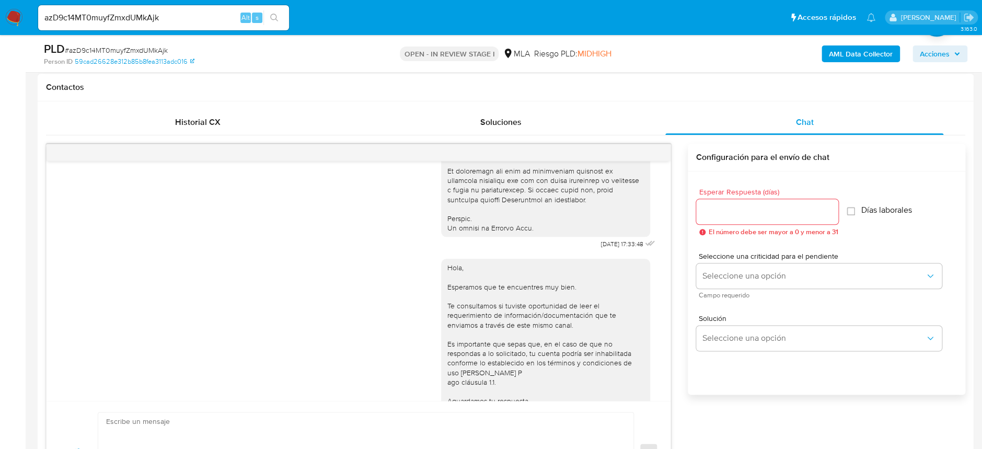
scroll to position [488, 0]
drag, startPoint x: 575, startPoint y: 262, endPoint x: 609, endPoint y: 267, distance: 34.8
copy span "18/08/2025"
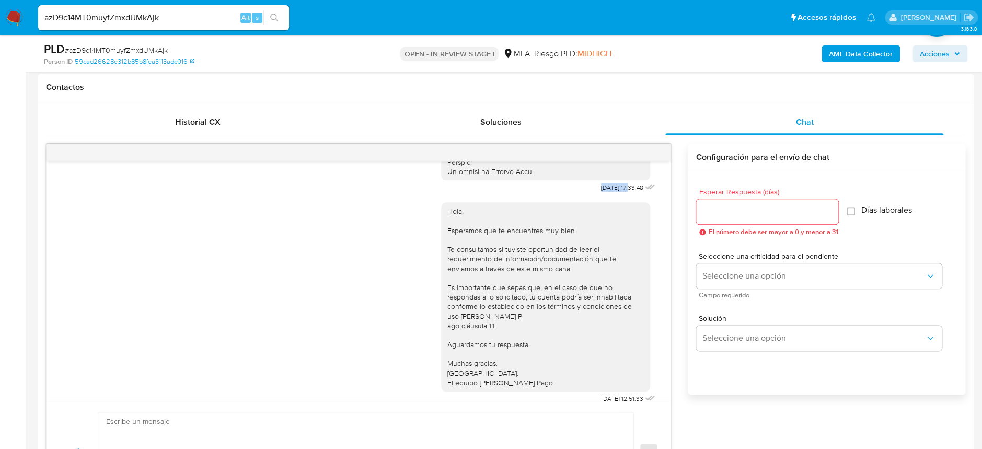
scroll to position [627, 0]
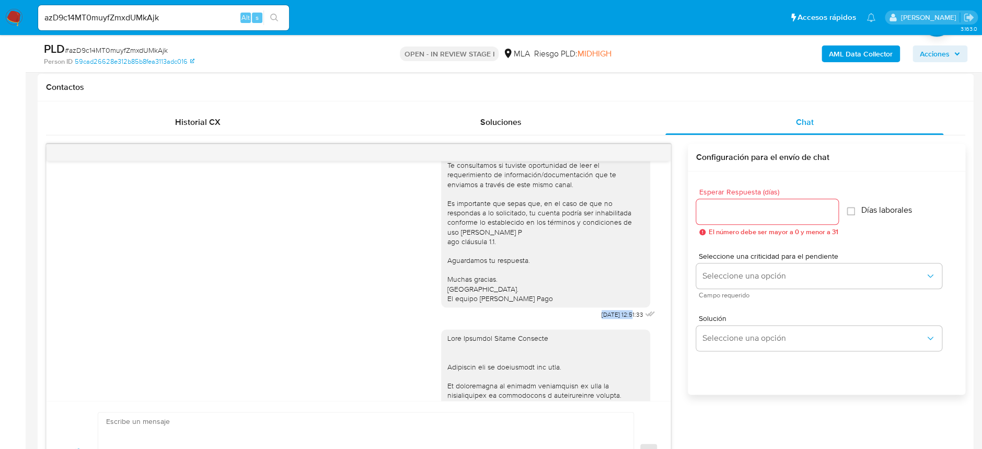
drag, startPoint x: 579, startPoint y: 345, endPoint x: 612, endPoint y: 348, distance: 33.0
click at [612, 322] on div "Hola, Esperamos que te encuentres muy bien. Te consultamos si tuviste oportunid…" at bounding box center [549, 216] width 216 height 211
copy span "22/08/2025"
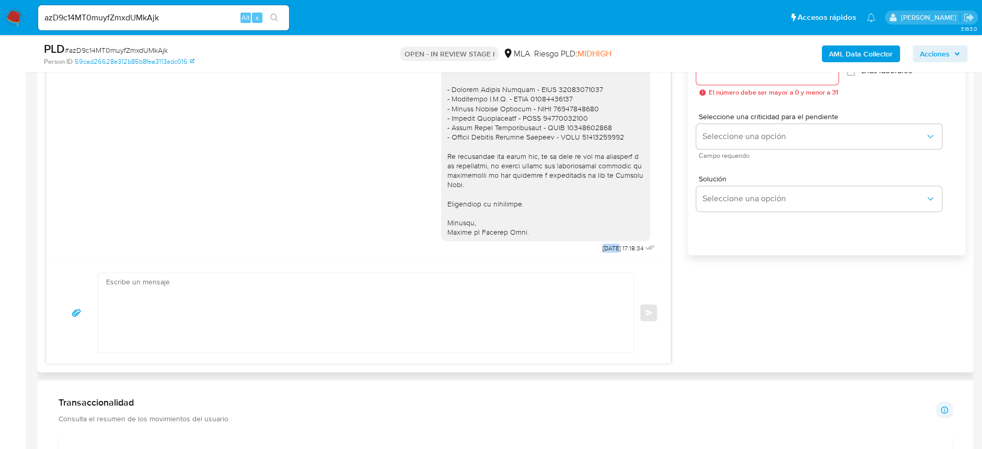
scroll to position [1174, 0]
drag, startPoint x: 577, startPoint y: 251, endPoint x: 643, endPoint y: 232, distance: 68.2
copy span "07/10/2025"
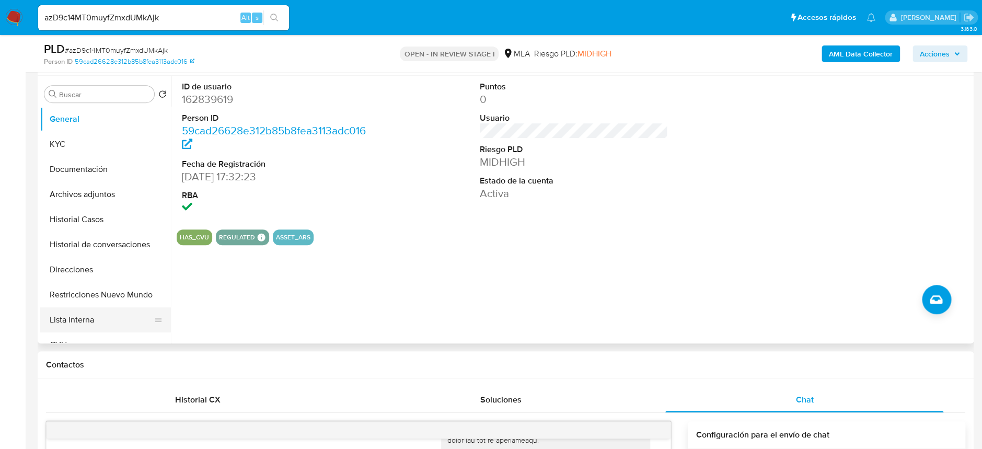
scroll to position [194, 0]
click at [99, 144] on button "KYC" at bounding box center [101, 145] width 122 height 25
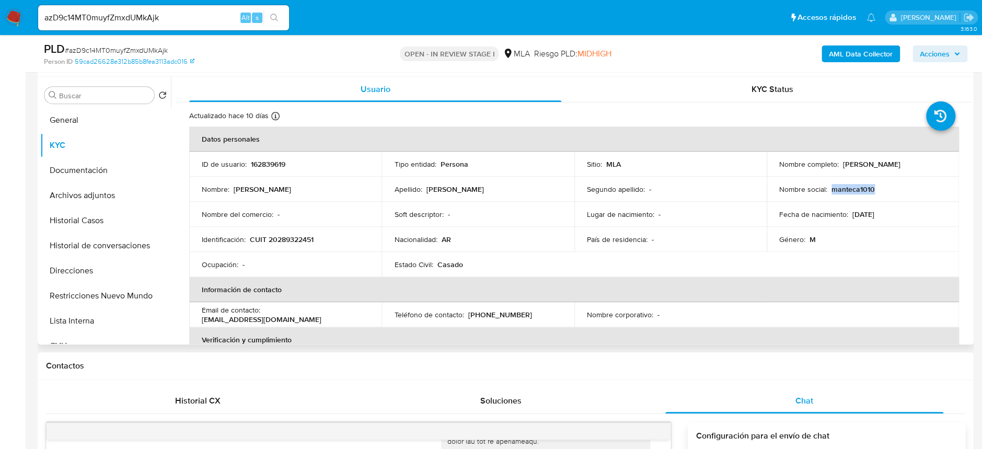
drag, startPoint x: 829, startPoint y: 189, endPoint x: 877, endPoint y: 187, distance: 48.6
click at [877, 187] on div "Nombre social : manteca1010" at bounding box center [863, 189] width 167 height 9
copy p "manteca1010"
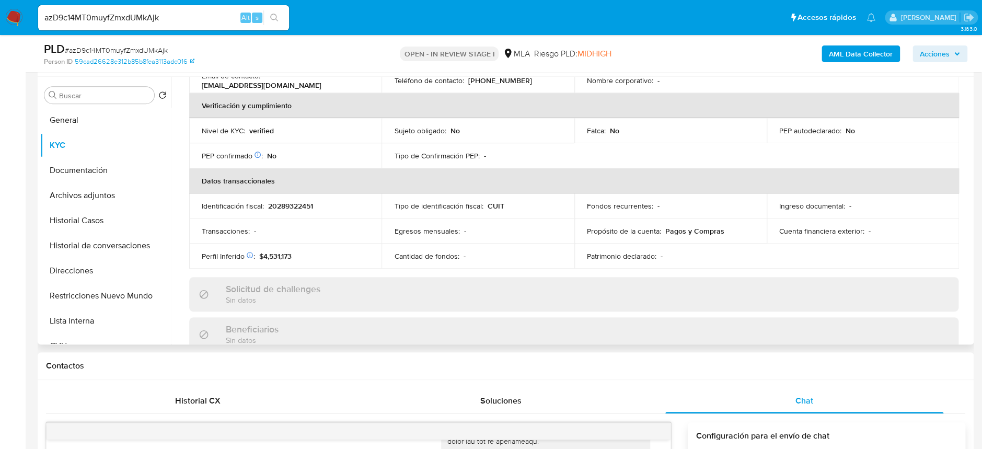
scroll to position [192, 0]
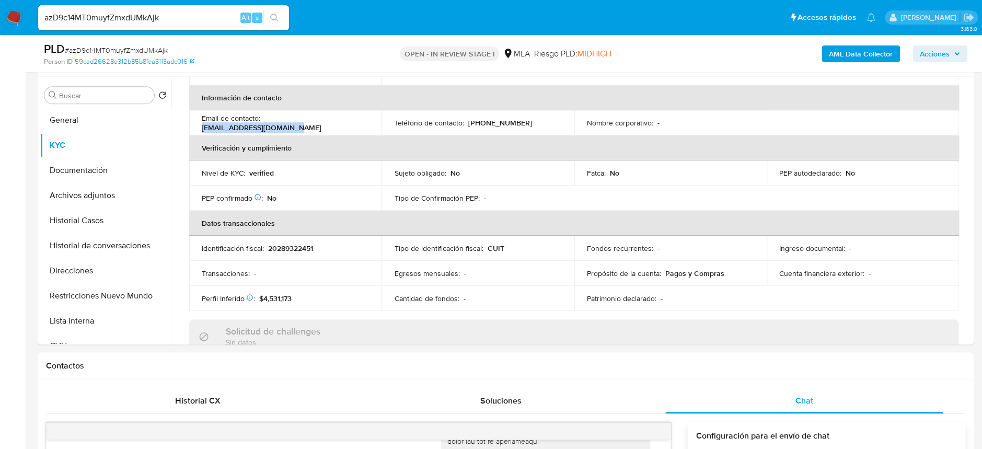
drag, startPoint x: 266, startPoint y: 121, endPoint x: 588, endPoint y: 1, distance: 344.4
click at [369, 121] on td "Email de contacto : manteca10_10@hotmail.com" at bounding box center [285, 122] width 192 height 25
copy p "manteca10_10@hotmail.com"
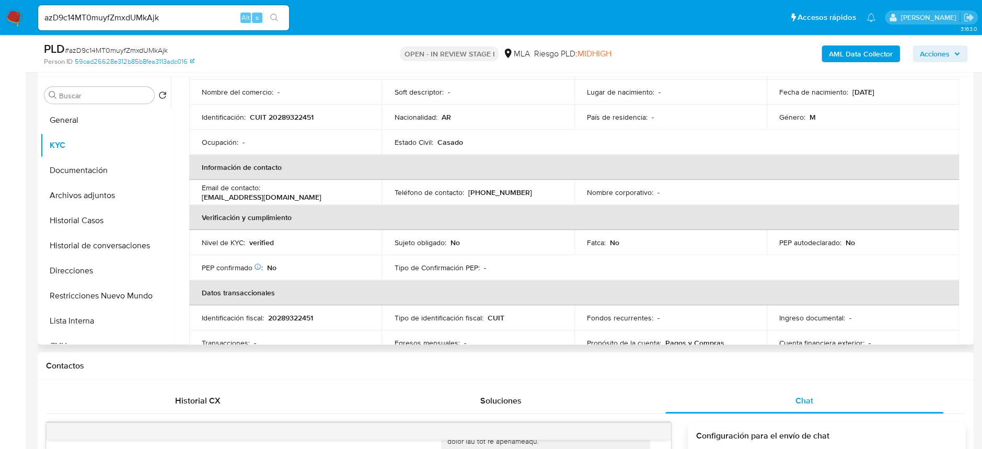
click at [493, 191] on p "(261) 3820474" at bounding box center [500, 192] width 64 height 9
copy p "3820474"
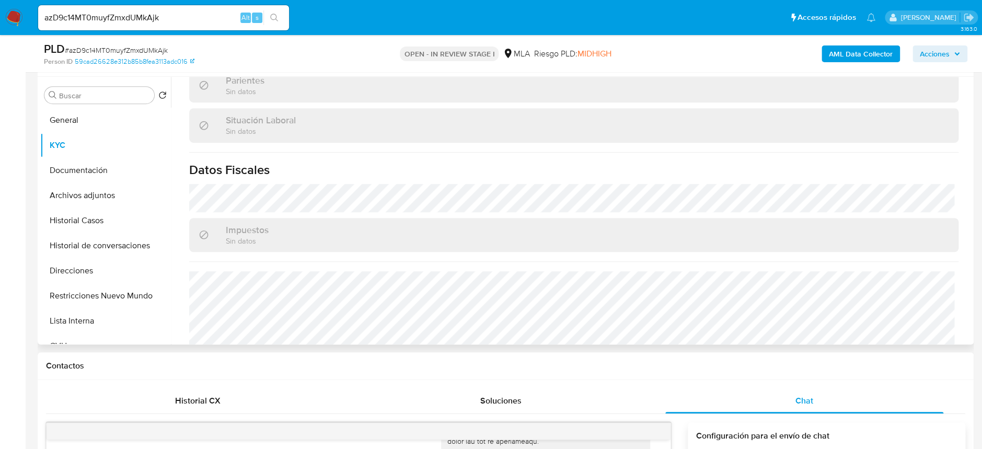
scroll to position [541, 0]
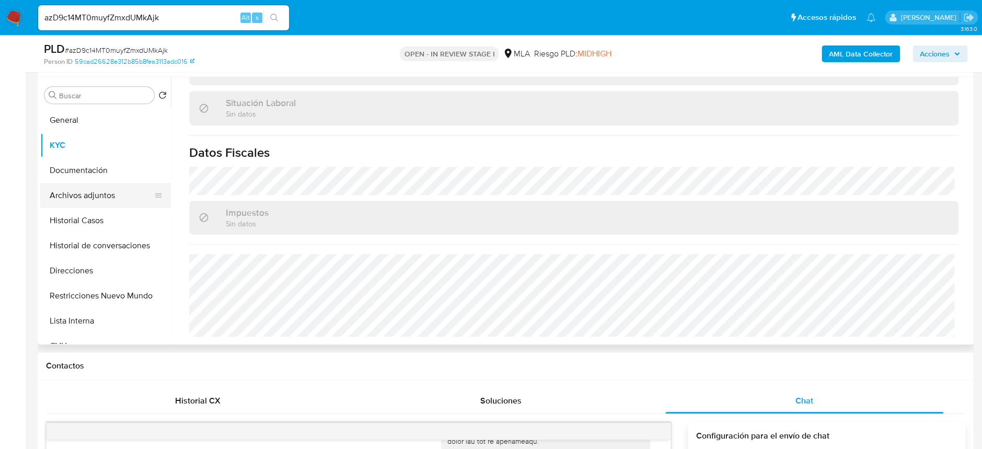
click at [108, 199] on button "Archivos adjuntos" at bounding box center [101, 195] width 122 height 25
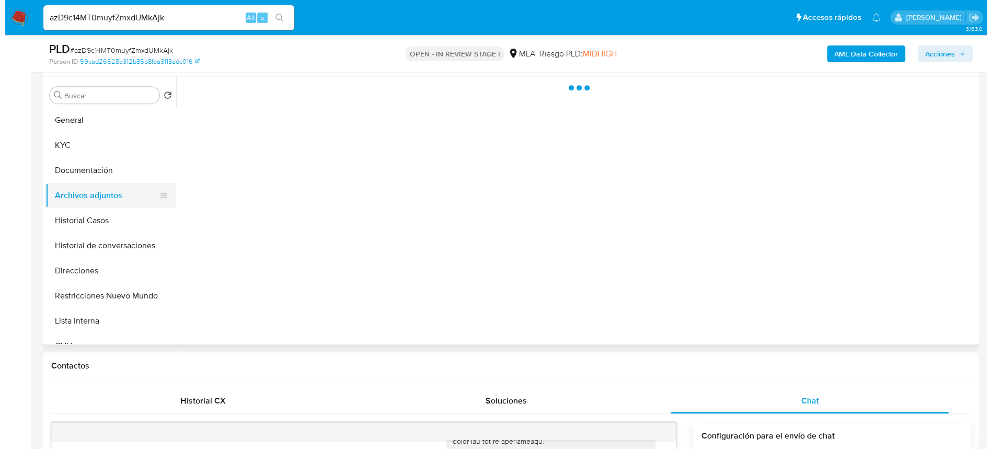
scroll to position [0, 0]
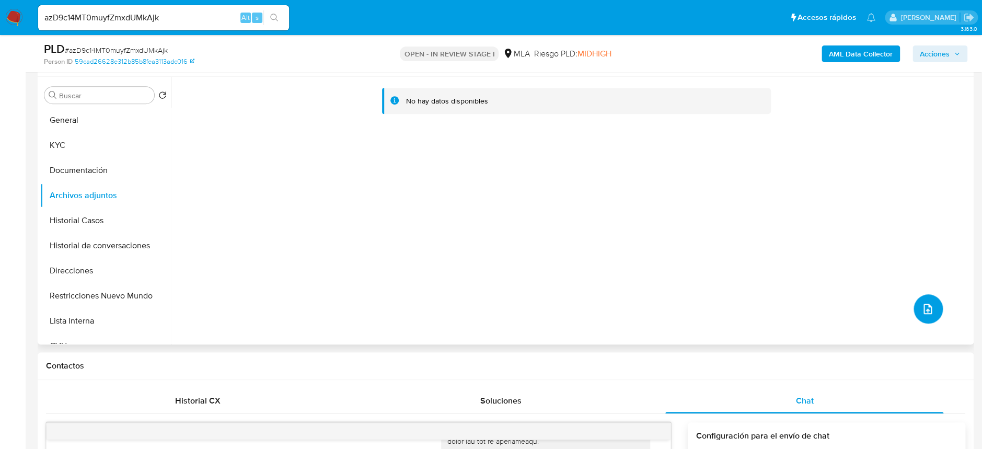
click at [922, 308] on icon "upload-file" at bounding box center [928, 309] width 13 height 13
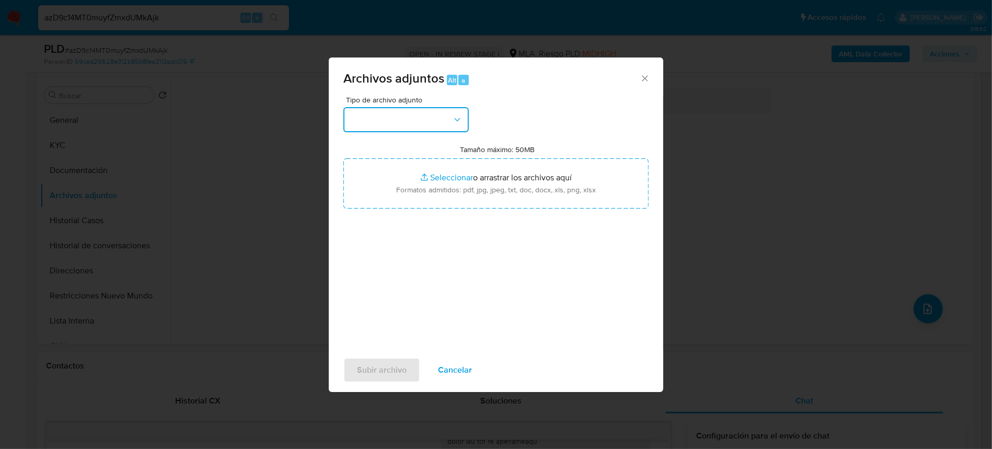
click at [384, 121] on button "button" at bounding box center [405, 119] width 125 height 25
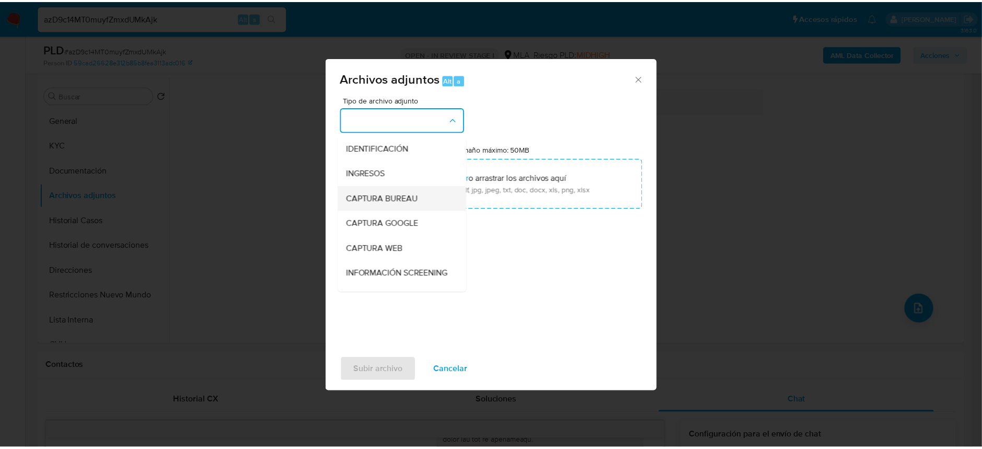
scroll to position [70, 0]
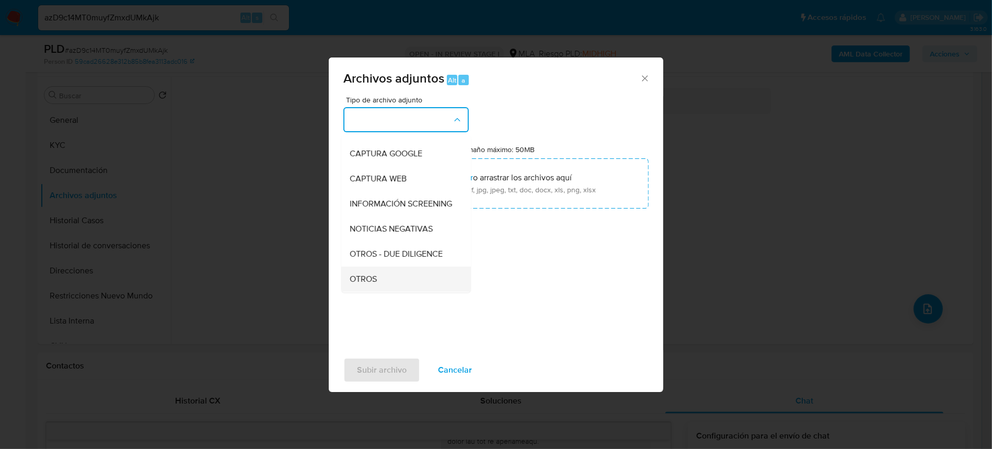
click at [391, 283] on div "OTROS" at bounding box center [403, 279] width 107 height 25
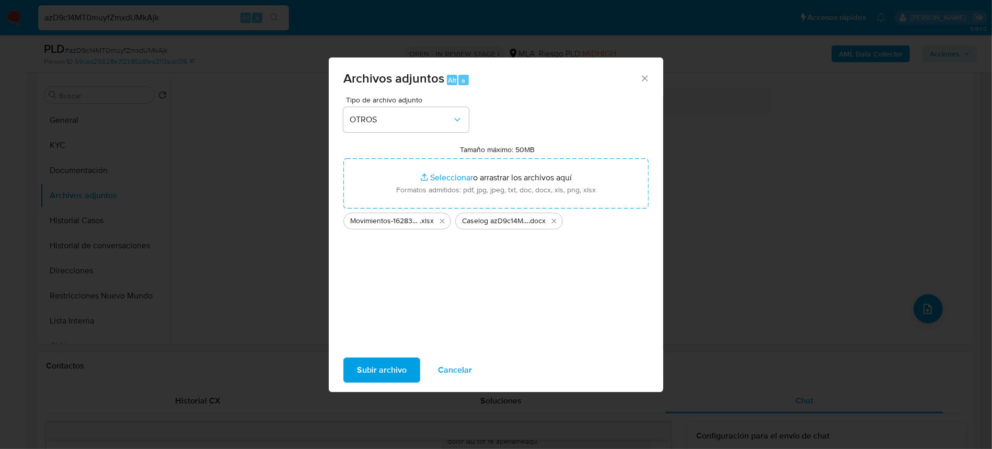
click at [369, 371] on span "Subir archivo" at bounding box center [382, 370] width 50 height 23
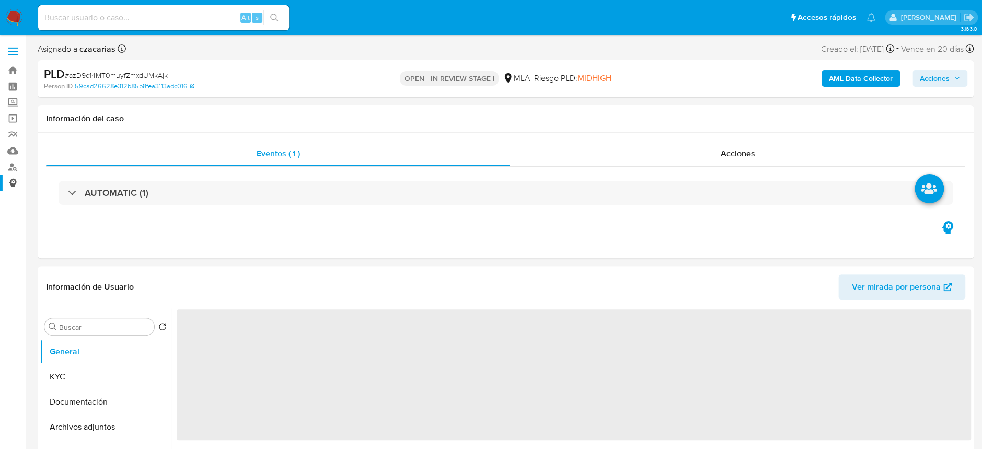
select select "10"
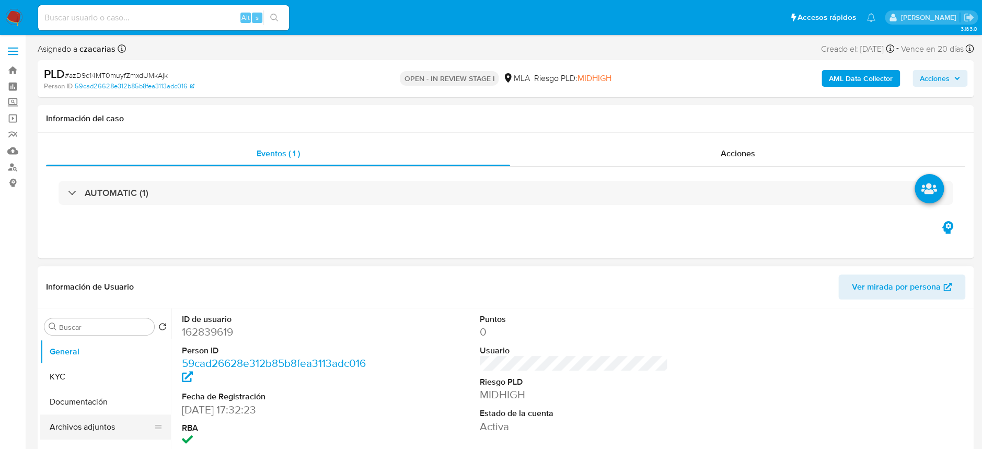
click at [89, 424] on button "Archivos adjuntos" at bounding box center [101, 427] width 122 height 25
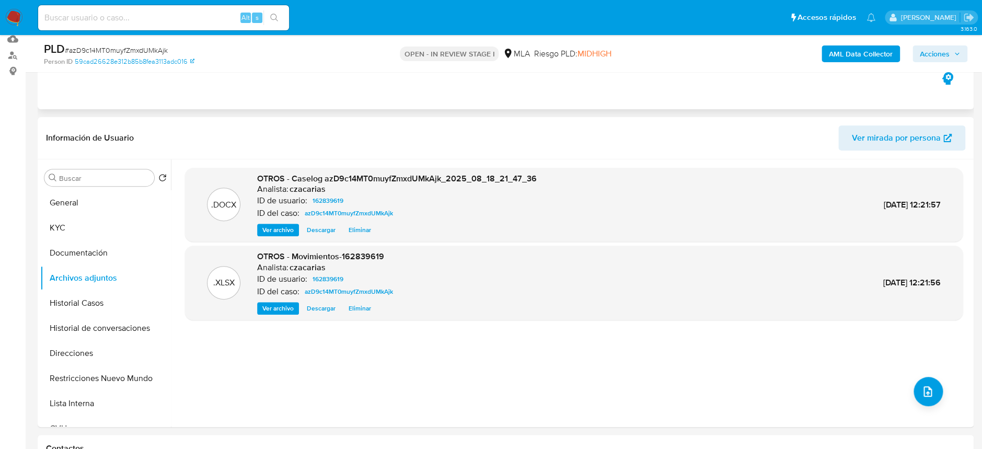
scroll to position [113, 0]
click at [853, 53] on b "AML Data Collector" at bounding box center [861, 53] width 64 height 17
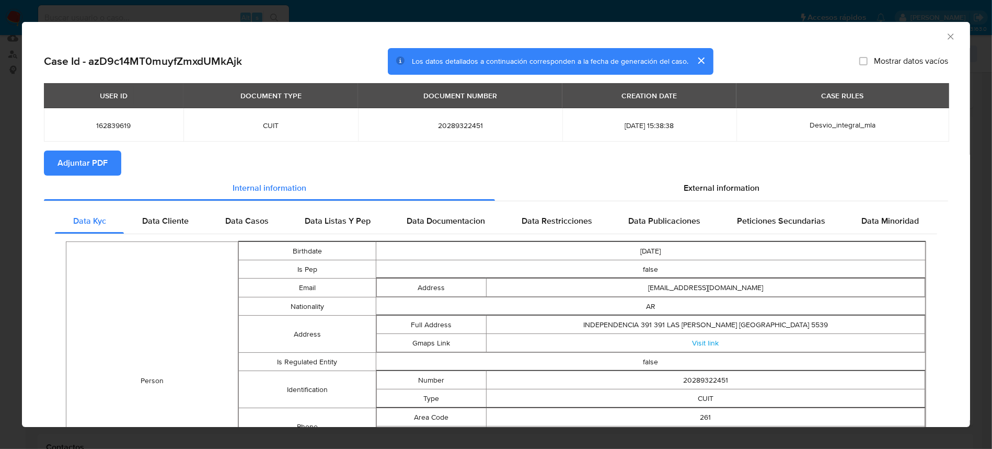
click at [108, 161] on button "Adjuntar PDF" at bounding box center [82, 163] width 77 height 25
click at [939, 43] on div "AML Data Collector" at bounding box center [496, 35] width 948 height 26
click at [946, 37] on icon "Cerrar ventana" at bounding box center [951, 36] width 10 height 10
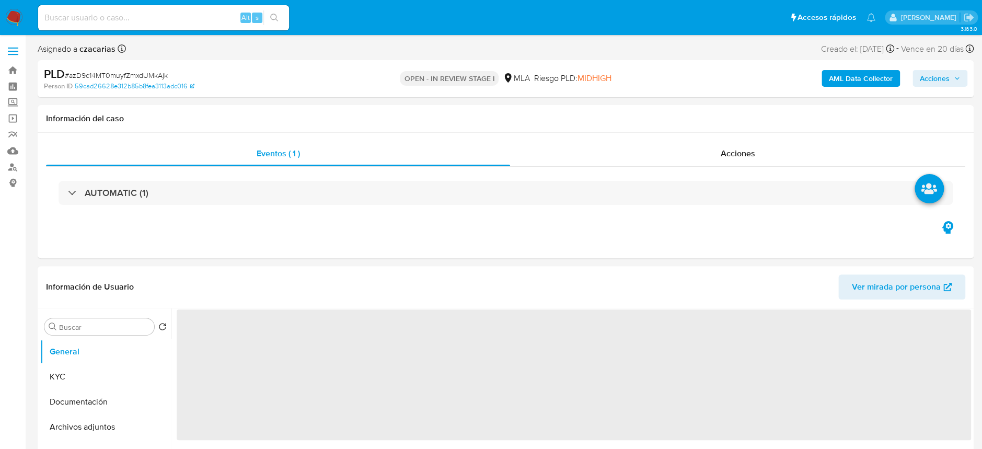
select select "10"
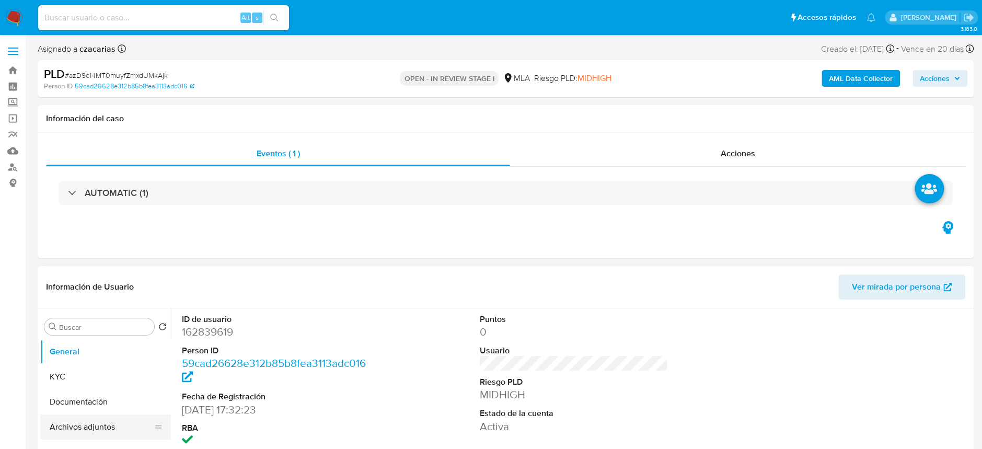
click at [119, 426] on button "Archivos adjuntos" at bounding box center [101, 427] width 122 height 25
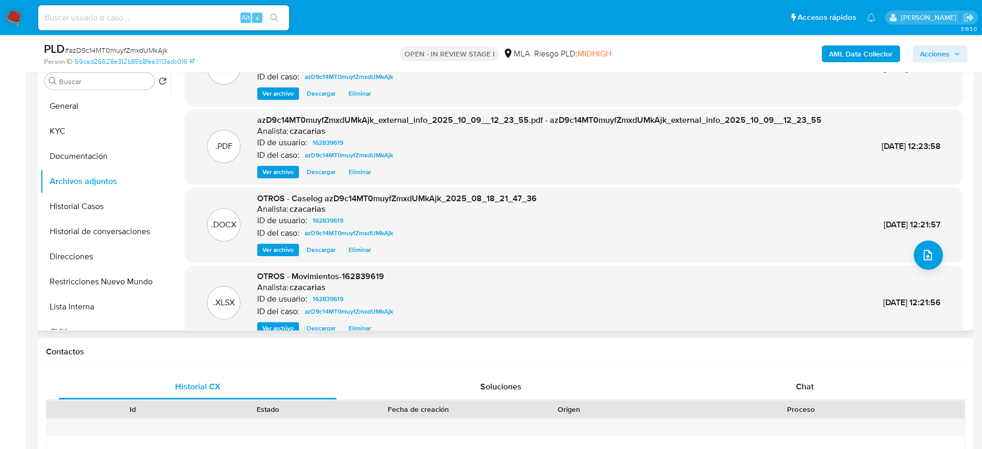
scroll to position [58, 0]
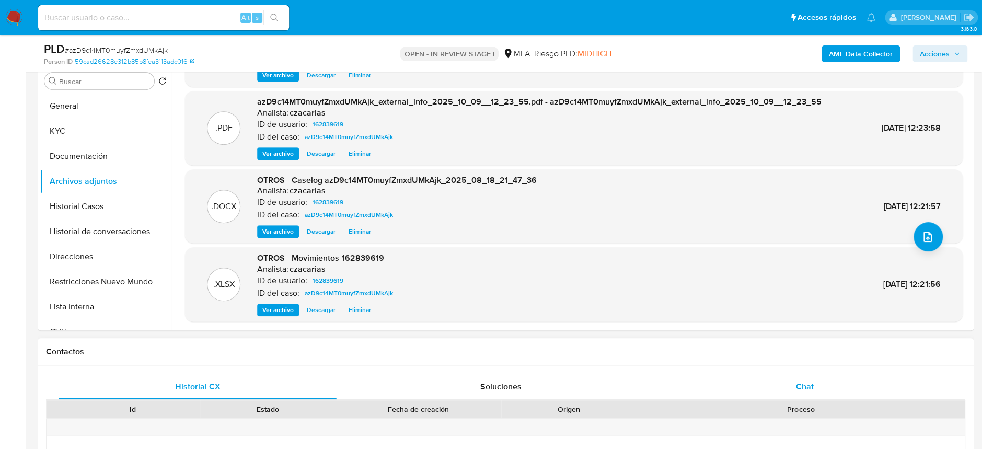
click at [803, 379] on div "Chat" at bounding box center [805, 386] width 278 height 25
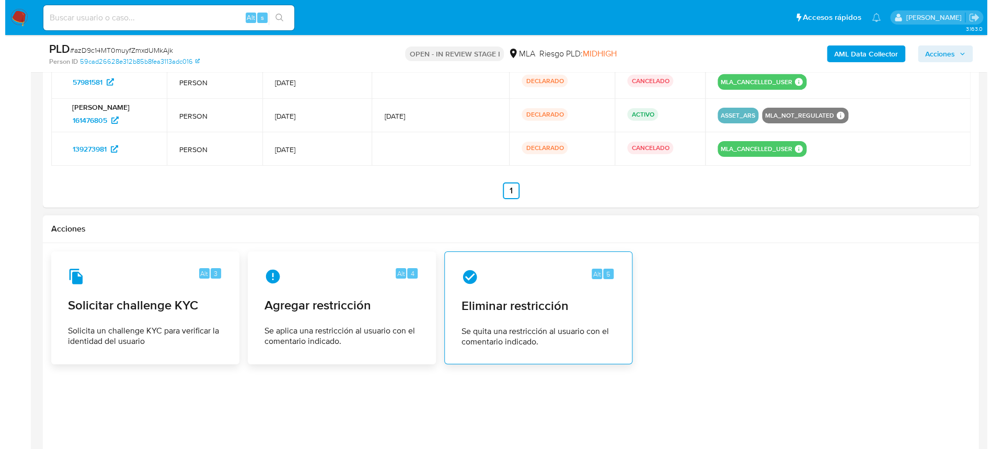
scroll to position [1766, 0]
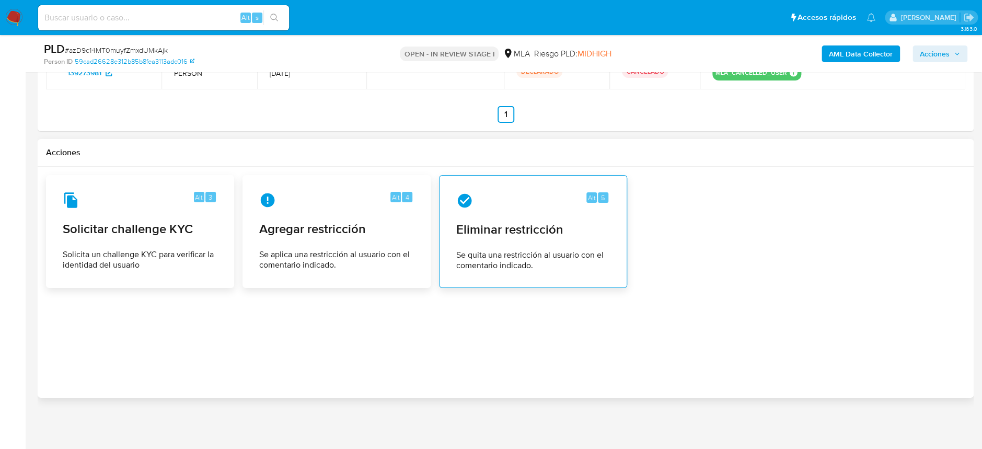
click at [479, 250] on span "Se quita una restricción al usuario con el comentario indicado." at bounding box center [533, 260] width 154 height 21
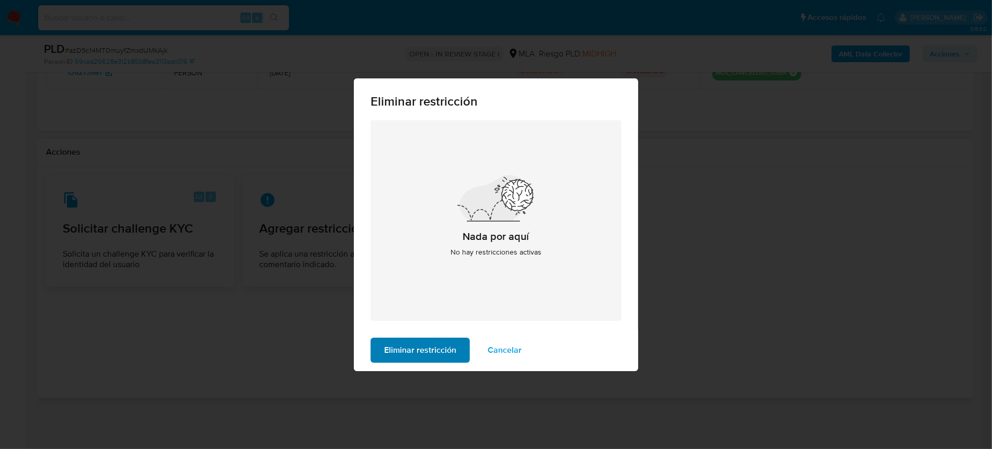
click at [443, 348] on span "Eliminar restricción" at bounding box center [420, 350] width 72 height 23
click at [427, 348] on span "Eliminar restricción" at bounding box center [420, 350] width 72 height 23
click at [514, 349] on span "Cancelar" at bounding box center [505, 350] width 34 height 23
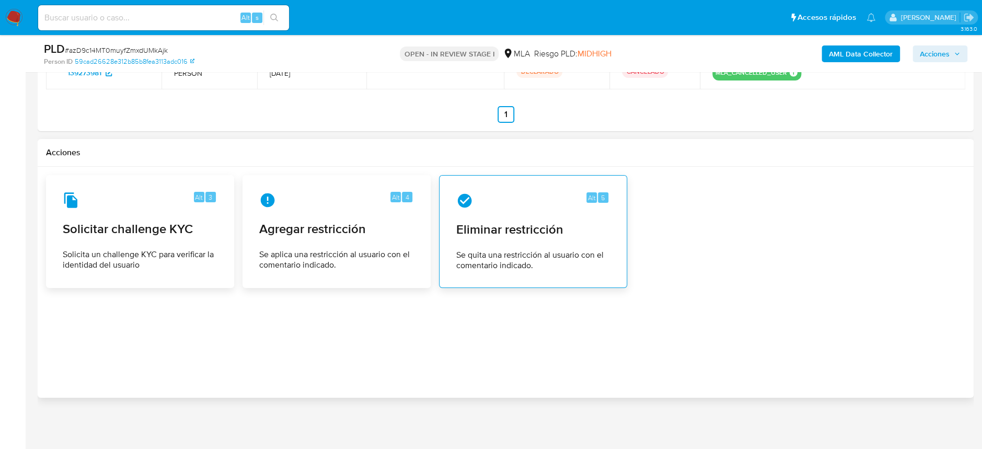
click at [561, 226] on span "Eliminar restricción" at bounding box center [533, 230] width 154 height 16
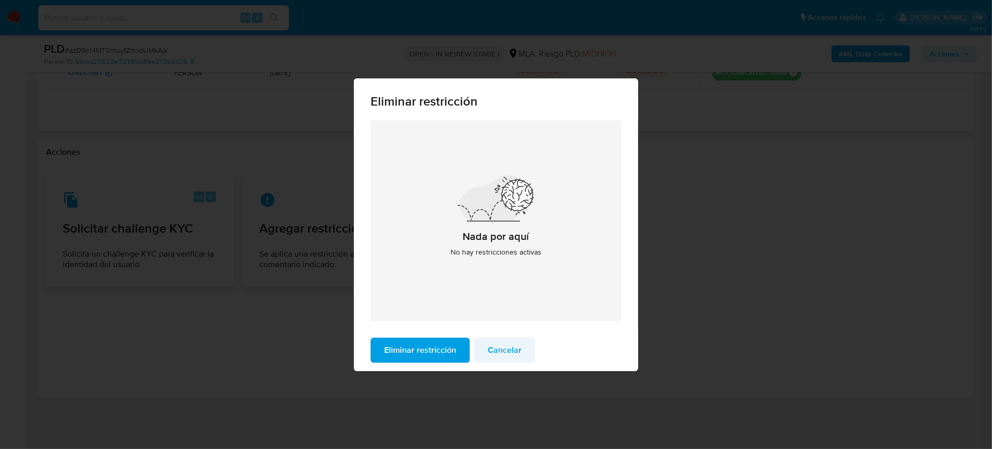
click at [495, 350] on span "Cancelar" at bounding box center [505, 350] width 34 height 23
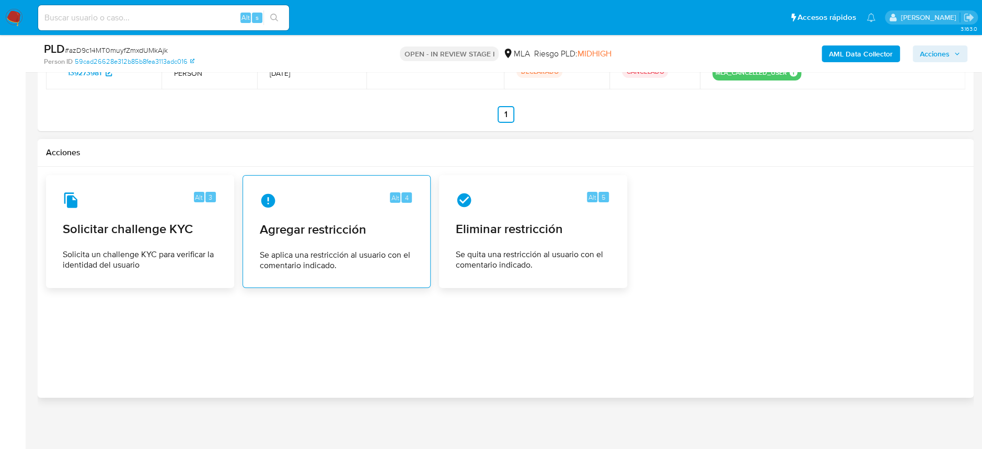
click at [307, 242] on div "Alt 4 Agregar restricción Se aplica una restricción al usuario con el comentari…" at bounding box center [336, 231] width 170 height 95
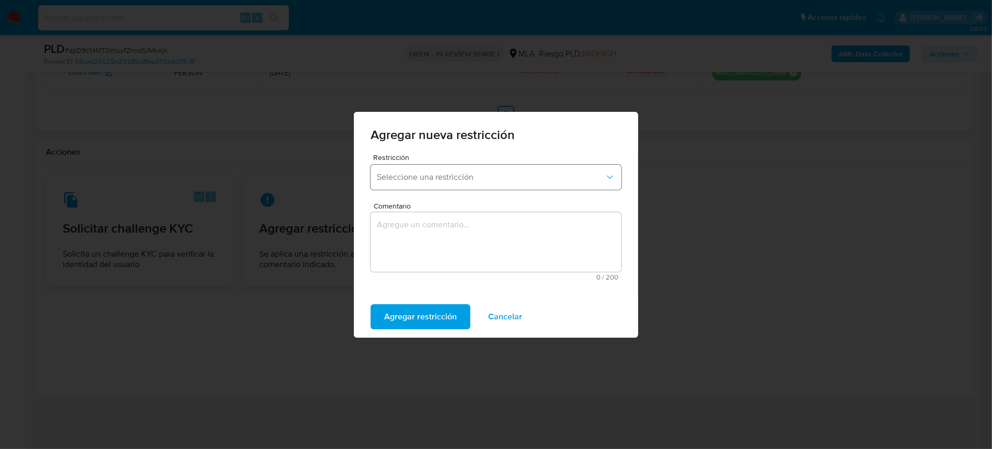
click at [513, 170] on button "Seleccione una restricción" at bounding box center [496, 177] width 251 height 25
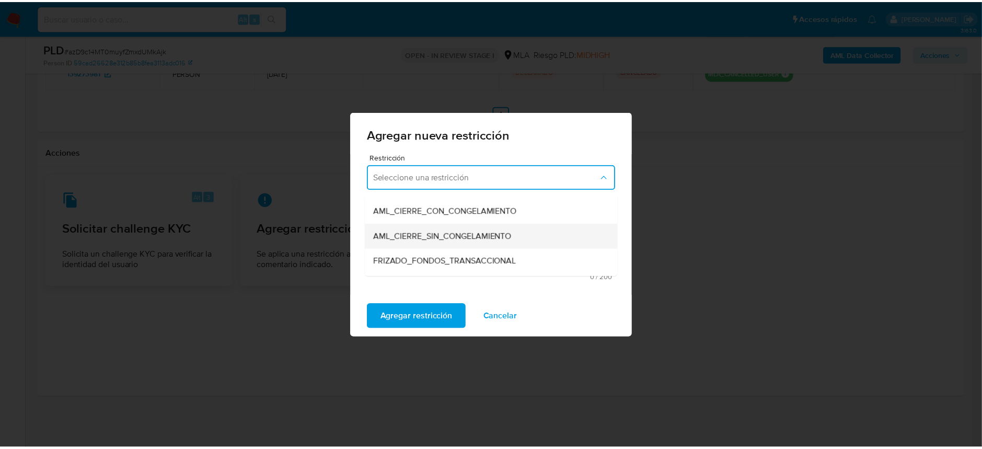
scroll to position [139, 0]
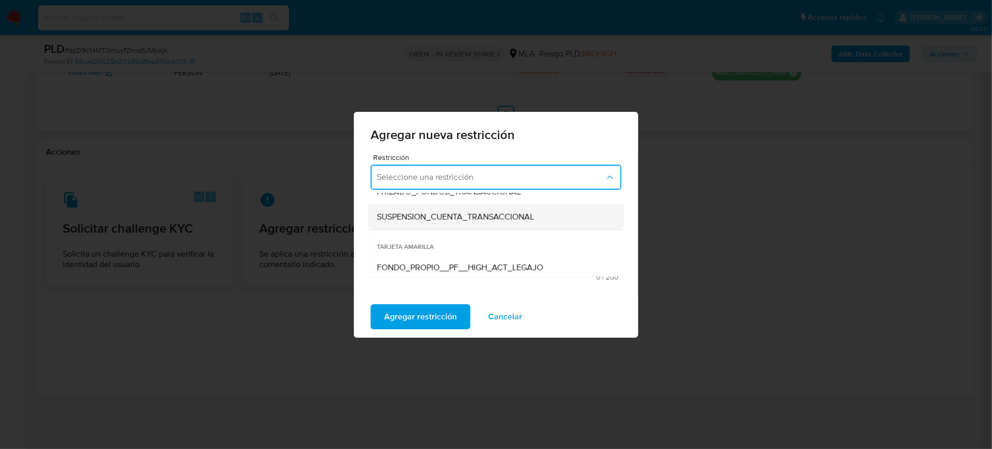
click at [493, 219] on span "SUSPENSION_CUENTA_TRANSACCIONAL" at bounding box center [455, 217] width 157 height 10
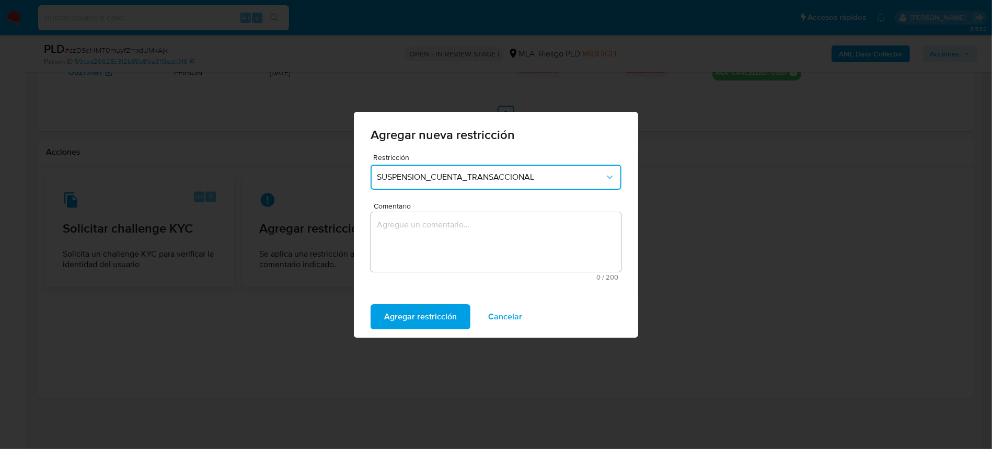
click at [502, 231] on textarea "Comentario" at bounding box center [496, 242] width 251 height 60
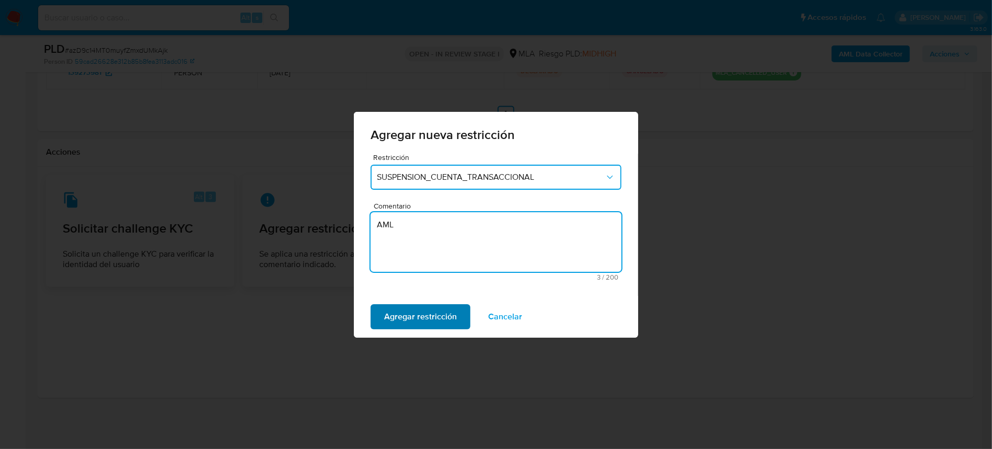
type textarea "AML"
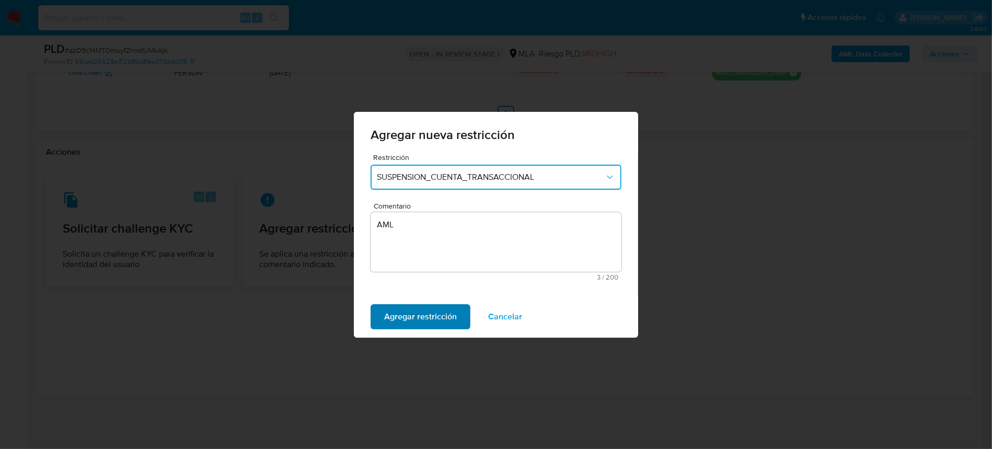
click at [433, 315] on span "Agregar restricción" at bounding box center [420, 316] width 73 height 23
click at [411, 321] on span "Confirmar" at bounding box center [403, 316] width 38 height 23
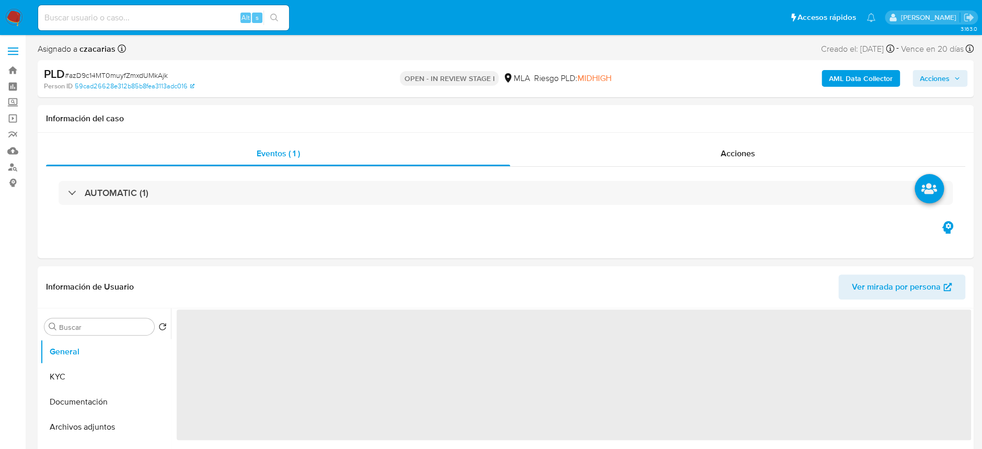
select select "10"
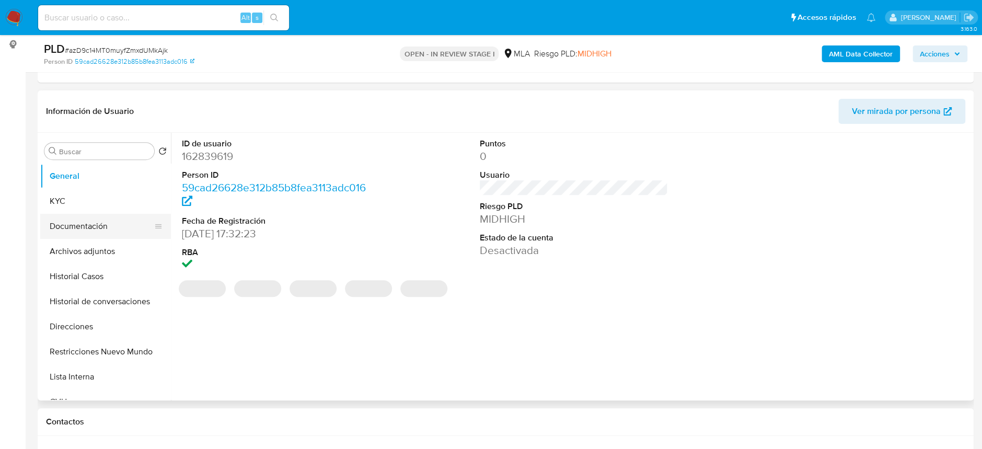
scroll to position [139, 0]
click at [121, 233] on button "Documentación" at bounding box center [101, 225] width 122 height 25
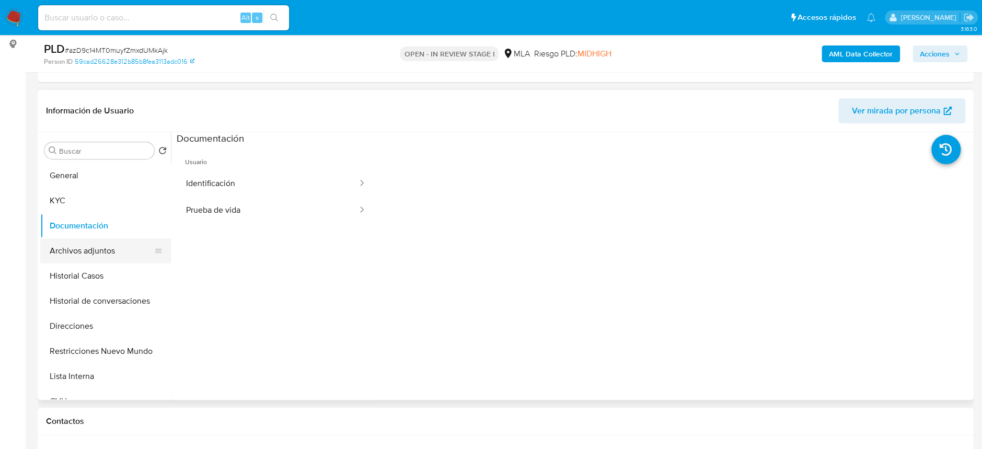
click at [111, 244] on button "Archivos adjuntos" at bounding box center [101, 250] width 122 height 25
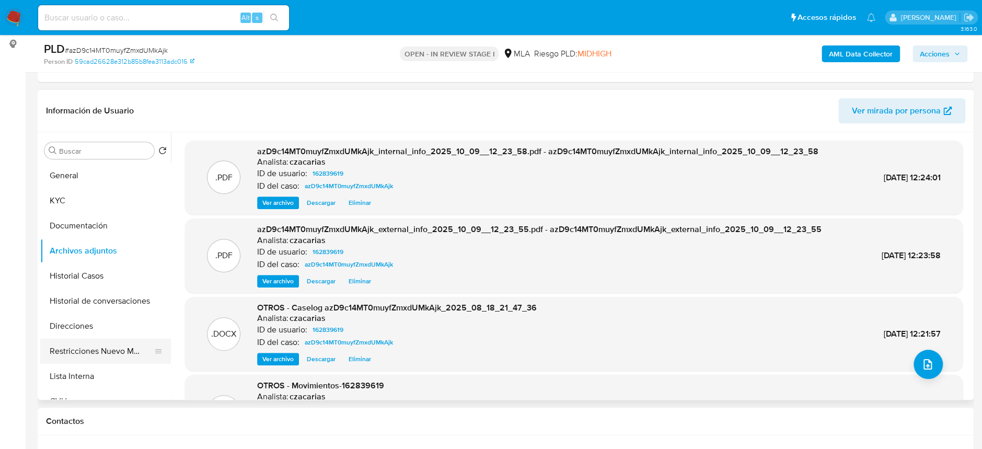
click at [92, 358] on button "Restricciones Nuevo Mundo" at bounding box center [101, 351] width 122 height 25
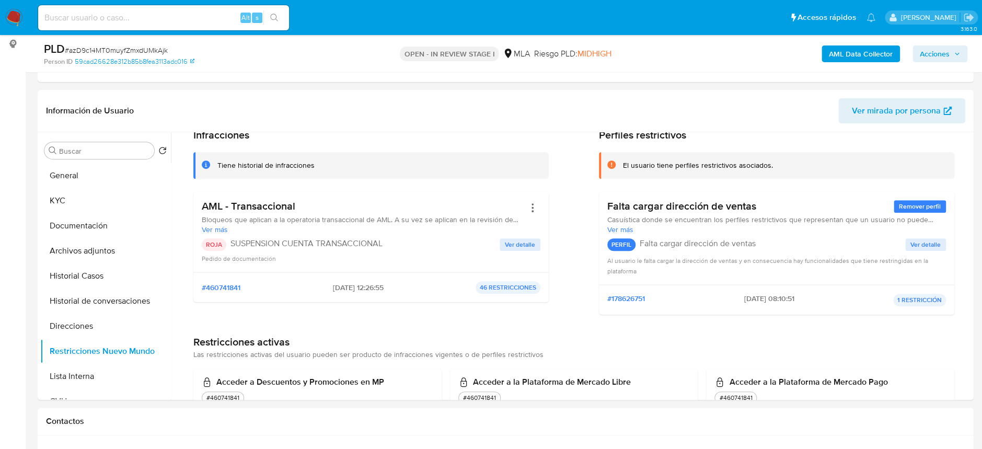
scroll to position [70, 0]
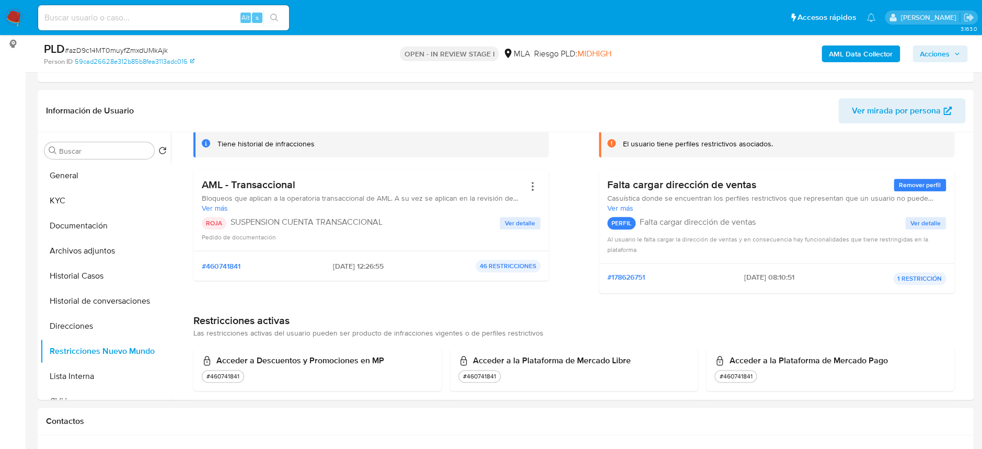
click at [954, 45] on button "Acciones" at bounding box center [940, 53] width 55 height 17
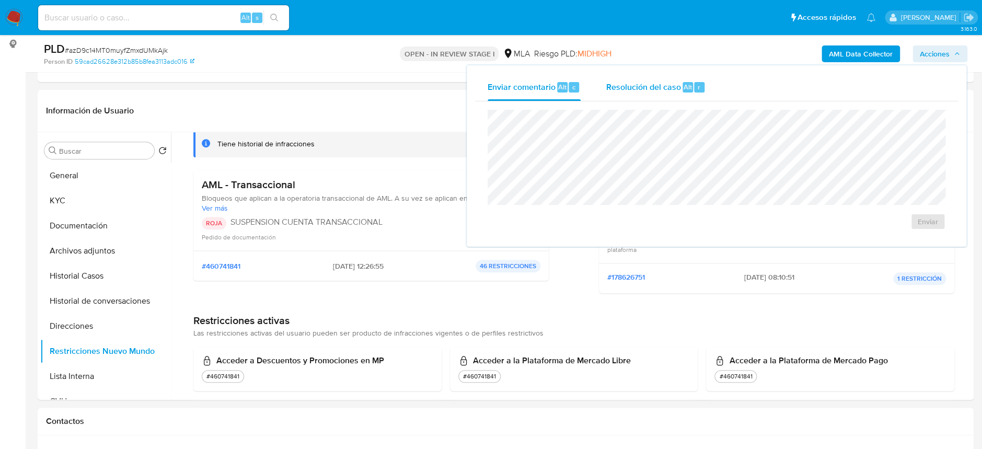
click at [627, 82] on span "Resolución del caso" at bounding box center [643, 87] width 75 height 12
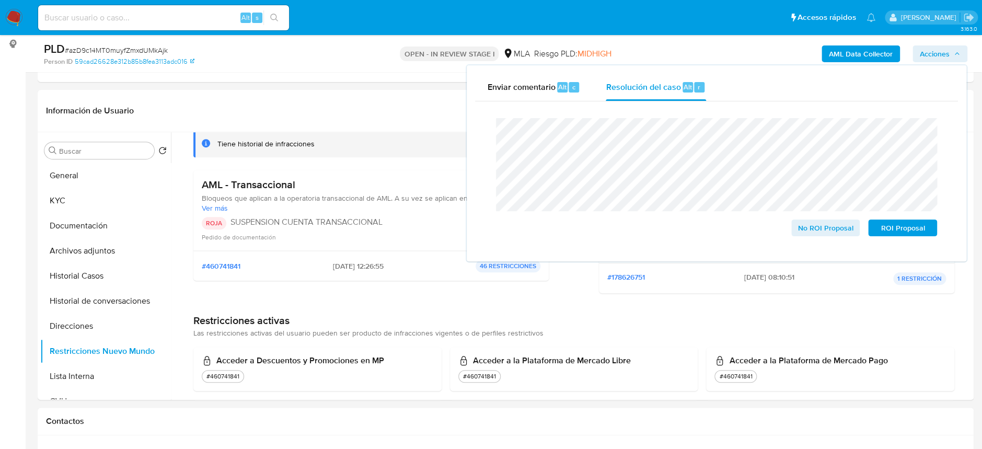
click at [96, 54] on span "# azD9c14MT0muyfZmxdUMkAjk" at bounding box center [116, 50] width 103 height 10
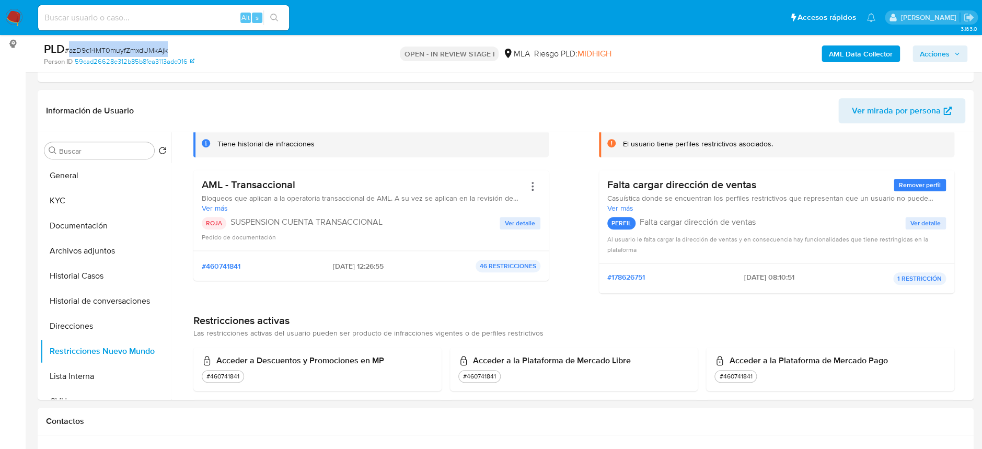
click at [96, 54] on span "# azD9c14MT0muyfZmxdUMkAjk" at bounding box center [116, 50] width 103 height 10
copy span "azD9c14MT0muyfZmxdUMkAjk"
click at [935, 54] on span "Acciones" at bounding box center [935, 53] width 30 height 17
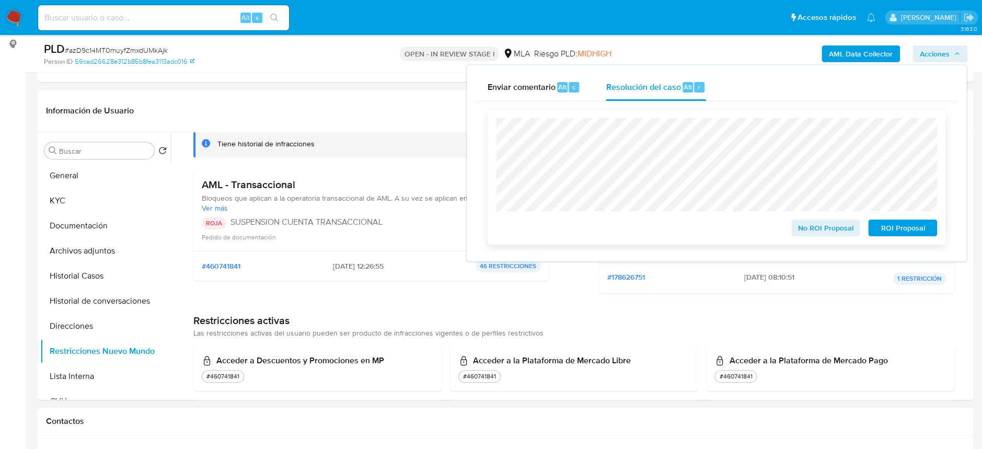
click at [878, 232] on span "ROI Proposal" at bounding box center [903, 228] width 54 height 15
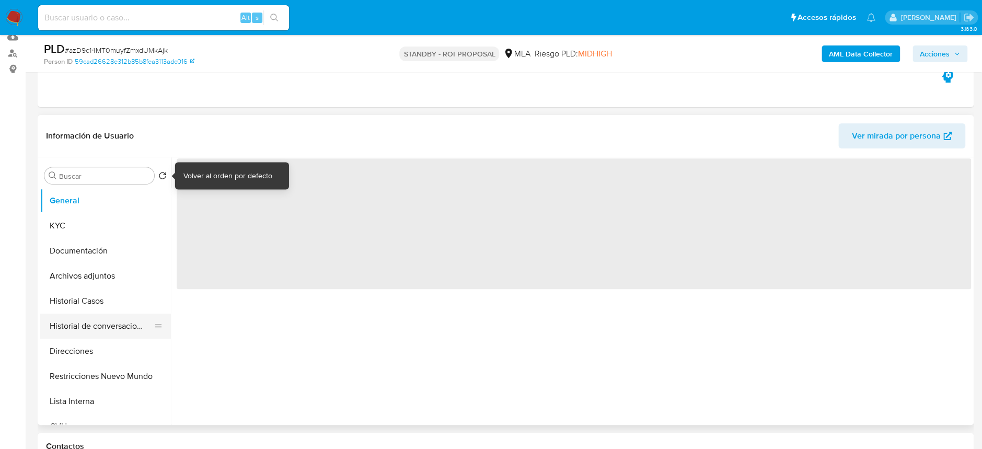
scroll to position [139, 0]
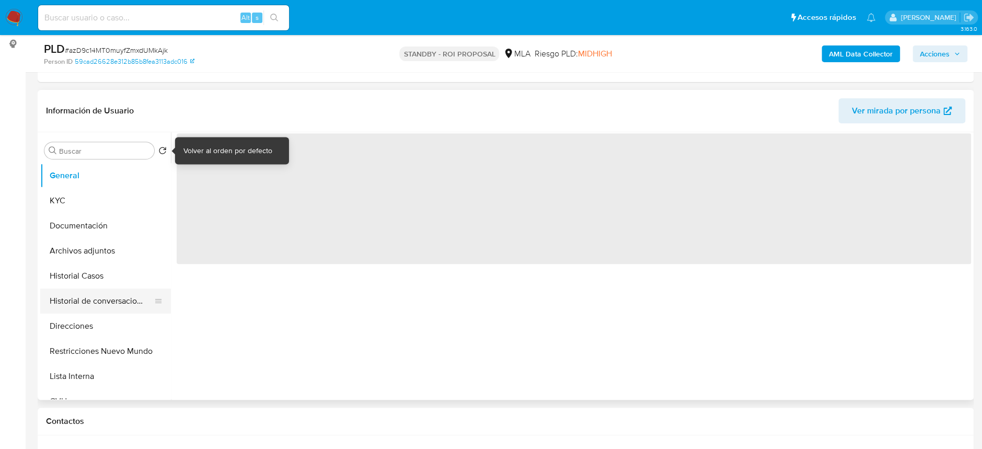
select select "10"
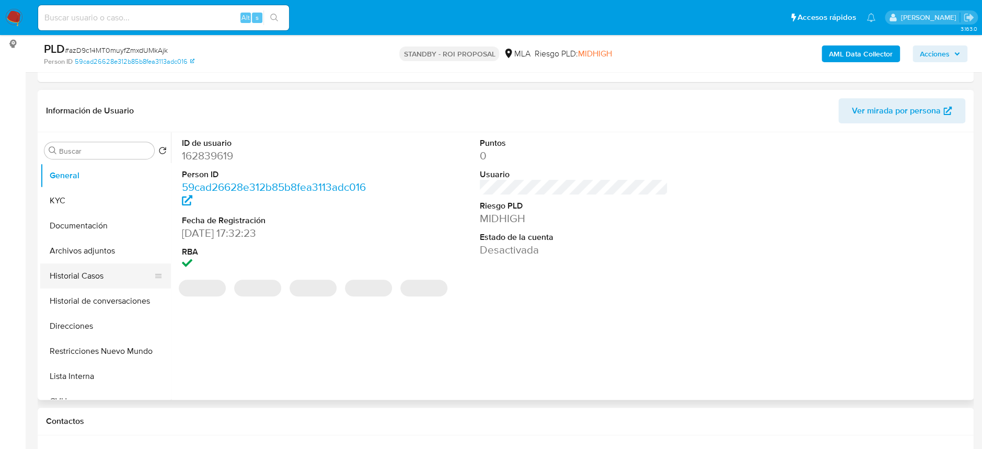
click at [102, 269] on button "Historial Casos" at bounding box center [101, 276] width 122 height 25
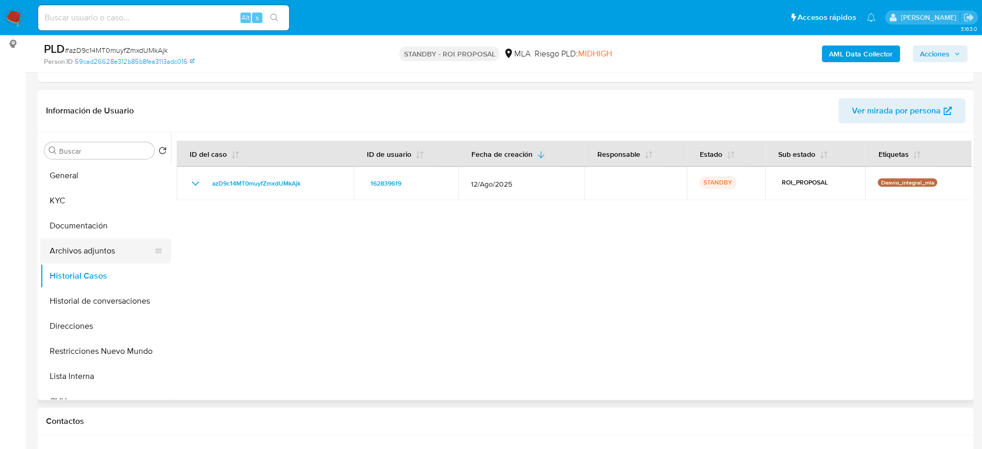
click at [107, 250] on button "Archivos adjuntos" at bounding box center [101, 250] width 122 height 25
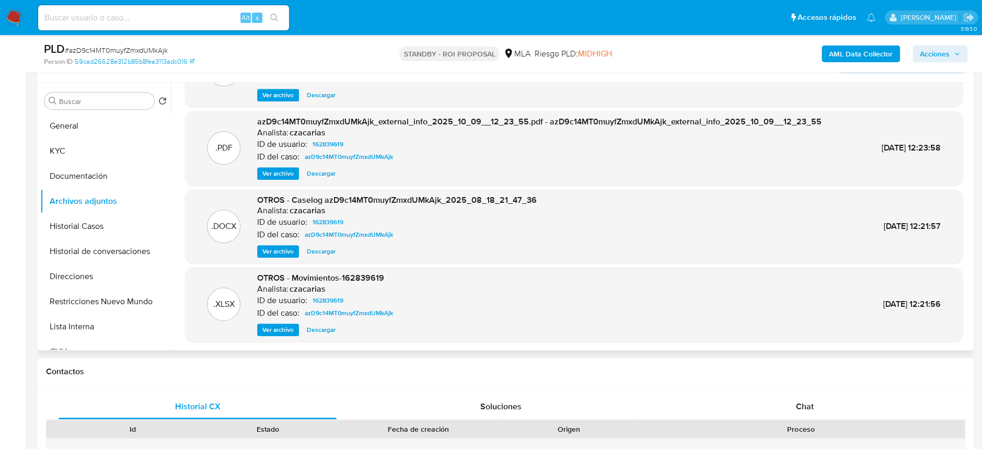
scroll to position [209, 0]
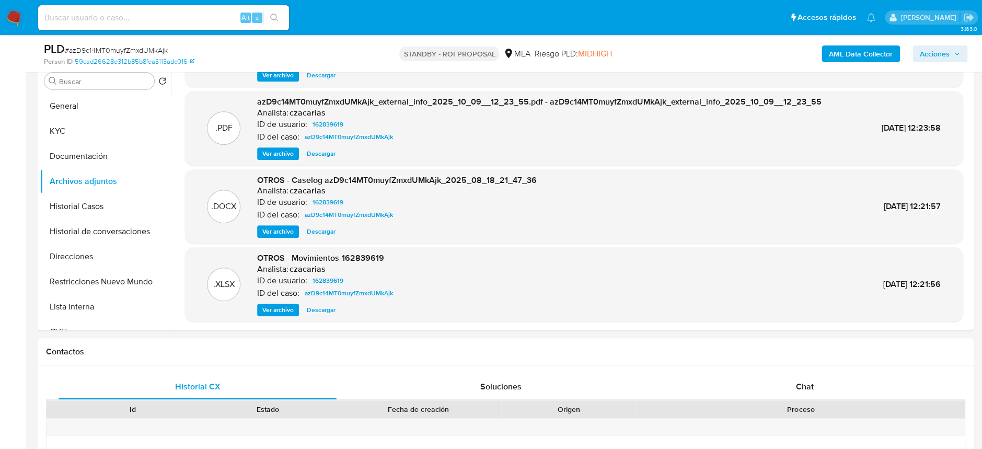
click at [208, 20] on input at bounding box center [163, 18] width 251 height 14
paste input "hfrhnHe7UijjXt4h32mO2qjY"
type input "hfrhnHe7UijjXt4h32mO2qjY"
click at [269, 13] on button "search-icon" at bounding box center [274, 17] width 21 height 15
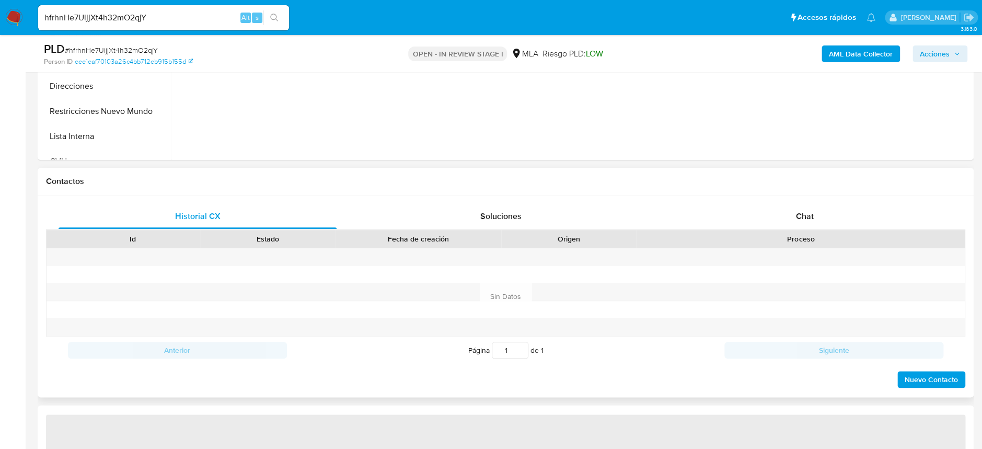
scroll to position [418, 0]
select select "10"
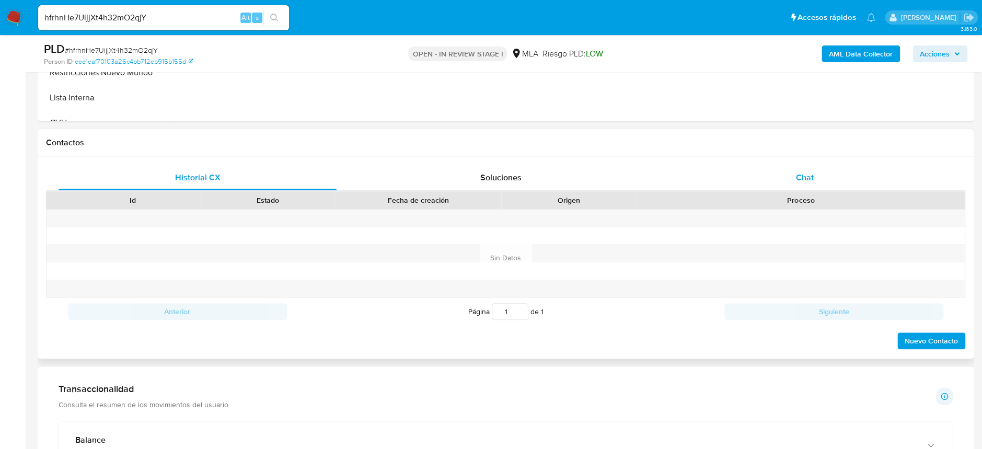
click at [785, 186] on div "Chat" at bounding box center [805, 177] width 278 height 25
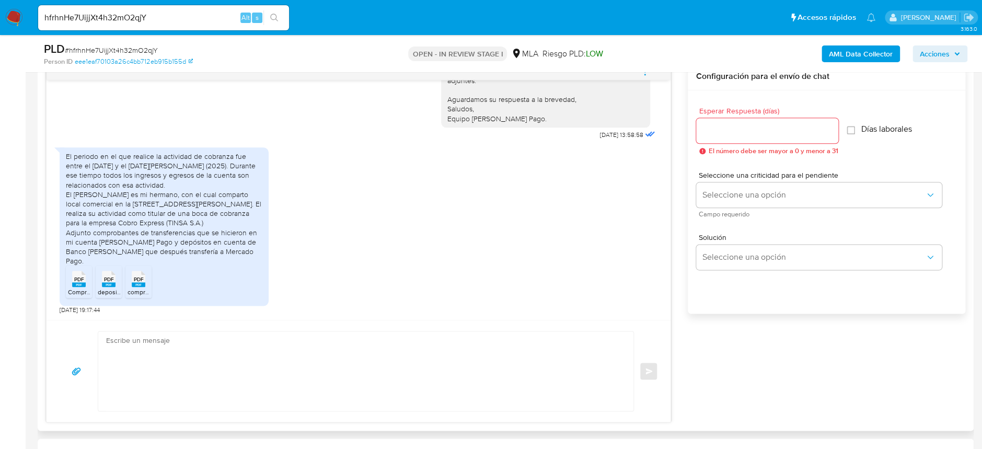
scroll to position [557, 0]
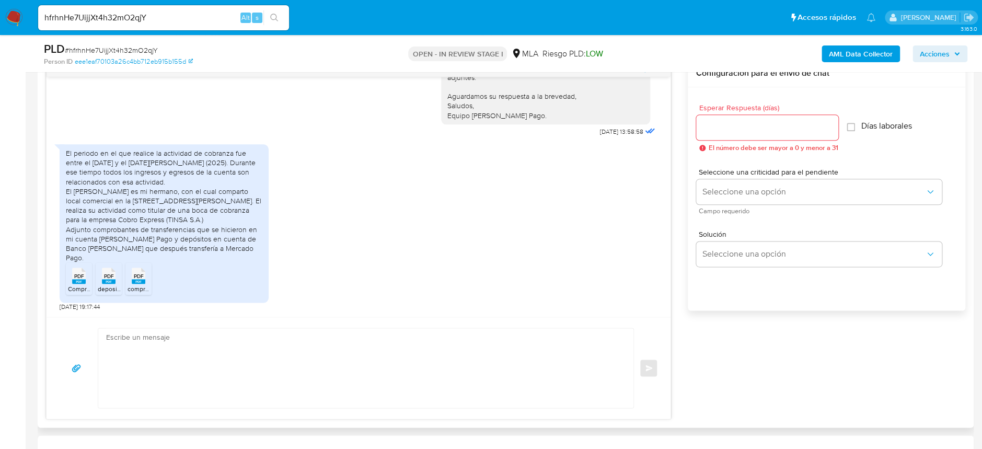
drag, startPoint x: 71, startPoint y: 156, endPoint x: 247, endPoint y: 257, distance: 202.3
click at [247, 257] on div "El periodo en el que realice la actividad de cobranza fue entre el 1 de Julio y…" at bounding box center [164, 205] width 197 height 114
click at [183, 19] on input "hfrhnHe7UijjXt4h32mO2qjY" at bounding box center [163, 18] width 251 height 14
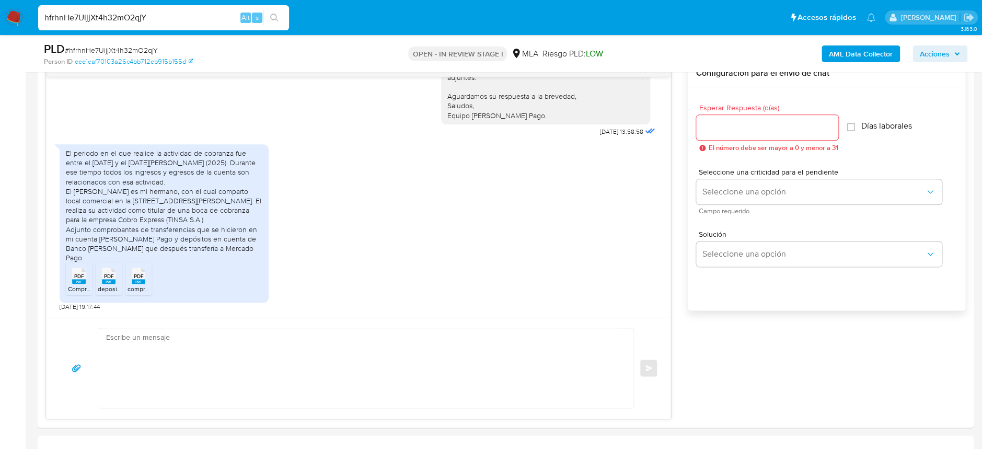
paste input "2qIbb5QFE5APfdaFrLrzUYuF"
type input "2qIbb5QFE5APfdaFrLrzUYuF"
click at [271, 16] on icon "search-icon" at bounding box center [274, 18] width 8 height 8
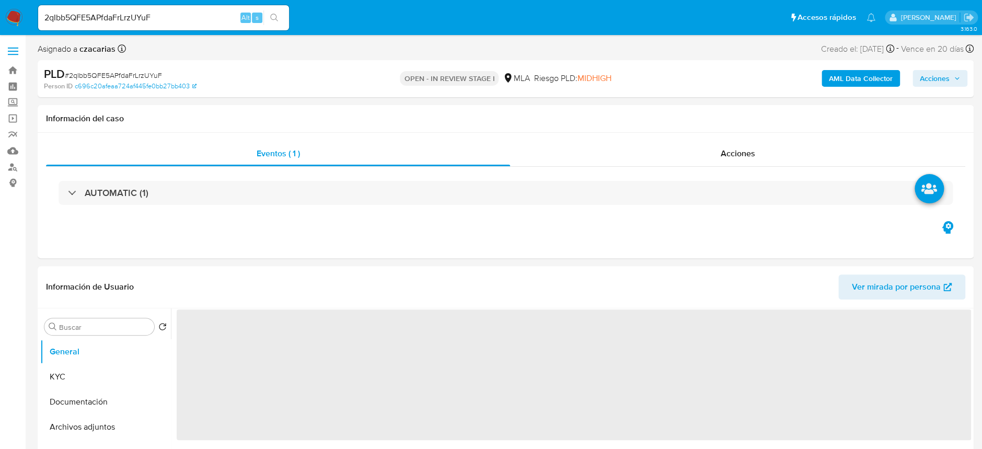
select select "10"
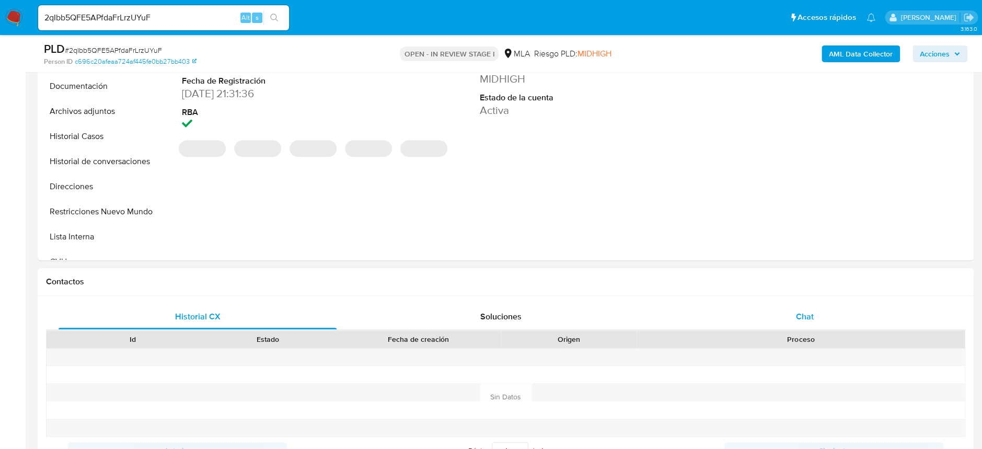
click at [806, 307] on div "Chat" at bounding box center [805, 316] width 278 height 25
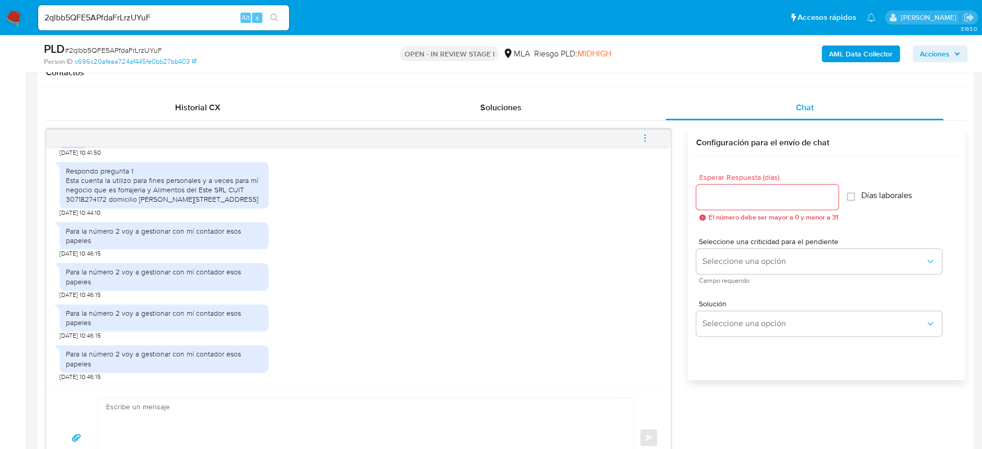
scroll to position [542, 0]
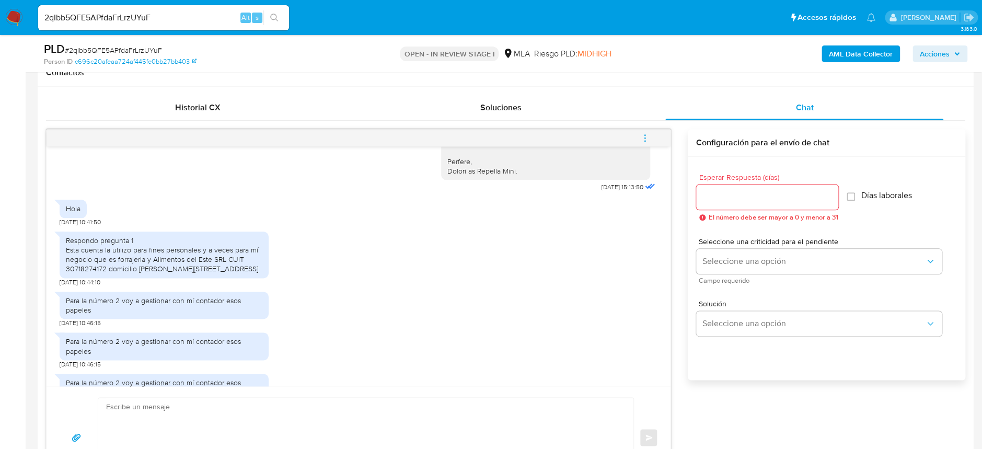
drag, startPoint x: 209, startPoint y: 262, endPoint x: 230, endPoint y: 288, distance: 33.1
click at [230, 274] on div "Respondo pregunta 1 Esta cuenta la utilizo para fines personales y a veces para…" at bounding box center [164, 255] width 197 height 38
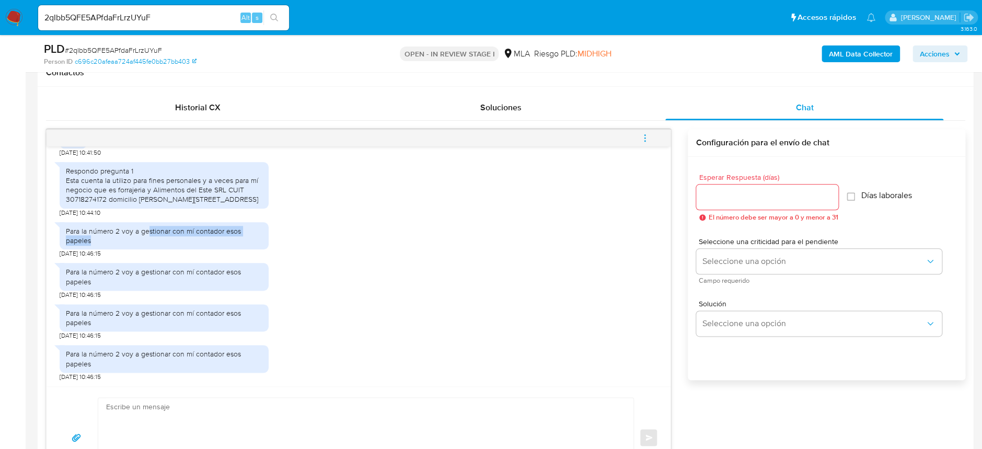
drag, startPoint x: 148, startPoint y: 248, endPoint x: 159, endPoint y: 260, distance: 16.3
click at [159, 245] on div "Para la número 2 voy a gestionar con mí contador esos papeles" at bounding box center [164, 235] width 197 height 19
drag, startPoint x: 81, startPoint y: 291, endPoint x: 102, endPoint y: 301, distance: 23.6
click at [102, 286] on div "Para la número 2 voy a gestionar con mí contador esos papeles" at bounding box center [164, 276] width 197 height 19
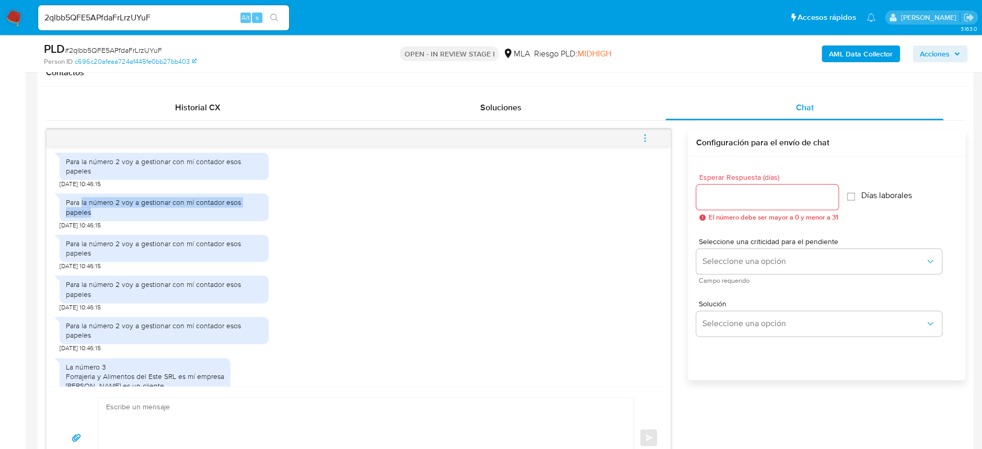
scroll to position [751, 0]
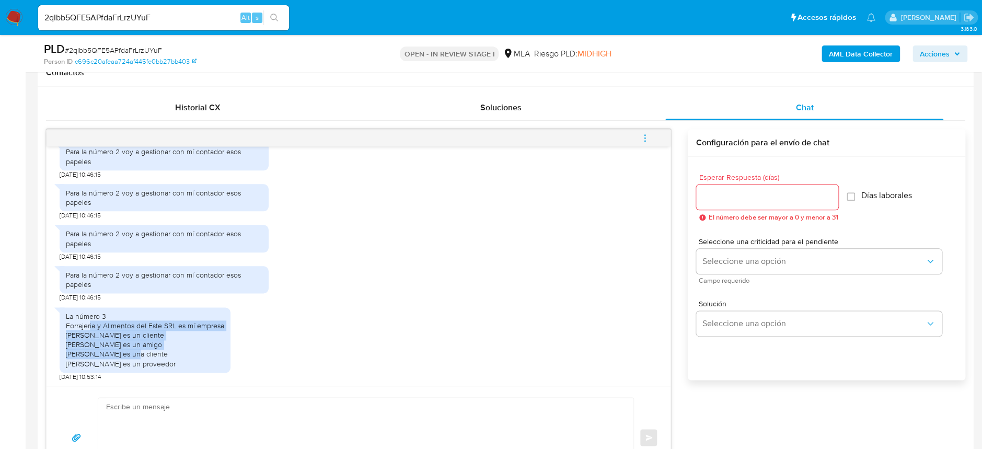
drag, startPoint x: 91, startPoint y: 327, endPoint x: 216, endPoint y: 344, distance: 126.1
click at [216, 344] on div "La número 3 Forrajeria y Alimentos del Este SRL es mí empresa Gallardo Federik …" at bounding box center [145, 340] width 158 height 57
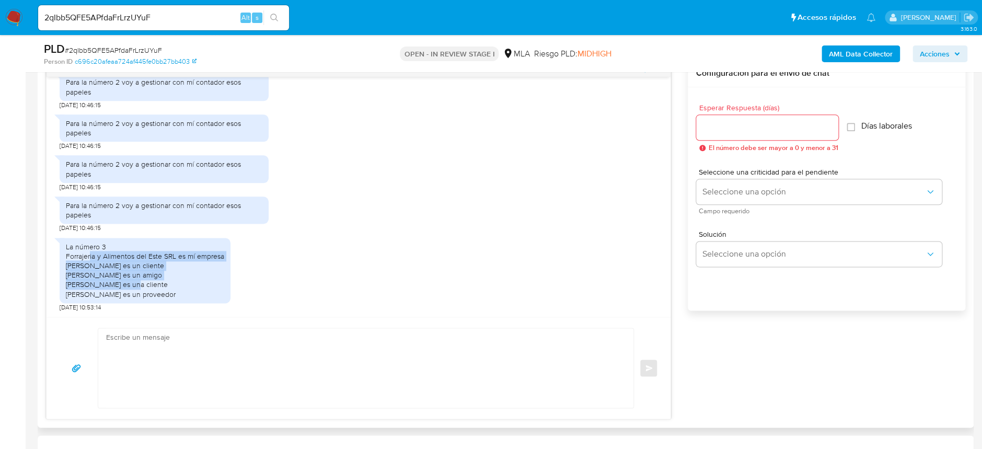
drag, startPoint x: 78, startPoint y: 283, endPoint x: 176, endPoint y: 301, distance: 99.3
click at [176, 301] on div "La número 3 Forrajeria y Alimentos del Este SRL es mí empresa Gallardo Federik …" at bounding box center [145, 270] width 171 height 65
click at [178, 298] on div "La número 3 Forrajeria y Alimentos del Este SRL es mí empresa Gallardo Federik …" at bounding box center [145, 270] width 171 height 65
click at [179, 295] on div "La número 3 Forrajeria y Alimentos del Este SRL es mí empresa Gallardo Federik …" at bounding box center [145, 270] width 158 height 57
click at [180, 294] on div "La número 3 Forrajeria y Alimentos del Este SRL es mí empresa Gallardo Federik …" at bounding box center [145, 270] width 158 height 57
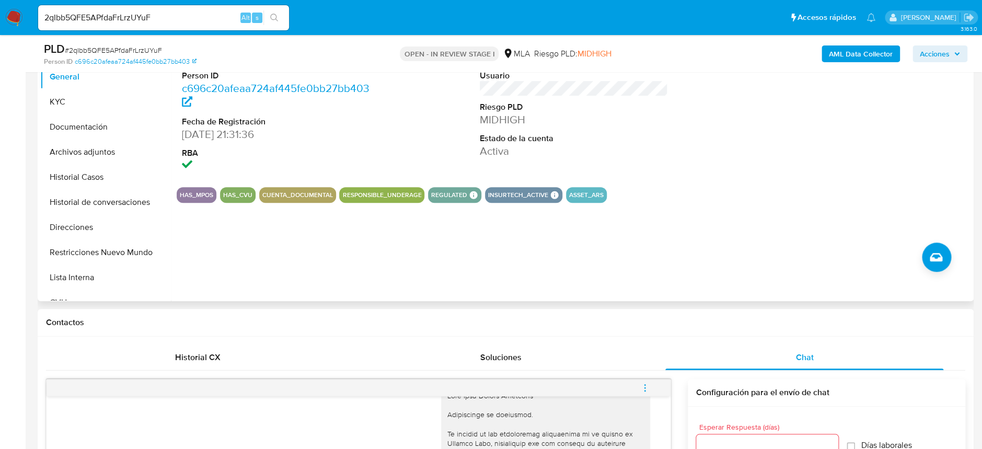
scroll to position [209, 0]
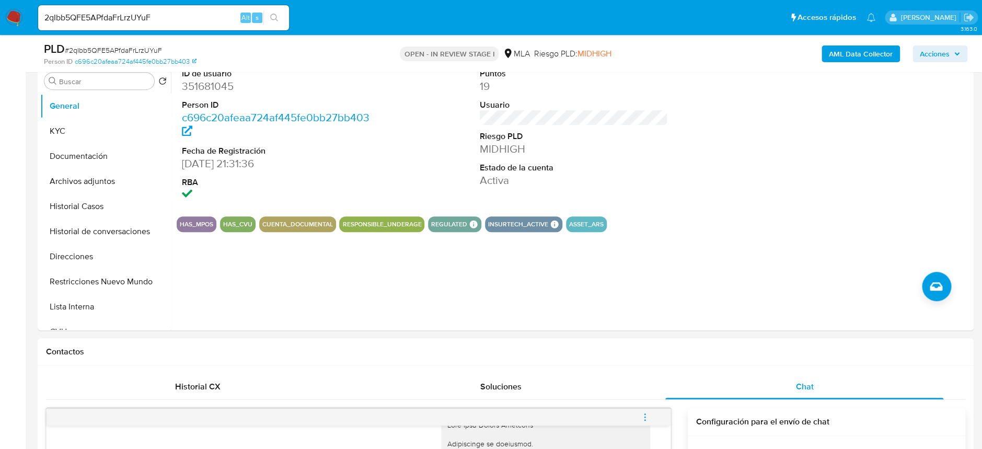
click at [117, 48] on span "# 2qIbb5QFE5APfdaFrLrzUYuF" at bounding box center [113, 50] width 97 height 10
copy span "2qIbb5QFE5APfdaFrLrzUYuF"
click at [226, 87] on dd "351681045" at bounding box center [276, 86] width 188 height 15
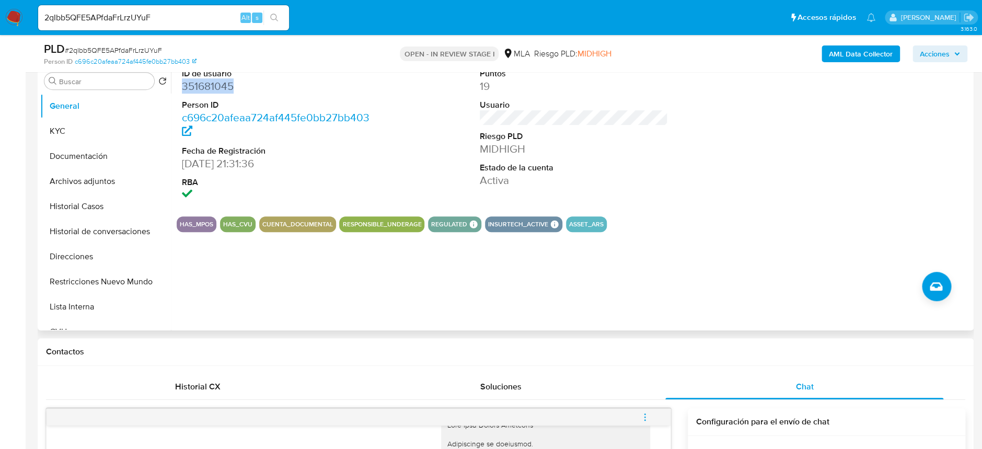
copy dd "351681045"
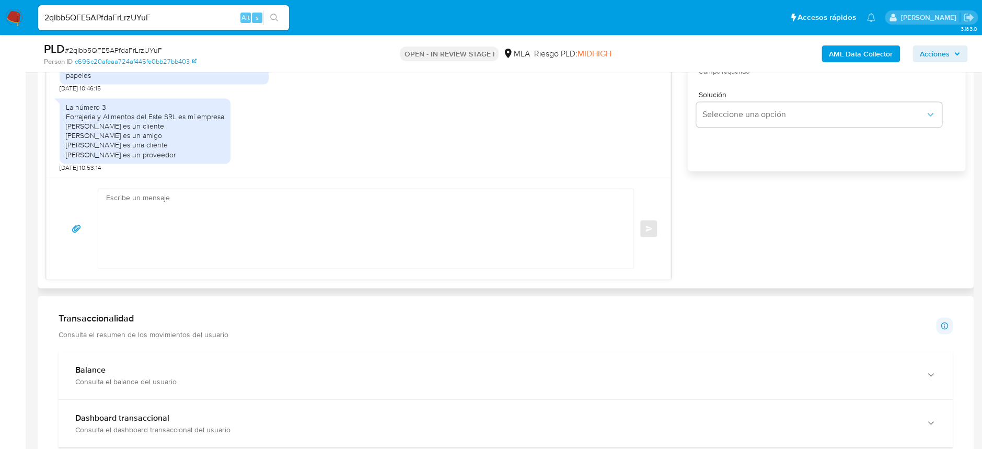
scroll to position [766, 0]
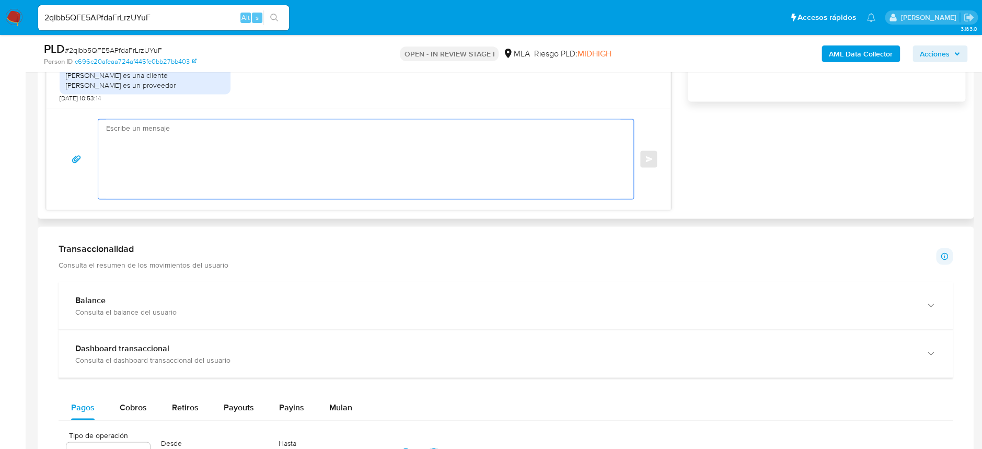
click at [202, 155] on textarea at bounding box center [363, 158] width 514 height 79
type textarea "h"
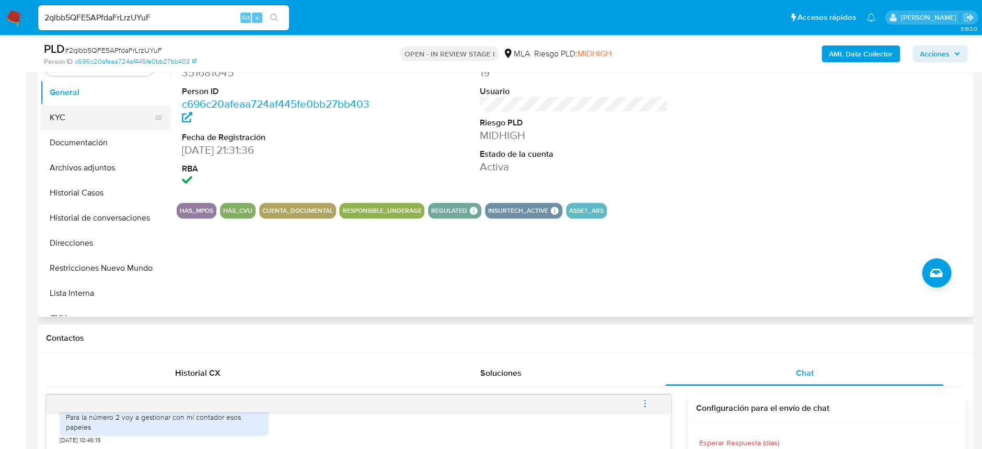
scroll to position [139, 0]
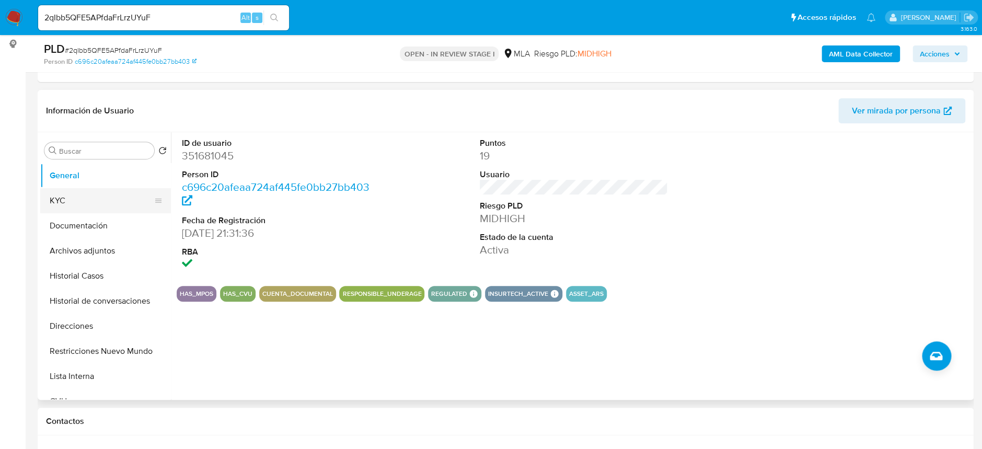
click at [59, 191] on button "KYC" at bounding box center [101, 200] width 122 height 25
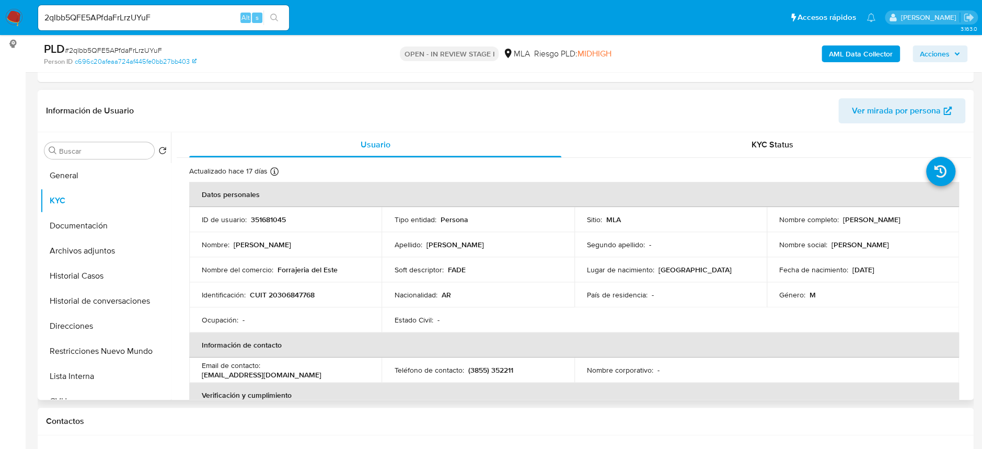
click at [843, 217] on p "Galo Daniel Zijlstra" at bounding box center [872, 219] width 58 height 9
drag, startPoint x: 839, startPoint y: 219, endPoint x: 932, endPoint y: 212, distance: 93.8
click at [932, 212] on td "Nombre completo : Galo Daniel Zijlstra" at bounding box center [863, 219] width 192 height 25
click at [909, 222] on div "Nombre completo : Galo Daniel Zijlstra" at bounding box center [863, 219] width 167 height 9
drag, startPoint x: 840, startPoint y: 216, endPoint x: 906, endPoint y: 216, distance: 66.4
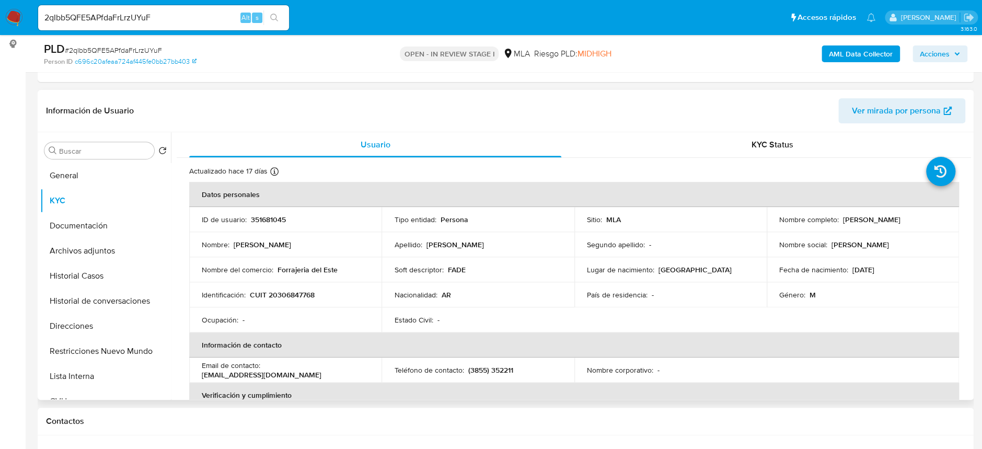
click at [906, 216] on div "Nombre completo : Galo Daniel Zijlstra" at bounding box center [863, 219] width 167 height 9
copy p "Galo Daniel Zijlstra"
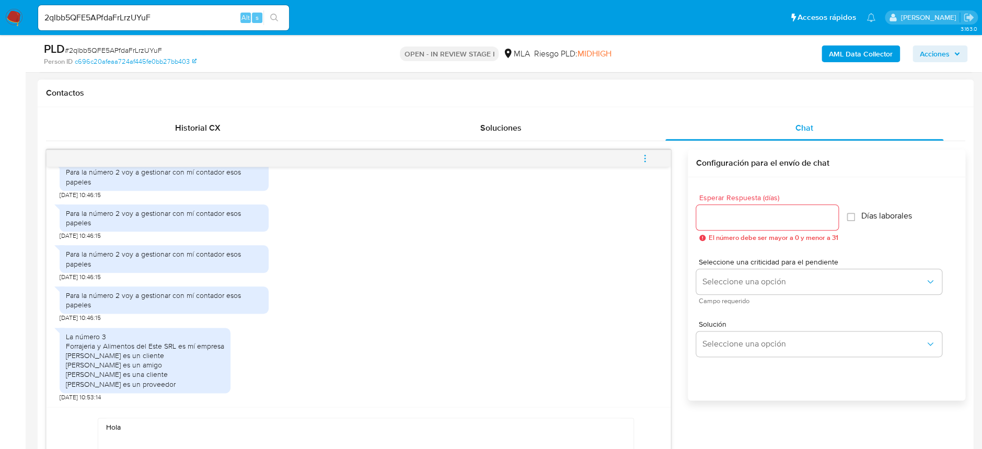
scroll to position [488, 0]
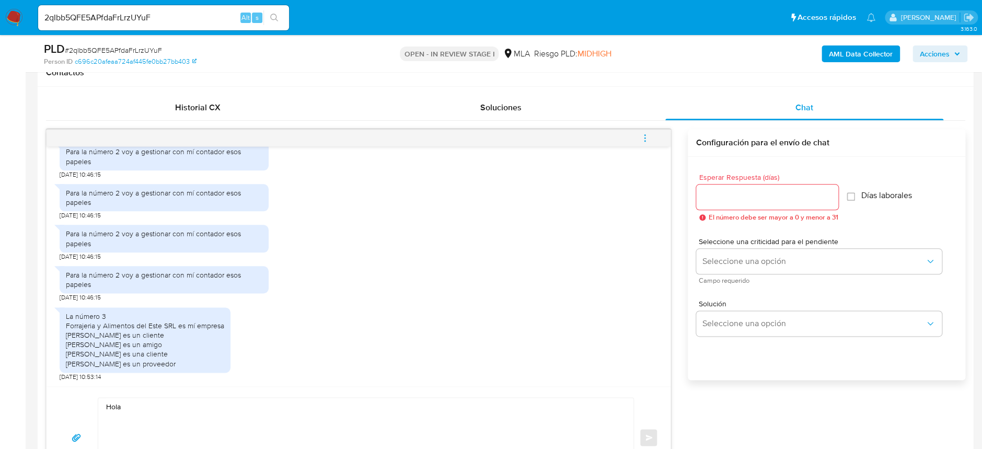
click at [245, 419] on textarea "Hola" at bounding box center [363, 437] width 514 height 79
paste textarea "Galo Daniel Zijlstra"
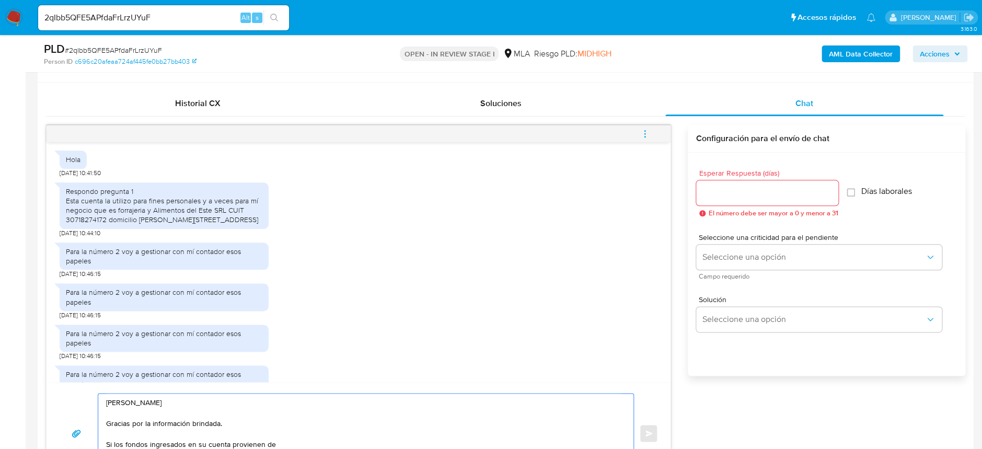
scroll to position [501, 0]
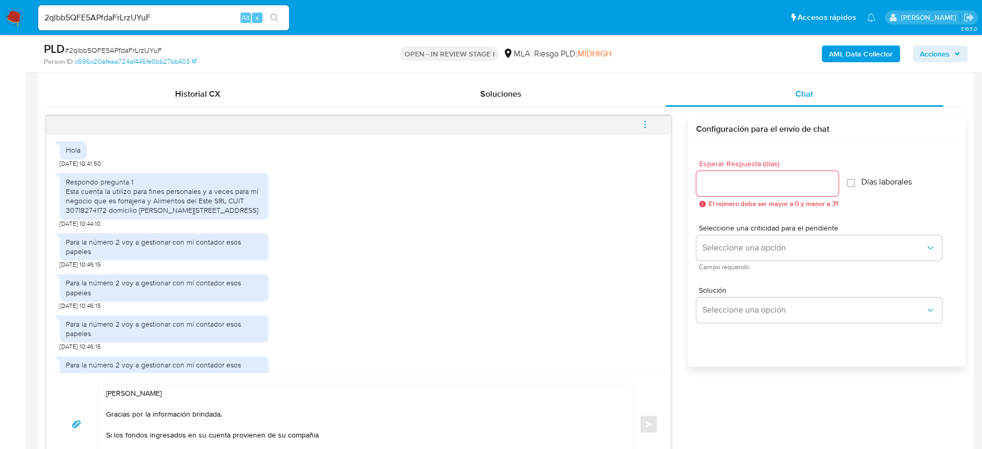
drag, startPoint x: 116, startPoint y: 211, endPoint x: 106, endPoint y: 221, distance: 14.0
click at [105, 215] on div "Respondo pregunta 1 Esta cuenta la utilizo para fines personales y a veces para…" at bounding box center [164, 196] width 197 height 38
drag, startPoint x: 107, startPoint y: 220, endPoint x: 108, endPoint y: 211, distance: 9.5
click at [108, 211] on div "Respondo pregunta 1 Esta cuenta la utilizo para fines personales y a veces para…" at bounding box center [164, 196] width 197 height 38
click at [359, 439] on textarea "Hola Galo Daniel Zijlstra Gracias por la información brindada. Si los fondos in…" at bounding box center [363, 423] width 514 height 79
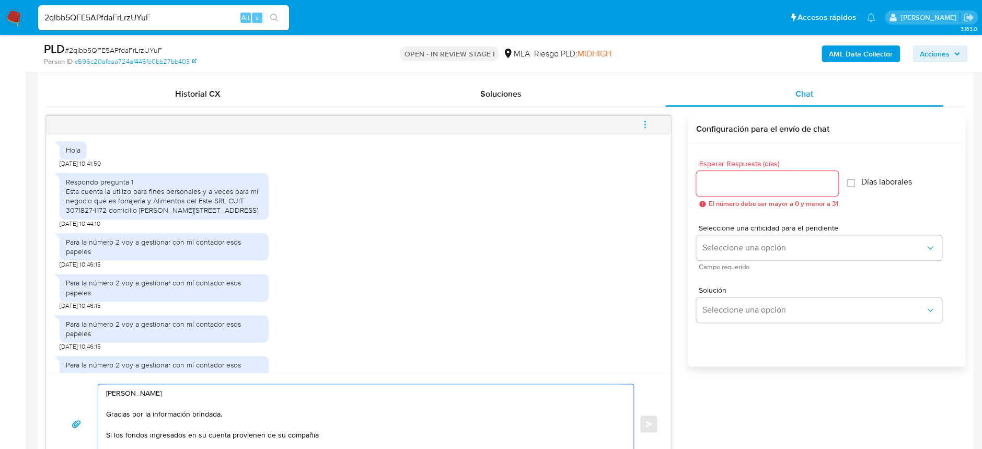
paste textarea "FORRAJERIA Y ALIMENTOS DEL ESTE S. R. L"
click at [508, 437] on textarea "Hola Galo Daniel Zijlstra Gracias por la información brindada. Si los fondos in…" at bounding box center [363, 423] width 514 height 79
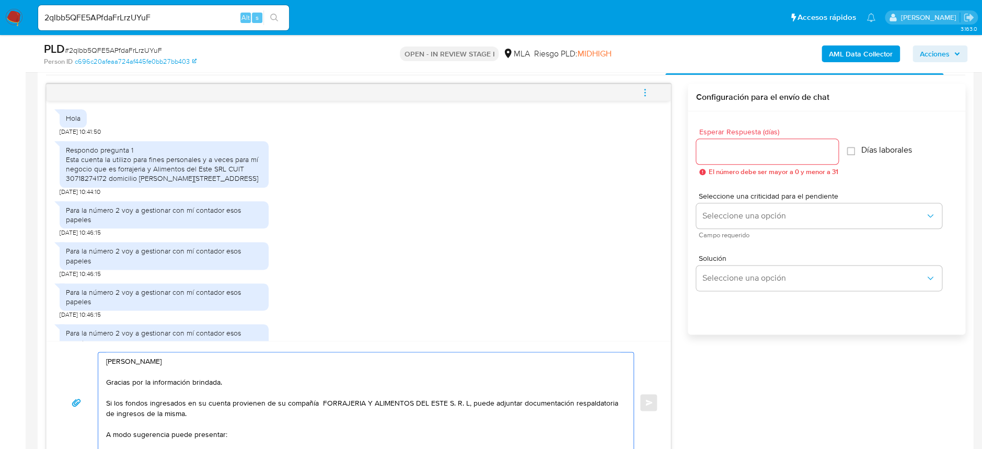
scroll to position [541, 0]
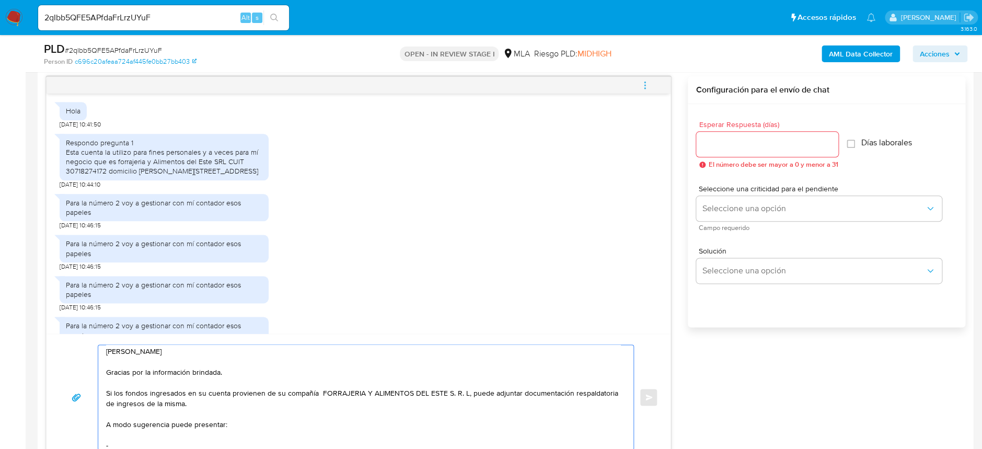
paste textarea "- Últimas 6 Declaraciones Juradas de Ingresos Brutos (donde se visualice la bas…"
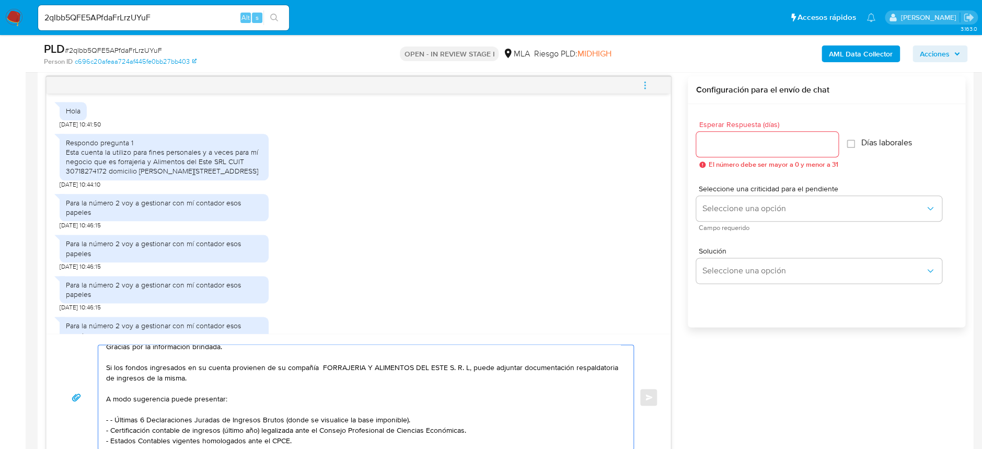
scroll to position [37, 0]
click at [114, 408] on textarea "Hola Galo Daniel Zijlstra Gracias por la información brindada. Si los fondos in…" at bounding box center [363, 397] width 514 height 105
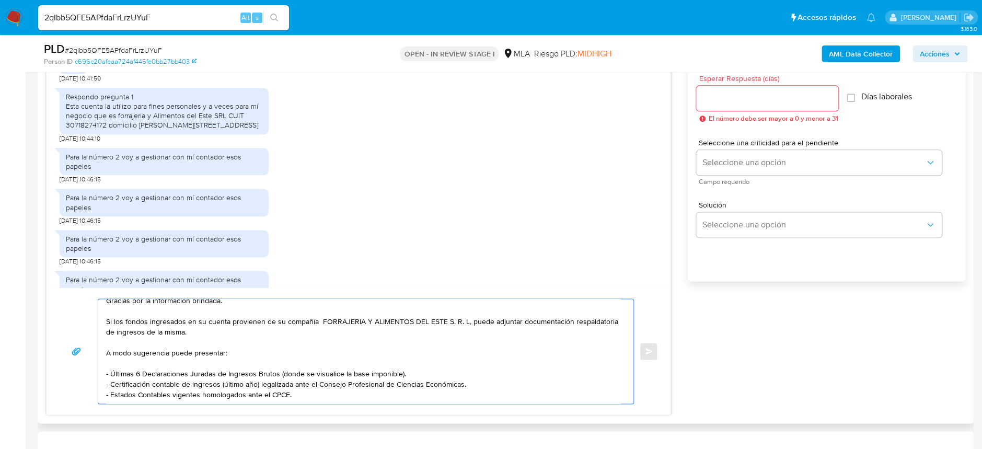
scroll to position [610, 0]
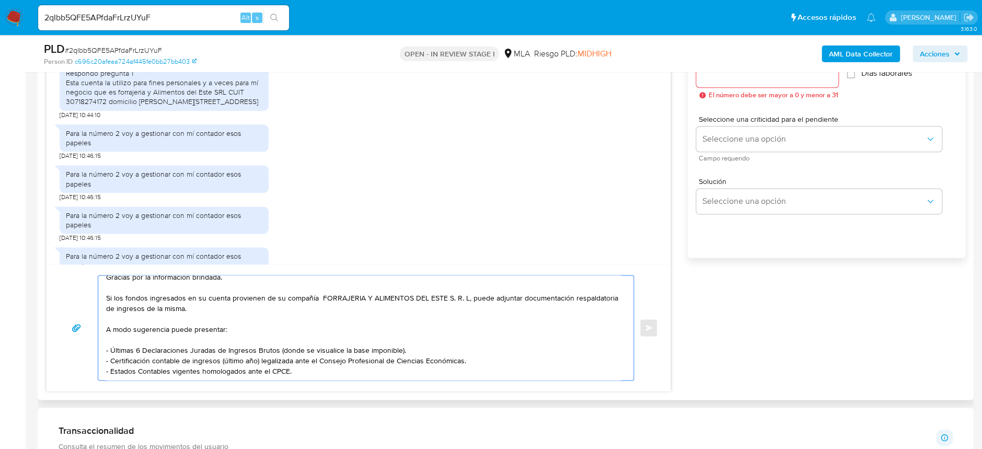
click at [360, 376] on textarea "Hola Galo Daniel Zijlstra Gracias por la información brindada. Si los fondos in…" at bounding box center [363, 328] width 514 height 105
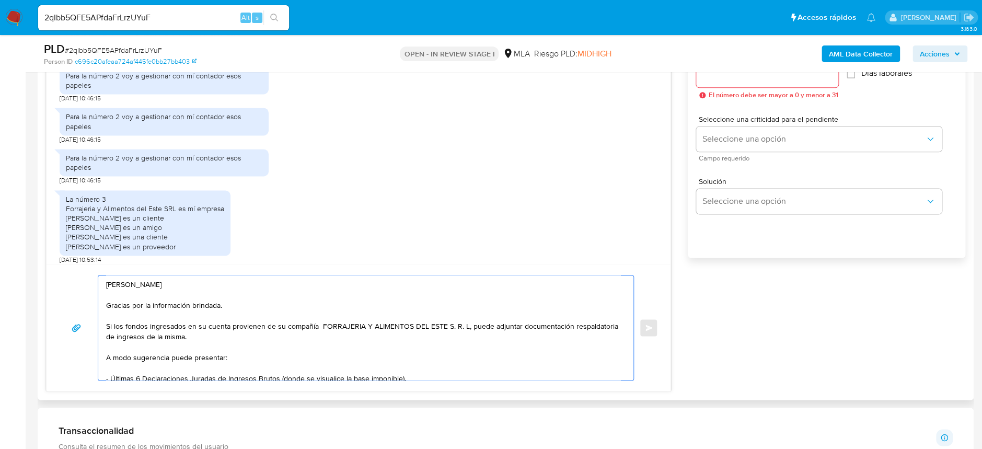
scroll to position [751, 0]
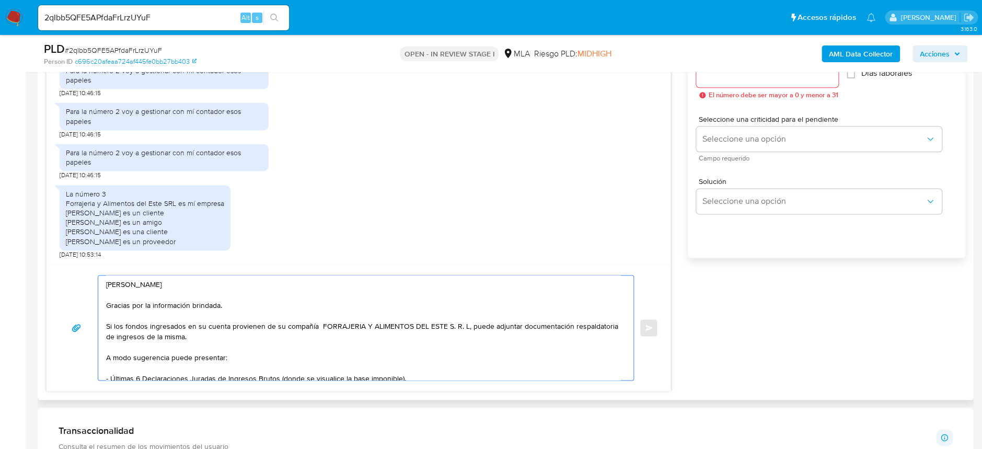
drag, startPoint x: 475, startPoint y: 329, endPoint x: 478, endPoint y: 345, distance: 15.4
click at [478, 345] on textarea "Hola Galo Daniel Zijlstra Gracias por la información brindada. Si los fondos in…" at bounding box center [363, 328] width 514 height 105
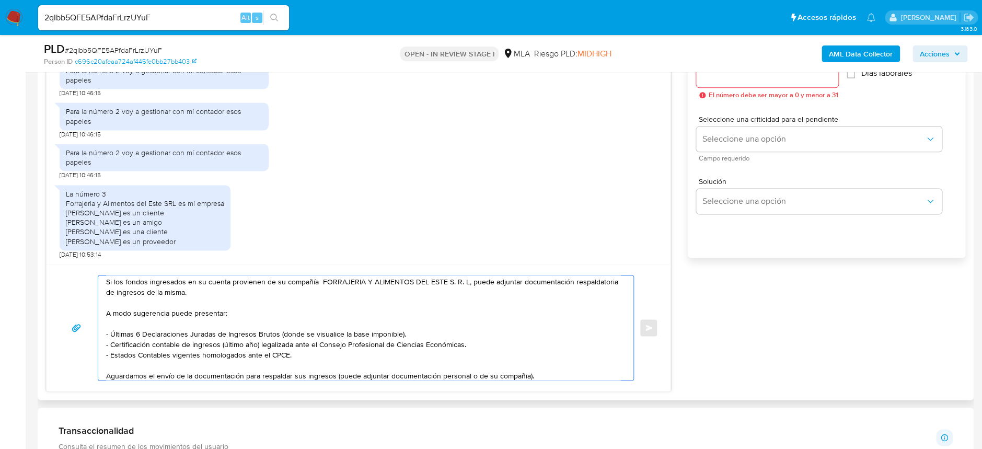
scroll to position [67, 0]
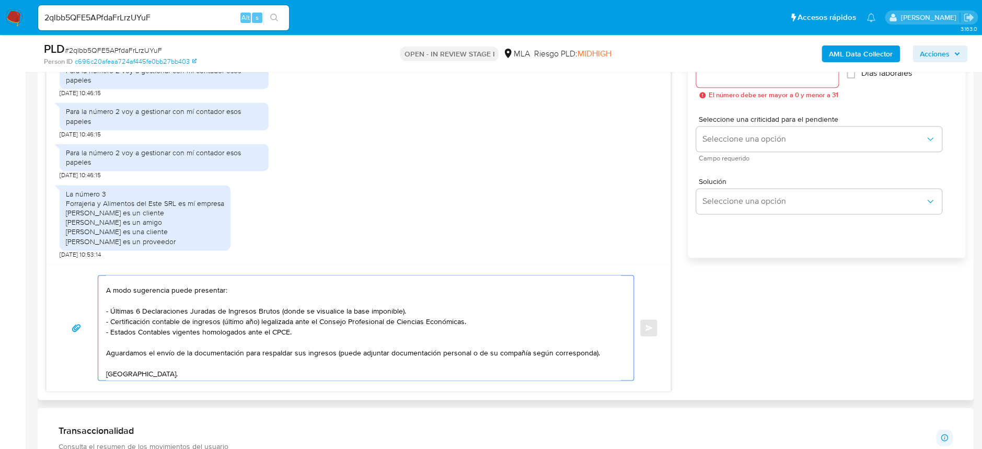
click at [398, 375] on textarea "Hola Galo Daniel Zijlstra Gracias por la información brindada. Si los fondos in…" at bounding box center [363, 328] width 514 height 105
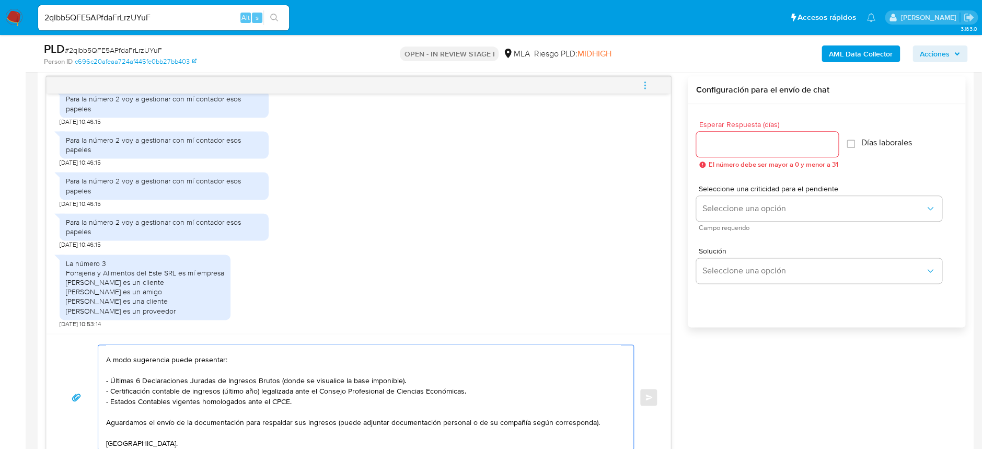
type textarea "Hola Galo Daniel Zijlstra Gracias por la información brindada. Si los fondos in…"
click at [769, 141] on input "Esperar Respuesta (días)" at bounding box center [767, 145] width 142 height 14
type input "1"
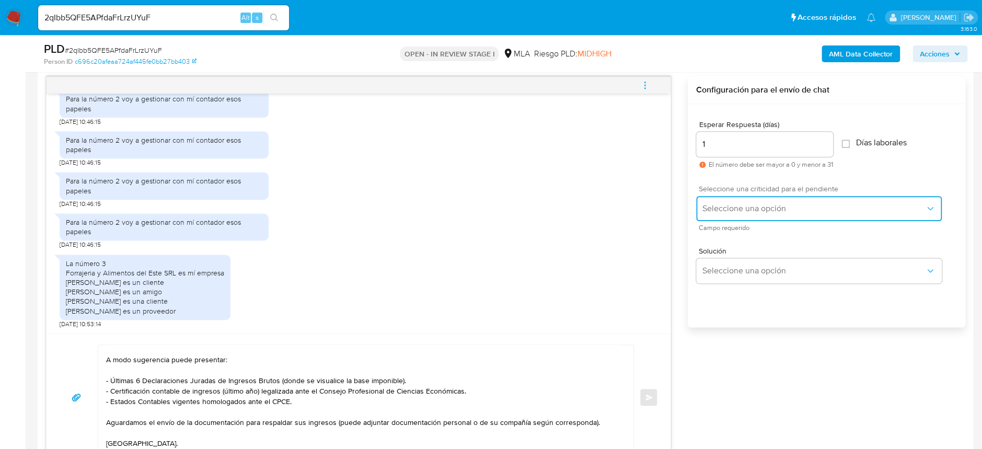
click at [767, 210] on span "Seleccione una opción" at bounding box center [814, 208] width 223 height 10
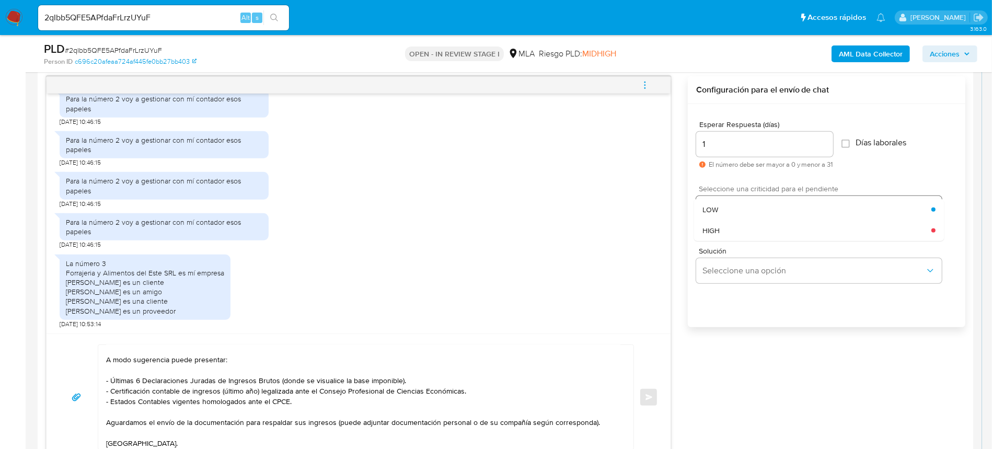
click at [768, 238] on div "HIGH" at bounding box center [817, 230] width 229 height 21
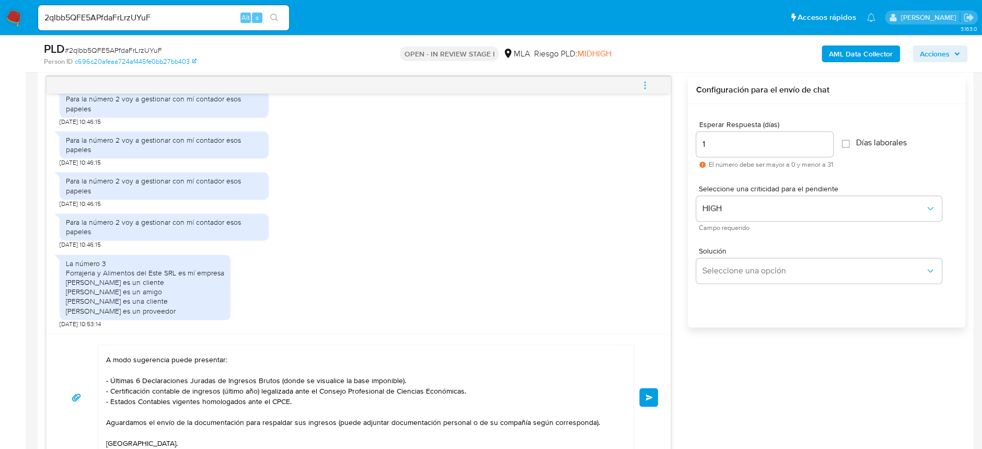
click at [656, 400] on button "Enviar" at bounding box center [648, 397] width 19 height 19
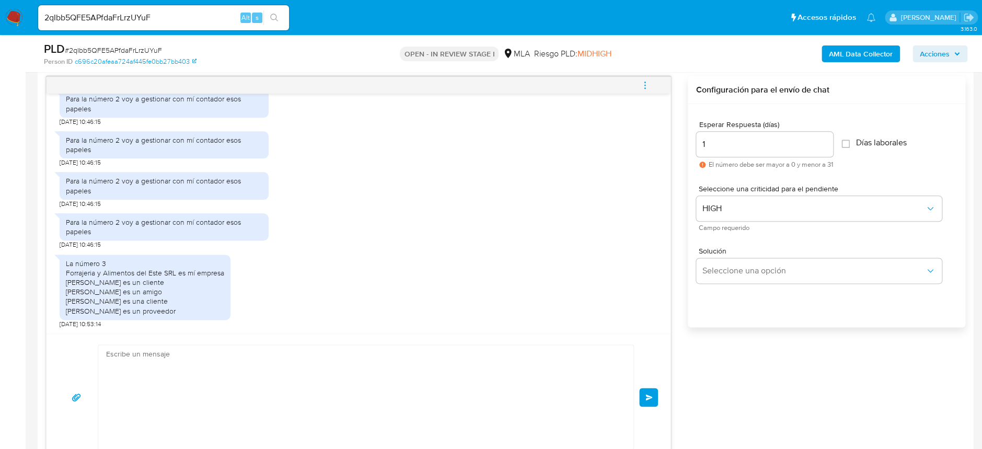
scroll to position [0, 0]
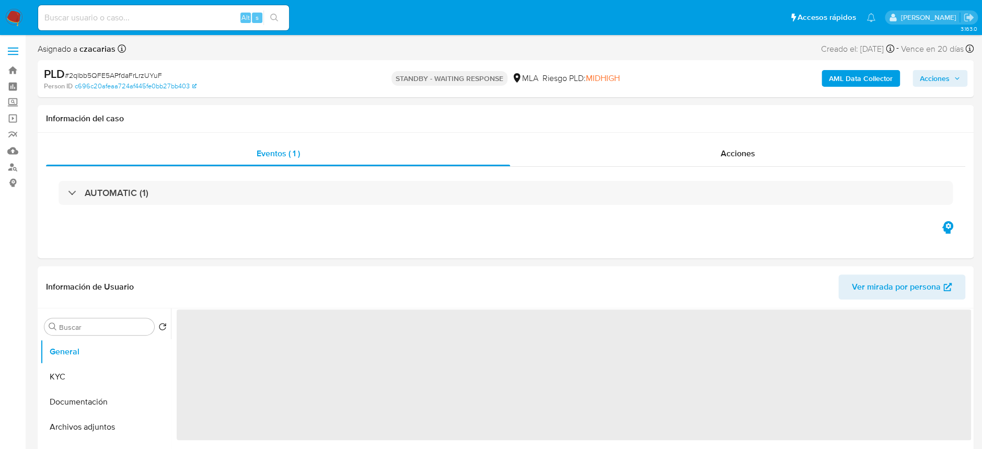
select select "10"
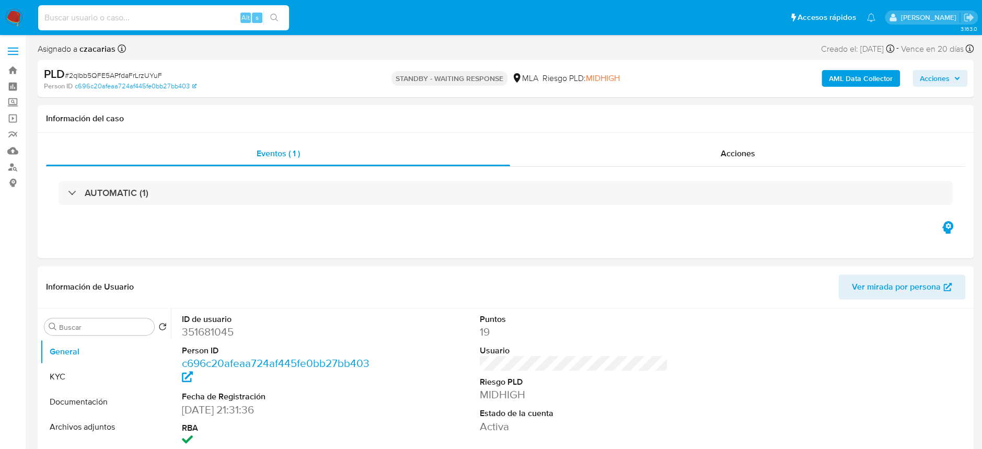
click at [176, 20] on input at bounding box center [163, 18] width 251 height 14
paste input "ckJFrjIWYXwpAu8ZxAXtQnVW"
type input "ckJFrjIWYXwpAu8ZxAXtQnVW"
click at [277, 25] on button "search-icon" at bounding box center [274, 17] width 21 height 15
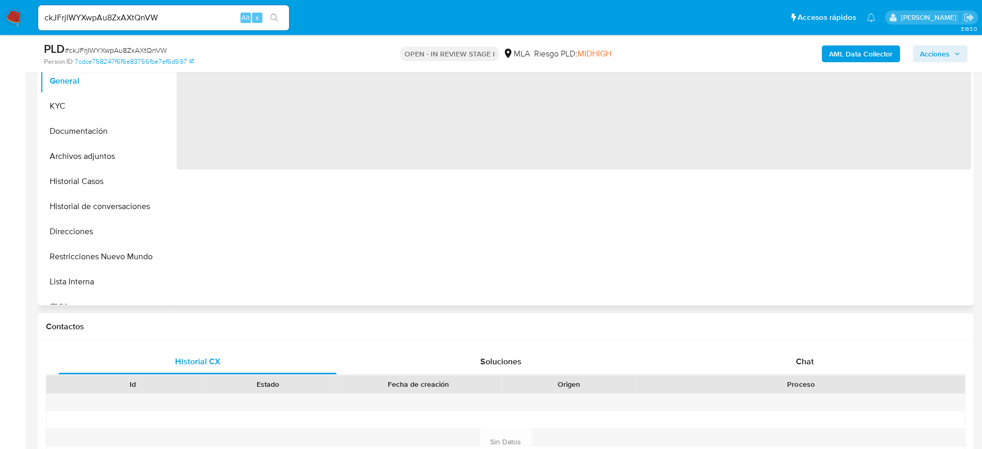
scroll to position [279, 0]
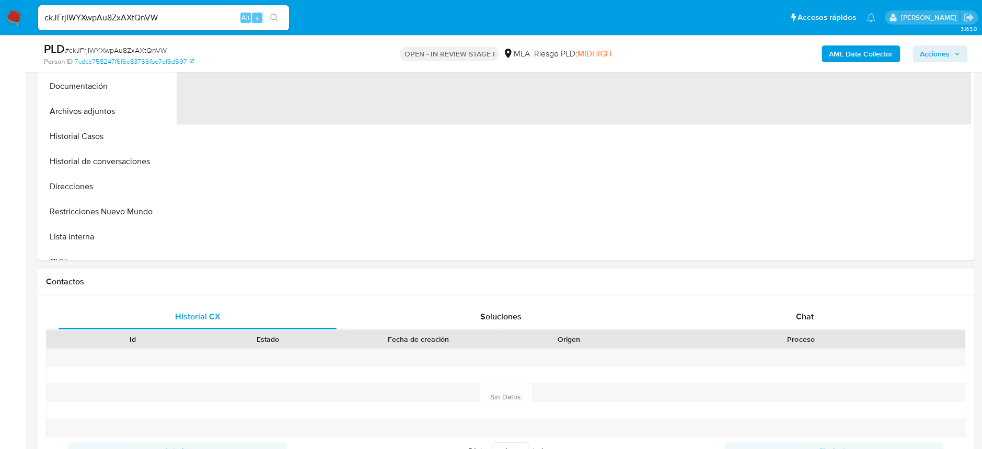
select select "10"
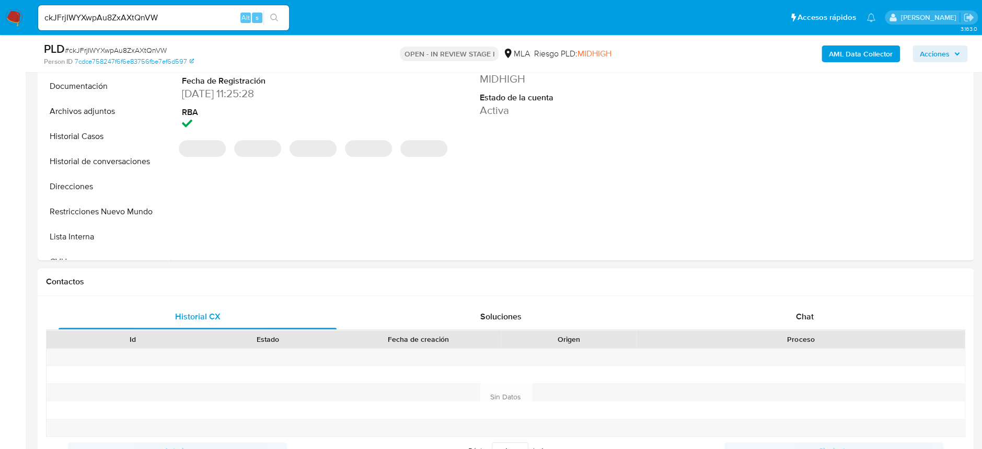
click at [832, 330] on div "Proceso" at bounding box center [801, 339] width 328 height 18
click at [832, 318] on div "Chat" at bounding box center [805, 316] width 278 height 25
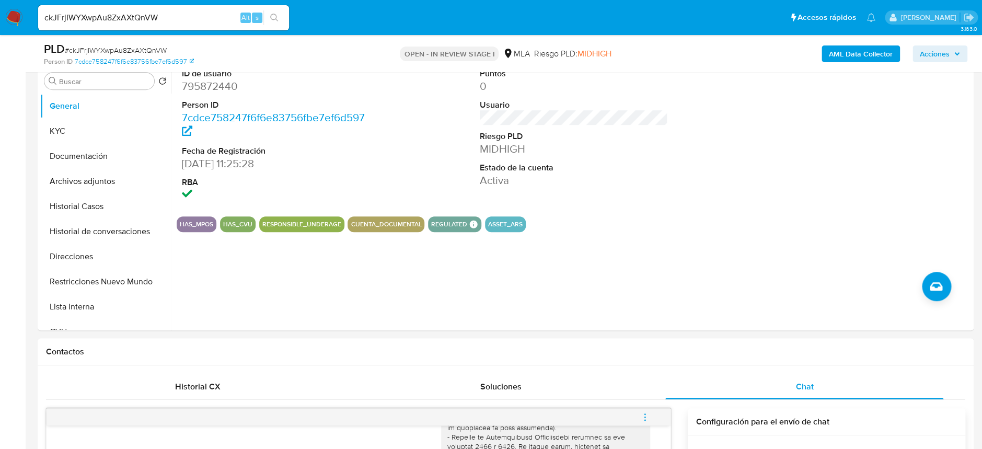
scroll to position [139, 0]
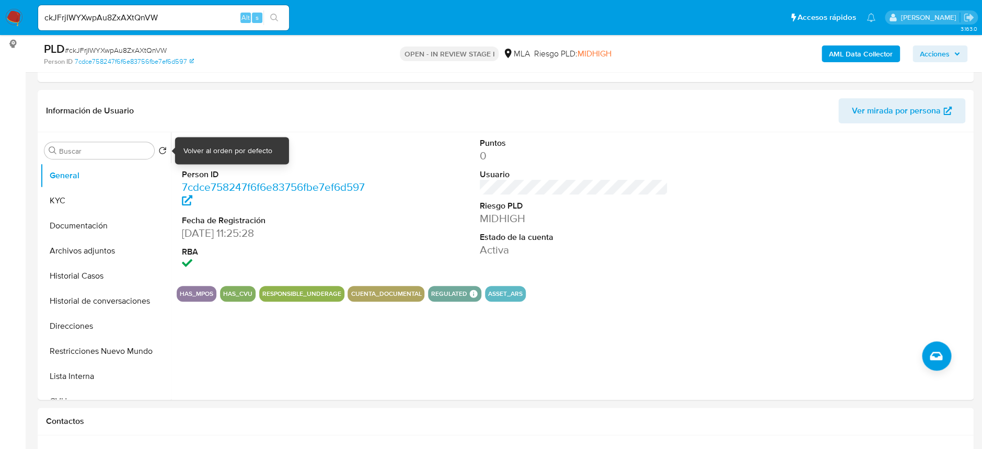
click at [198, 148] on div "Volver al orden por defecto" at bounding box center [228, 150] width 89 height 10
click at [202, 156] on dd "795872440" at bounding box center [276, 155] width 188 height 15
copy dd "795872440"
click at [123, 51] on span "# ckJFrjIWYXwpAu8ZxAXtQnVW" at bounding box center [116, 50] width 102 height 10
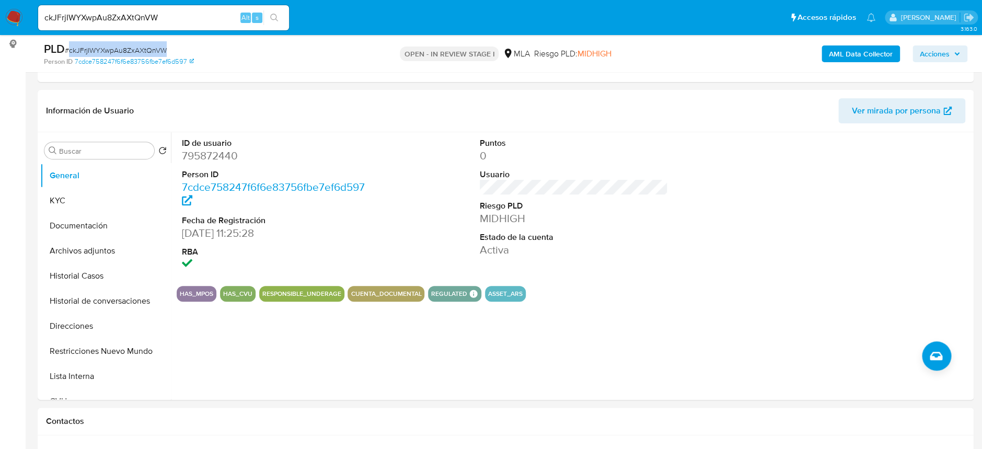
click at [123, 51] on span "# ckJFrjIWYXwpAu8ZxAXtQnVW" at bounding box center [116, 50] width 102 height 10
copy span "ckJFrjIWYXwpAu8ZxAXtQnVW"
click at [138, 53] on span "# ckJFrjIWYXwpAu8ZxAXtQnVW" at bounding box center [116, 50] width 102 height 10
click at [92, 189] on button "KYC" at bounding box center [101, 200] width 122 height 25
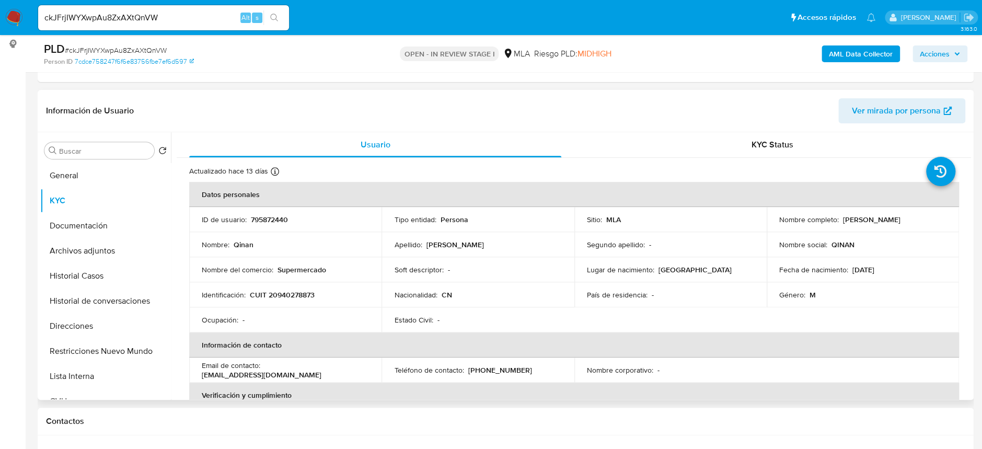
click at [296, 297] on p "CUIT 20940278873" at bounding box center [282, 294] width 65 height 9
copy p "20940278873"
